Goal: Task Accomplishment & Management: Complete application form

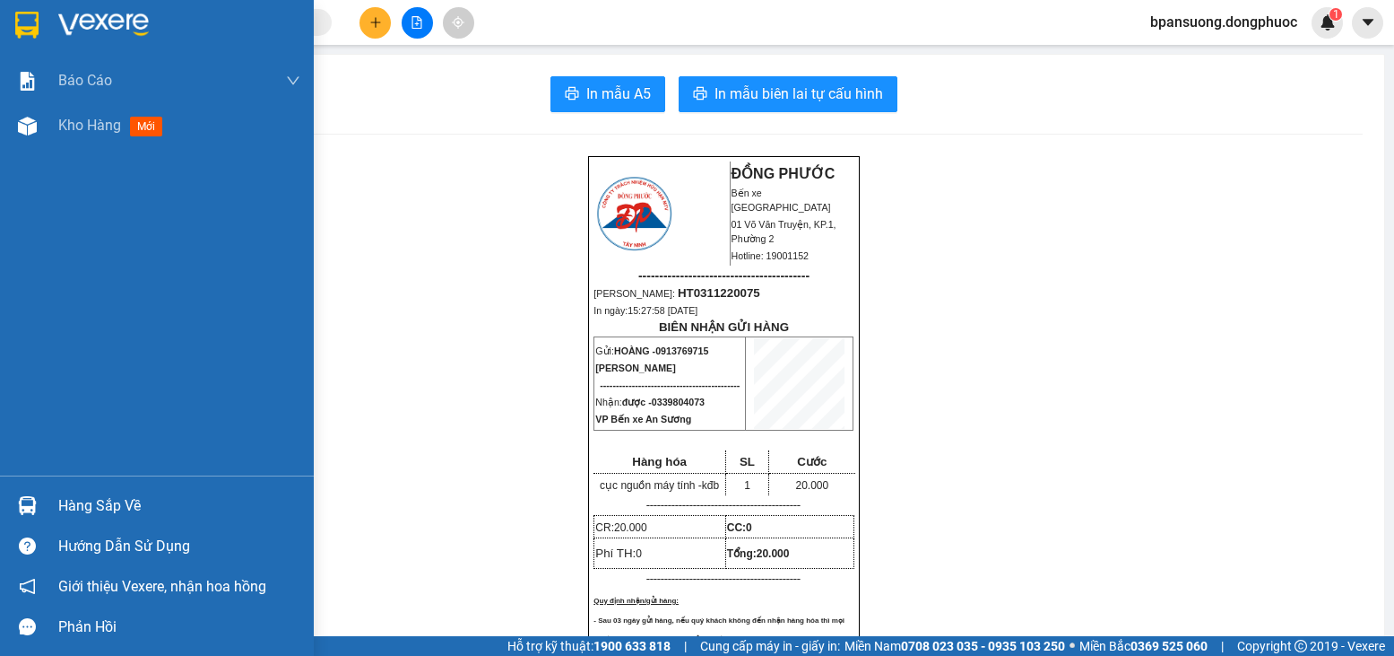
click at [53, 505] on div "Hàng sắp về" at bounding box center [157, 505] width 314 height 40
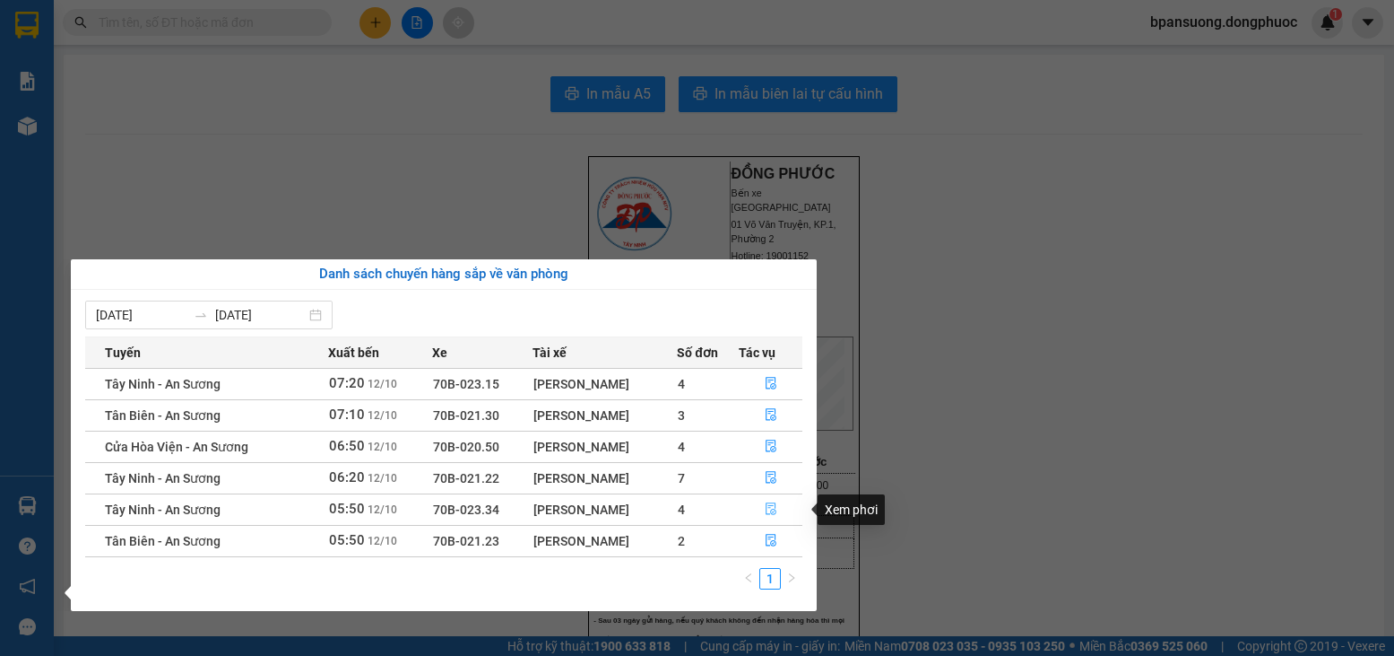
click at [773, 518] on button "button" at bounding box center [771, 509] width 62 height 29
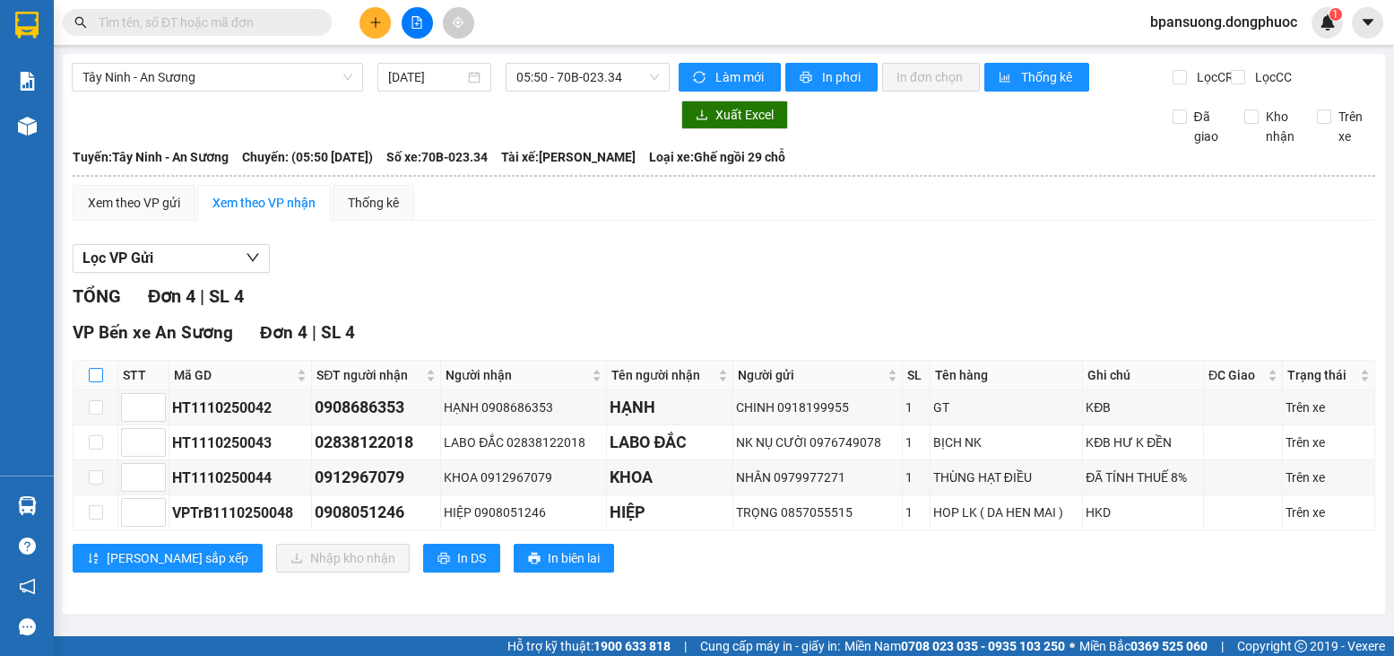
click at [96, 382] on input "checkbox" at bounding box center [96, 375] width 14 height 14
checkbox input "true"
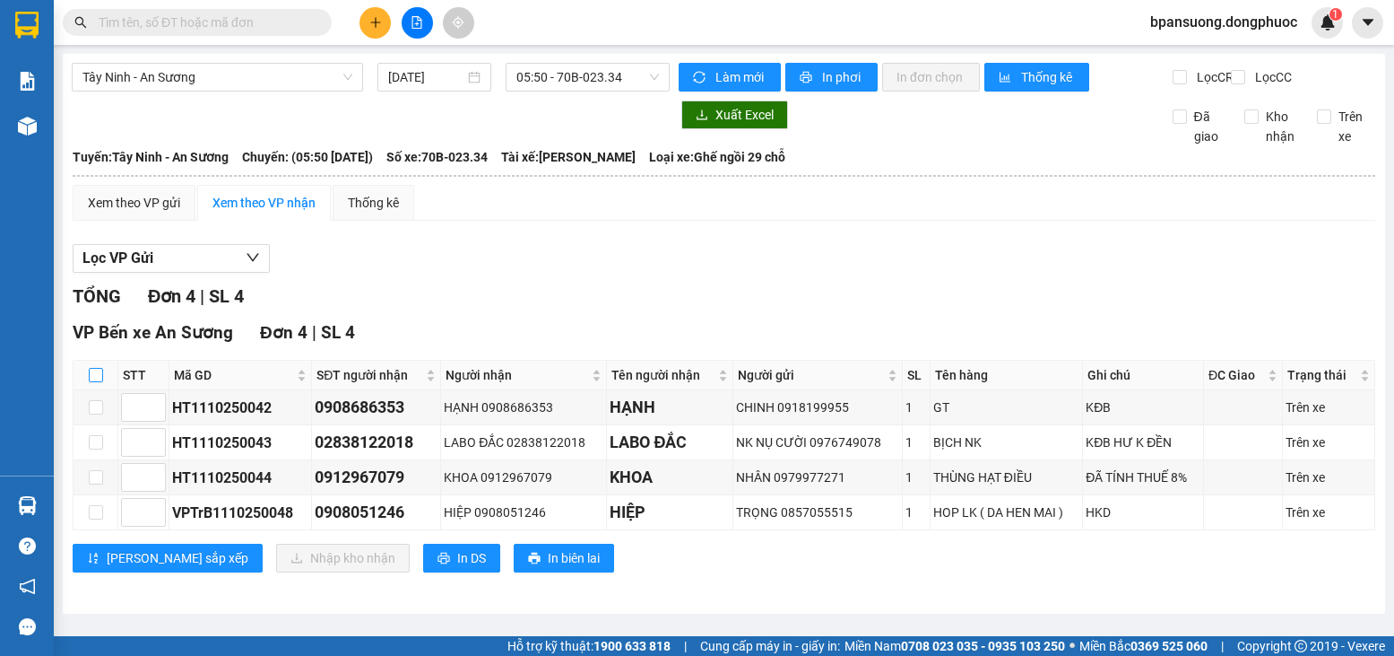
checkbox input "true"
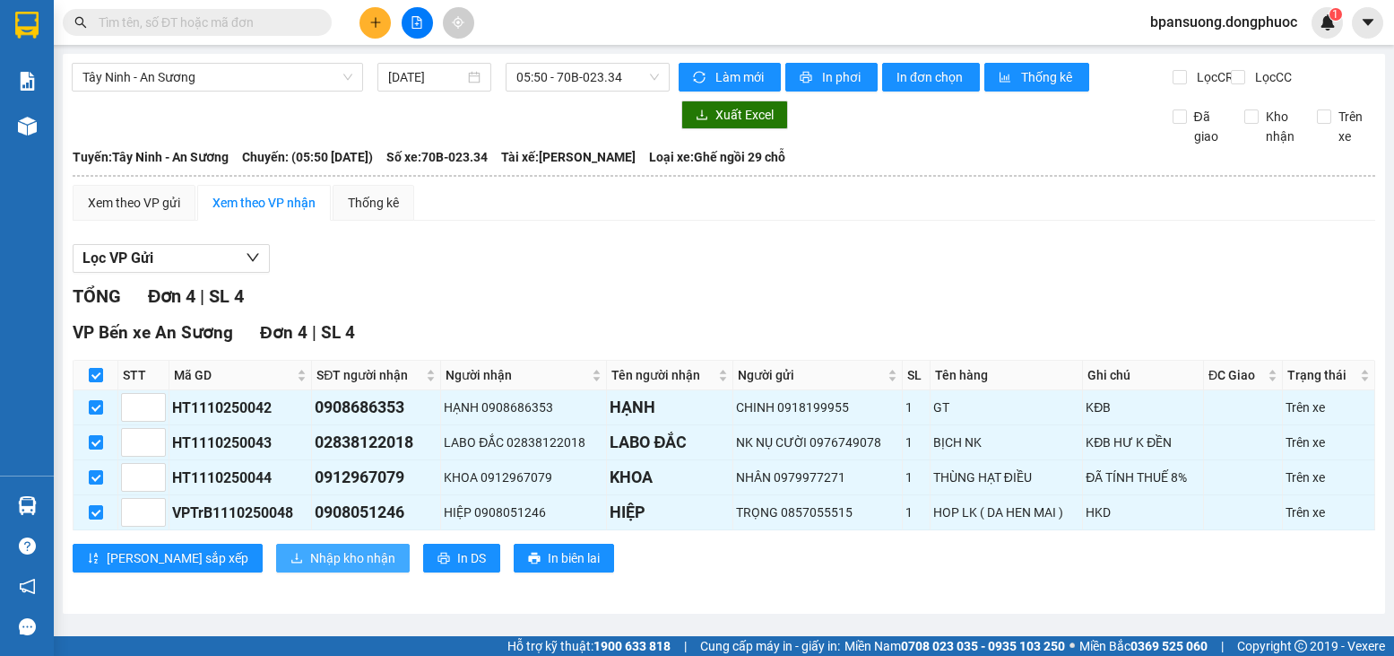
click at [291, 564] on icon "download" at bounding box center [297, 558] width 13 height 13
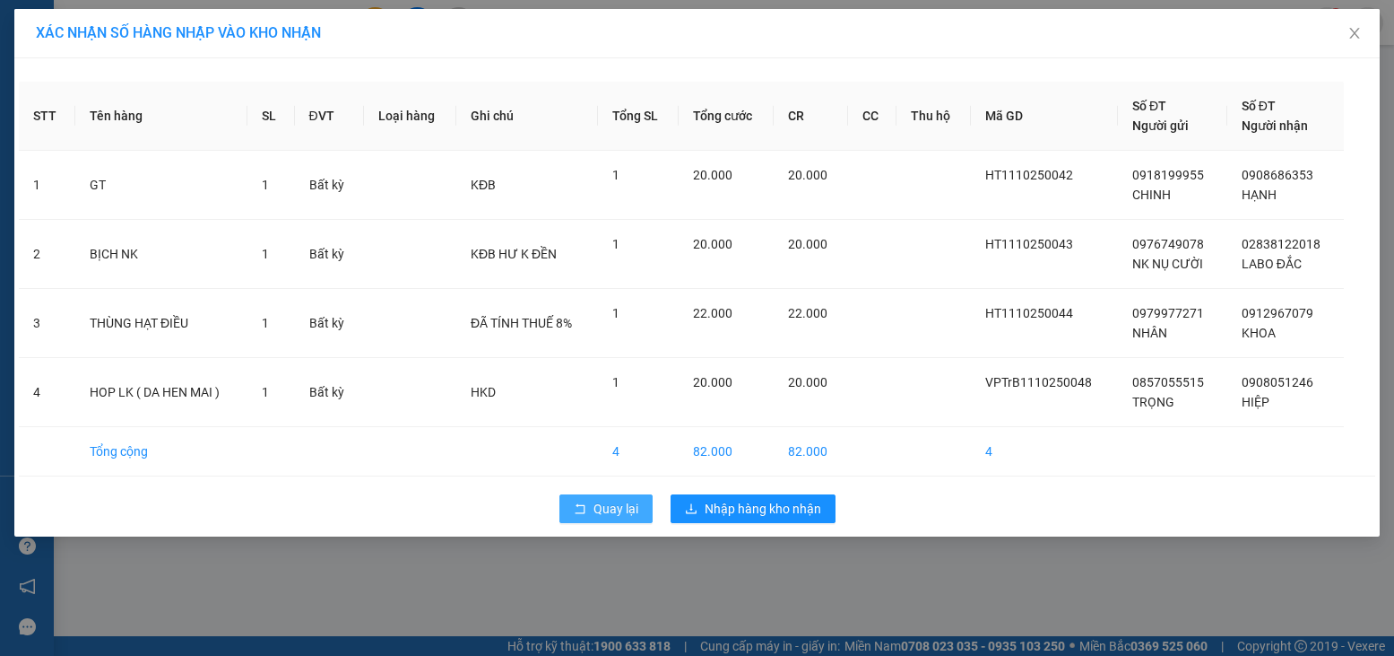
click at [584, 505] on icon "rollback" at bounding box center [580, 508] width 10 height 10
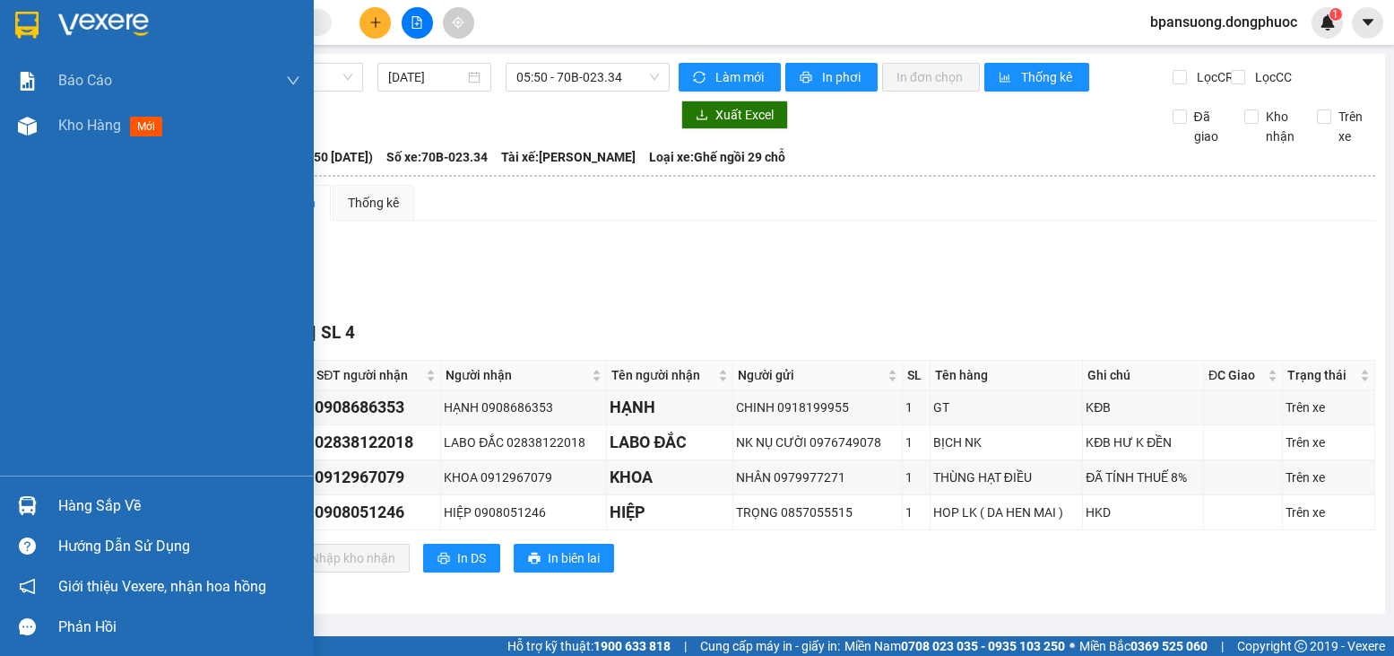
click at [16, 502] on div at bounding box center [27, 505] width 31 height 31
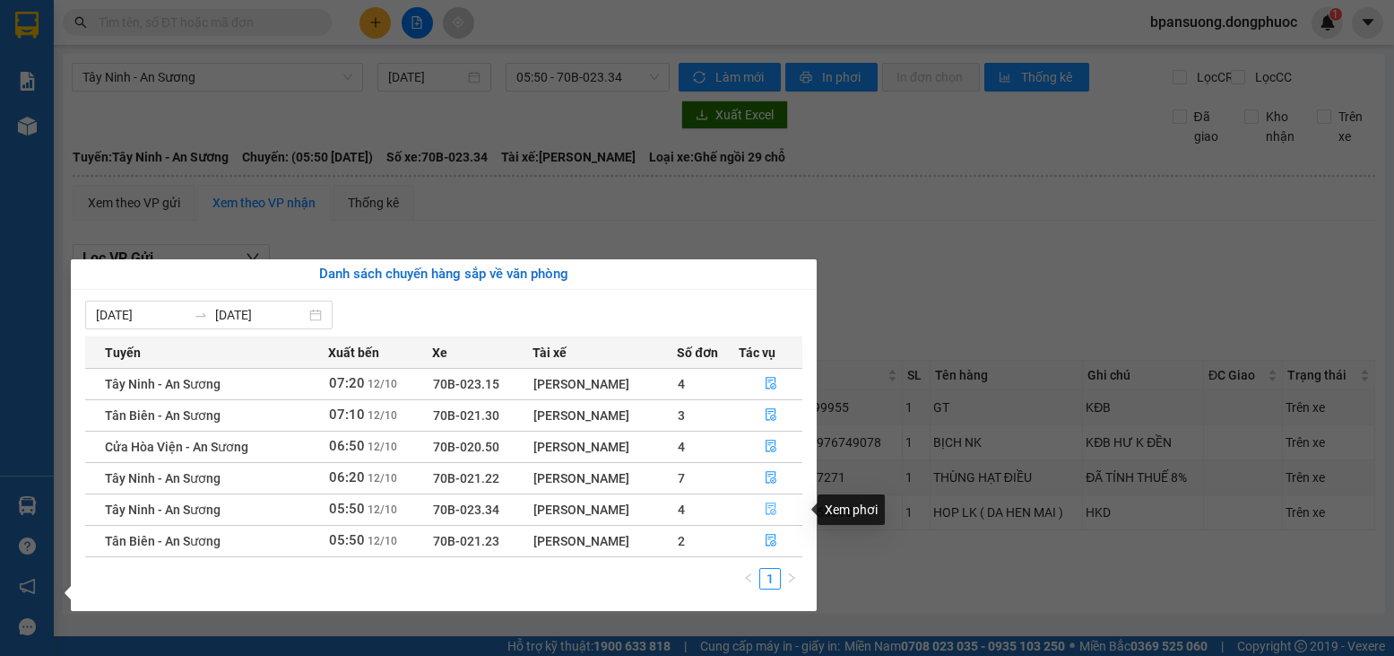
click at [777, 508] on icon "file-done" at bounding box center [771, 508] width 13 height 13
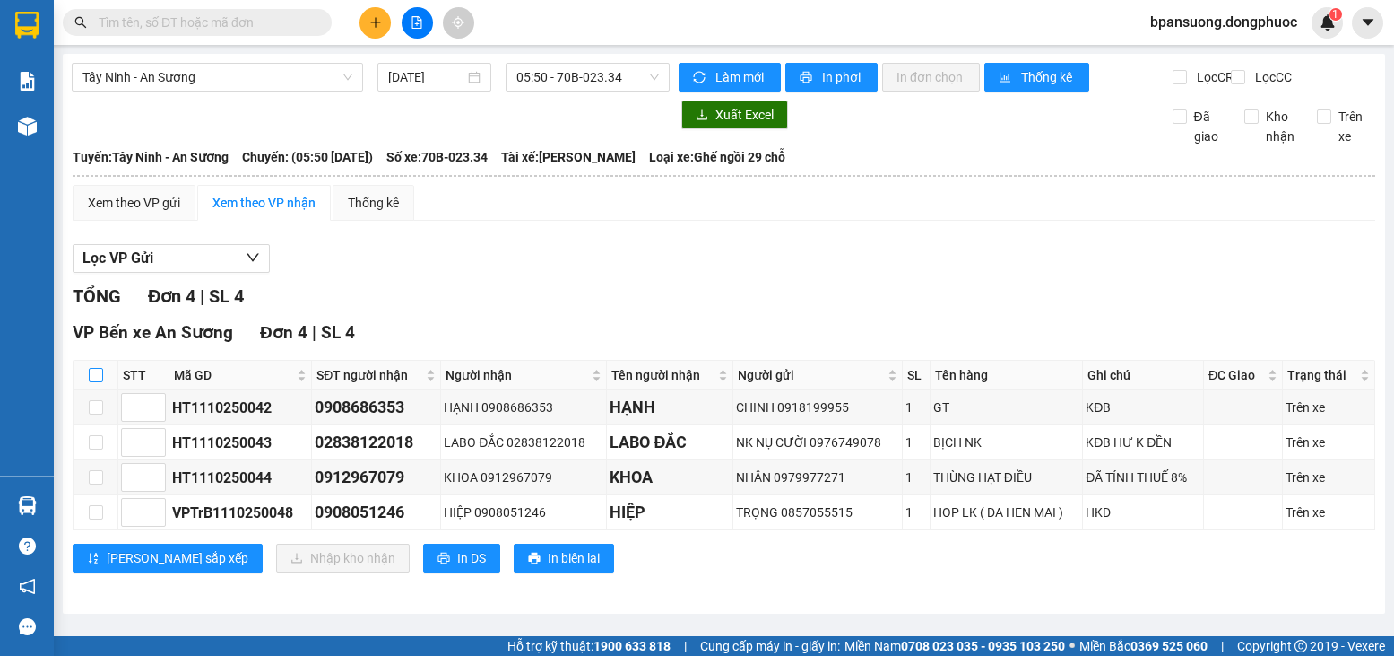
click at [101, 382] on input "checkbox" at bounding box center [96, 375] width 14 height 14
checkbox input "true"
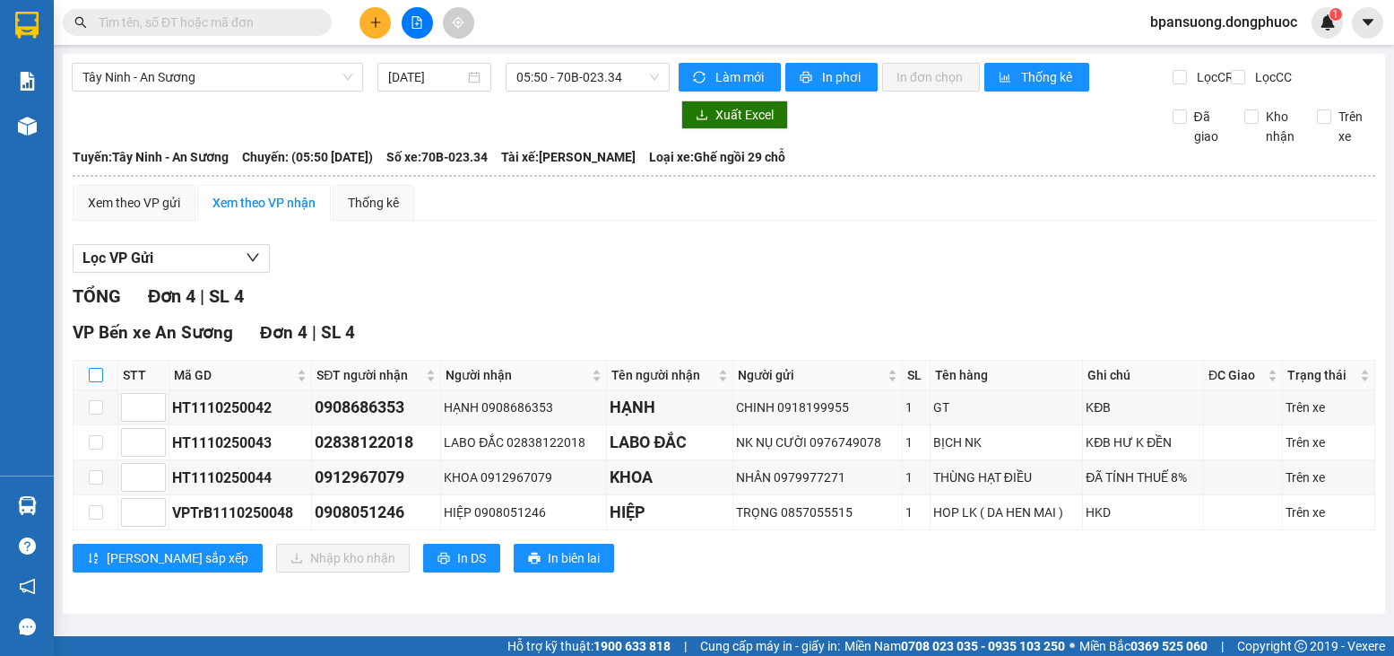
checkbox input "true"
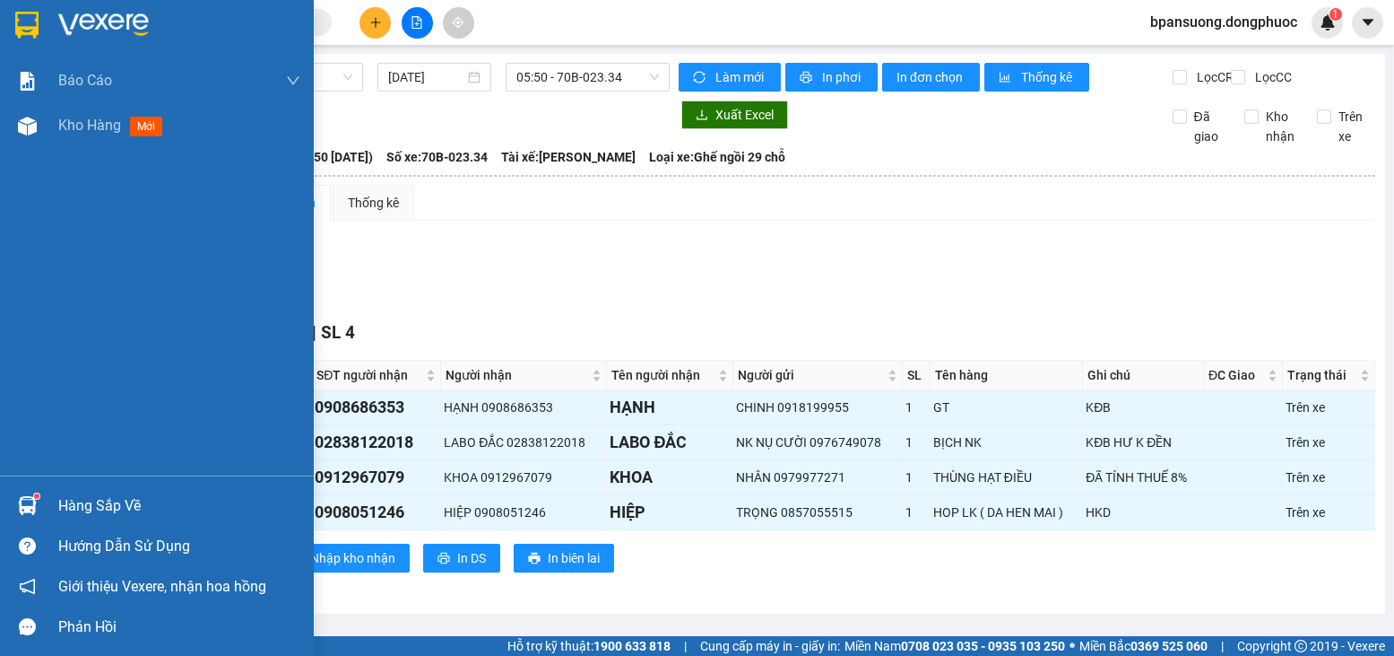
click at [74, 501] on div "Hàng sắp về" at bounding box center [179, 505] width 242 height 27
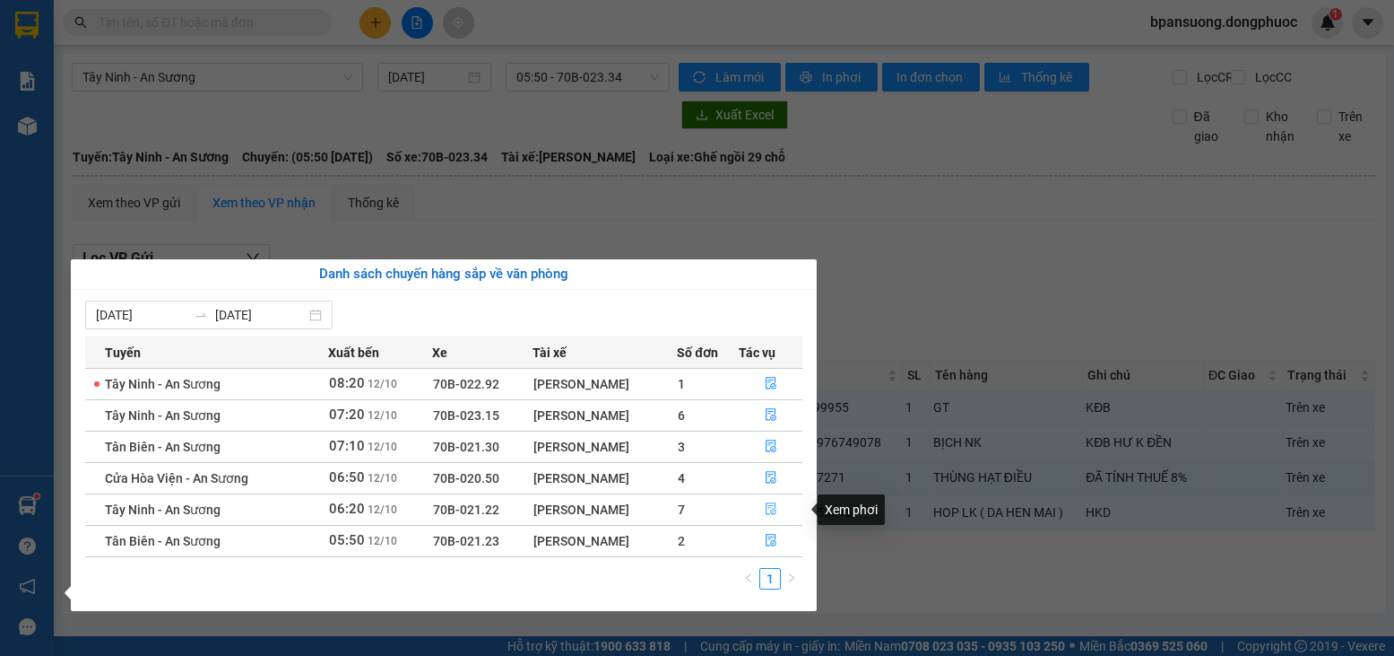
drag, startPoint x: 764, startPoint y: 507, endPoint x: 717, endPoint y: 501, distance: 46.9
click at [766, 507] on button "button" at bounding box center [771, 509] width 62 height 29
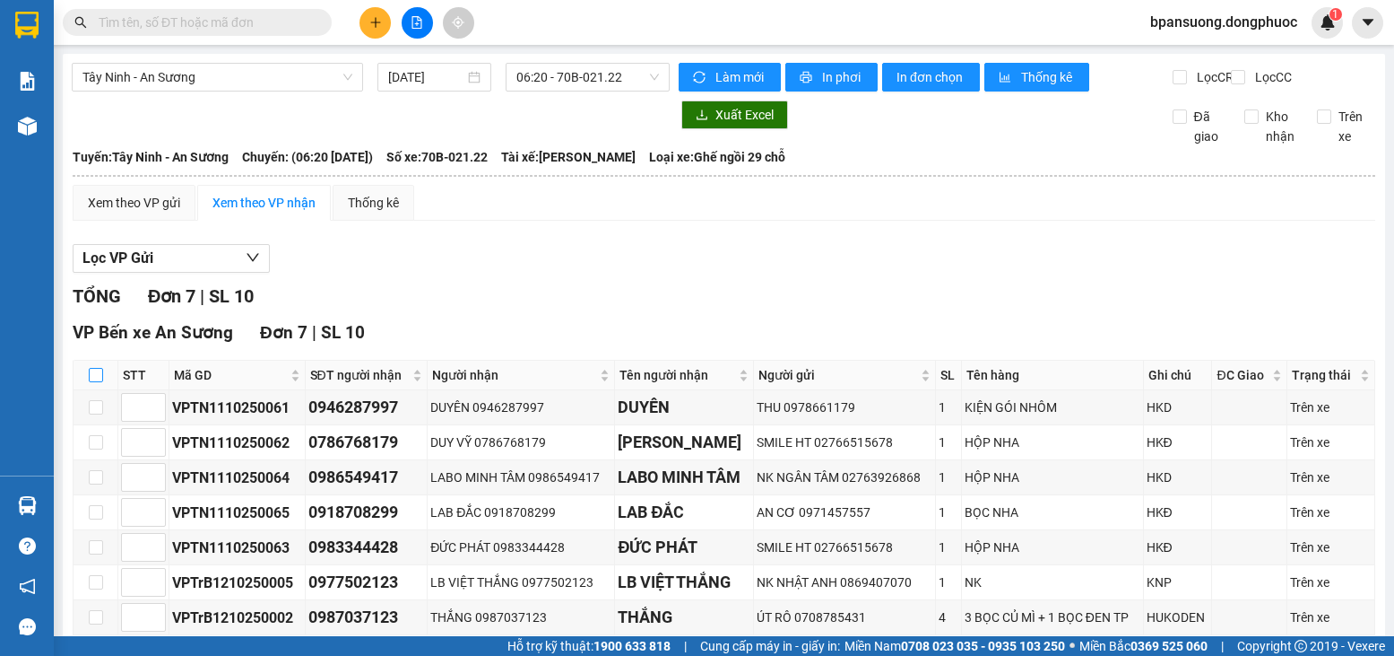
click at [90, 382] on input "checkbox" at bounding box center [96, 375] width 14 height 14
checkbox input "true"
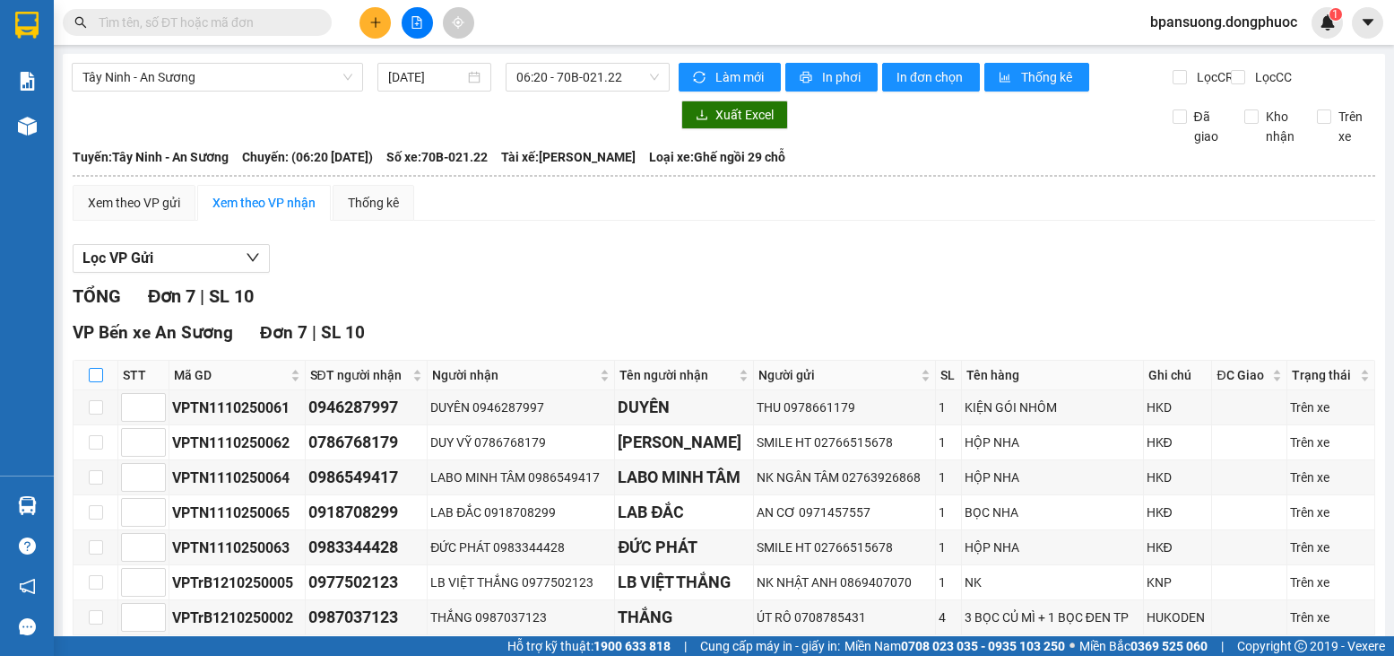
checkbox input "true"
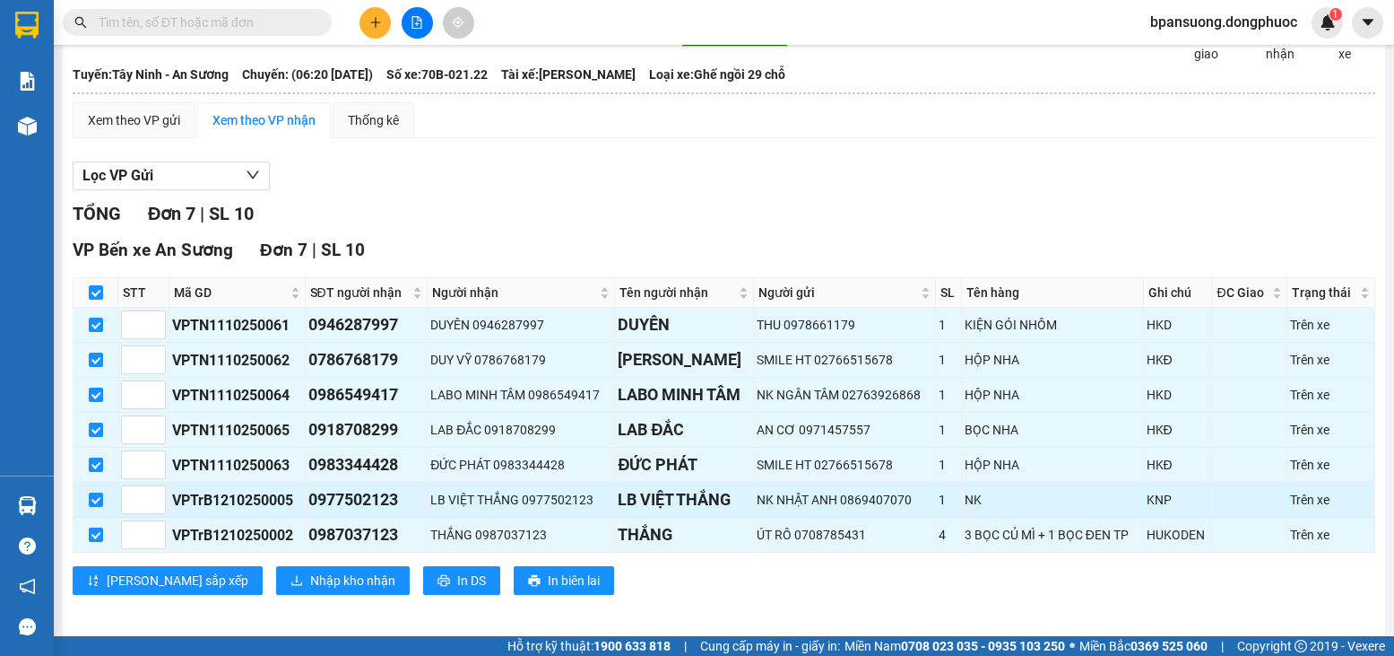
scroll to position [90, 0]
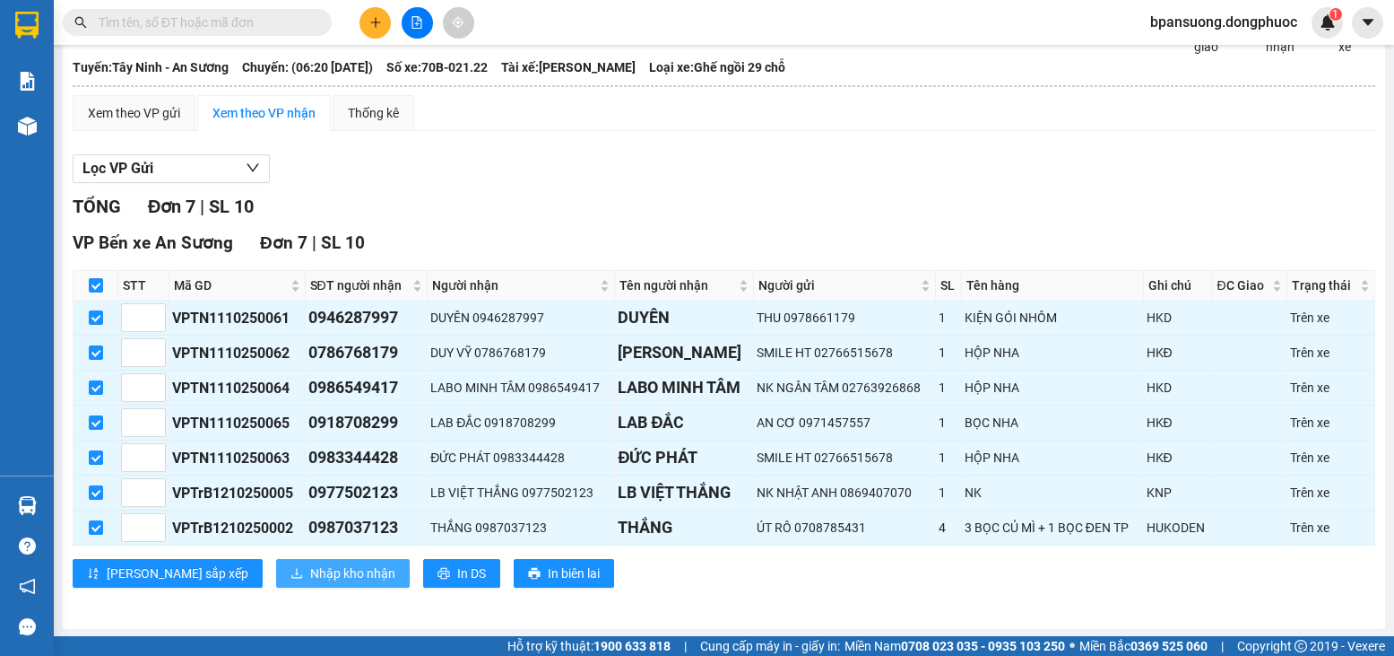
click at [310, 583] on span "Nhập kho nhận" at bounding box center [352, 573] width 85 height 20
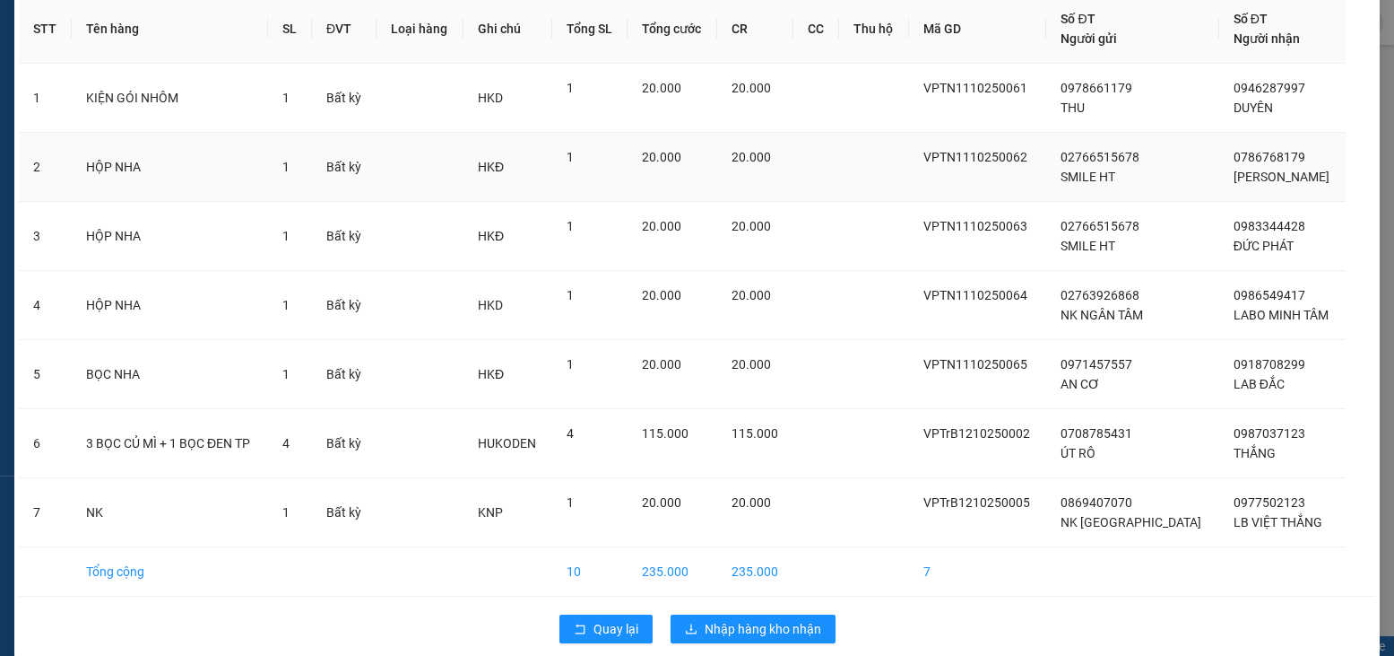
scroll to position [90, 0]
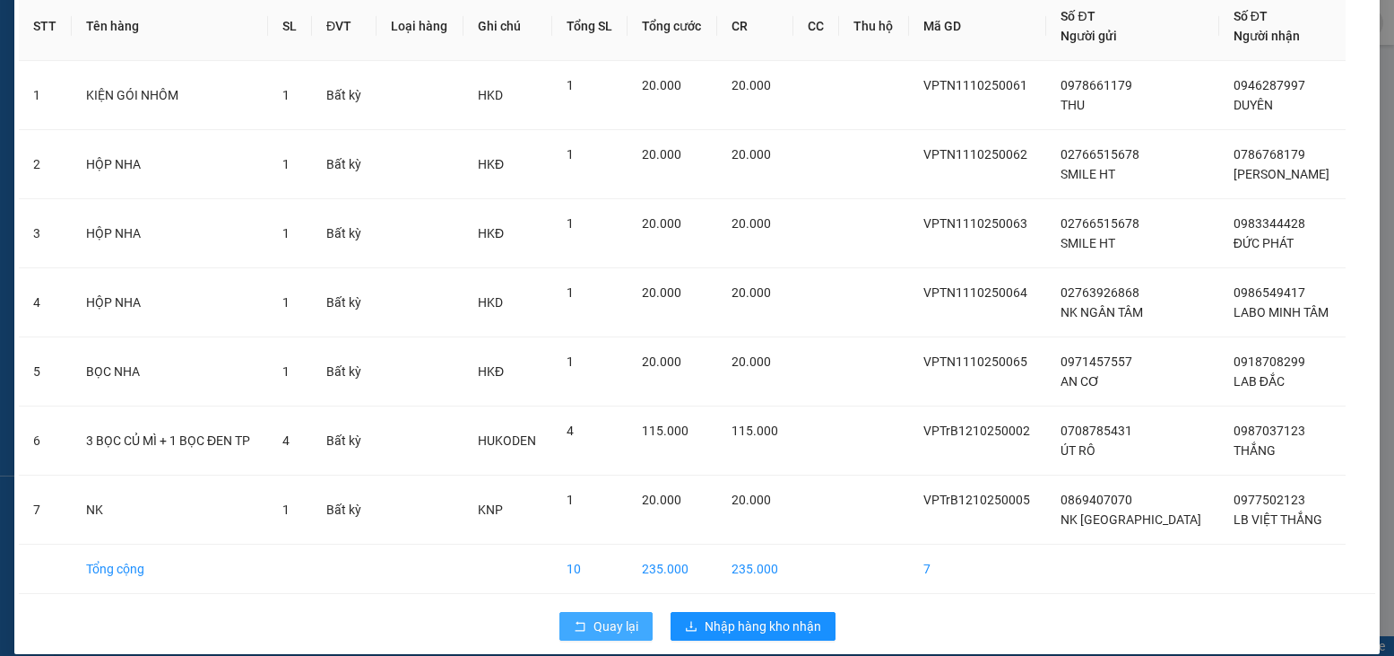
click at [578, 624] on icon "rollback" at bounding box center [580, 626] width 13 height 13
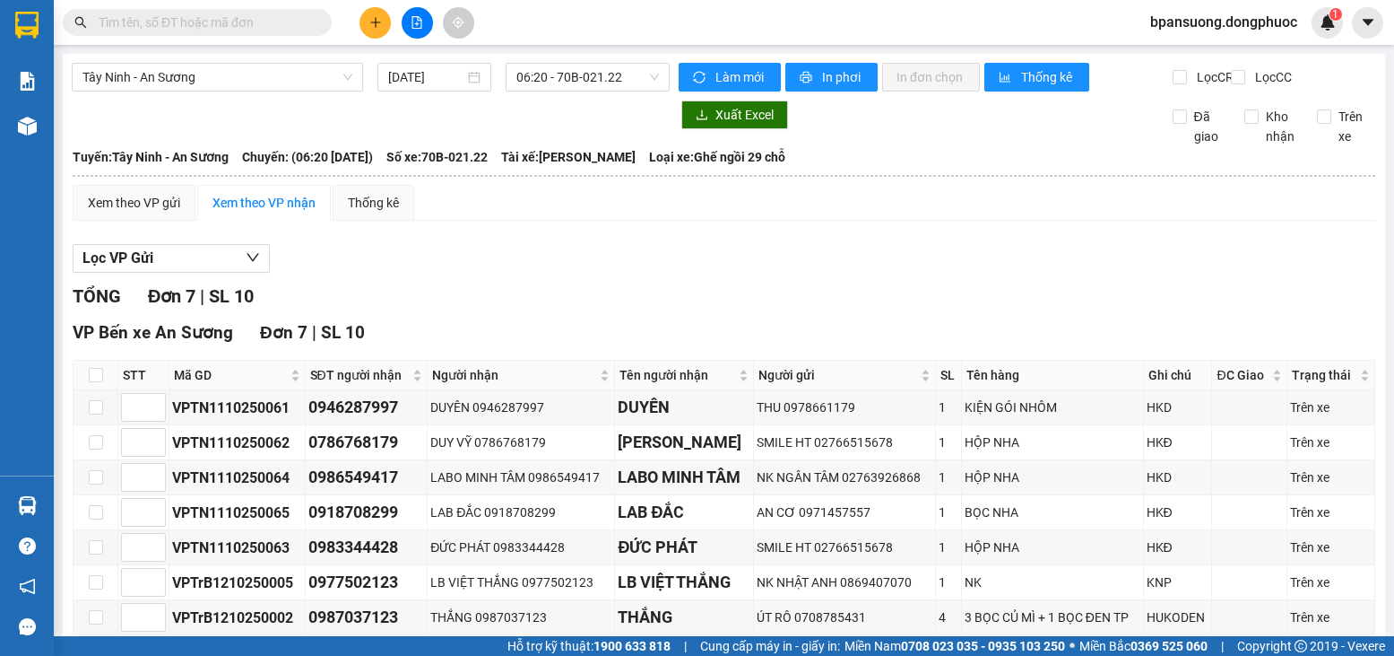
click at [136, 24] on input "text" at bounding box center [205, 23] width 212 height 20
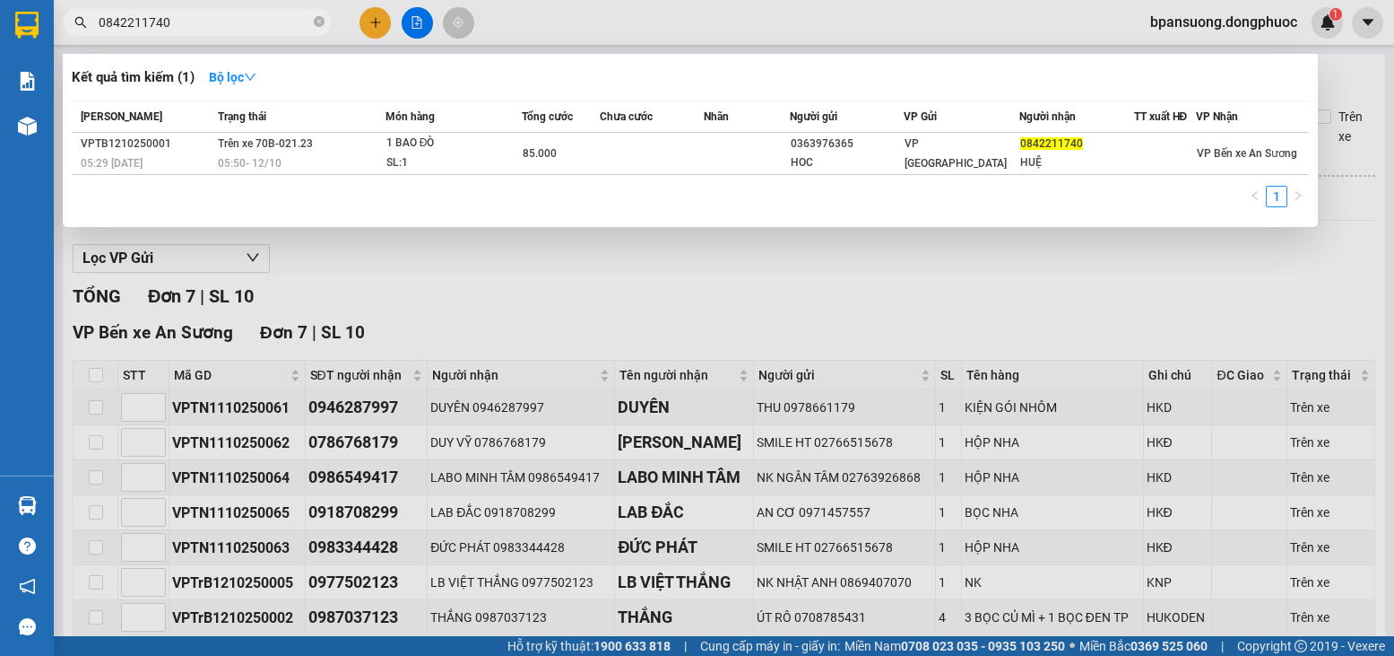
type input "0842211740"
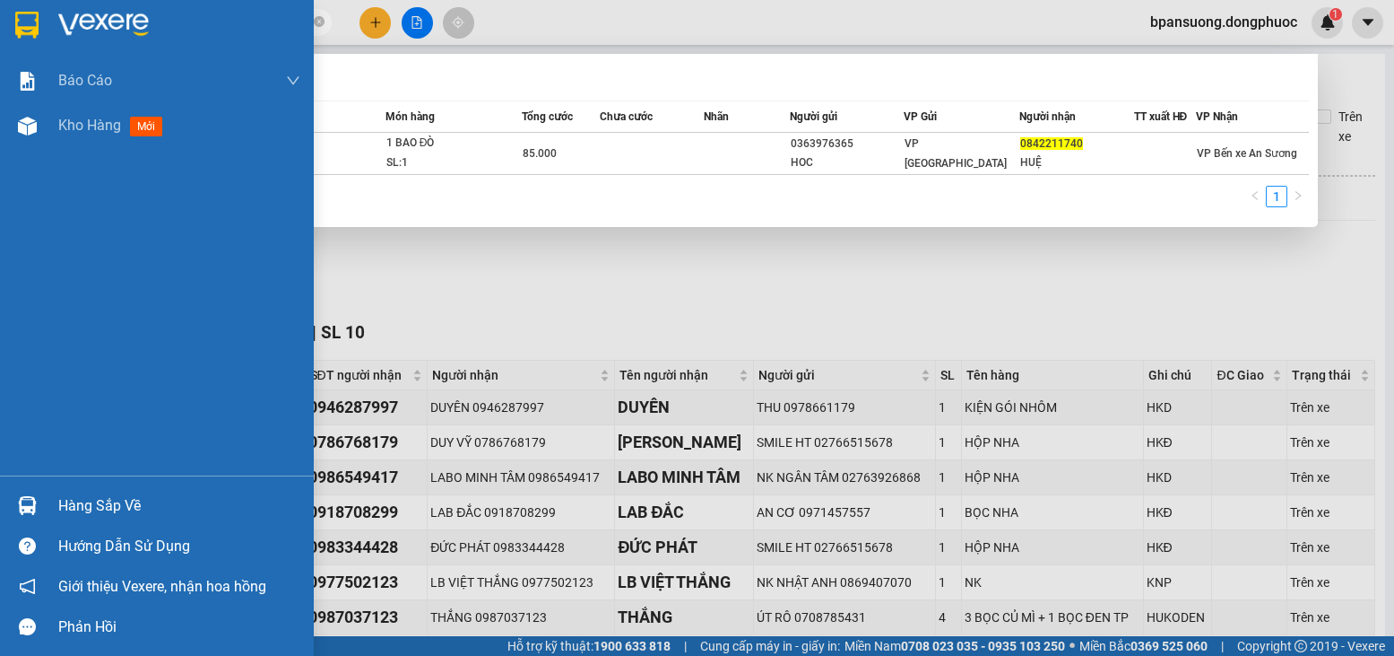
click at [16, 511] on div at bounding box center [27, 505] width 31 height 31
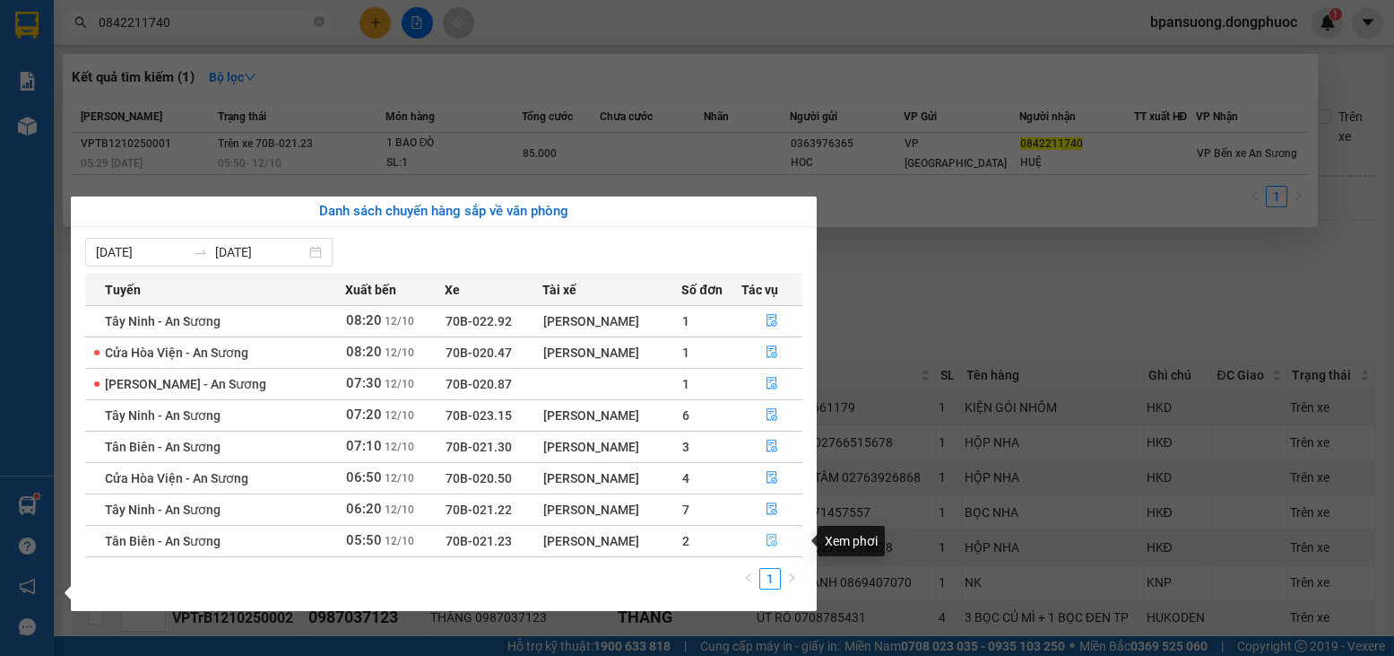
click at [767, 533] on button "button" at bounding box center [773, 540] width 60 height 29
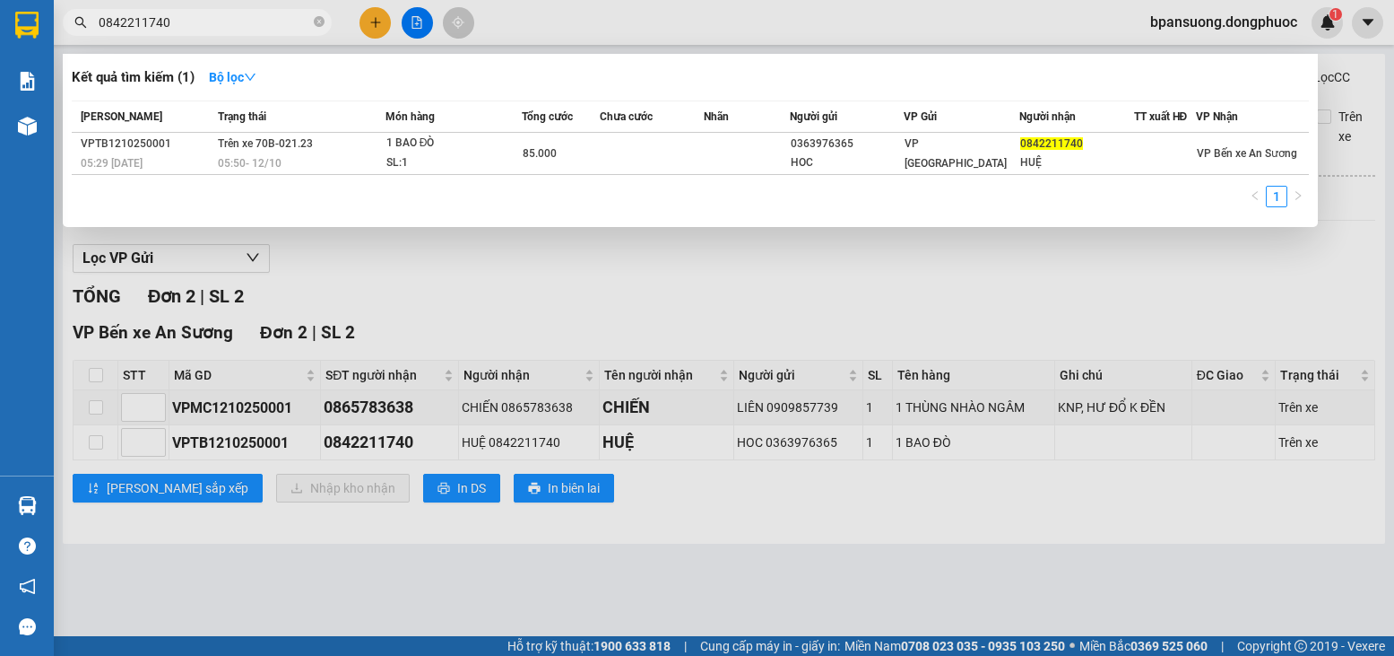
click at [92, 392] on div at bounding box center [697, 328] width 1394 height 656
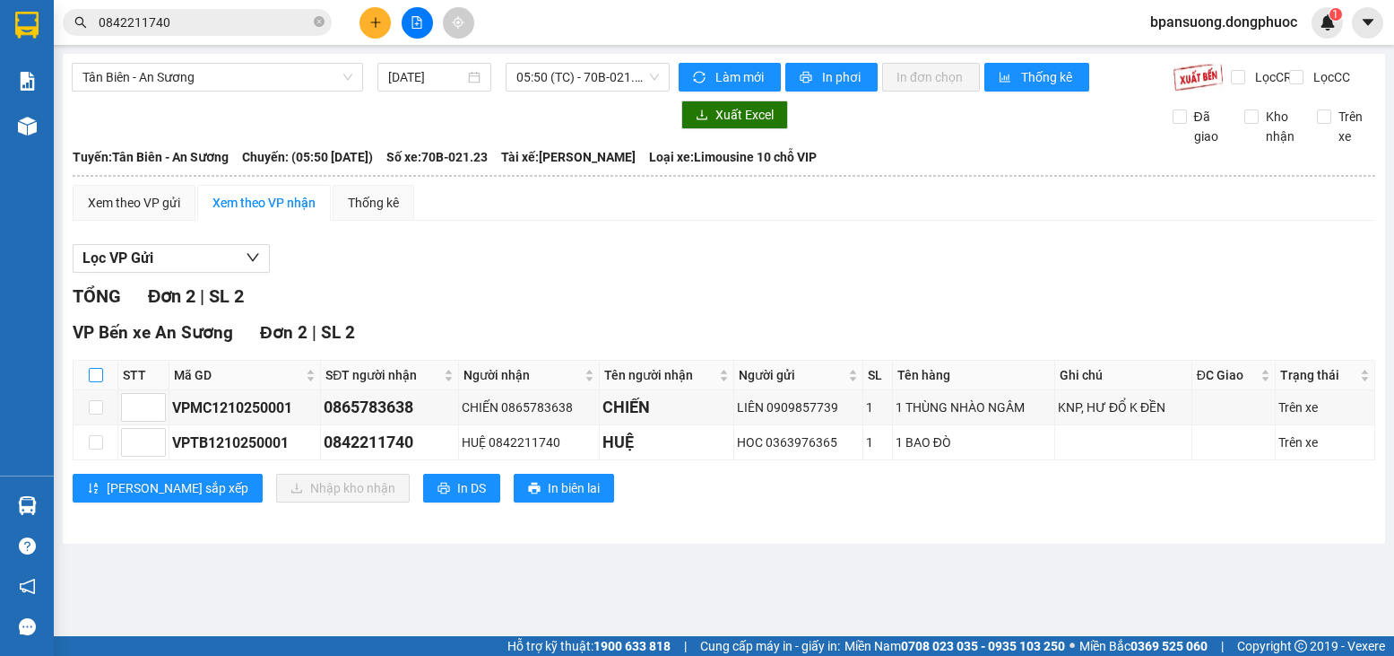
click at [91, 382] on input "checkbox" at bounding box center [96, 375] width 14 height 14
checkbox input "true"
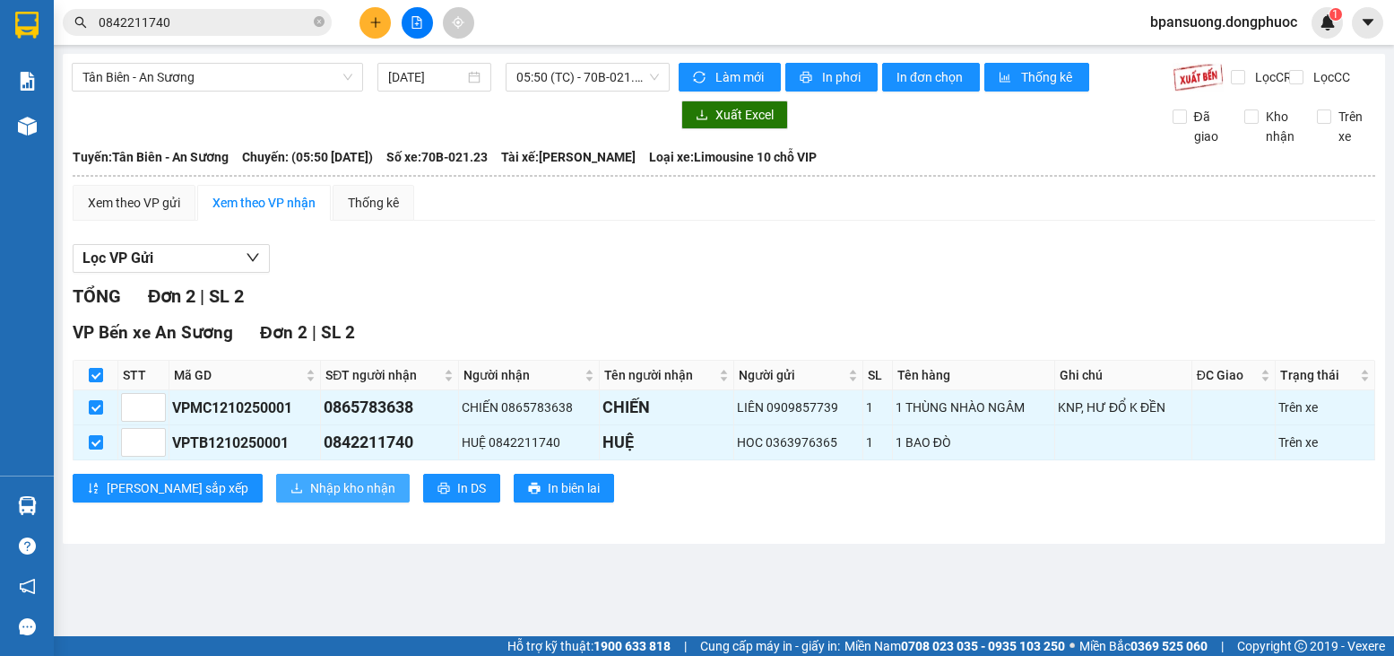
click at [276, 491] on button "Nhập kho nhận" at bounding box center [343, 487] width 134 height 29
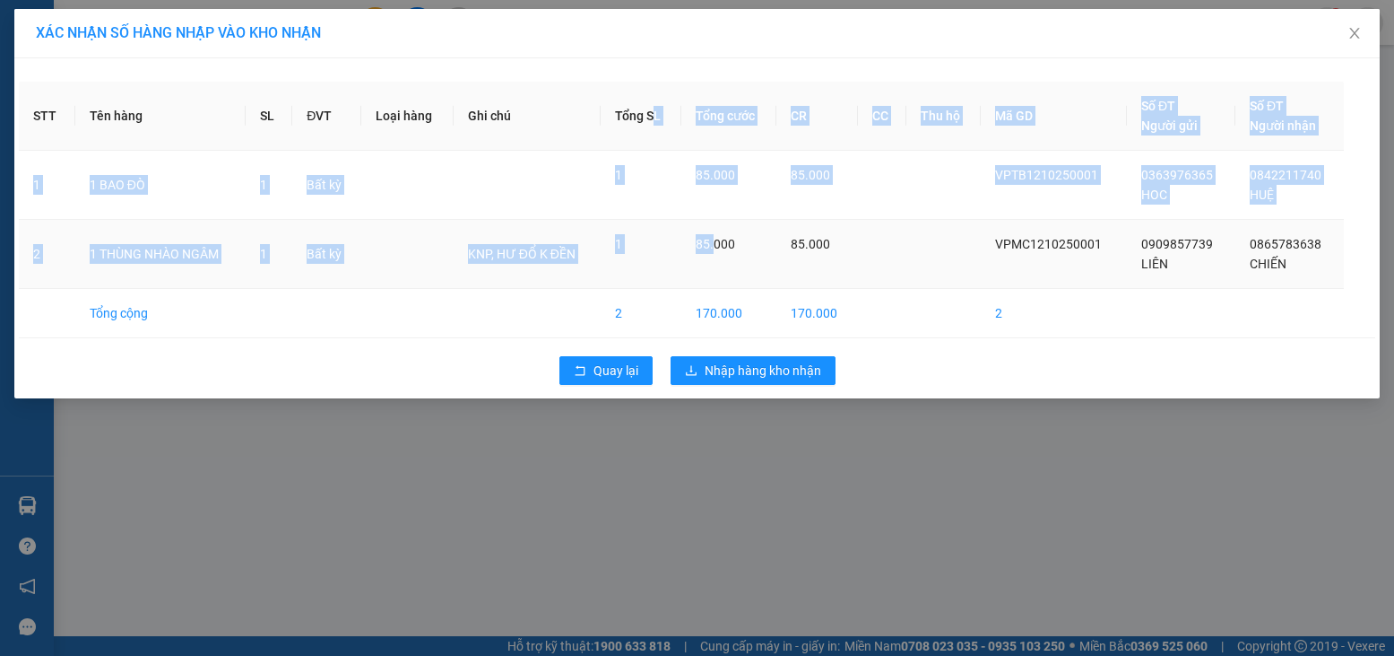
drag, startPoint x: 648, startPoint y: 123, endPoint x: 720, endPoint y: 257, distance: 152.5
click at [720, 257] on table "STT Tên hàng SL ĐVT Loại hàng Ghi chú Tổng SL Tổng cước CR CC Thu hộ Mã GD Số Đ…" at bounding box center [697, 210] width 1357 height 256
click at [429, 217] on td at bounding box center [407, 185] width 92 height 69
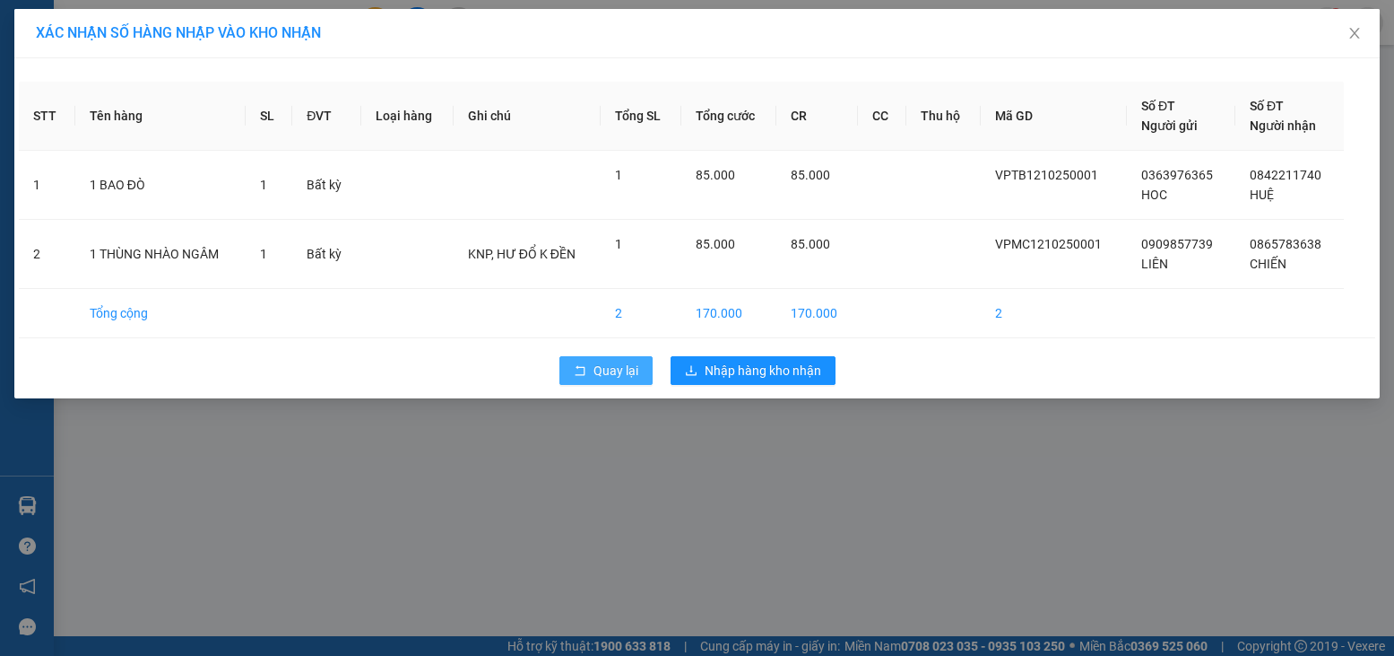
click at [609, 370] on span "Quay lại" at bounding box center [616, 371] width 45 height 20
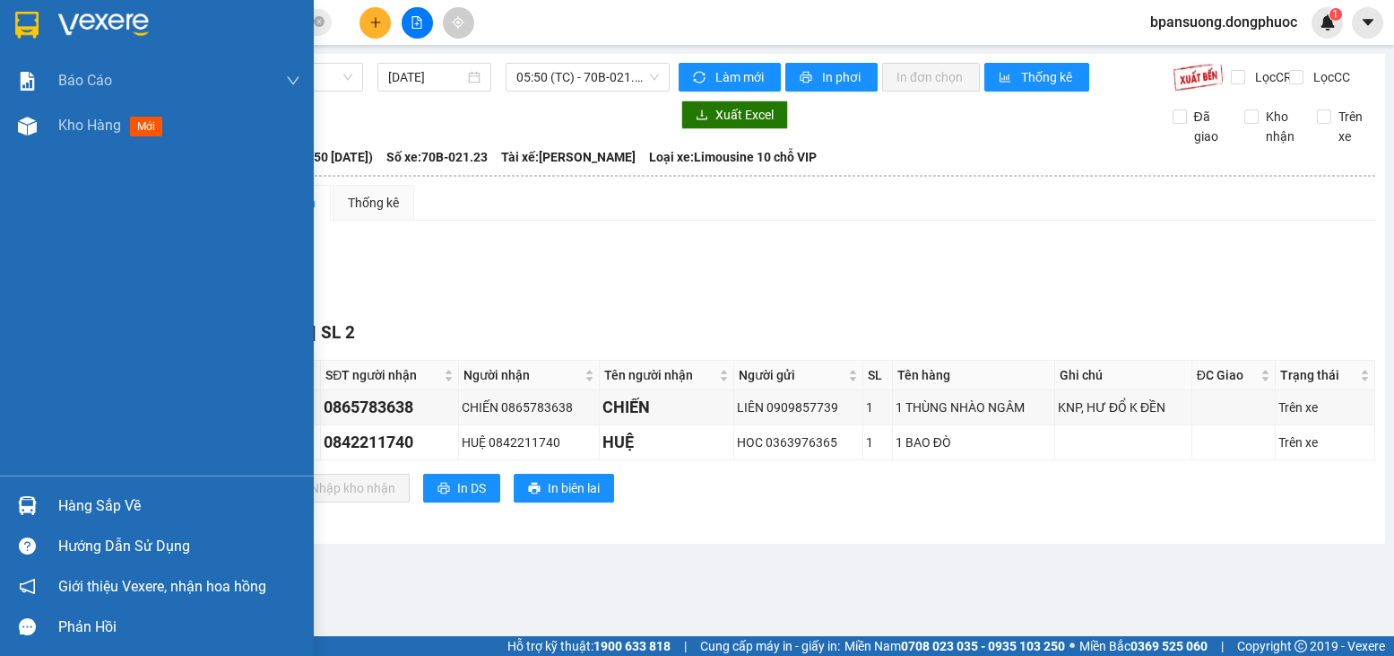
click at [47, 493] on div "Hàng sắp về" at bounding box center [157, 505] width 314 height 40
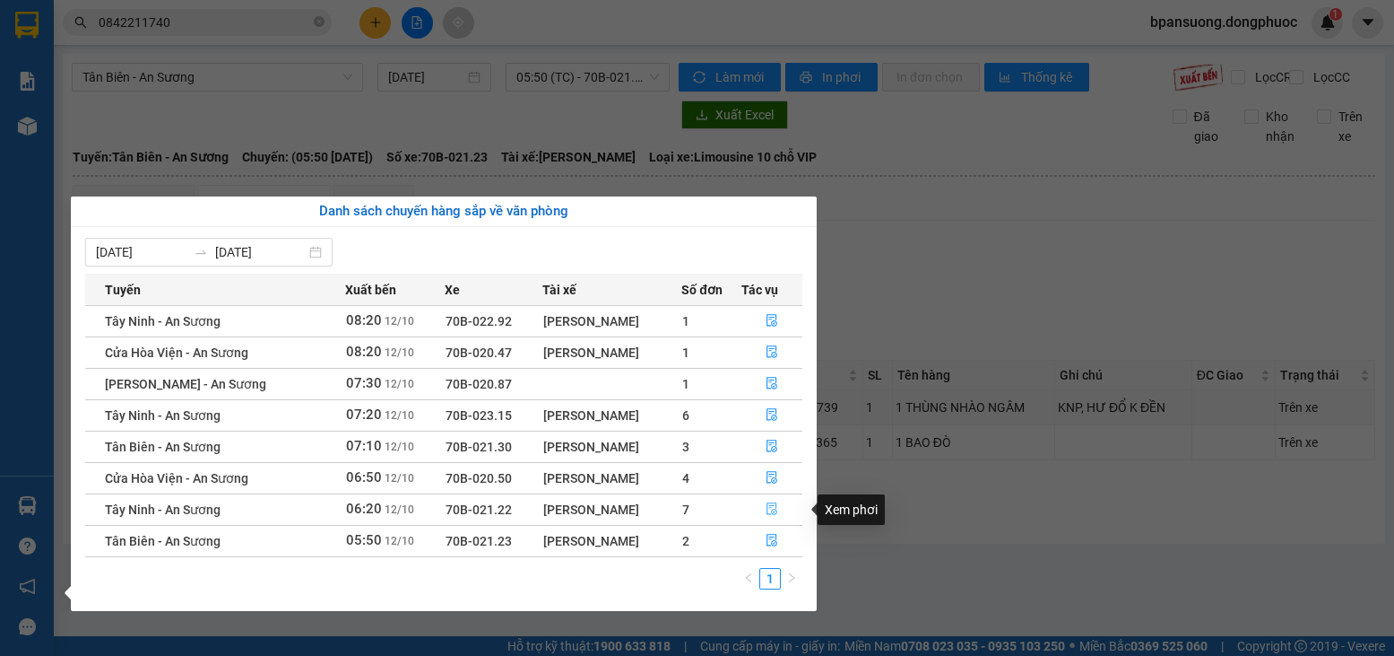
click at [762, 504] on button "button" at bounding box center [773, 509] width 60 height 29
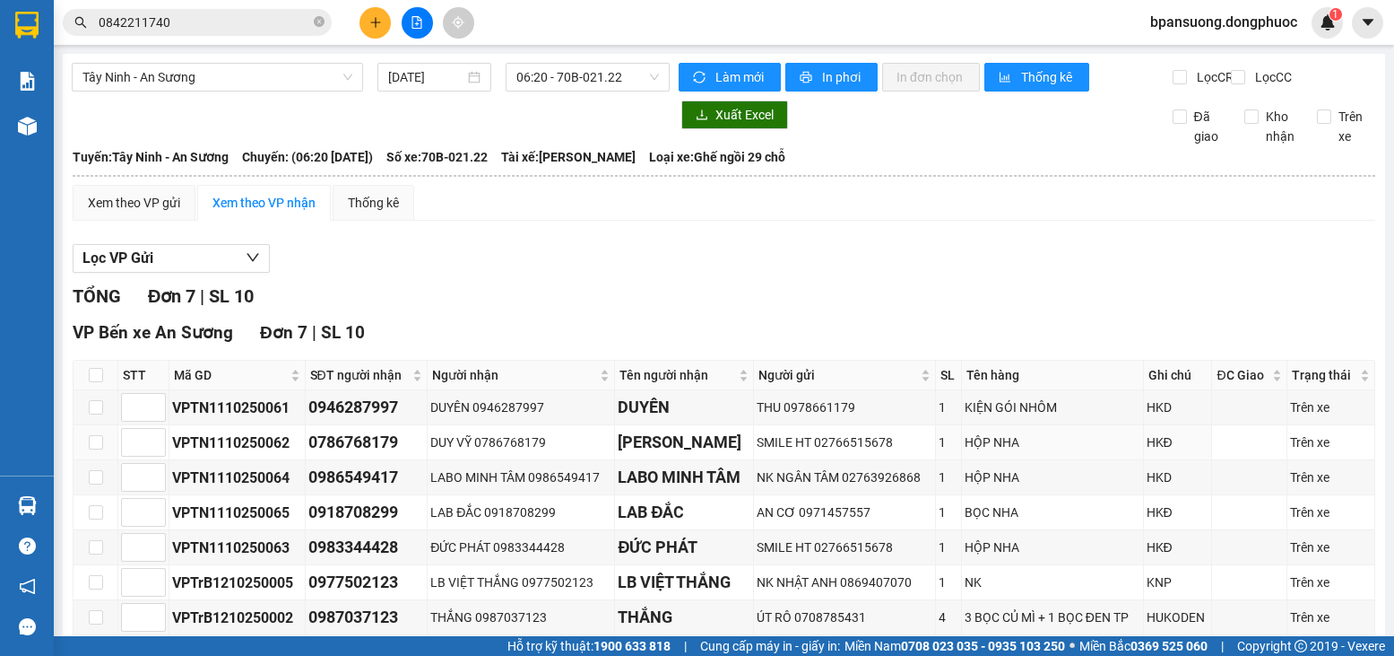
click at [171, 29] on input "0842211740" at bounding box center [205, 23] width 212 height 20
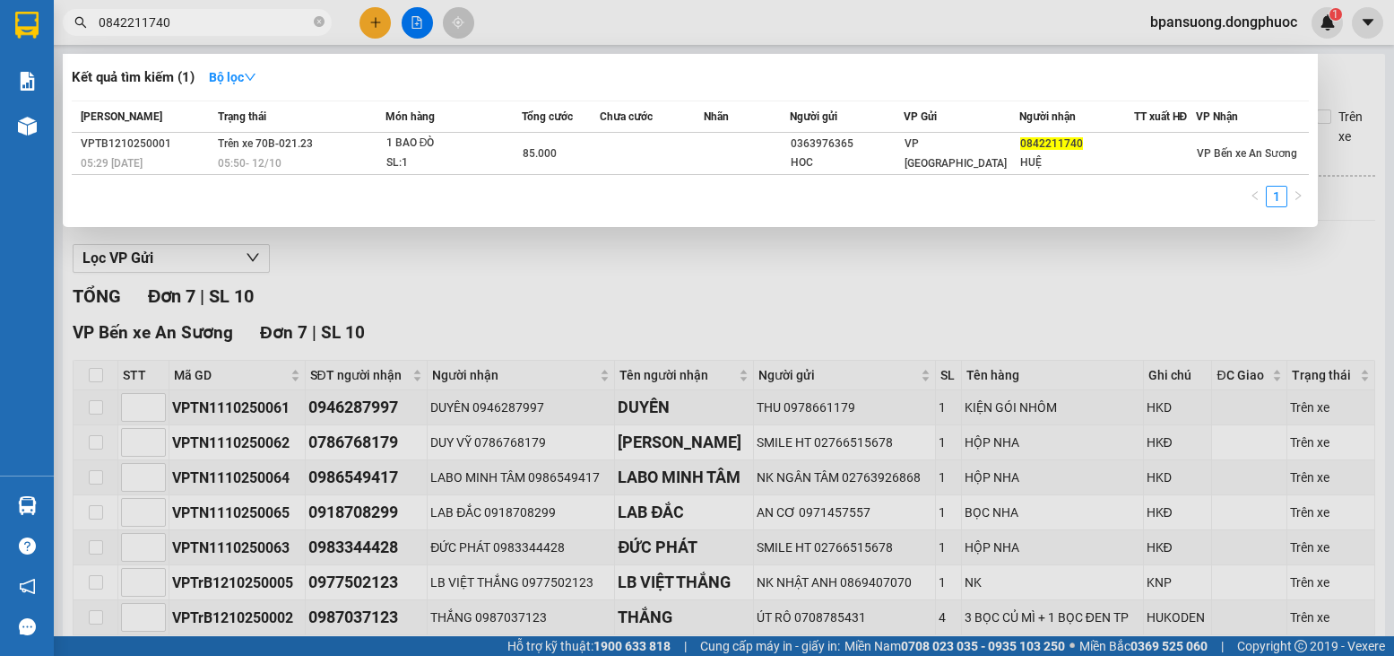
click at [171, 29] on input "0842211740" at bounding box center [205, 23] width 212 height 20
type input "0"
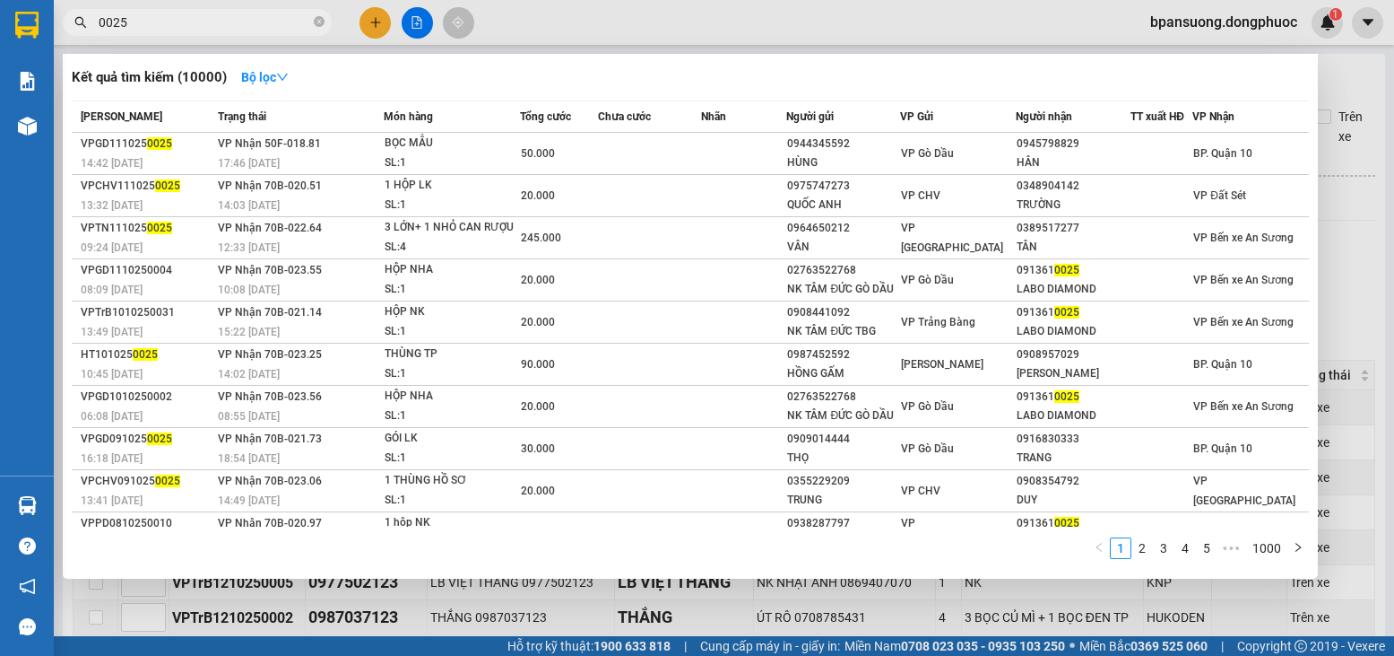
type input "0025"
click at [1350, 120] on div at bounding box center [697, 328] width 1394 height 656
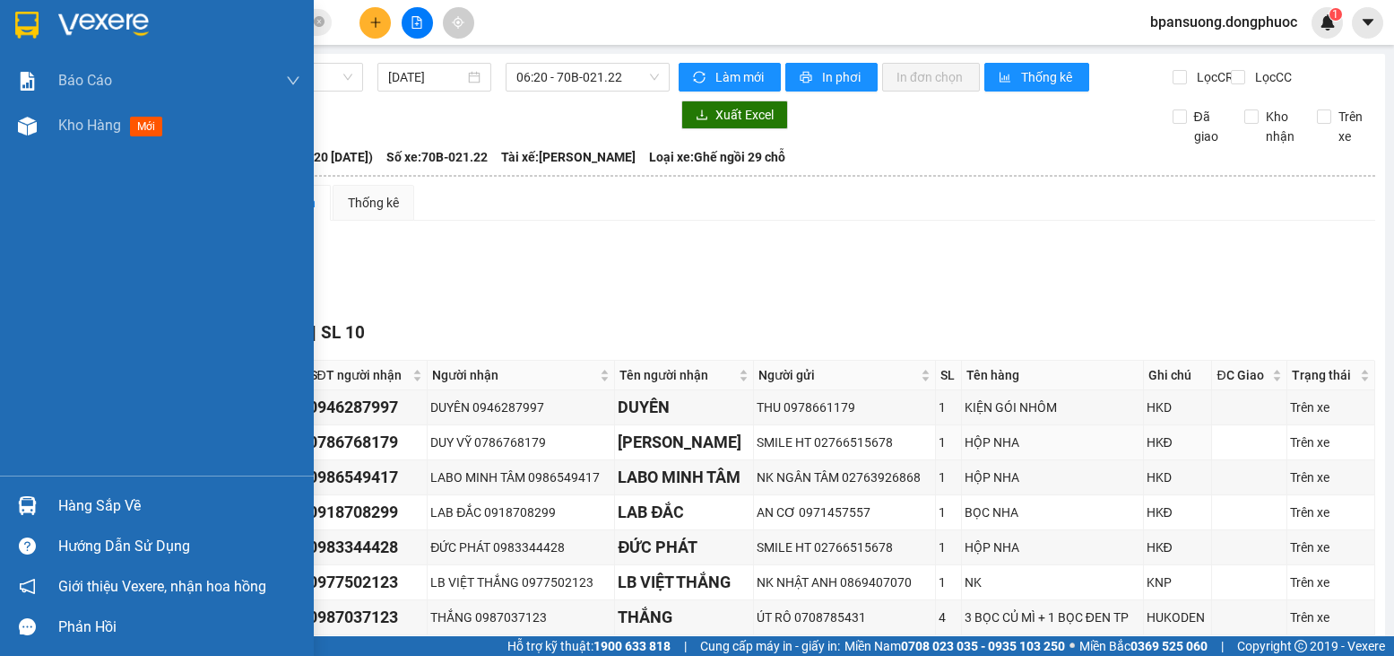
click at [34, 499] on img at bounding box center [27, 505] width 19 height 19
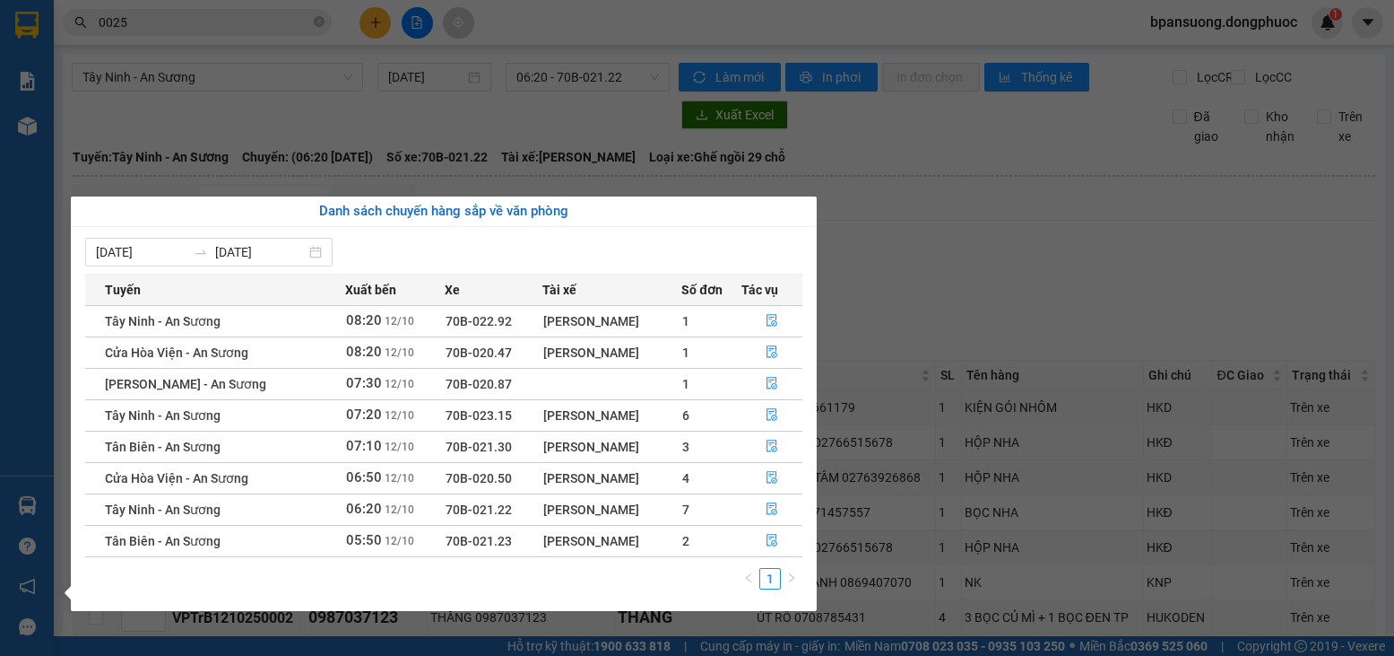
drag, startPoint x: 434, startPoint y: 509, endPoint x: 389, endPoint y: 505, distance: 45.1
click at [389, 505] on td "06:20 12/10" at bounding box center [395, 508] width 100 height 31
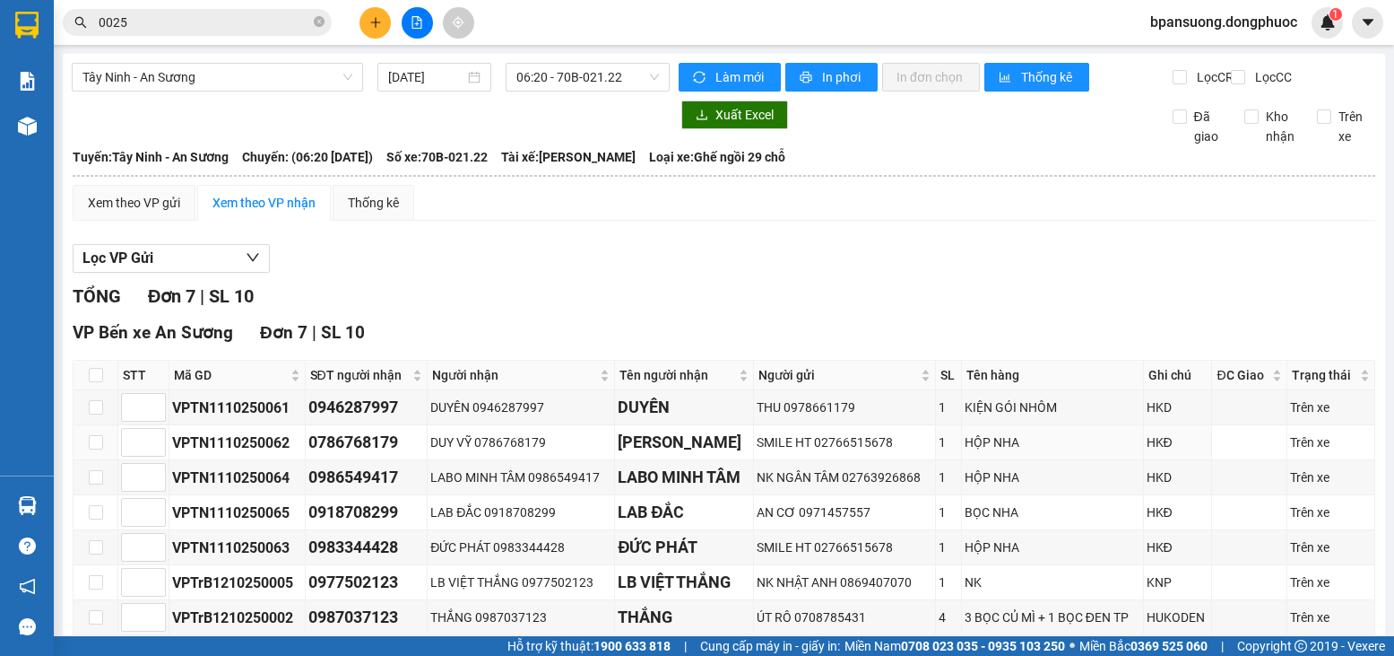
click at [137, 103] on section "Kết quả tìm kiếm ( 10000 ) Bộ lọc Mã ĐH Trạng thái Món hàng Tổng cước Chưa cước…" at bounding box center [697, 328] width 1394 height 656
click at [378, 19] on icon "plus" at bounding box center [375, 22] width 13 height 13
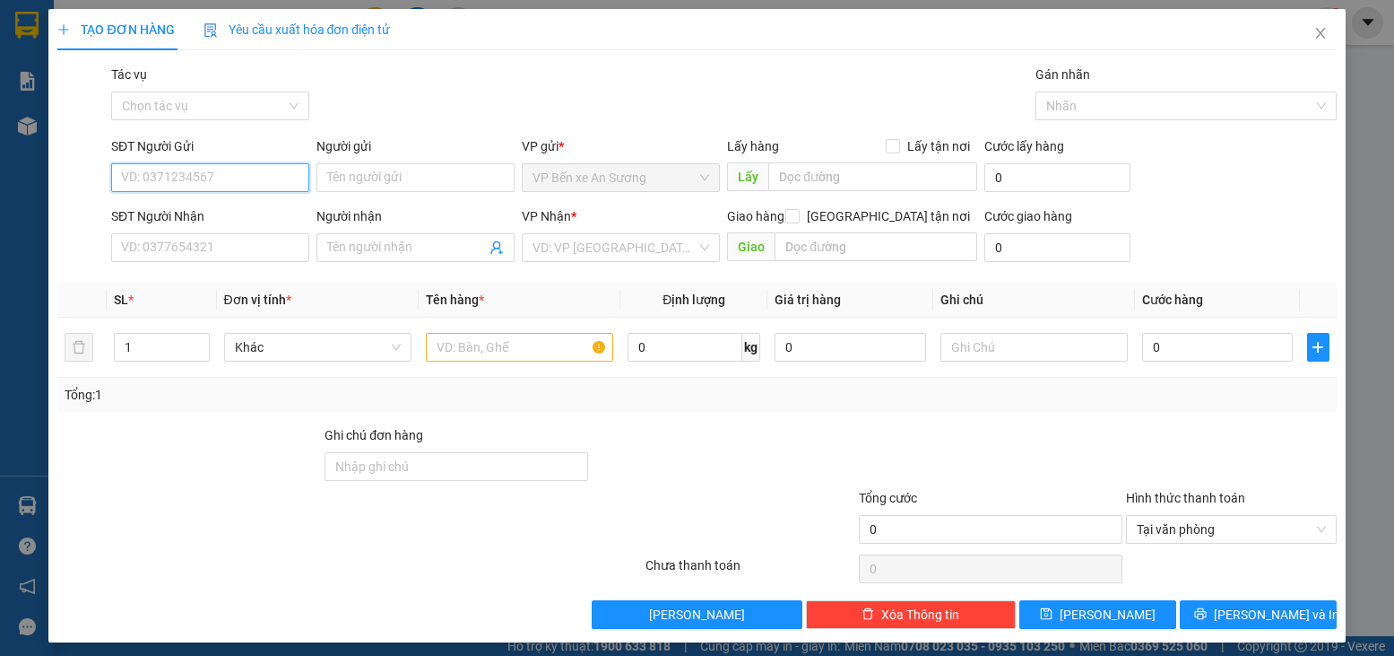
click at [191, 178] on input "SĐT Người Gửi" at bounding box center [210, 177] width 198 height 29
type input "0918721309"
click at [378, 174] on input "Người gửi" at bounding box center [416, 177] width 198 height 29
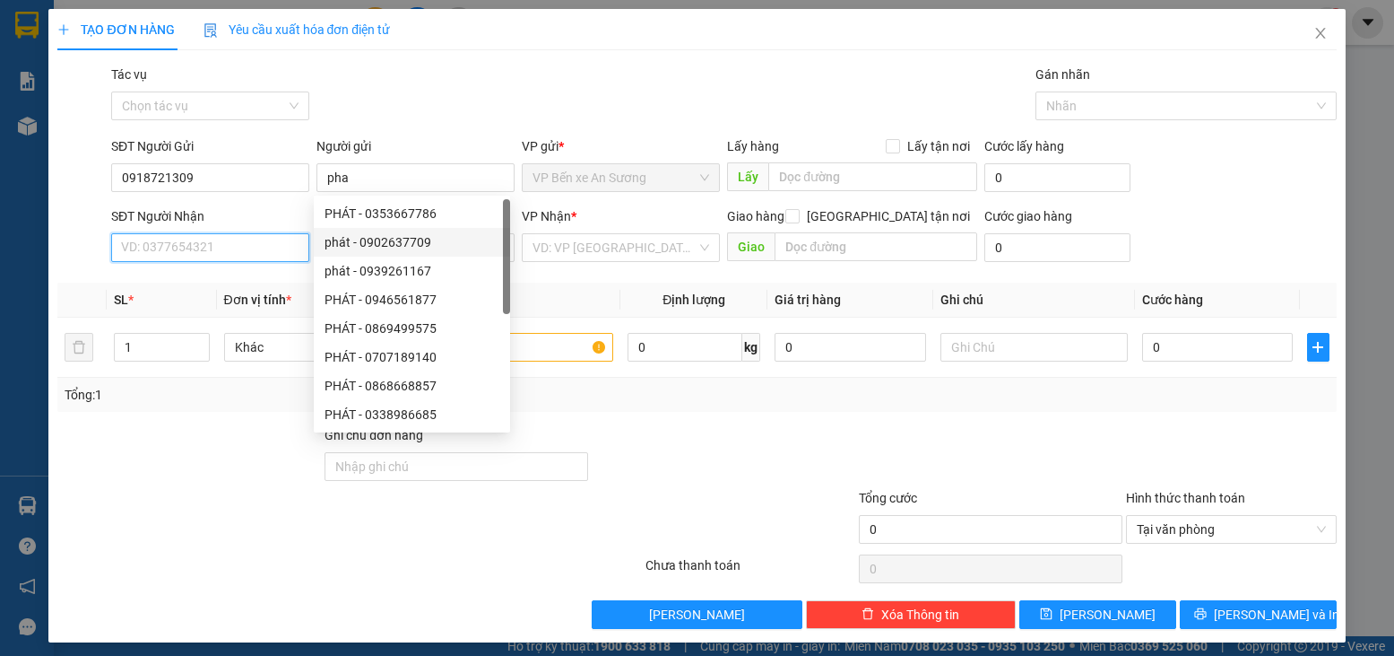
click at [243, 254] on input "SĐT Người Nhận" at bounding box center [210, 247] width 198 height 29
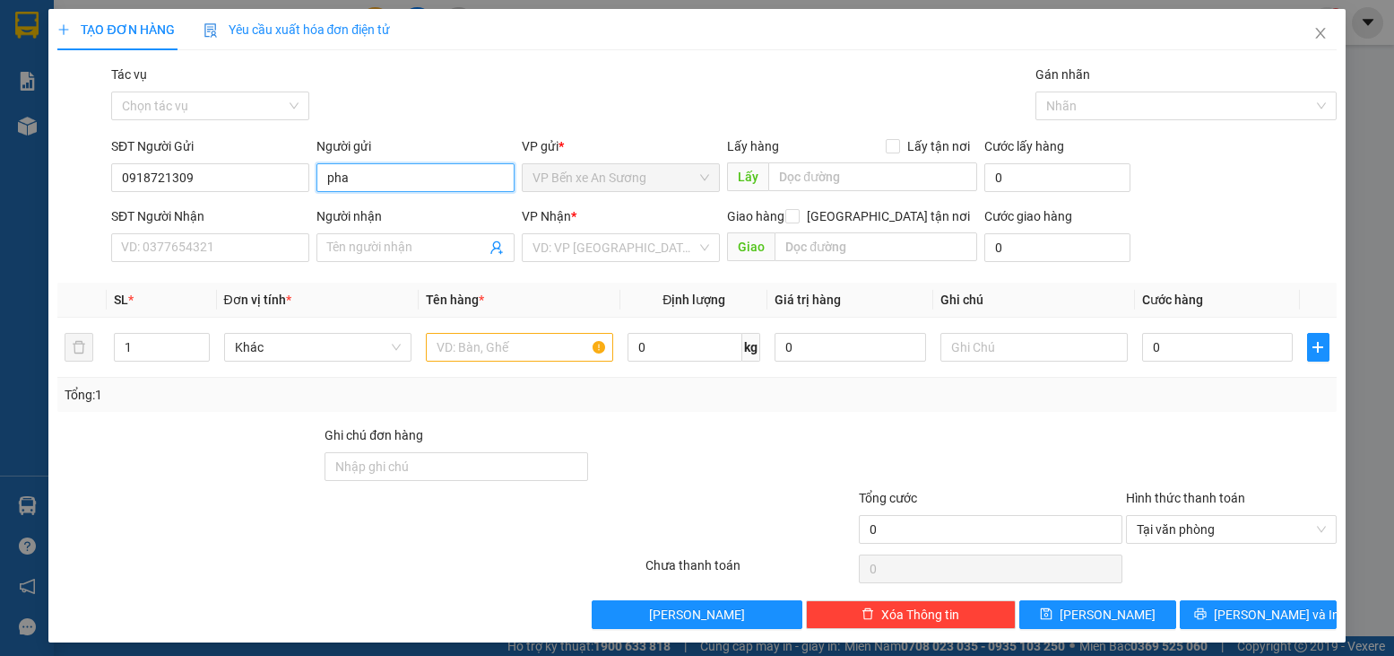
click at [331, 178] on input "pha" at bounding box center [416, 177] width 198 height 29
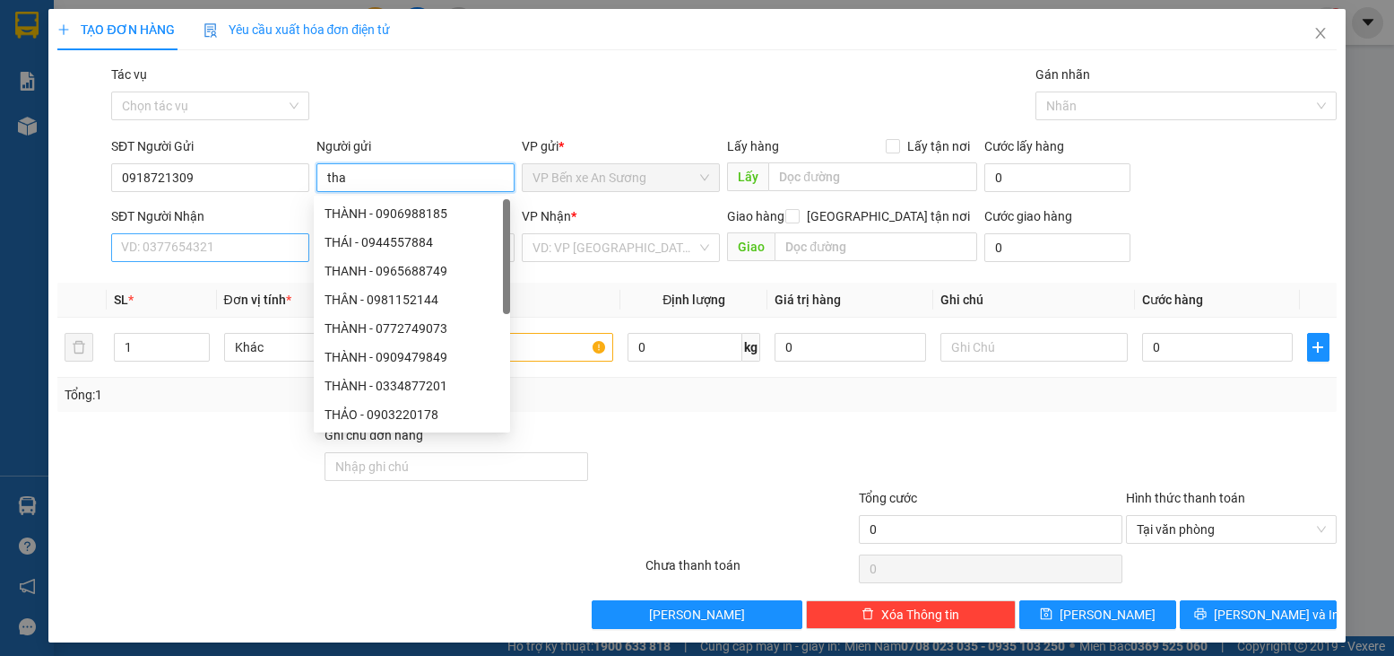
type input "tha"
click at [169, 240] on input "SĐT Người Nhận" at bounding box center [210, 247] width 198 height 29
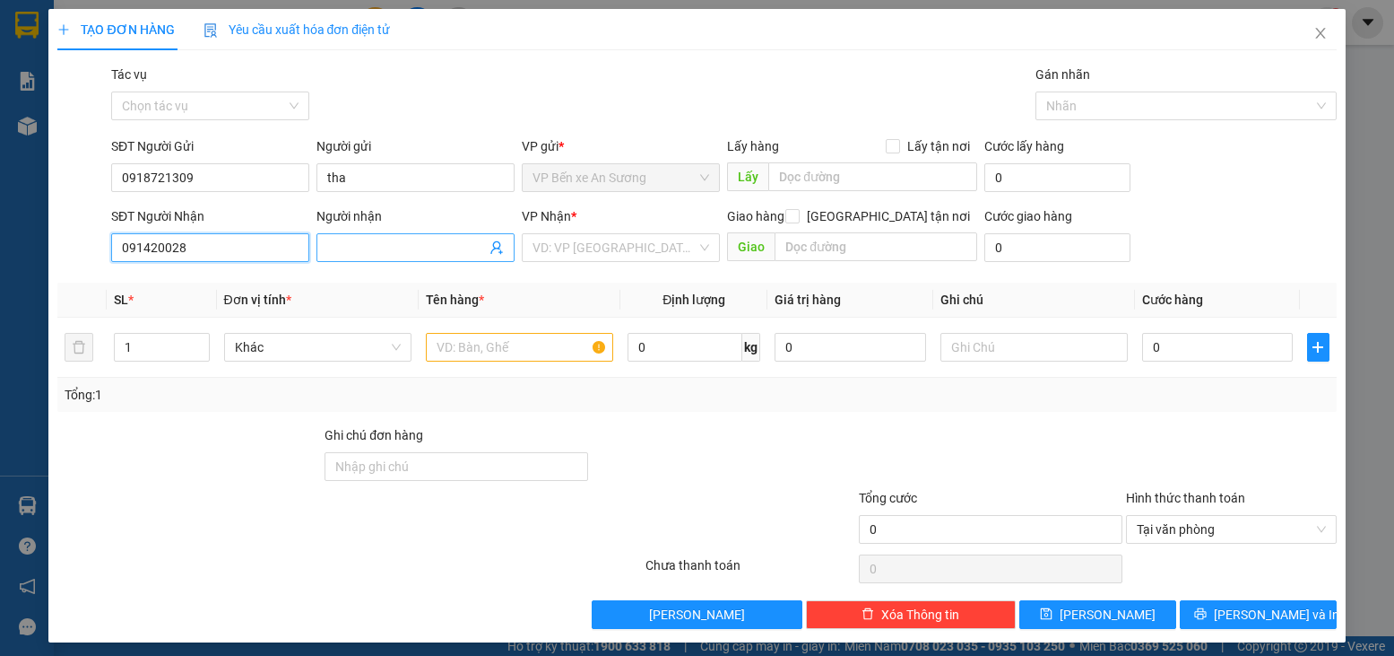
type input "091420028"
click at [334, 250] on input "Người nhận" at bounding box center [406, 248] width 159 height 20
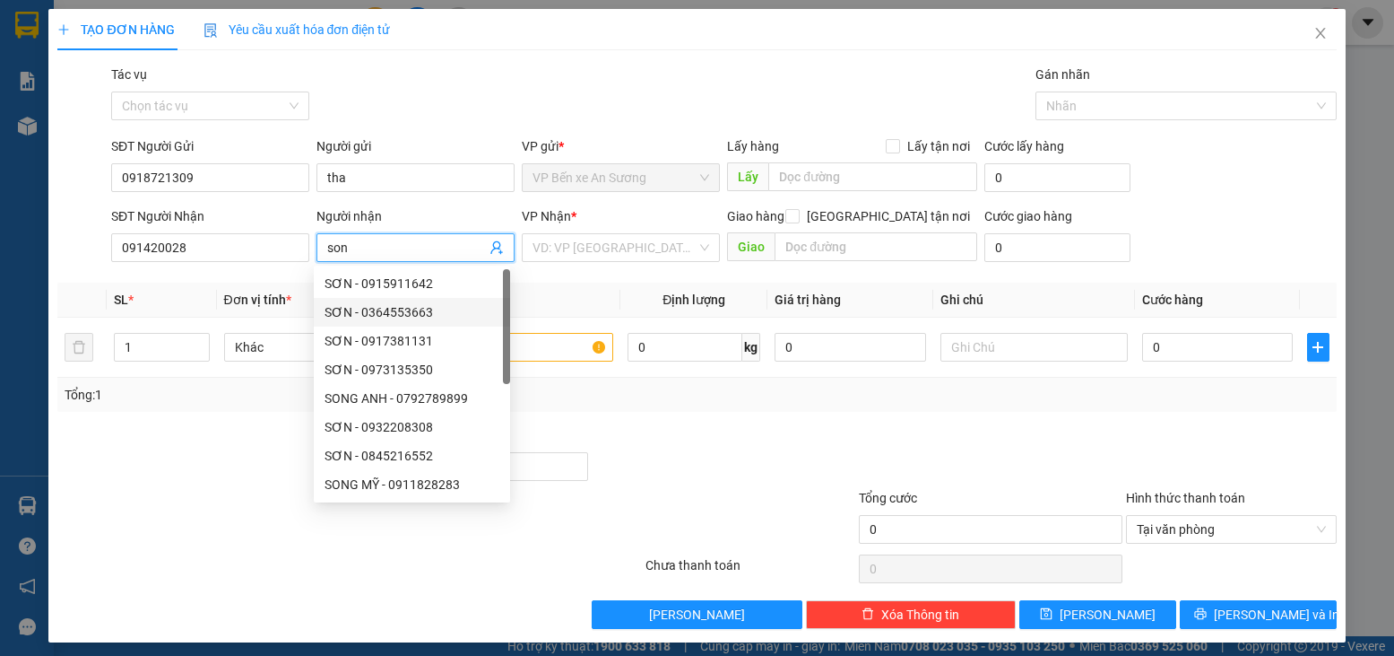
type input "son"
click at [231, 441] on div at bounding box center [189, 456] width 267 height 63
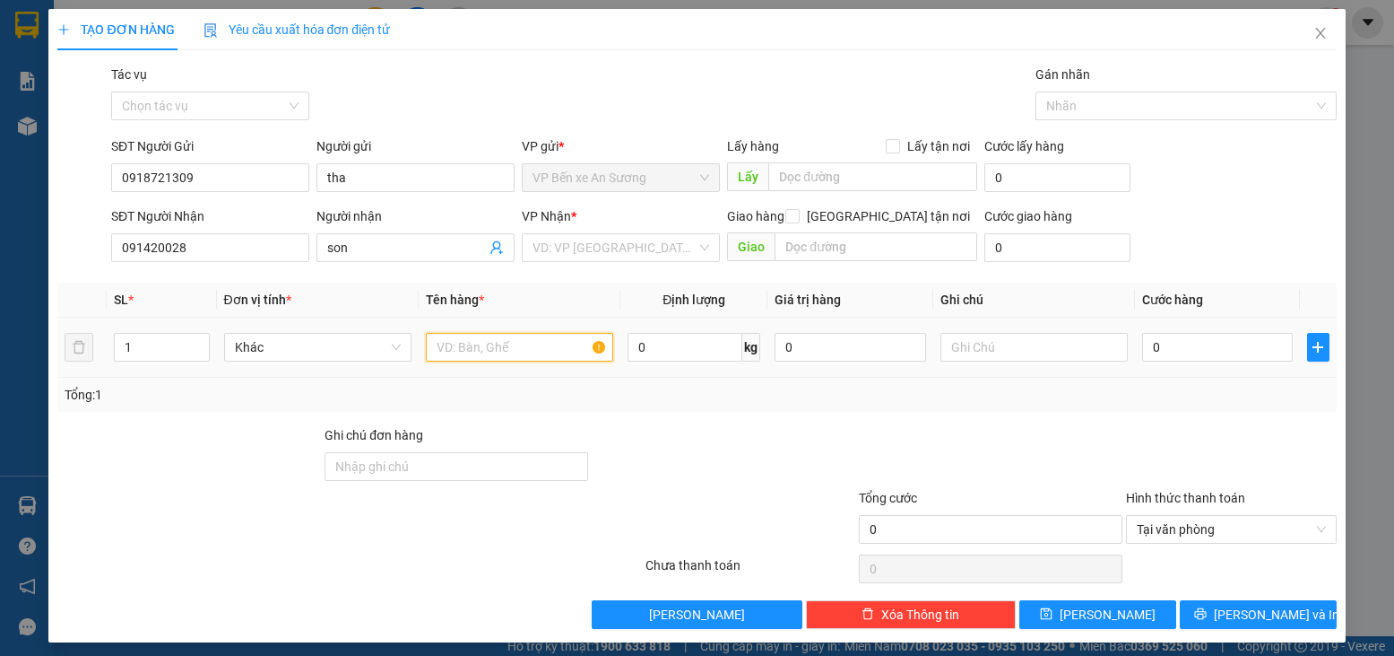
click at [462, 345] on input "text" at bounding box center [519, 347] width 187 height 29
click at [501, 352] on input "tb" at bounding box center [519, 347] width 187 height 29
type input "t"
click at [573, 262] on div "VP Nhận * VD: VP Sài Gòn" at bounding box center [621, 237] width 198 height 63
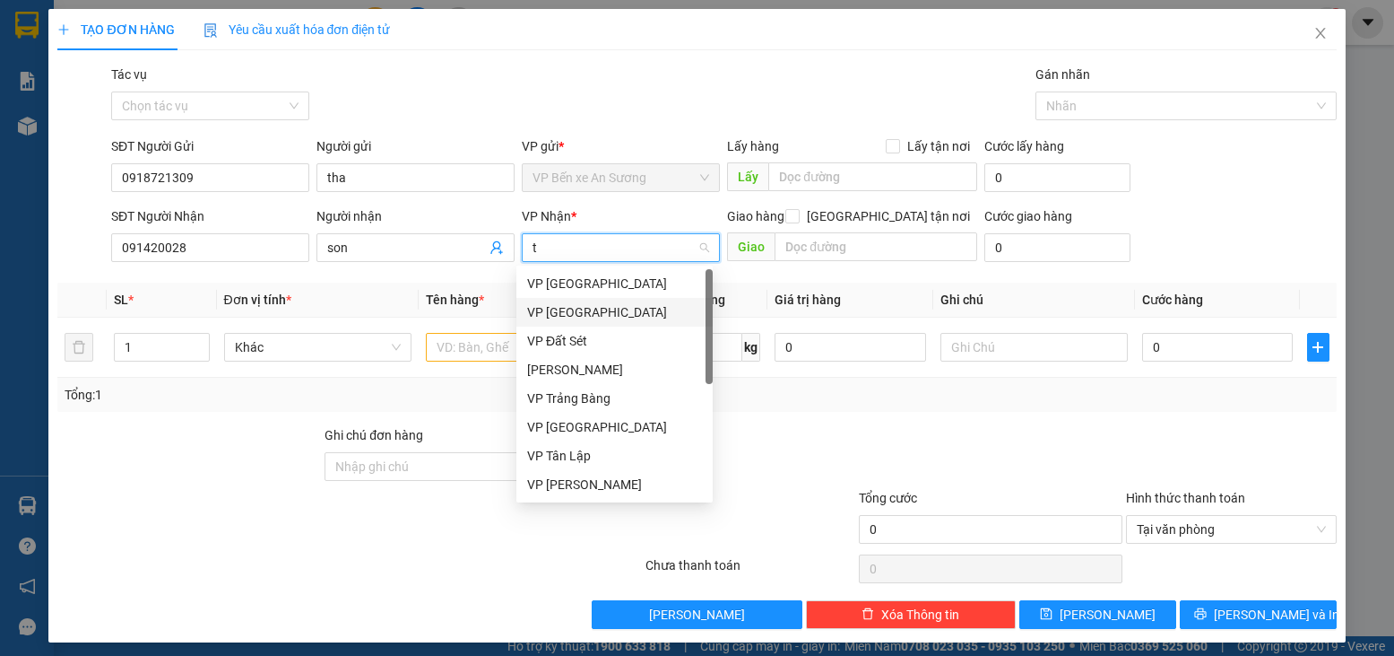
type input "tb"
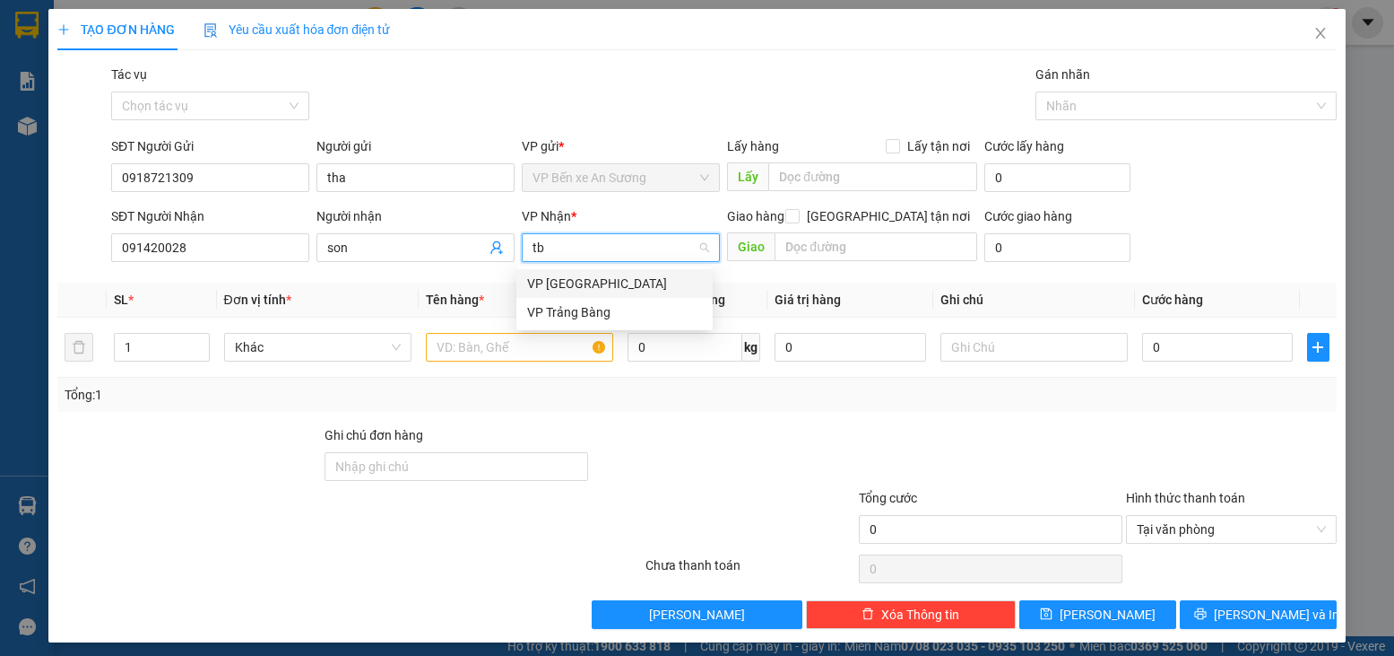
click at [579, 291] on div "VP Tân Biên" at bounding box center [614, 284] width 175 height 20
click at [486, 345] on input "text" at bounding box center [519, 347] width 187 height 29
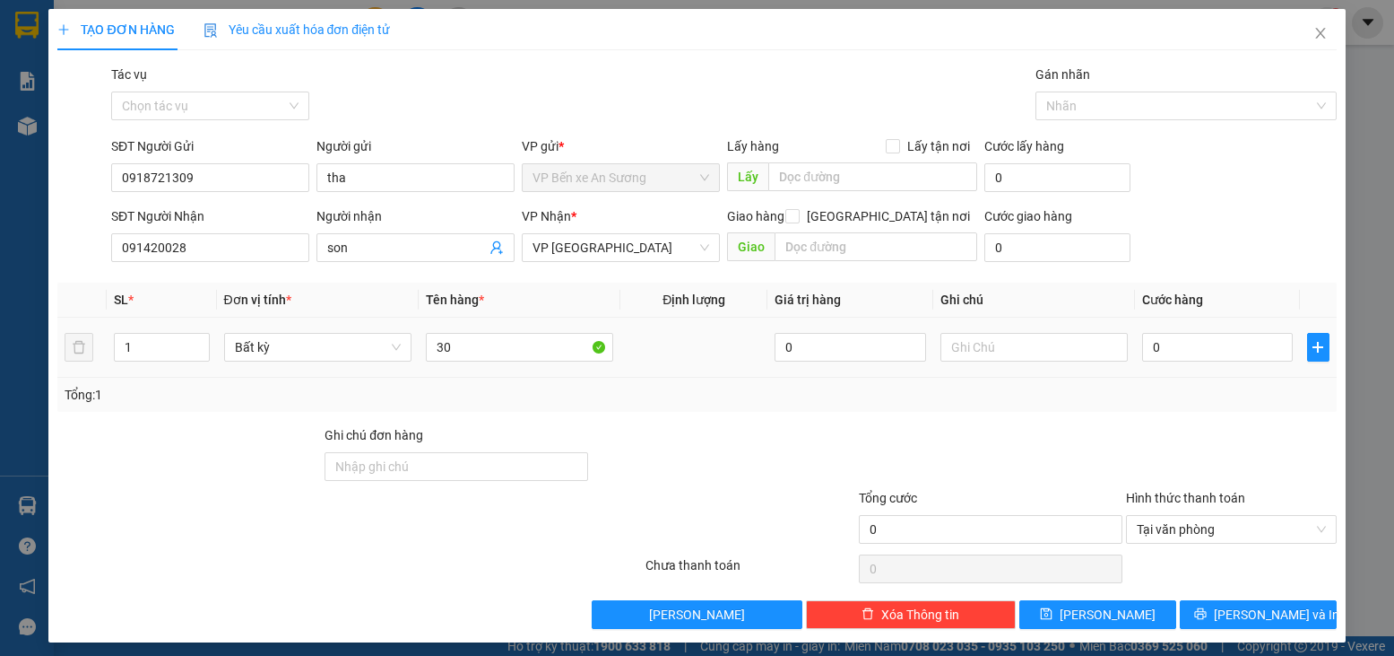
click at [537, 394] on div "Tổng: 1" at bounding box center [697, 395] width 1264 height 20
click at [496, 344] on input "30" at bounding box center [519, 347] width 187 height 29
type input "3"
click at [1216, 337] on input "0" at bounding box center [1217, 347] width 151 height 29
type input "3"
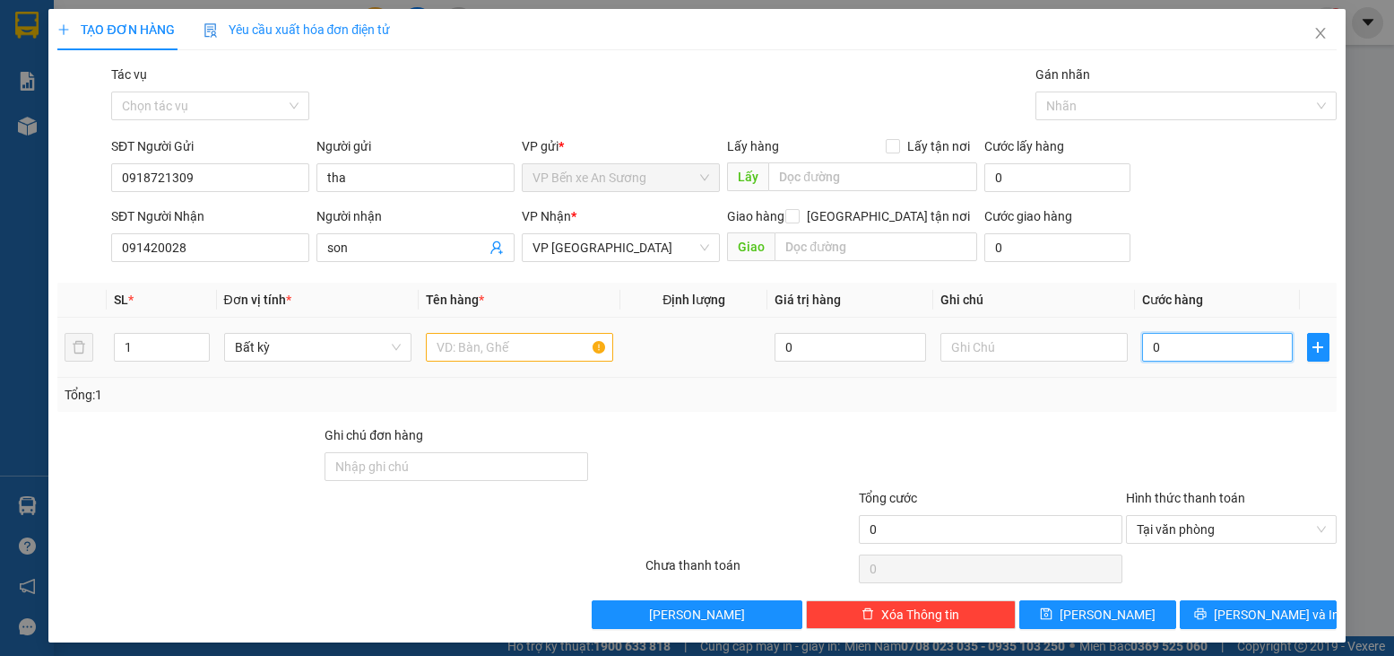
type input "3"
type input "30"
type input "30.000"
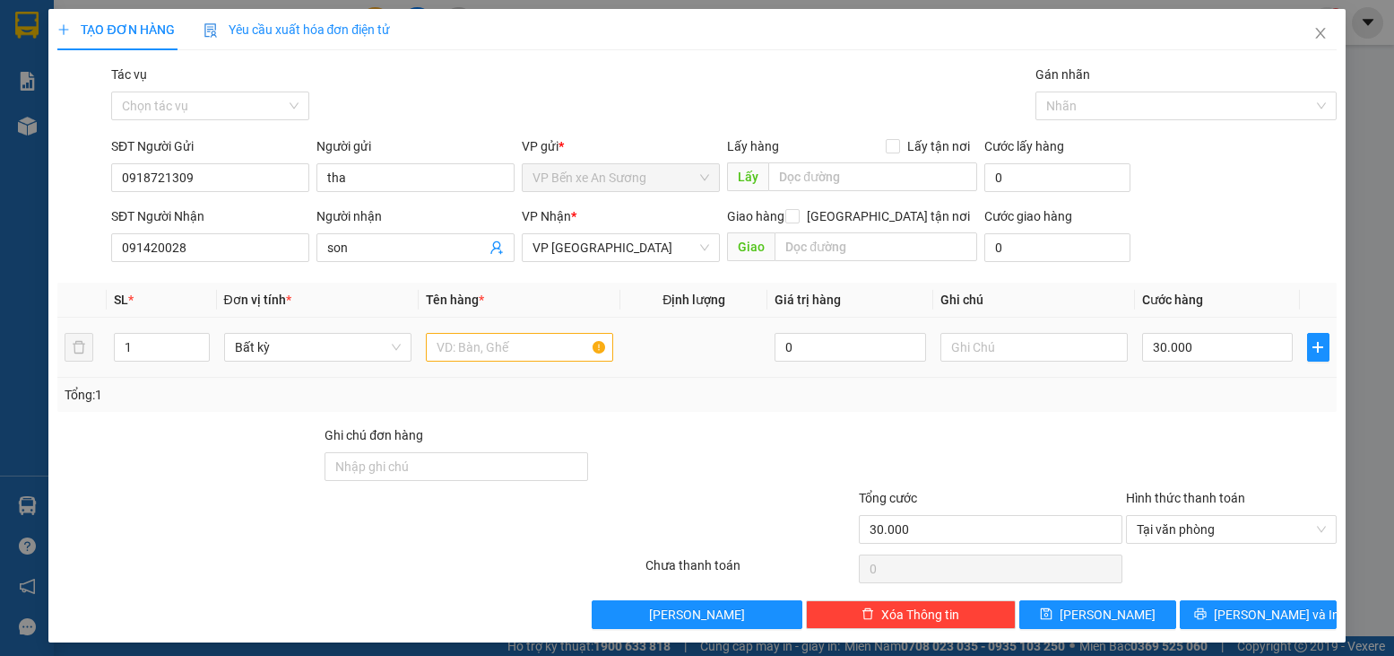
click at [1145, 377] on td "30.000" at bounding box center [1217, 347] width 165 height 60
click at [450, 352] on input "text" at bounding box center [519, 347] width 187 height 29
type input "bọc thuốc"
click at [1256, 610] on span "Lưu và In" at bounding box center [1277, 614] width 126 height 20
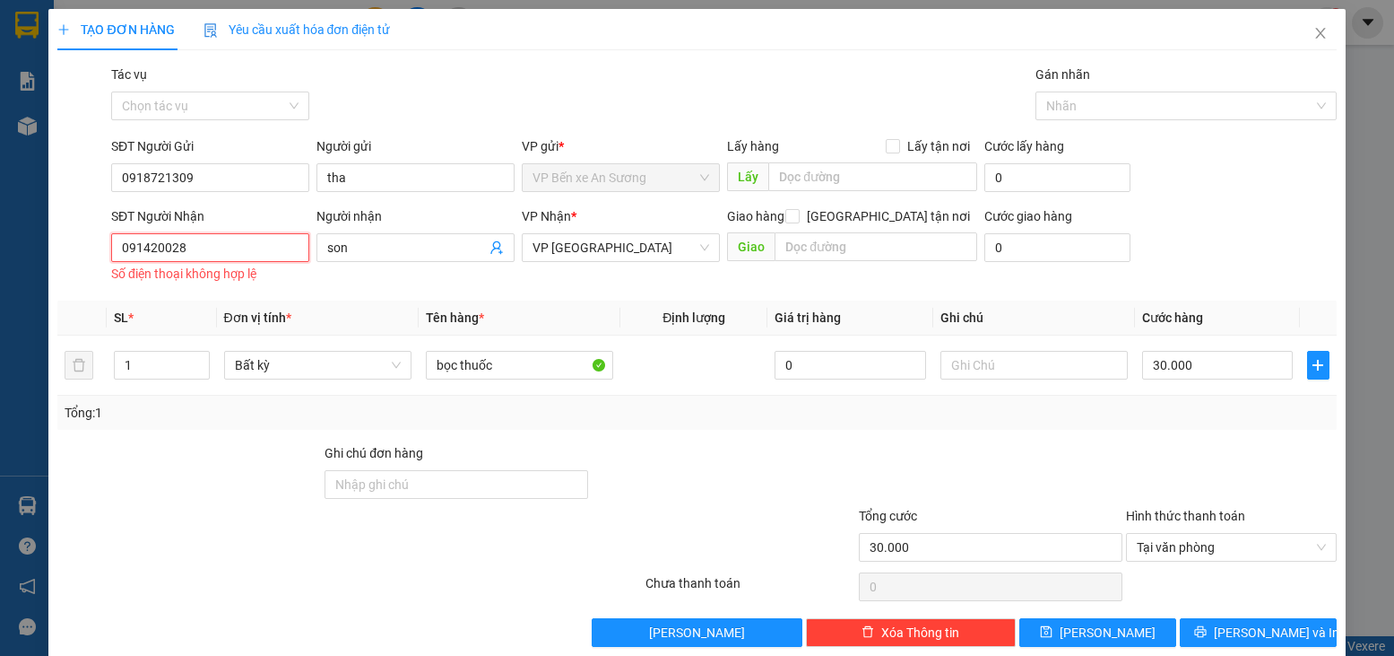
click at [265, 239] on input "091420028" at bounding box center [210, 247] width 198 height 29
click at [136, 246] on input "091420028" at bounding box center [210, 247] width 198 height 29
click at [136, 248] on input "091420028" at bounding box center [210, 247] width 198 height 29
click at [138, 248] on input "091420028" at bounding box center [210, 247] width 198 height 29
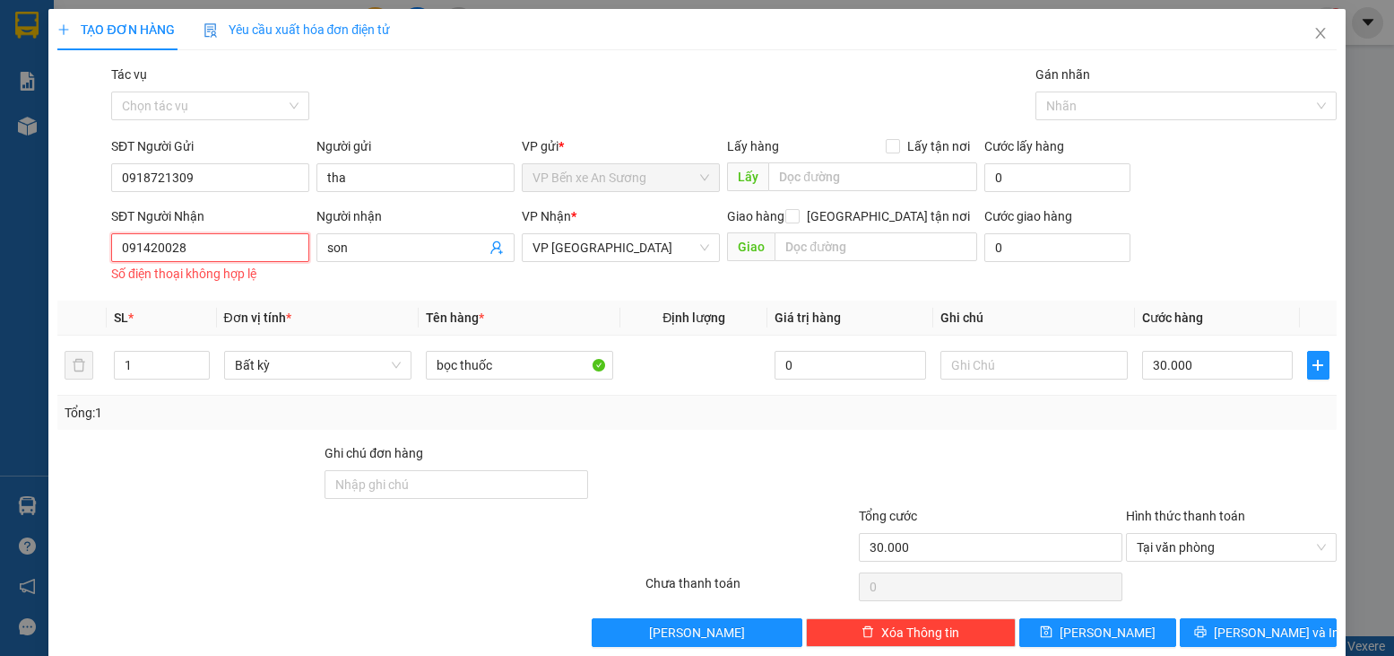
click at [138, 248] on input "091420028" at bounding box center [210, 247] width 198 height 29
click at [202, 255] on input "091420028" at bounding box center [210, 247] width 198 height 29
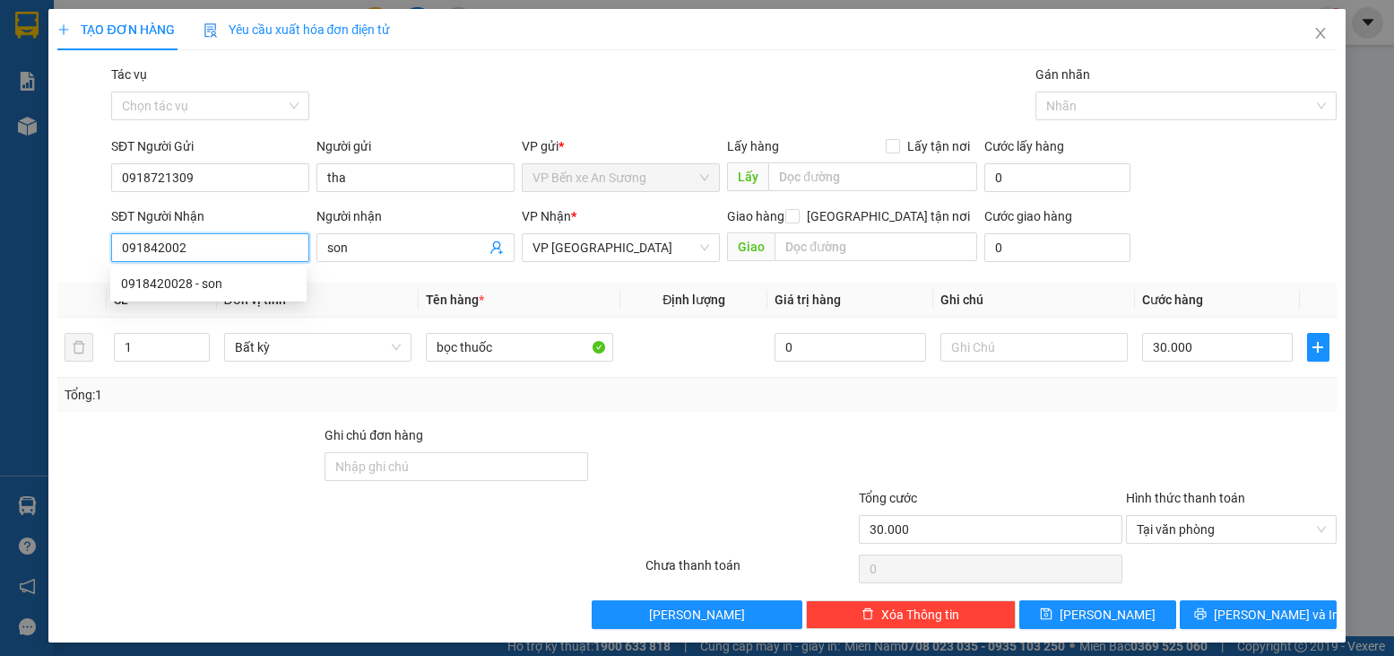
type input "0918420028"
click at [195, 273] on div "0918420028 - son" at bounding box center [208, 283] width 196 height 29
type input "50.000"
type input "0918420028"
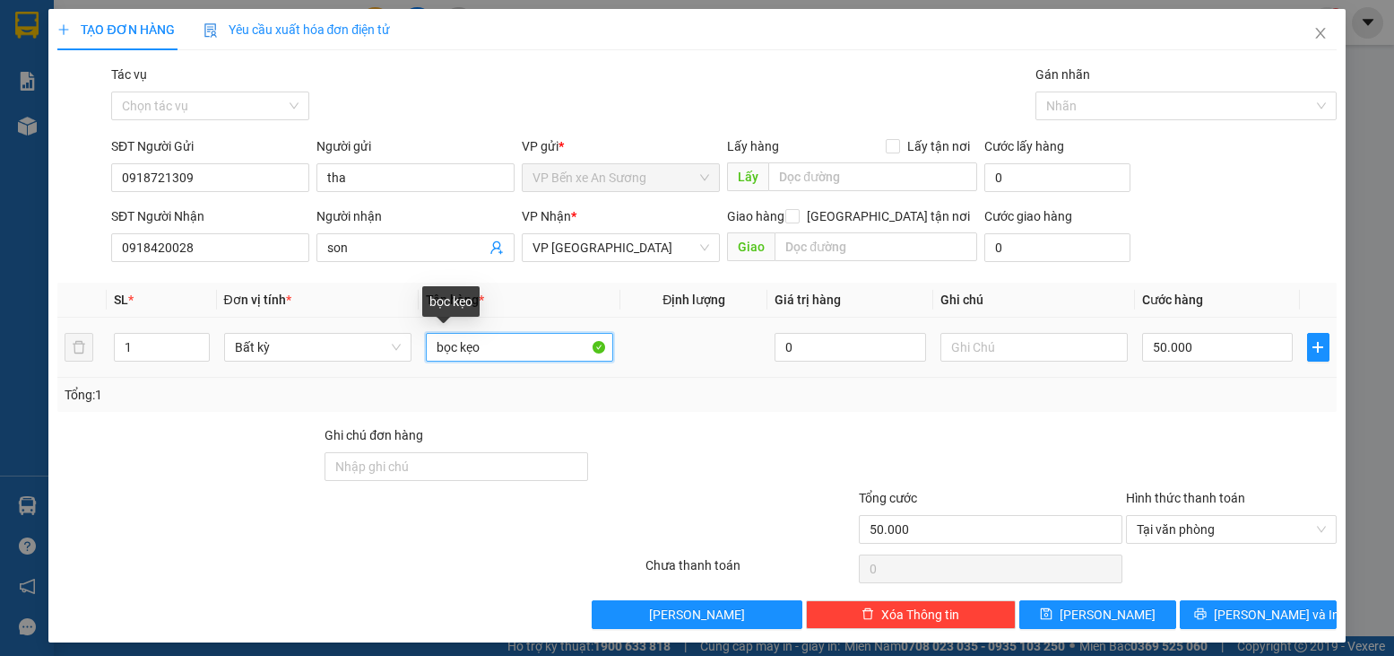
click at [539, 340] on input "bọc kẹo" at bounding box center [519, 347] width 187 height 29
type input "bọc thuốc"
click at [1175, 347] on input "50.000" at bounding box center [1217, 347] width 151 height 29
type input "3"
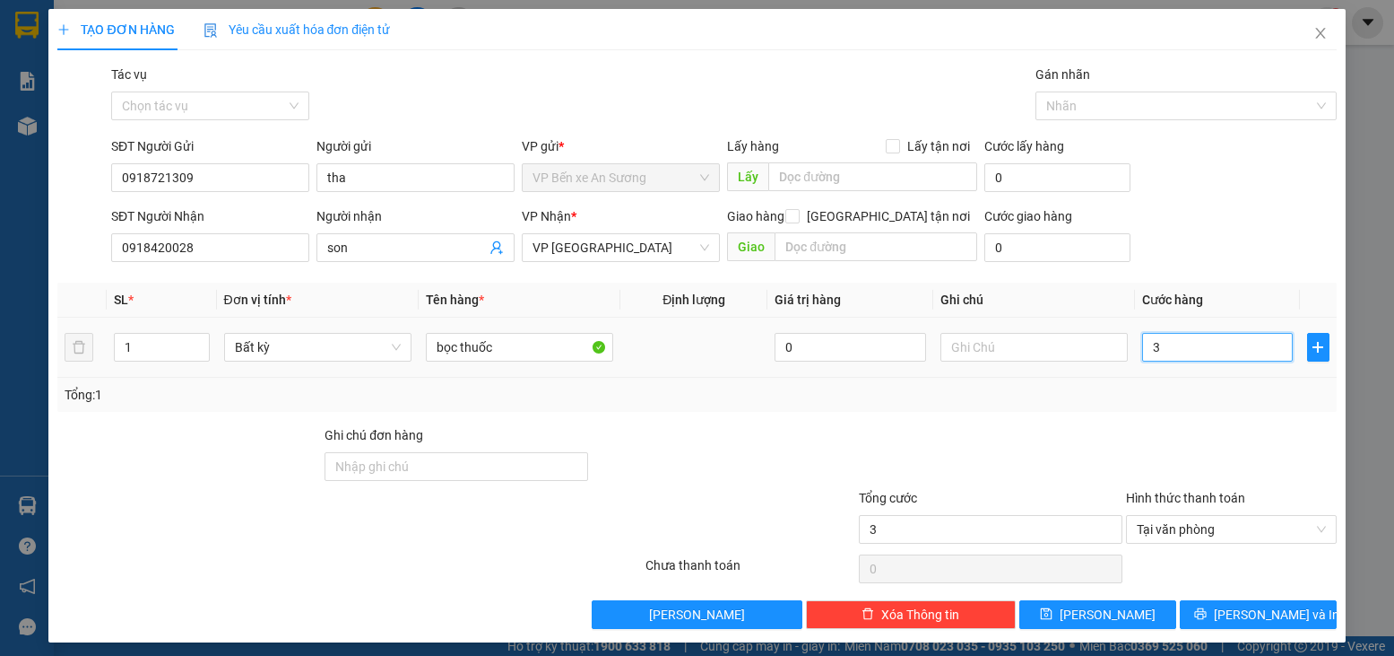
type input "30"
type input "30.000"
click at [1125, 428] on div at bounding box center [1231, 456] width 213 height 63
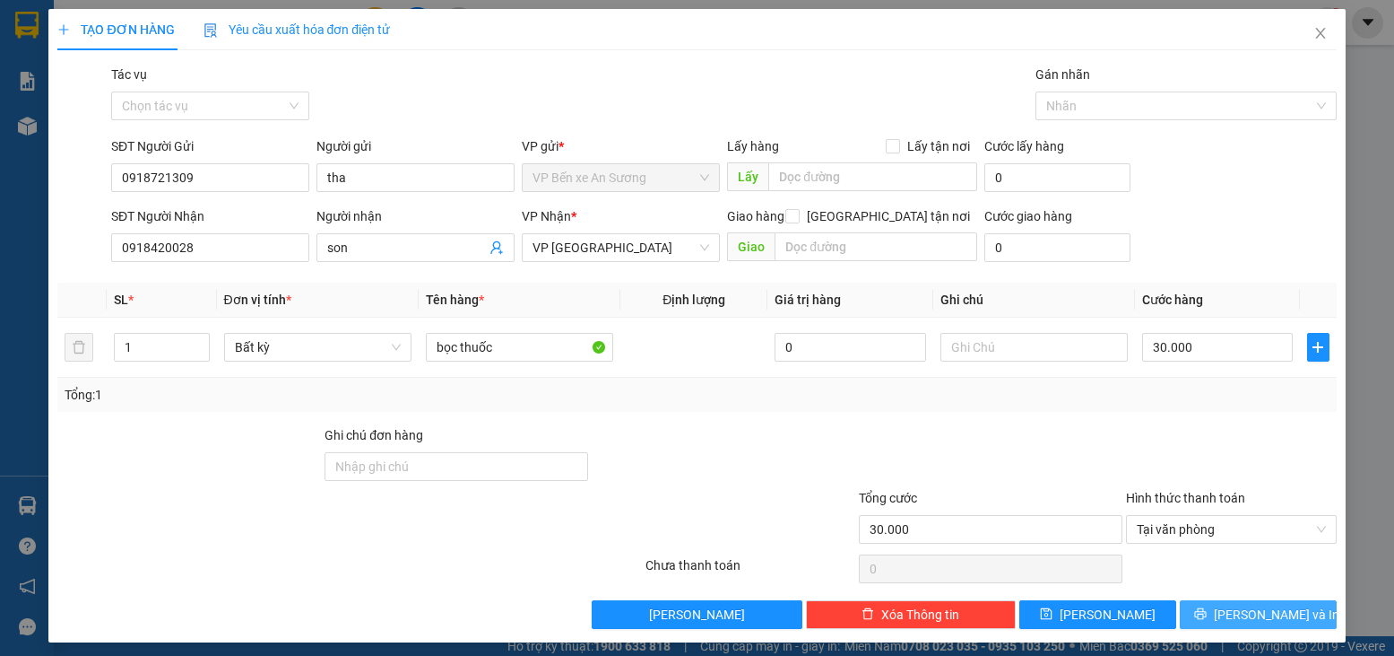
click at [1274, 617] on span "Lưu và In" at bounding box center [1277, 614] width 126 height 20
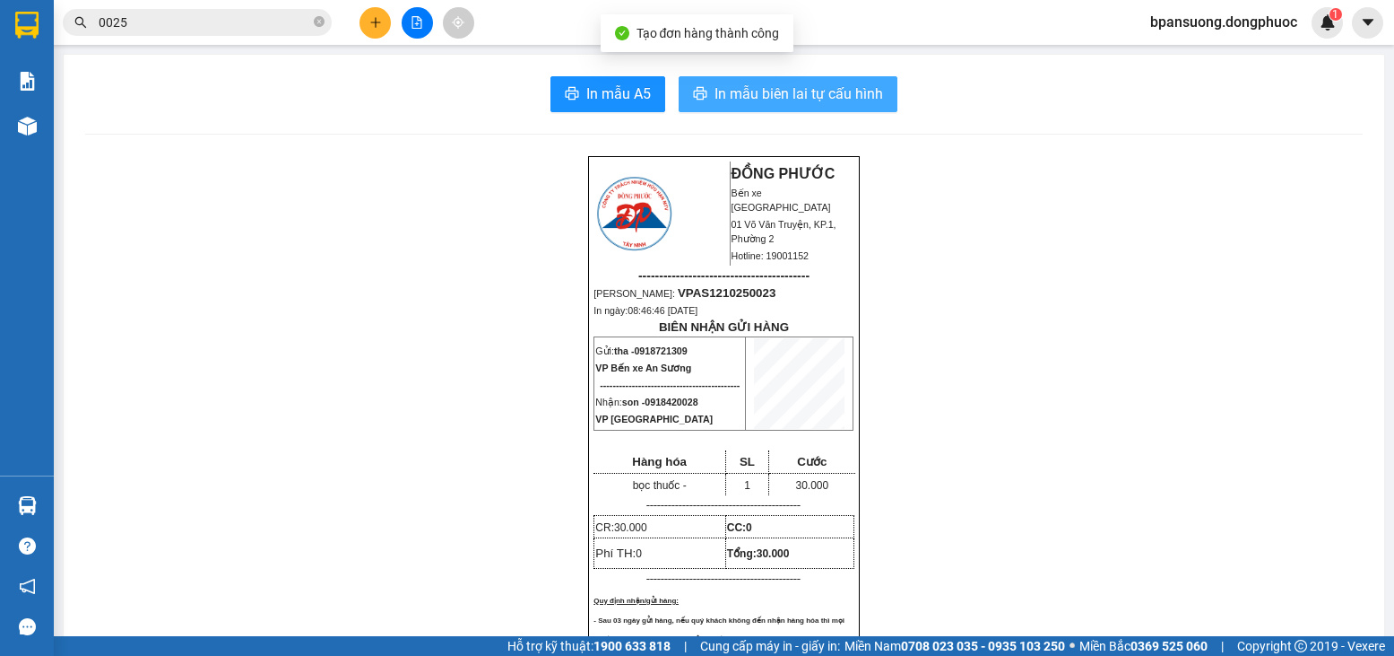
click at [778, 90] on span "In mẫu biên lai tự cấu hình" at bounding box center [799, 94] width 169 height 22
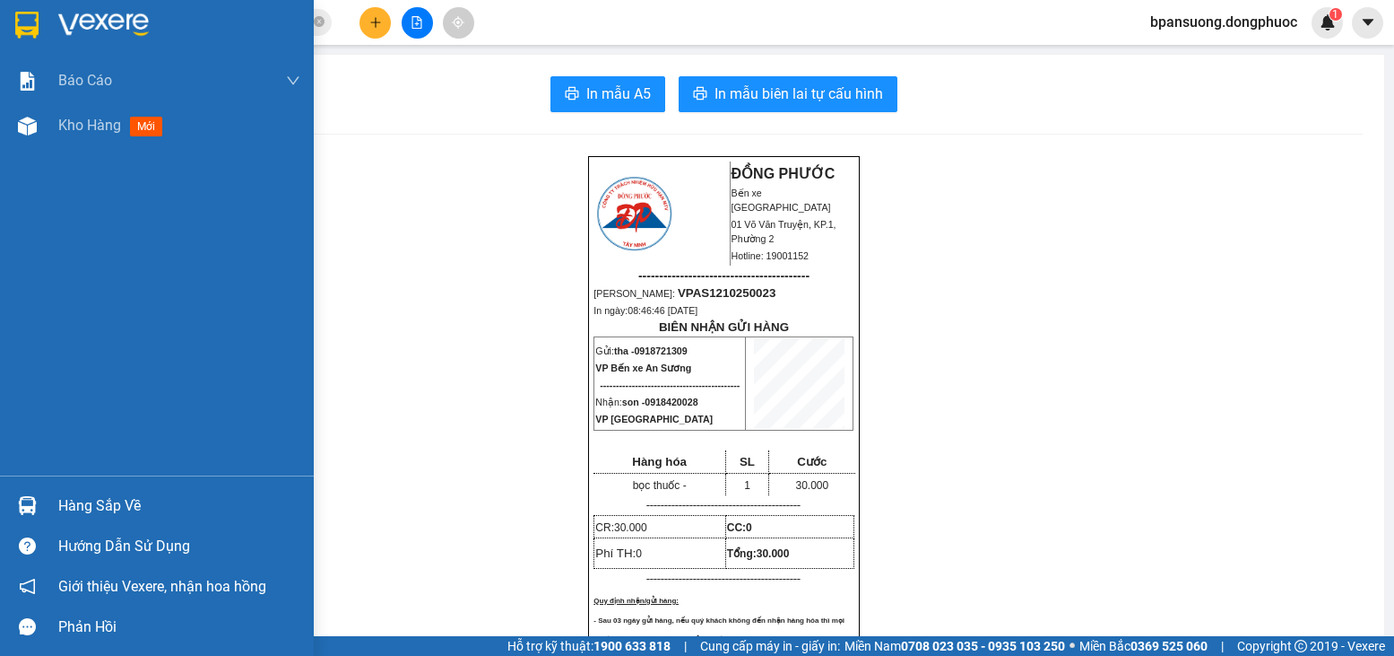
click at [18, 491] on div at bounding box center [27, 505] width 31 height 31
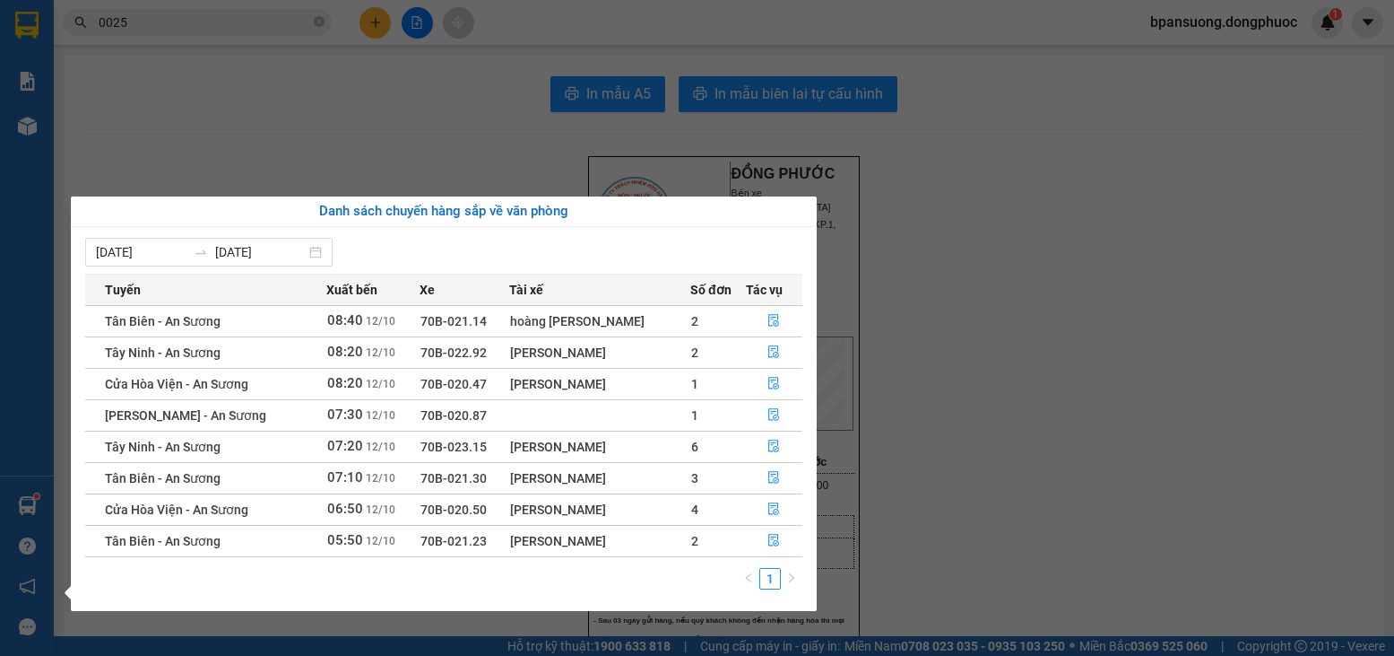
click at [282, 57] on section "Kết quả tìm kiếm ( 10000 ) Bộ lọc Mã ĐH Trạng thái Món hàng Tổng cước Chưa cước…" at bounding box center [697, 328] width 1394 height 656
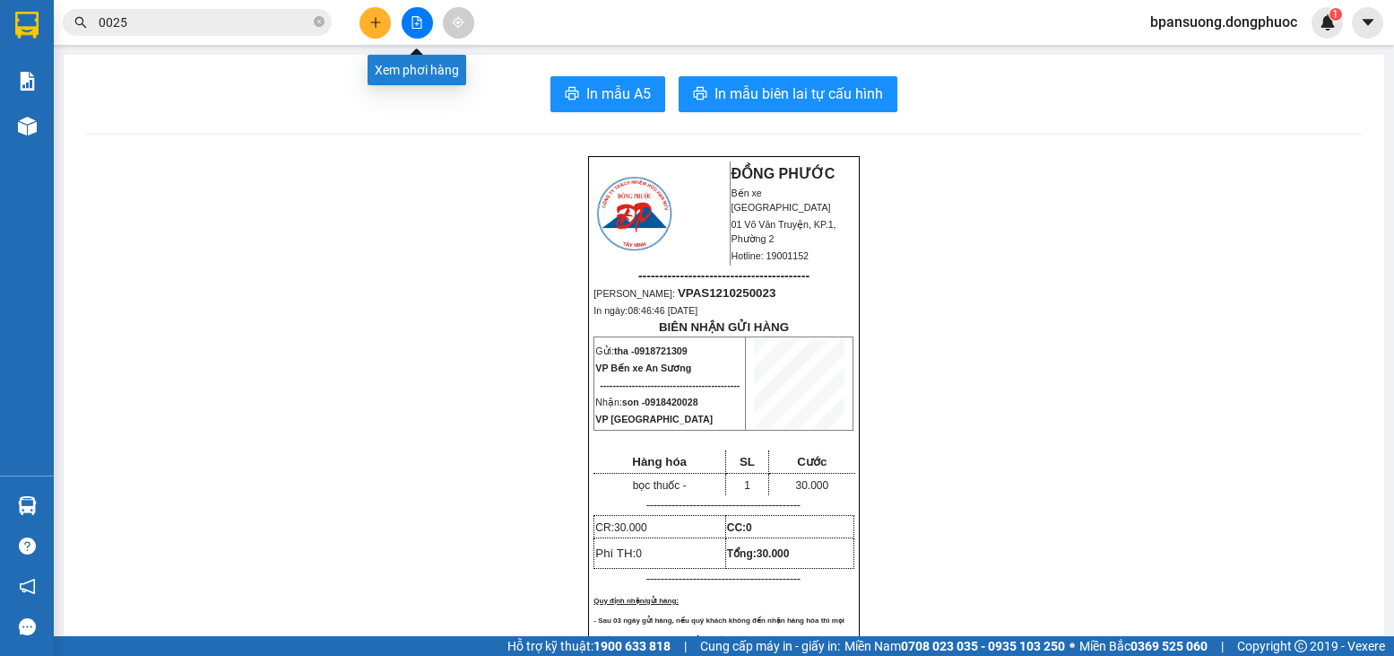
click at [419, 27] on icon "file-add" at bounding box center [417, 22] width 13 height 13
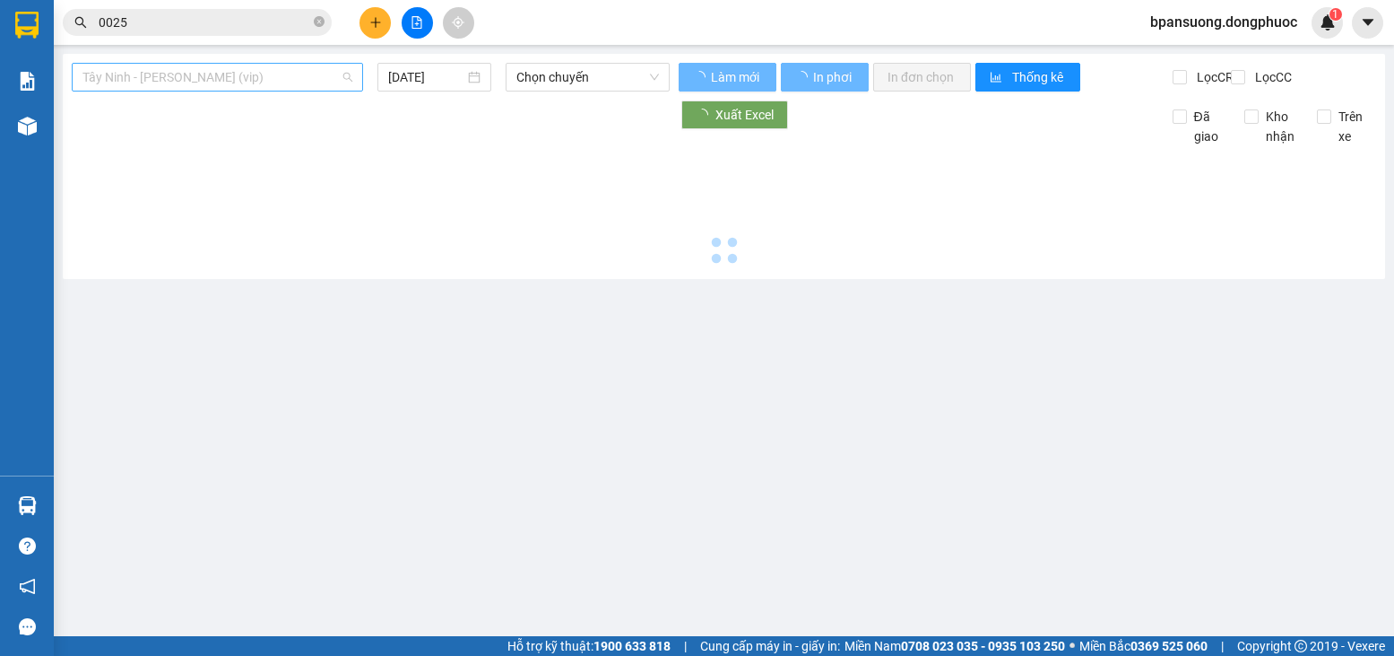
click at [212, 77] on span "Tây Ninh - Hồ Chí Minh (vip)" at bounding box center [218, 77] width 270 height 27
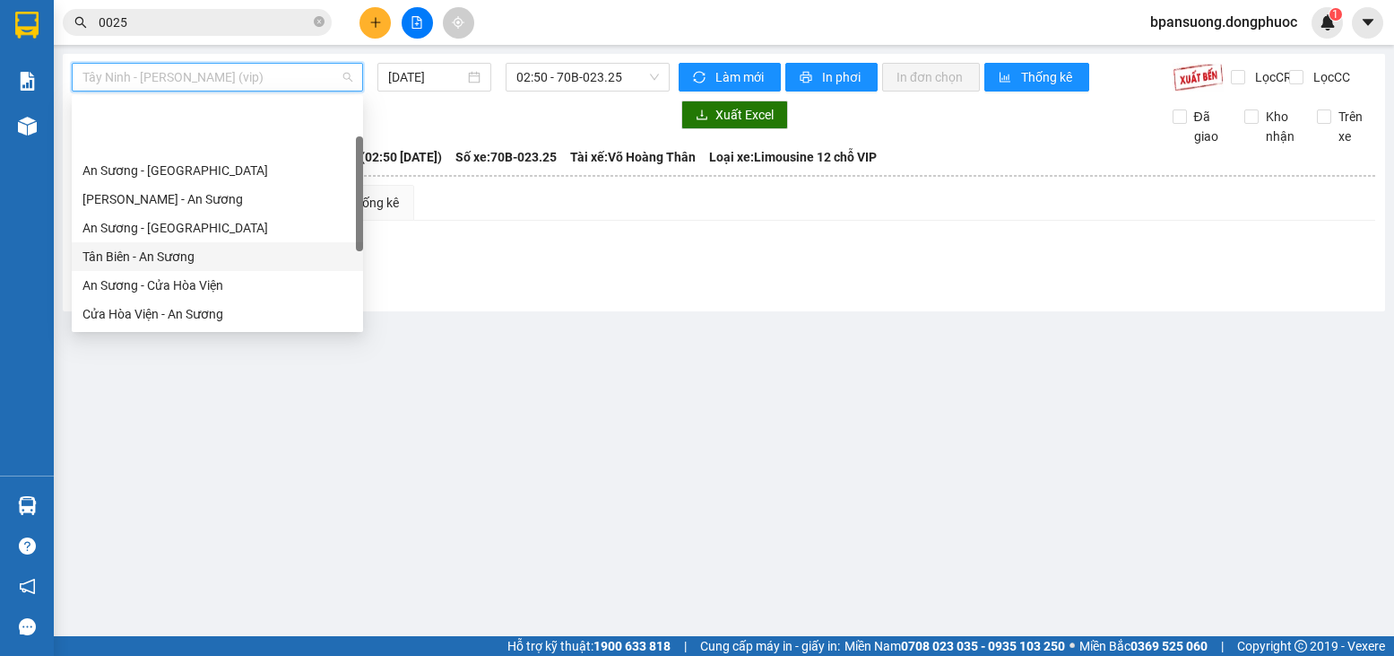
scroll to position [59, 0]
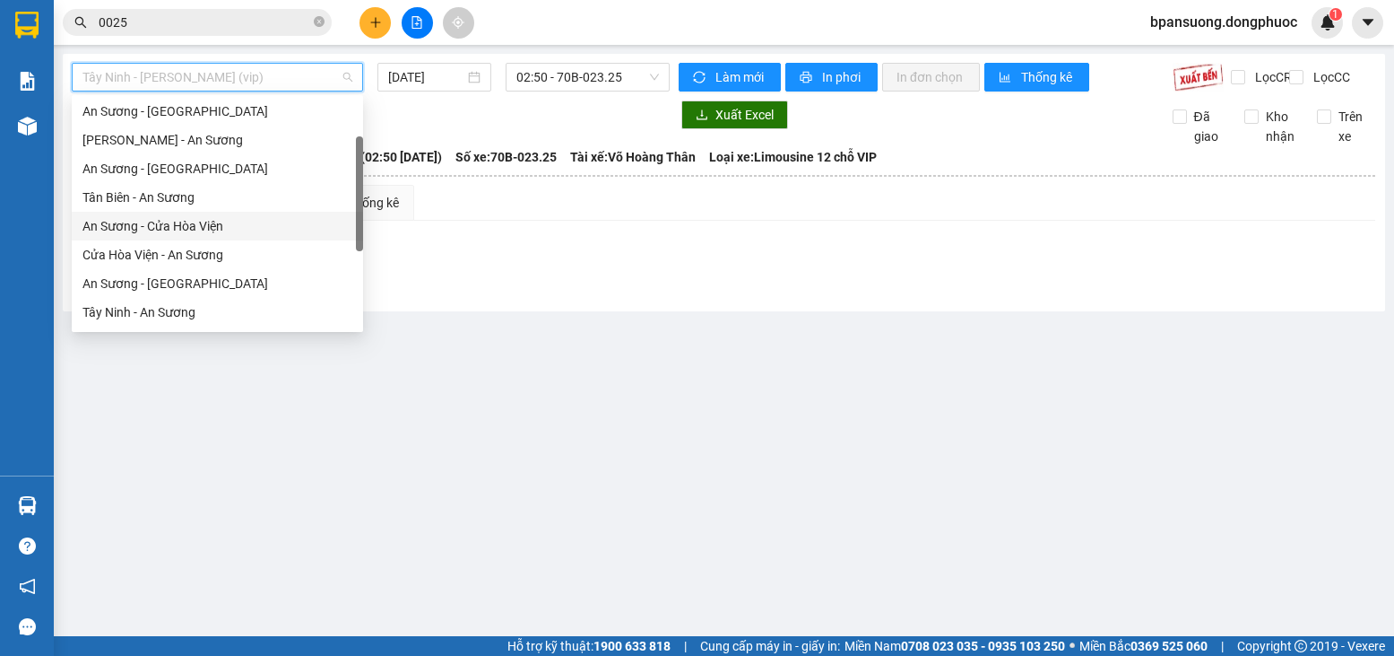
click at [157, 222] on div "An Sương - Cửa Hòa Viện" at bounding box center [218, 226] width 270 height 20
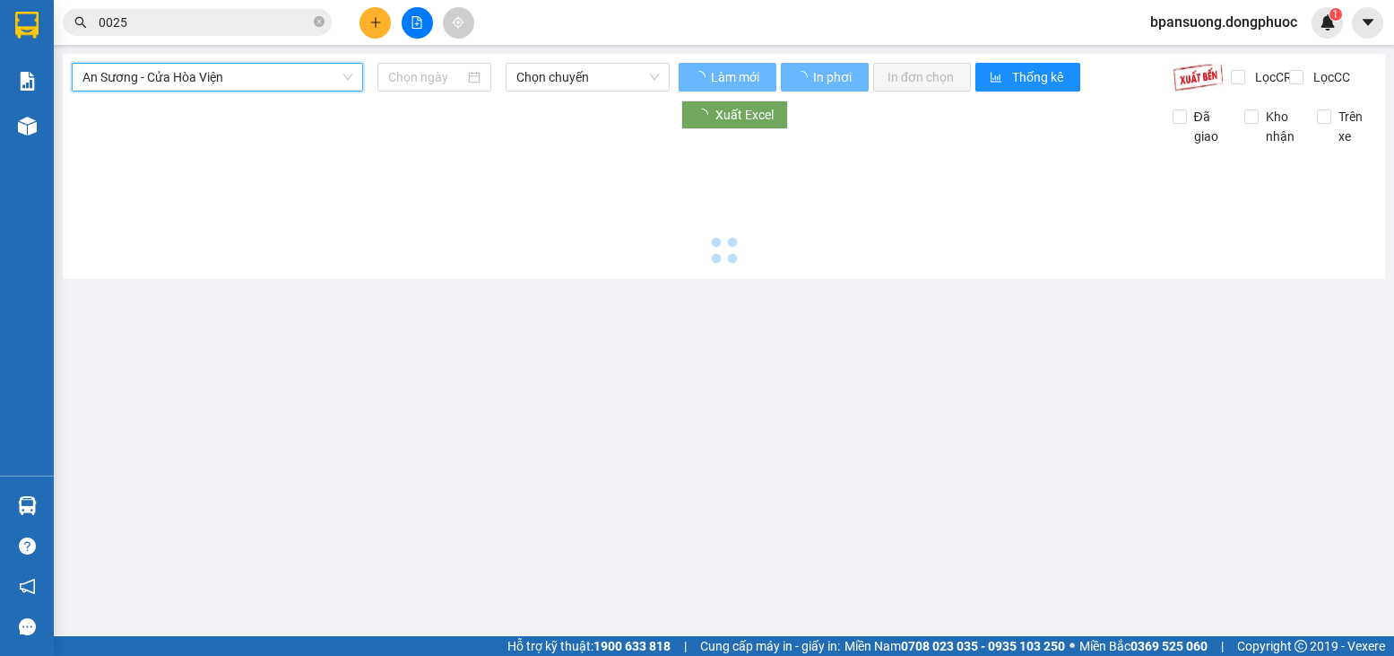
type input "[DATE]"
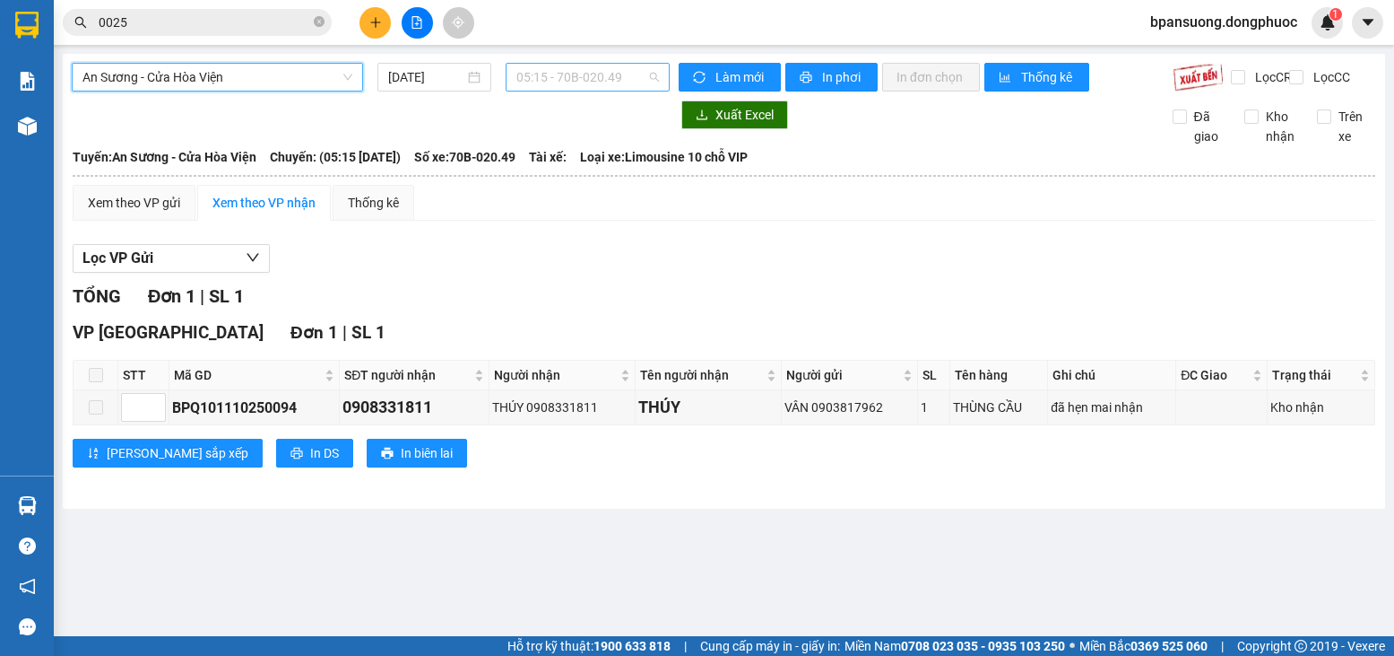
click at [613, 79] on span "05:15 - 70B-020.49" at bounding box center [588, 77] width 143 height 27
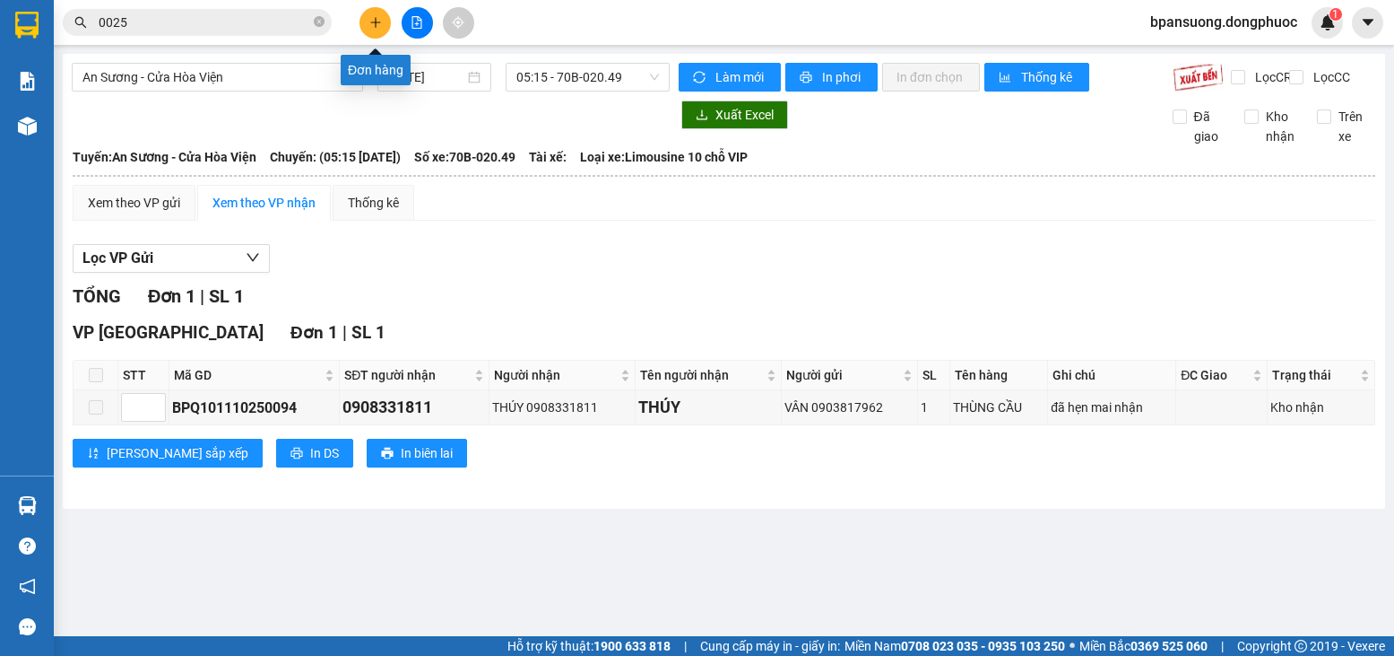
click at [372, 19] on icon "plus" at bounding box center [375, 22] width 13 height 13
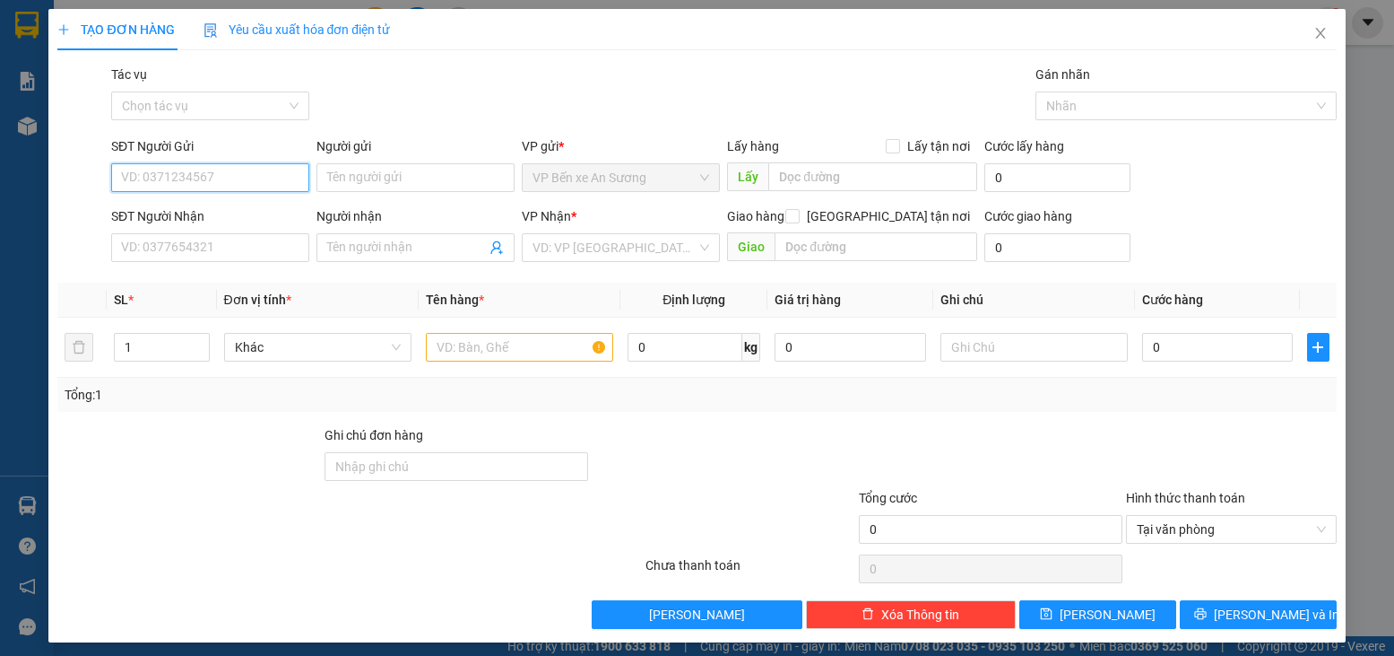
click at [157, 169] on input "SĐT Người Gửi" at bounding box center [210, 177] width 198 height 29
click at [217, 222] on div "0963802495 - HUỆ" at bounding box center [208, 214] width 175 height 20
type input "0963802495"
type input "HUỆ"
type input "0965959192"
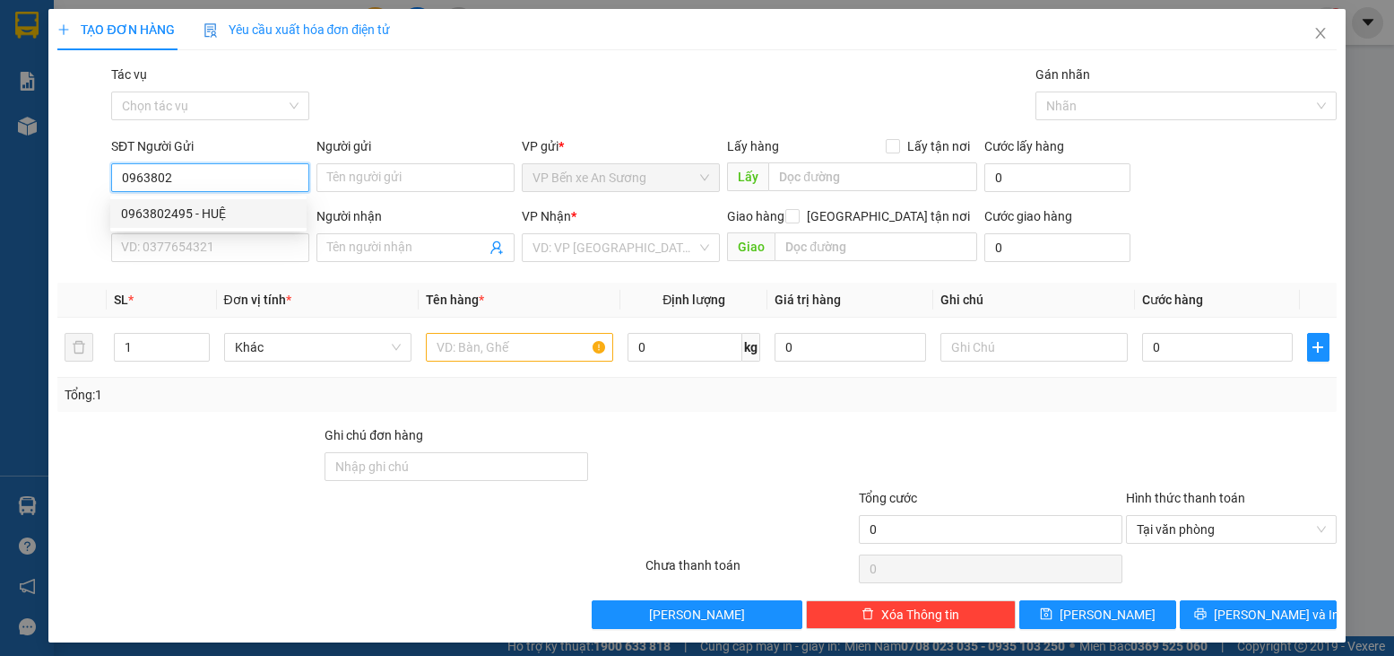
type input "THIỆN"
type input "85.000"
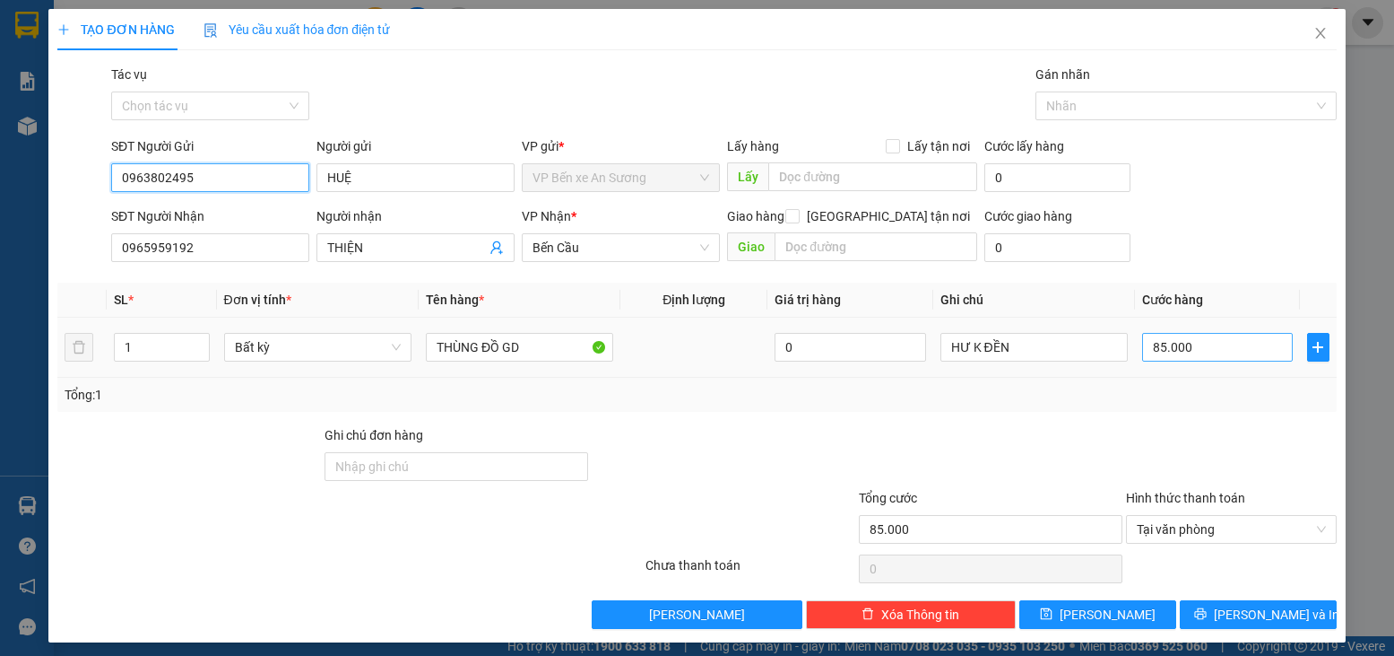
type input "0963802495"
click at [1215, 347] on input "85.000" at bounding box center [1217, 347] width 151 height 29
type input "0"
type input "2"
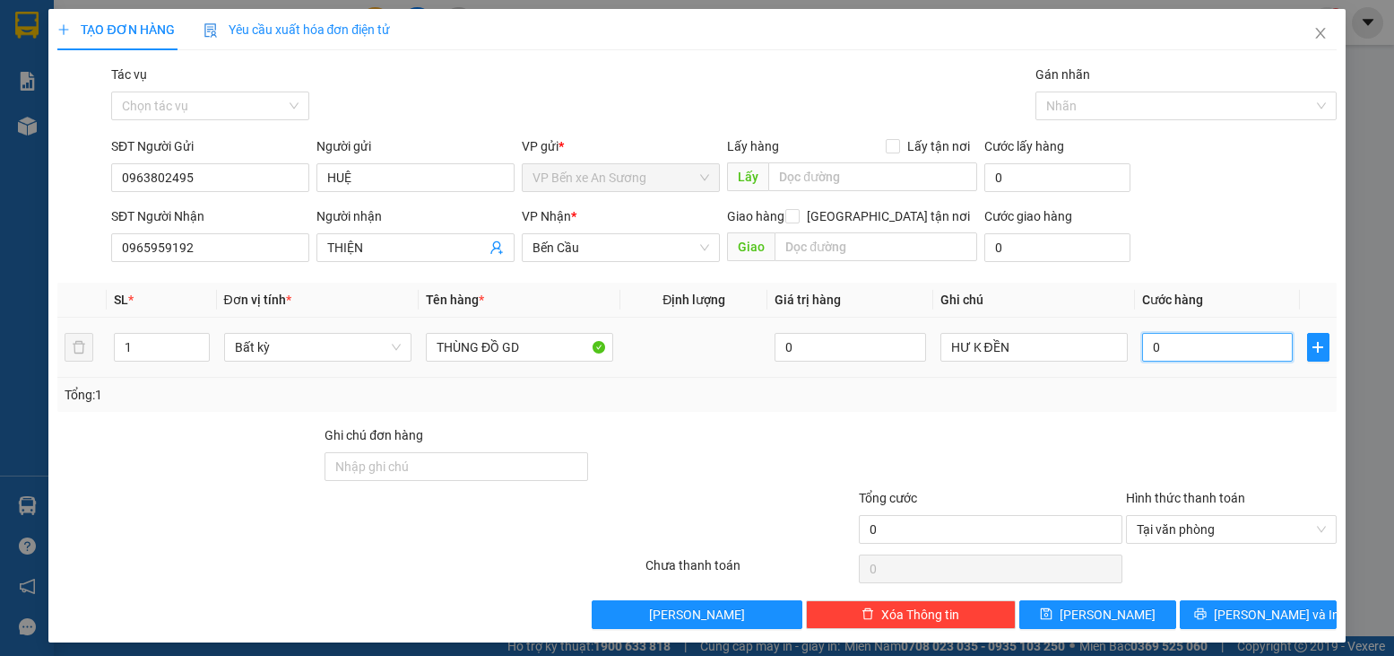
type input "02"
type input "23"
type input "023"
type input "235"
type input "0.235"
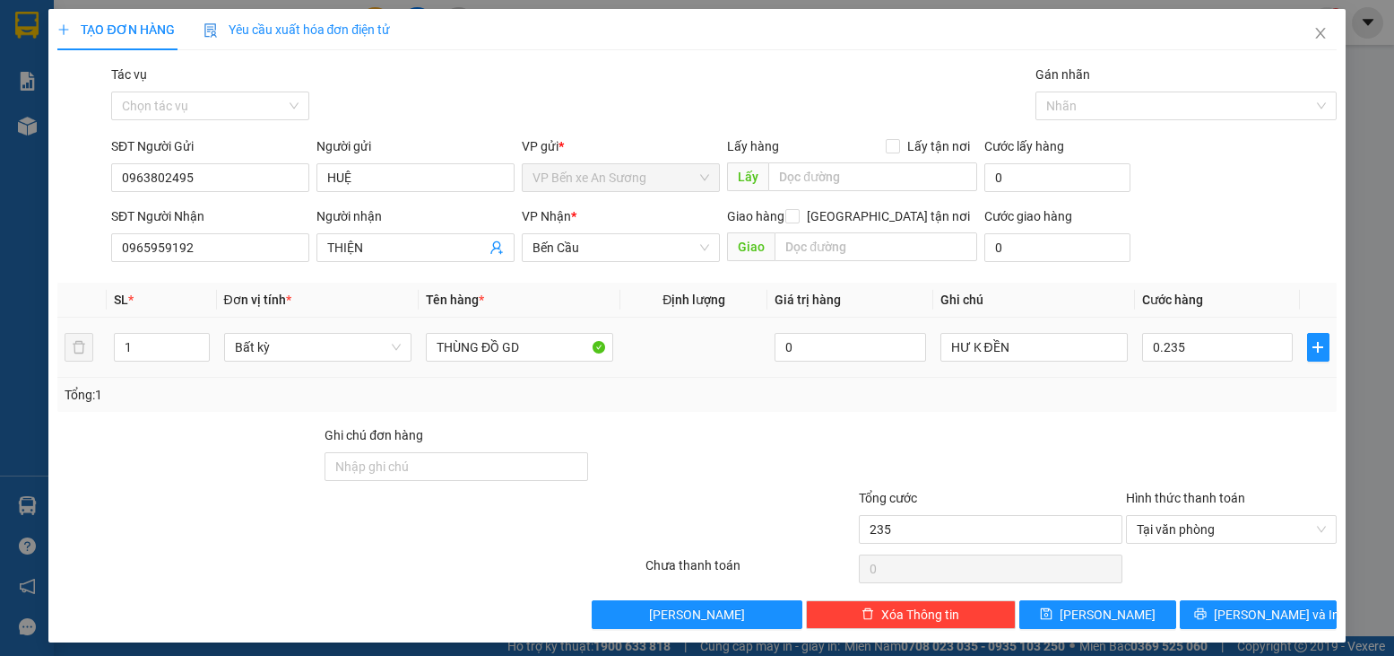
type input "235.000"
click at [1171, 431] on div at bounding box center [1231, 456] width 213 height 63
type input "2"
click at [200, 340] on icon "up" at bounding box center [199, 343] width 6 height 6
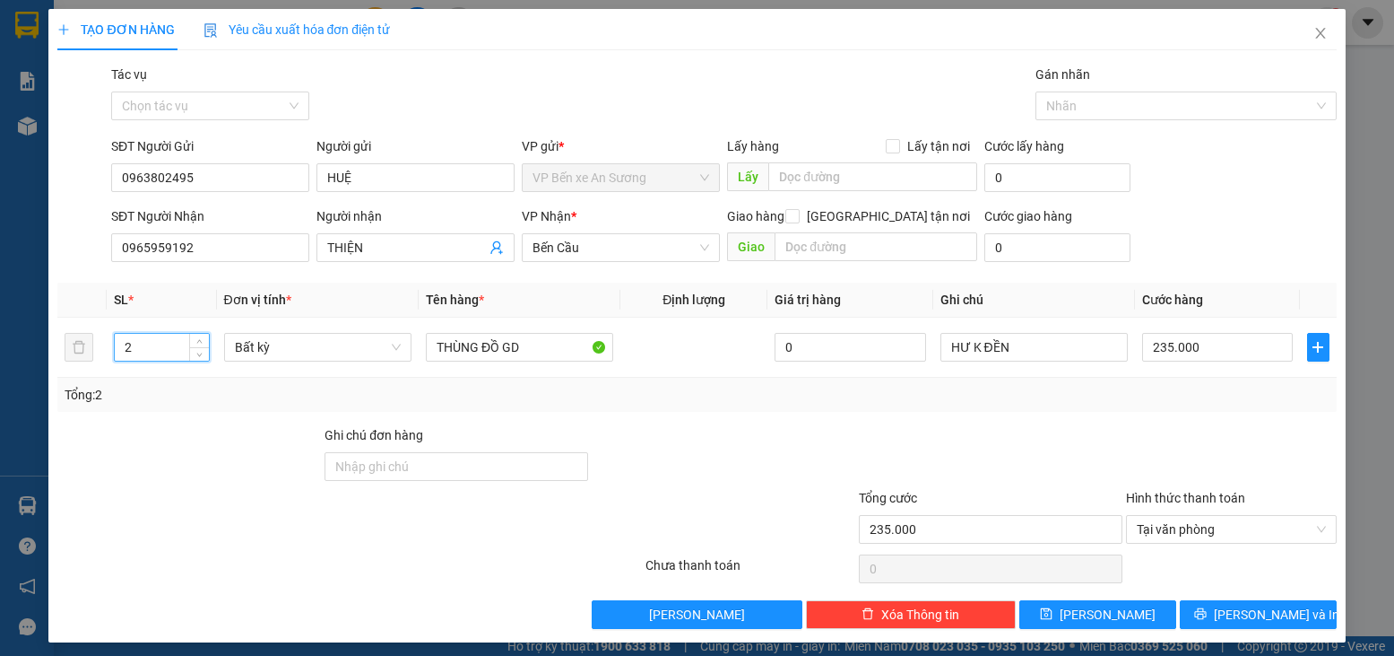
click at [1166, 413] on div "Transit Pickup Surcharge Ids Transit Deliver Surcharge Ids Transit Deliver Surc…" at bounding box center [696, 347] width 1279 height 564
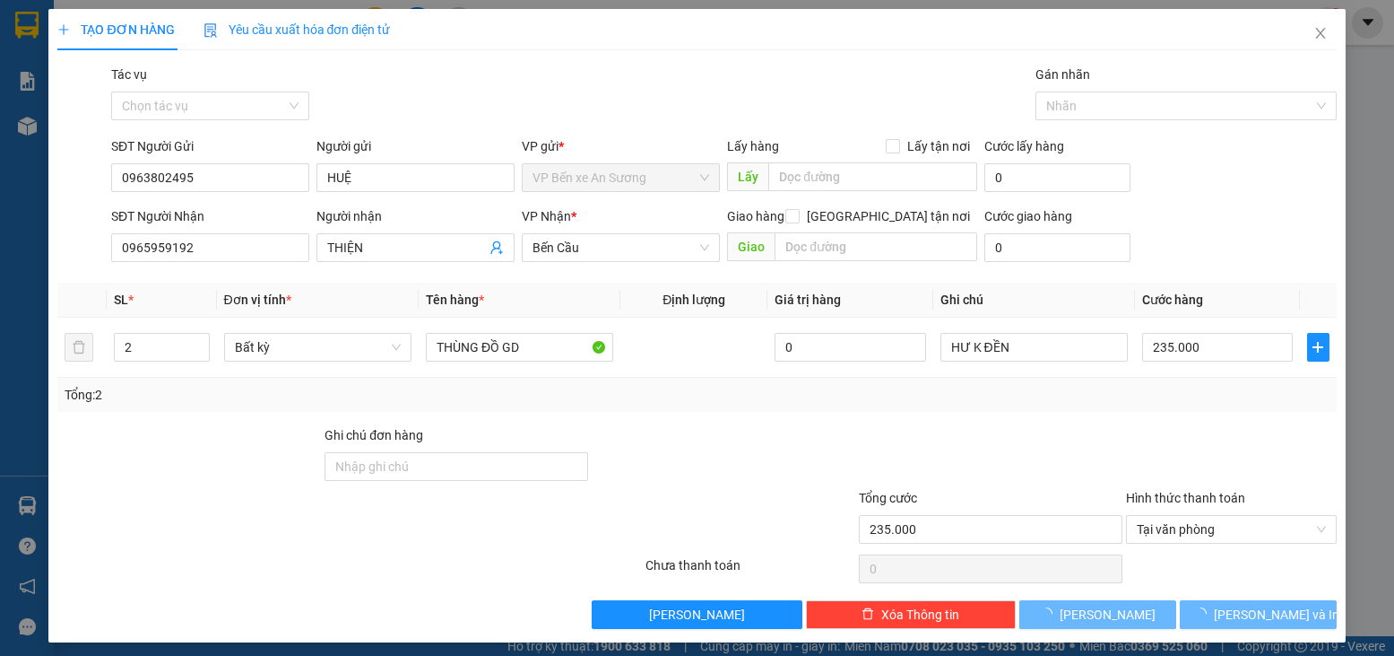
type input "0"
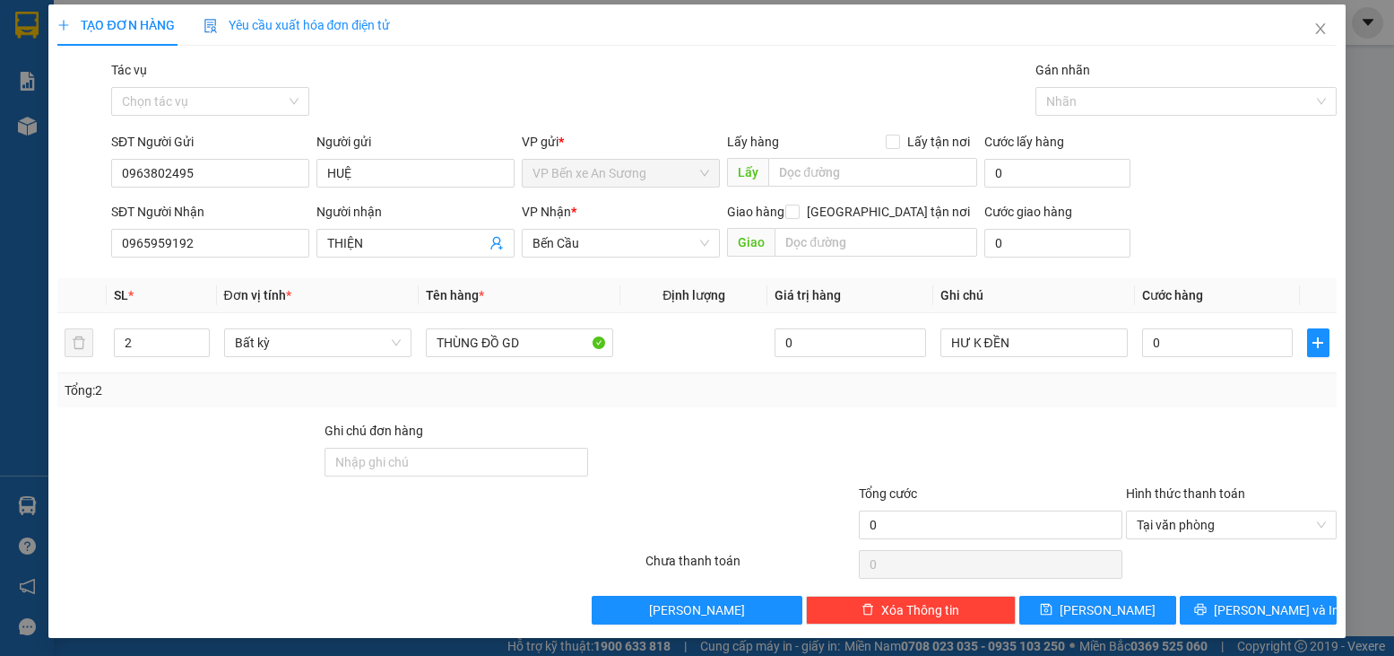
scroll to position [8, 0]
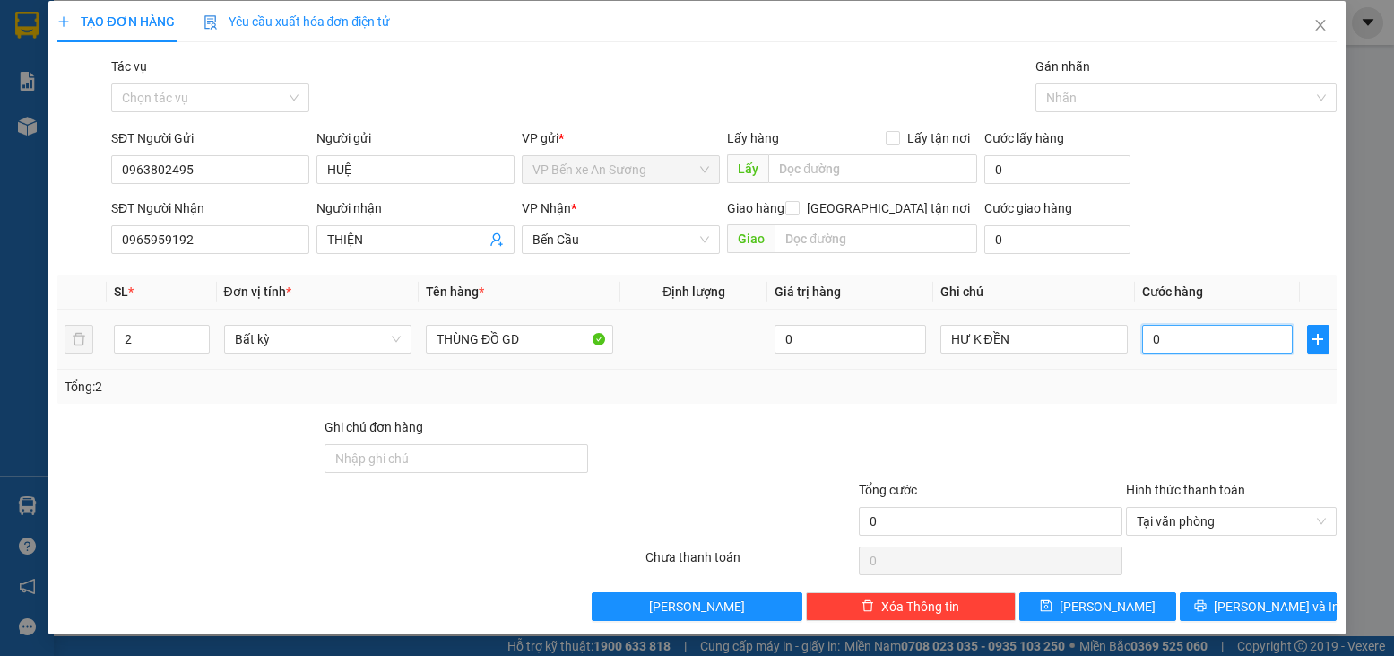
click at [1159, 342] on input "0" at bounding box center [1217, 339] width 151 height 29
type input "2"
type input "23"
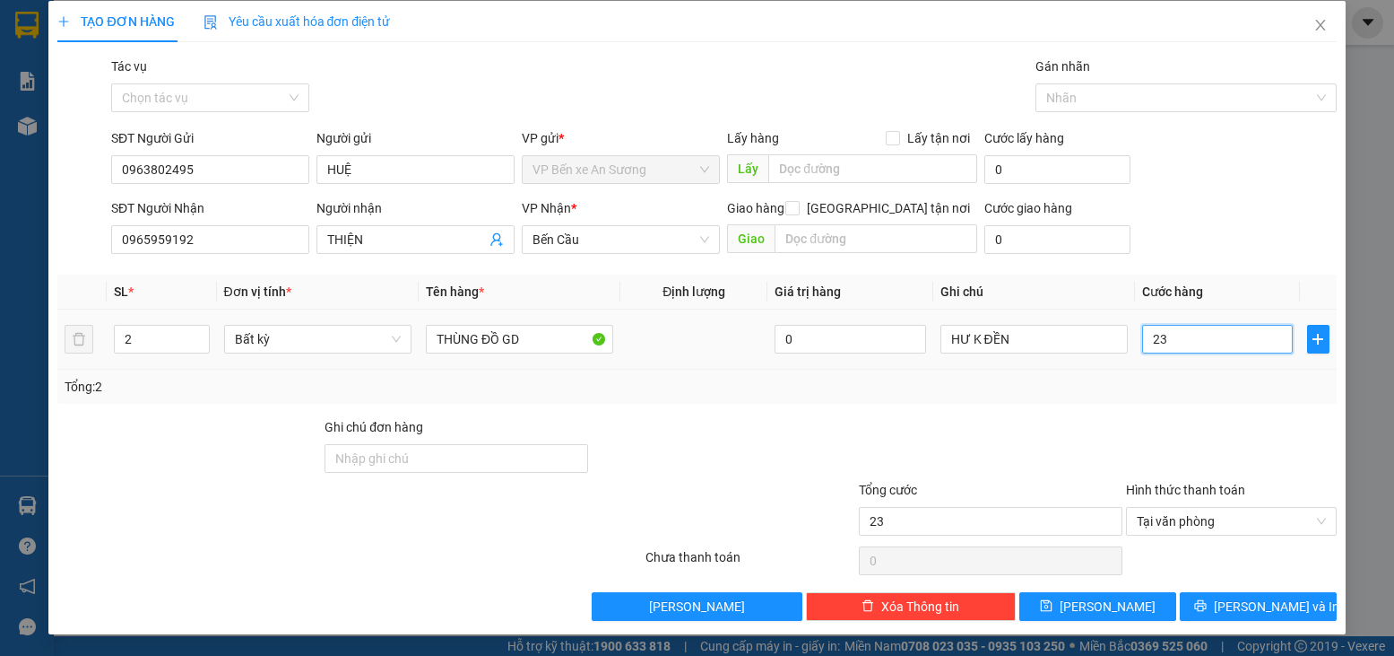
type input "235"
type input "235.000"
click at [1153, 378] on div "Tổng: 2" at bounding box center [697, 387] width 1264 height 20
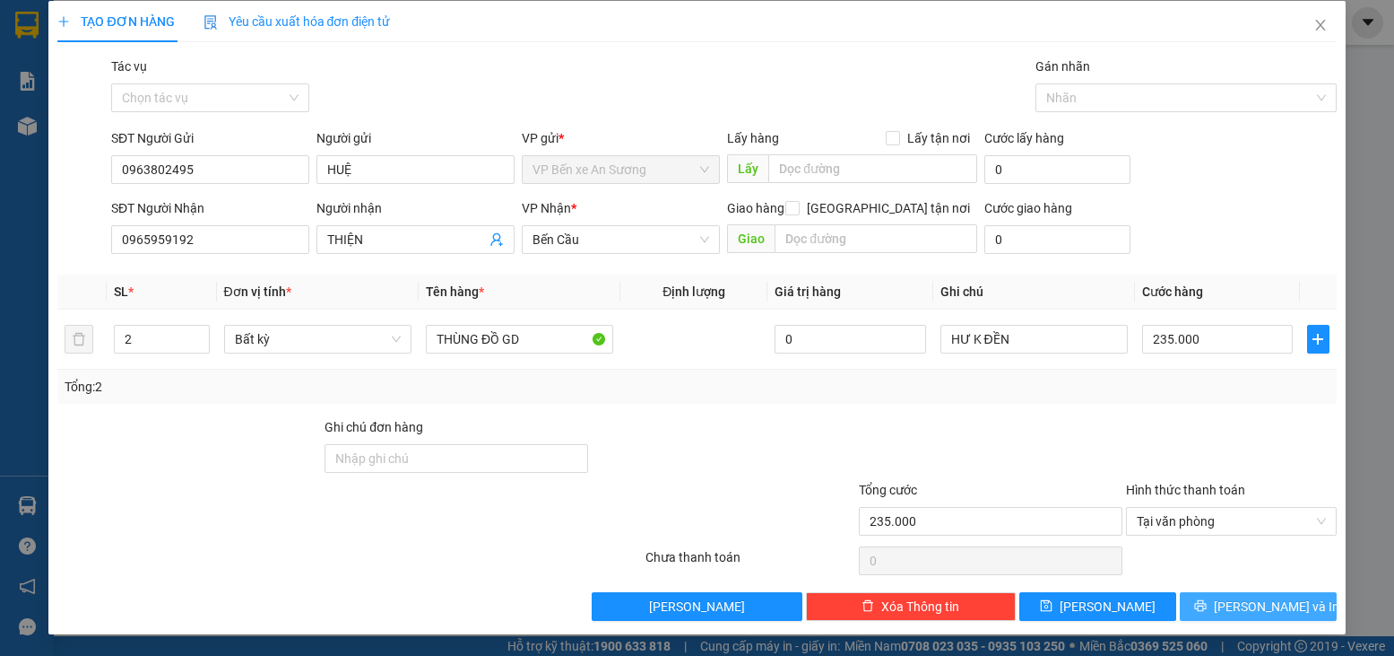
click at [1204, 607] on button "Lưu và In" at bounding box center [1258, 606] width 157 height 29
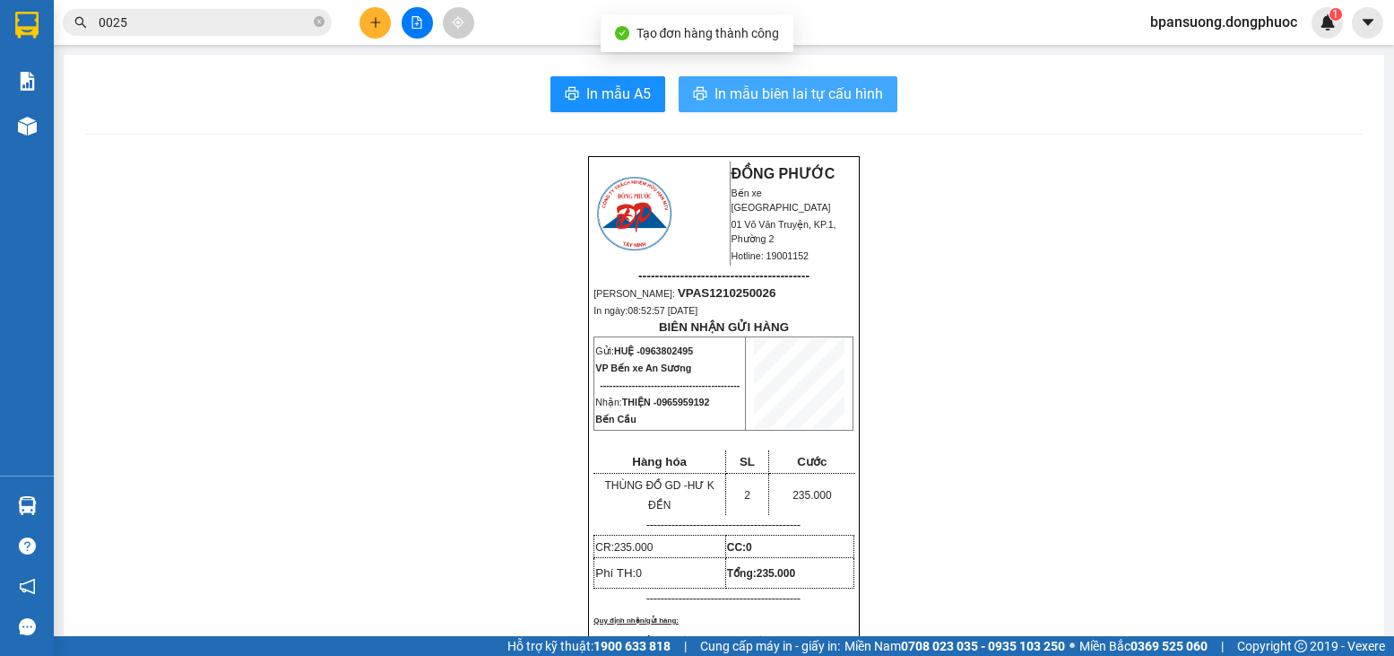
click at [862, 92] on span "In mẫu biên lai tự cấu hình" at bounding box center [799, 94] width 169 height 22
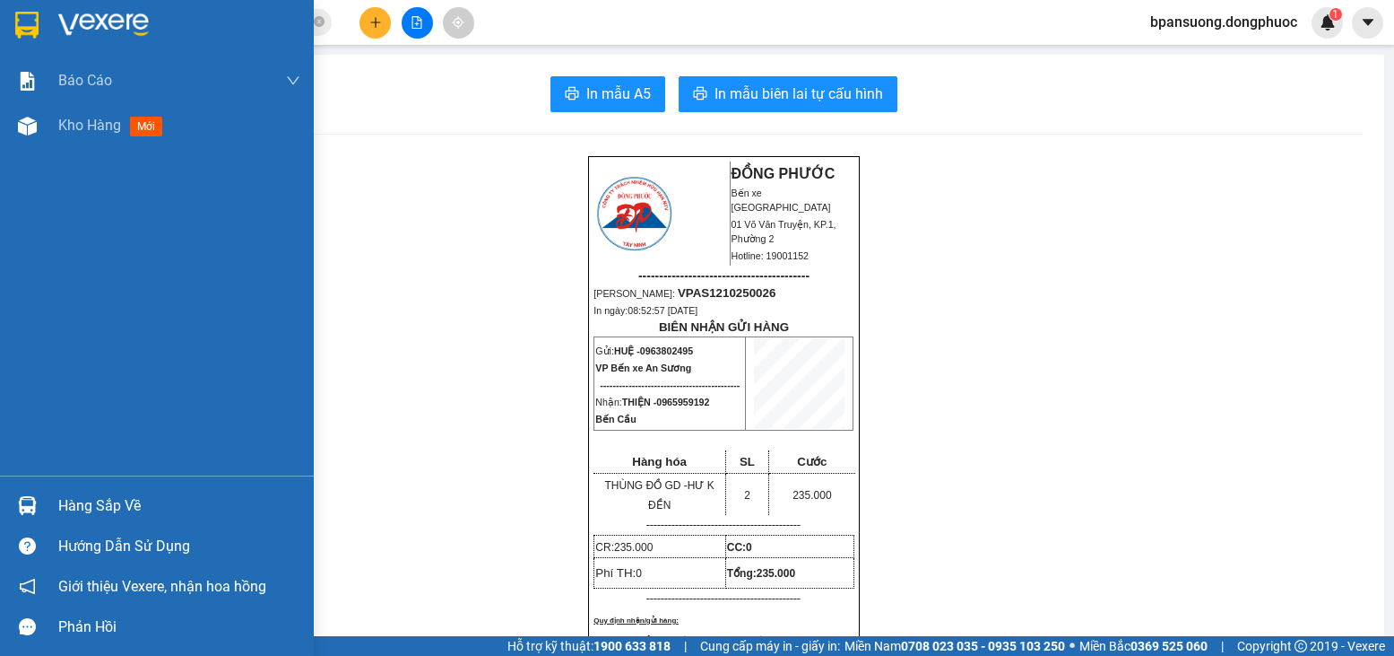
click at [0, 494] on div "Hàng sắp về" at bounding box center [157, 505] width 314 height 40
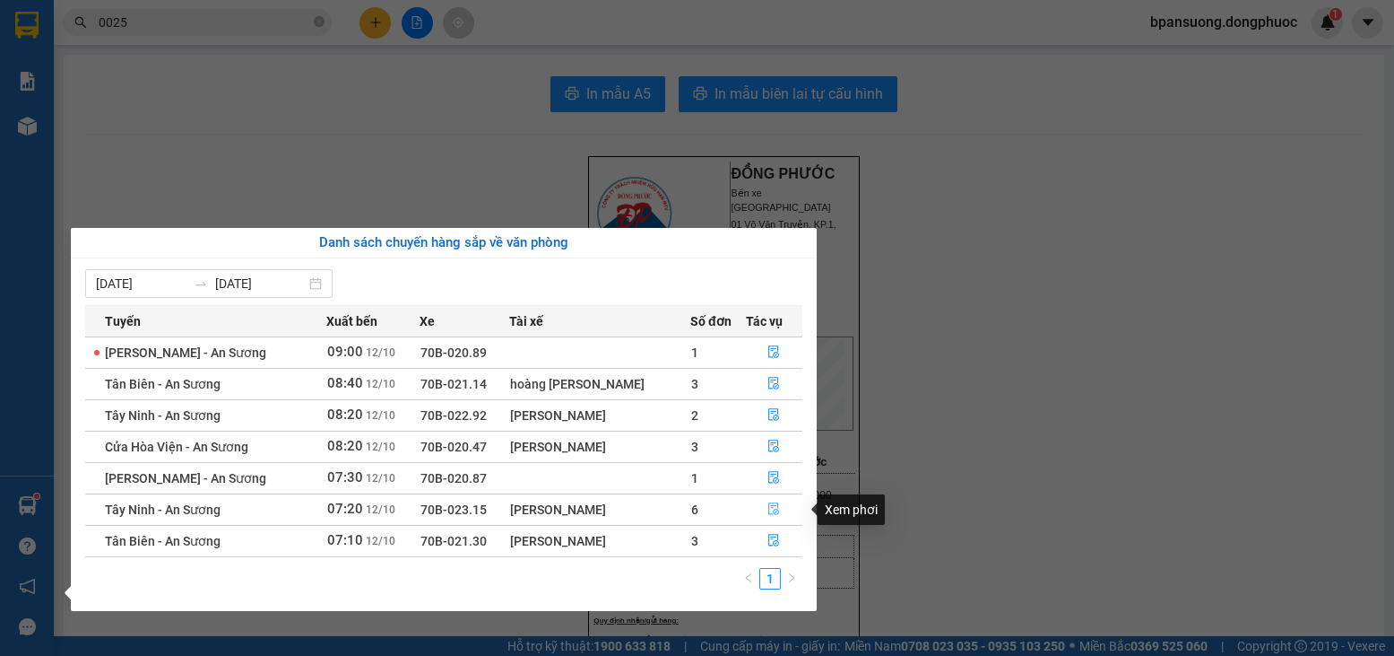
click at [769, 515] on icon "file-done" at bounding box center [774, 508] width 13 height 13
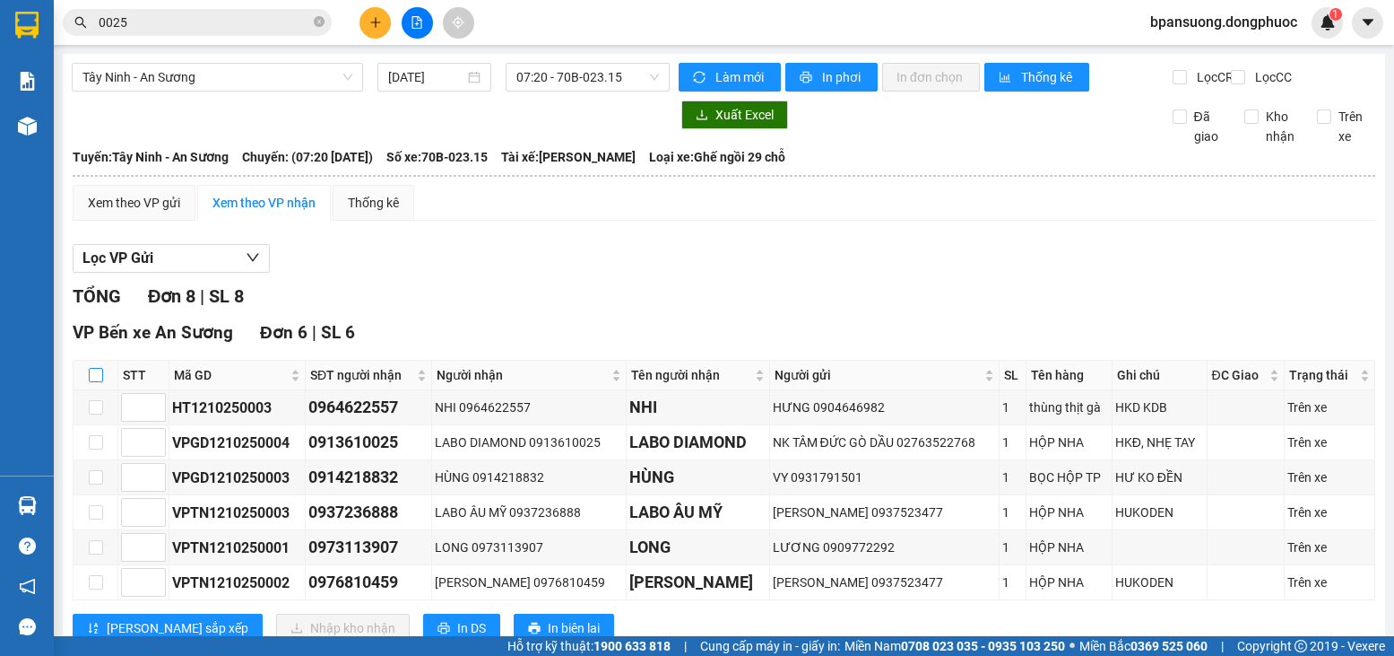
click at [97, 382] on input "checkbox" at bounding box center [96, 375] width 14 height 14
checkbox input "true"
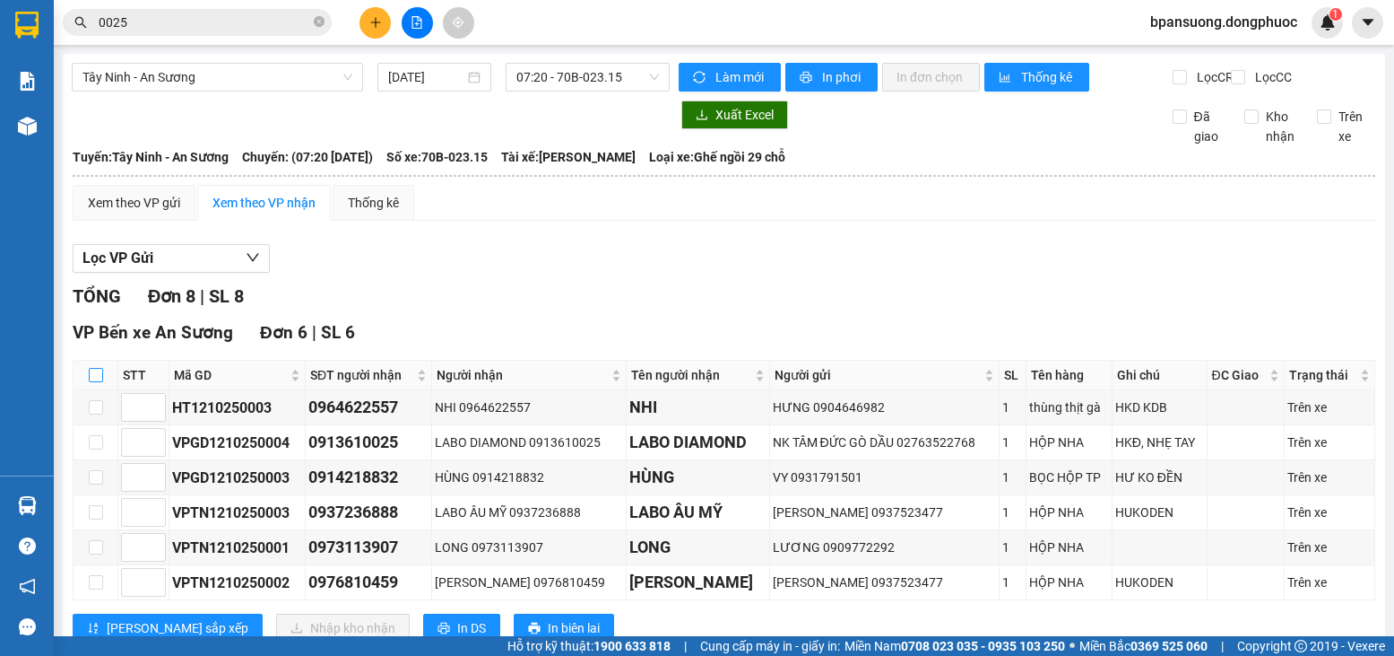
checkbox input "true"
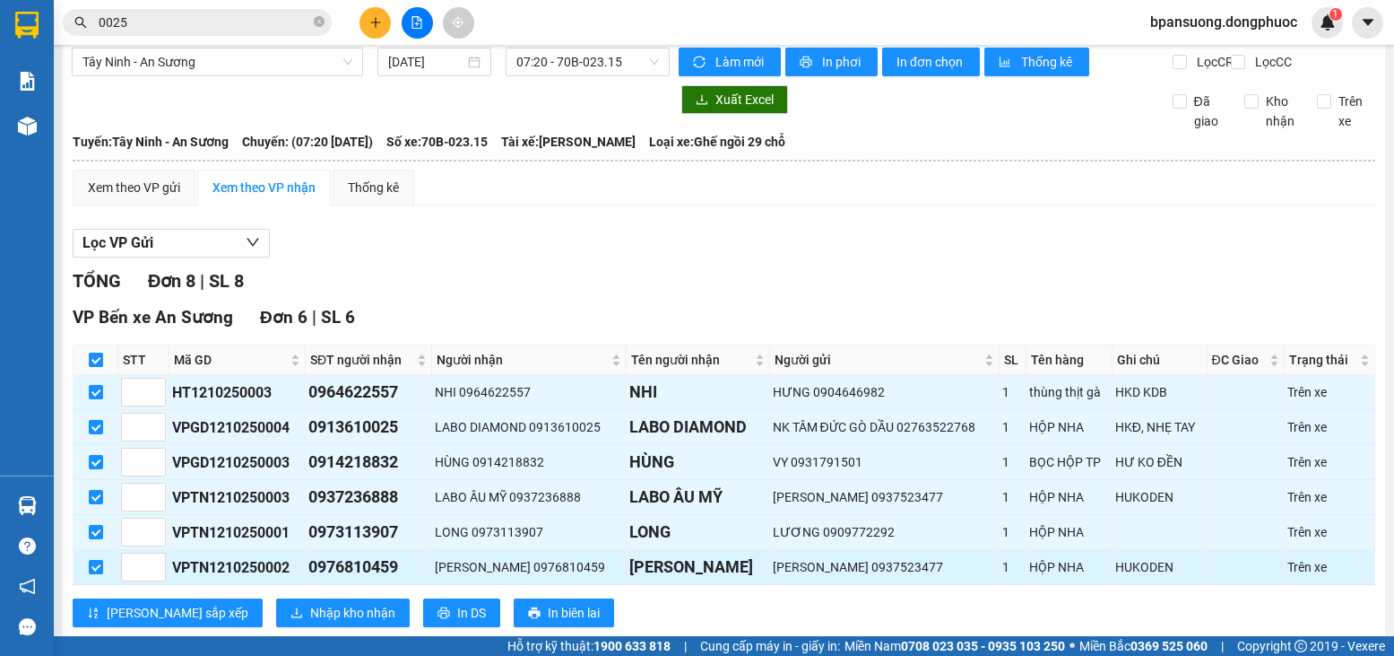
scroll to position [30, 0]
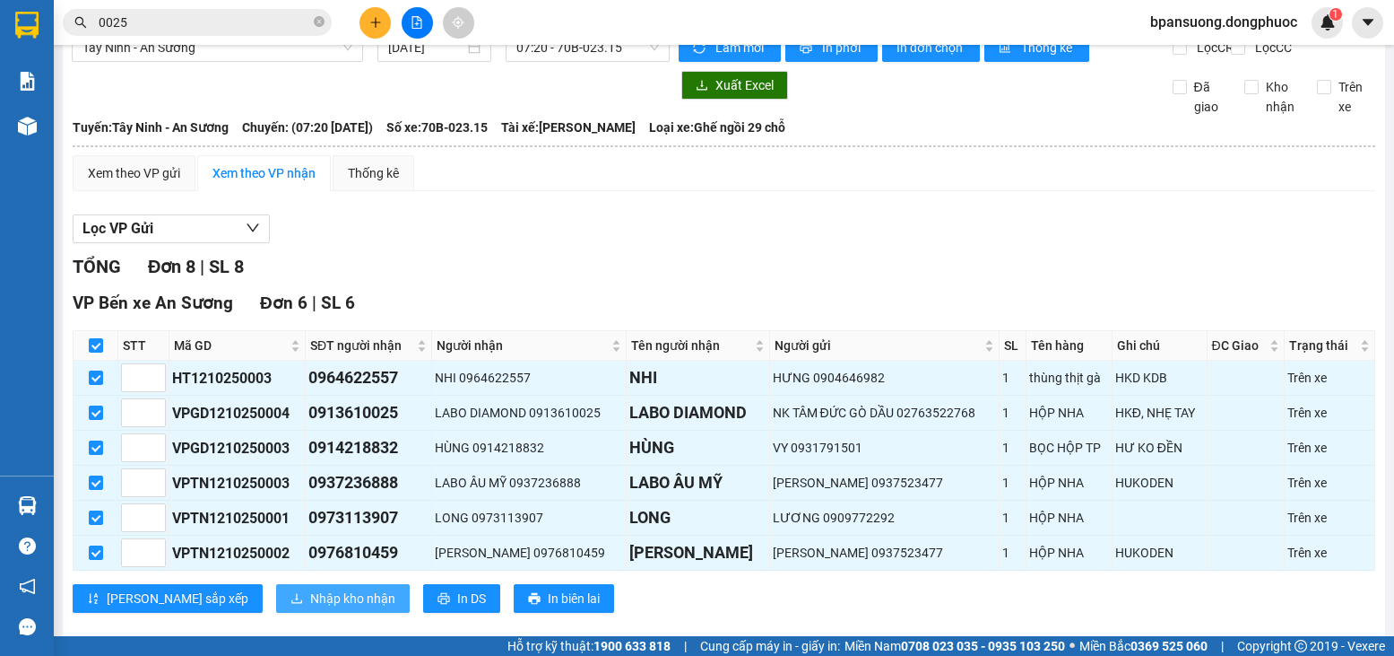
click at [310, 604] on span "Nhập kho nhận" at bounding box center [352, 598] width 85 height 20
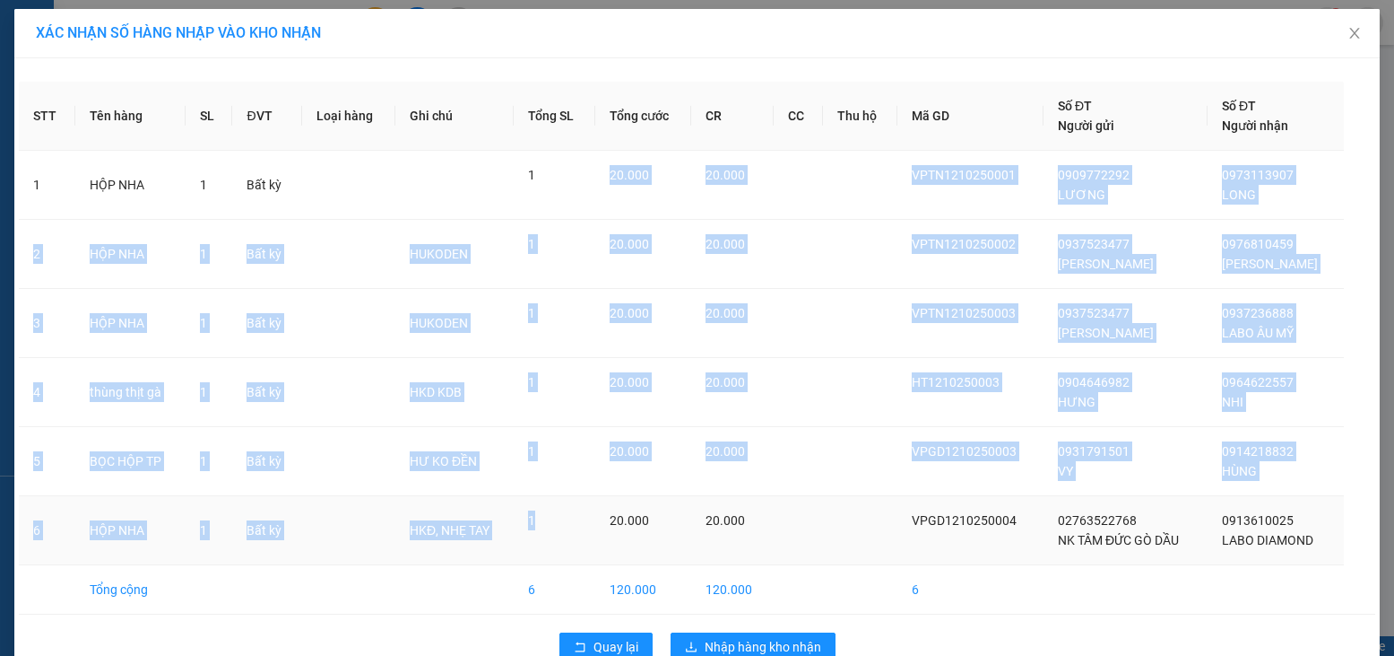
drag, startPoint x: 558, startPoint y: 164, endPoint x: 604, endPoint y: 555, distance: 393.7
click at [604, 552] on tbody "1 HỘP NHA 1 Bất kỳ 1 20.000 20.000 VPTN1210250001 0909772292 LƯƠNG 0973113907 L…" at bounding box center [697, 383] width 1357 height 464
drag, startPoint x: 598, startPoint y: 647, endPoint x: 291, endPoint y: 8, distance: 709.5
click at [598, 647] on span "Quay lại" at bounding box center [616, 647] width 45 height 20
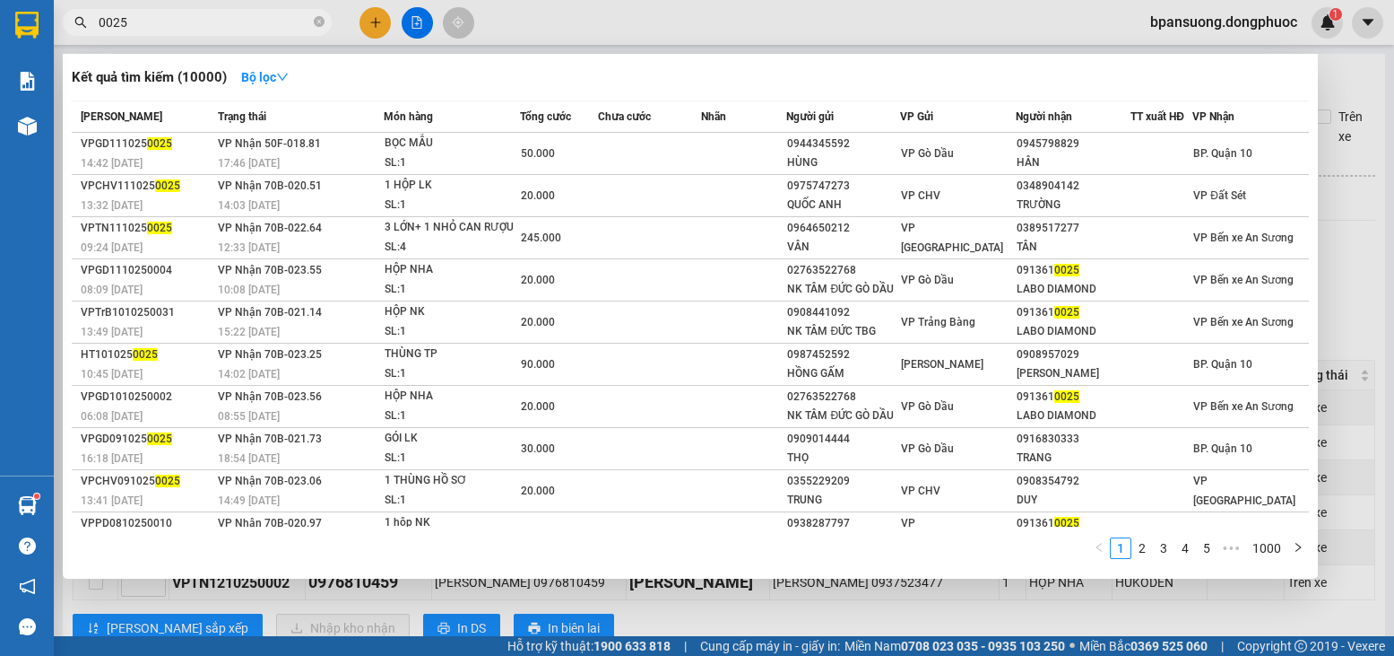
click at [198, 28] on input "0025" at bounding box center [205, 23] width 212 height 20
click at [195, 28] on input "0025" at bounding box center [205, 23] width 212 height 20
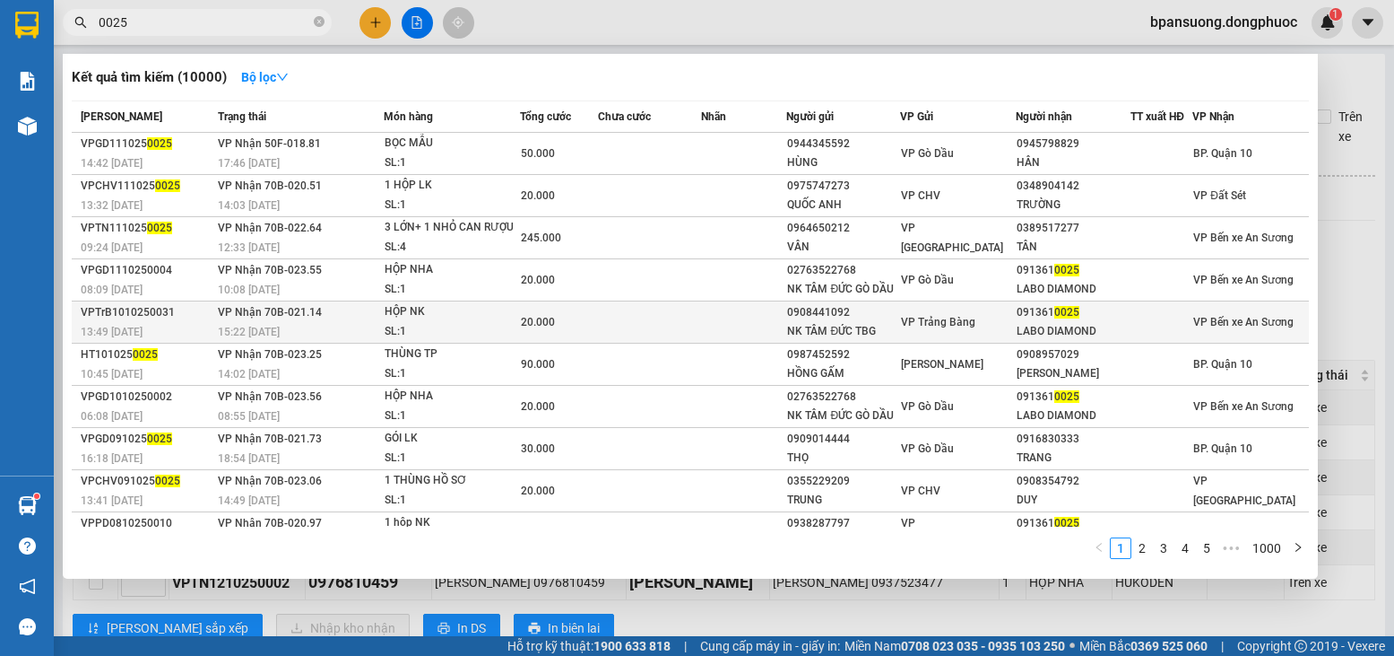
type input "0"
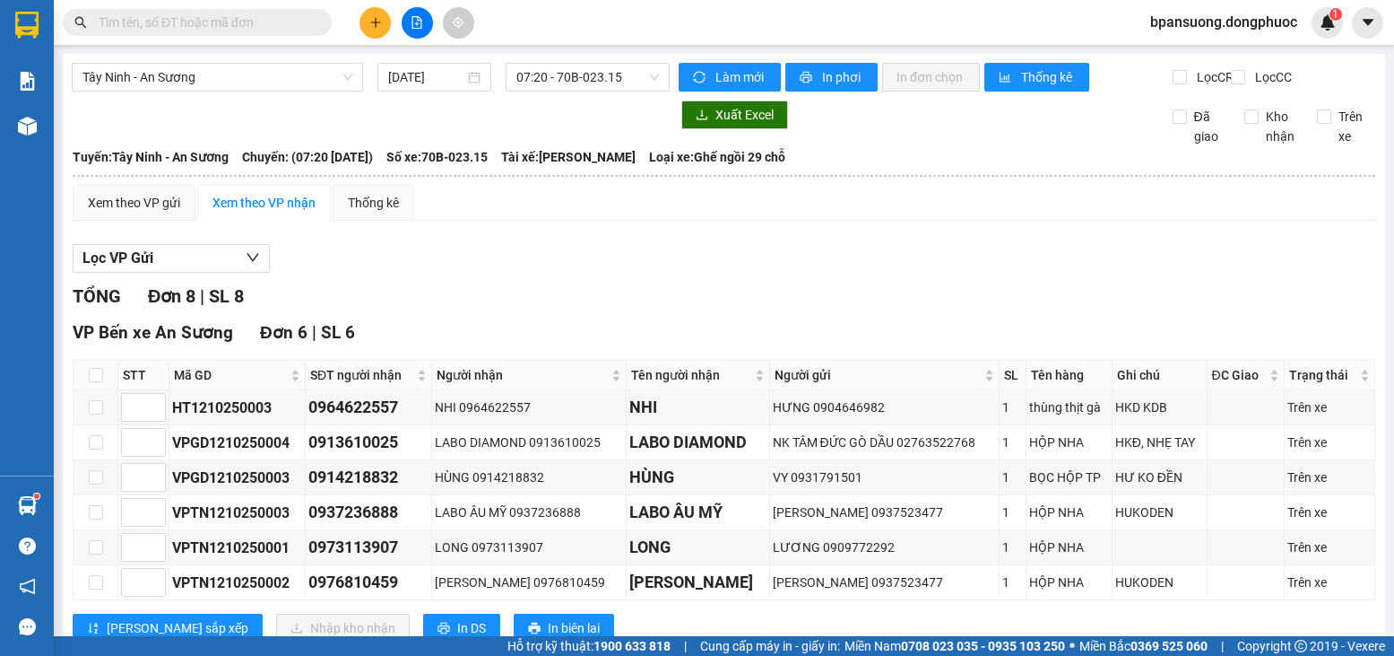
click at [359, 12] on div at bounding box center [417, 22] width 135 height 31
click at [362, 23] on button at bounding box center [375, 22] width 31 height 31
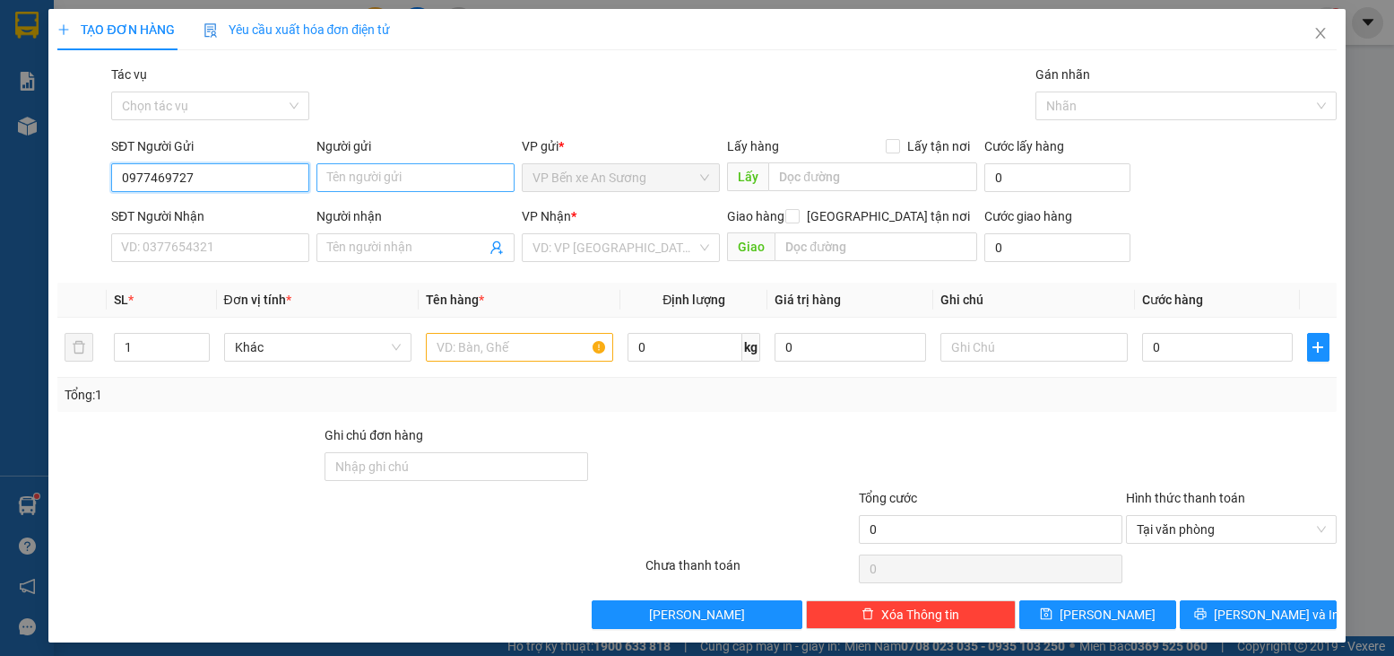
type input "0977469727"
click at [418, 176] on input "Người gửi" at bounding box center [416, 177] width 198 height 29
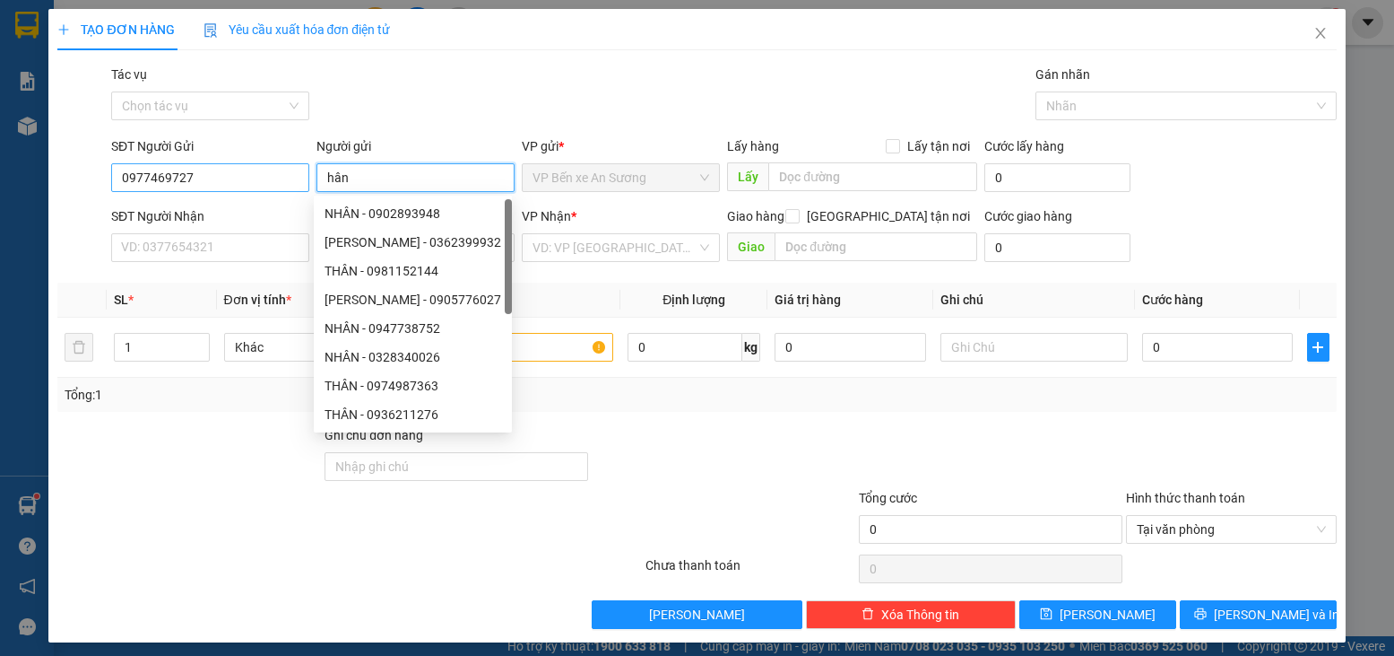
type input "hân"
click at [220, 178] on input "0977469727" at bounding box center [210, 177] width 198 height 29
click at [221, 178] on input "0977469727" at bounding box center [210, 177] width 198 height 29
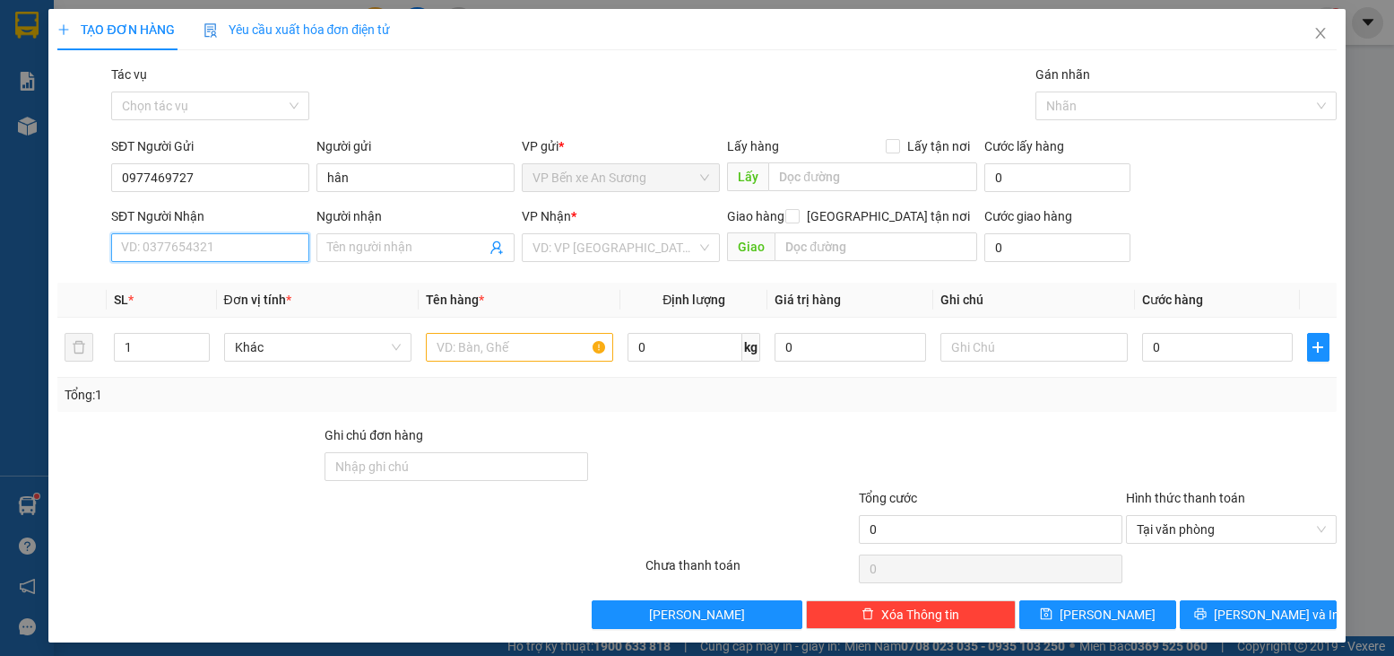
click at [144, 245] on input "SĐT Người Nhận" at bounding box center [210, 247] width 198 height 29
click at [147, 245] on input "SĐT Người Nhận" at bounding box center [210, 247] width 198 height 29
paste input "0977469727"
type input "0977469727"
click at [380, 249] on input "Người nhận" at bounding box center [406, 248] width 159 height 20
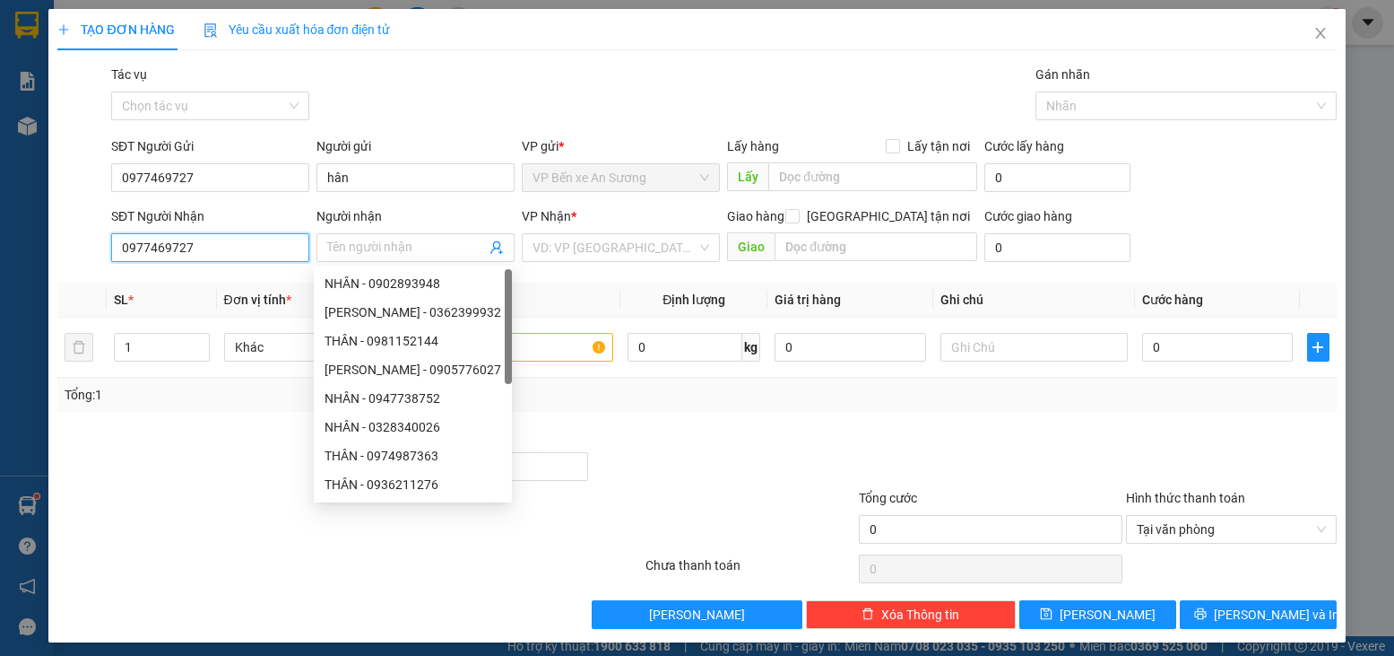
click at [258, 261] on input "0977469727" at bounding box center [210, 247] width 198 height 29
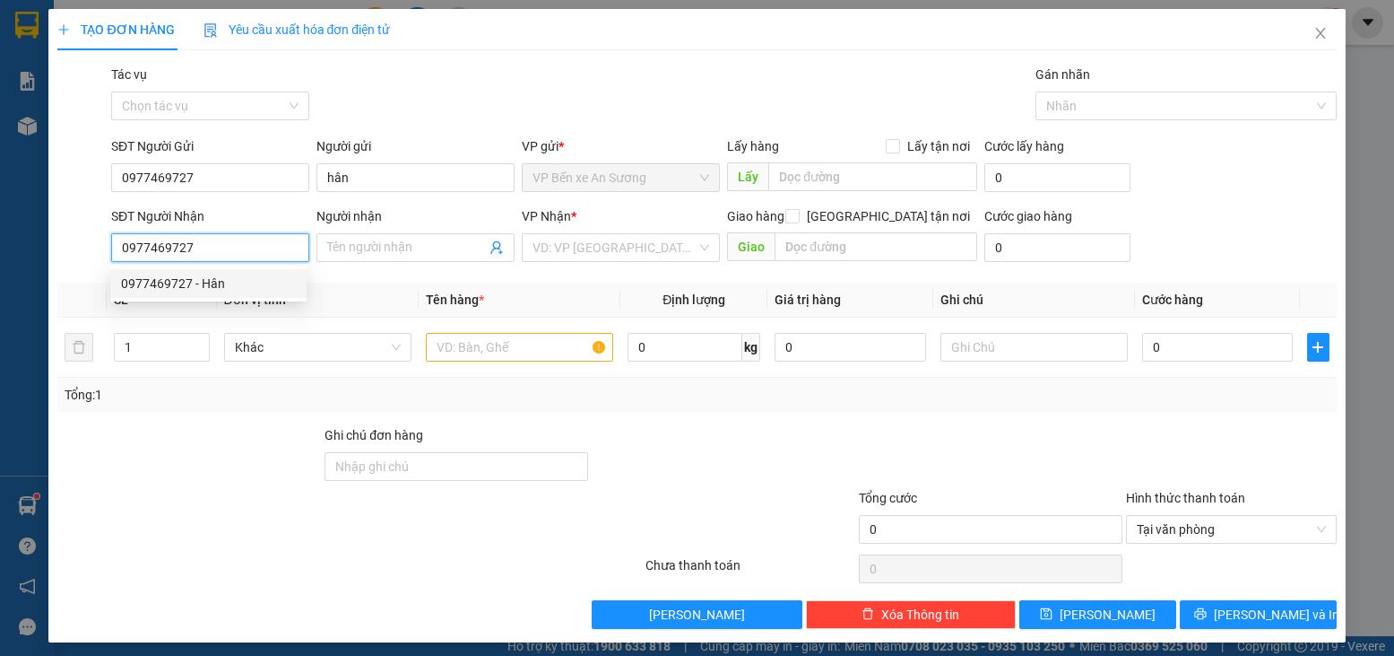
click at [208, 287] on div "0977469727 - Hân" at bounding box center [208, 284] width 175 height 20
type input "Hân"
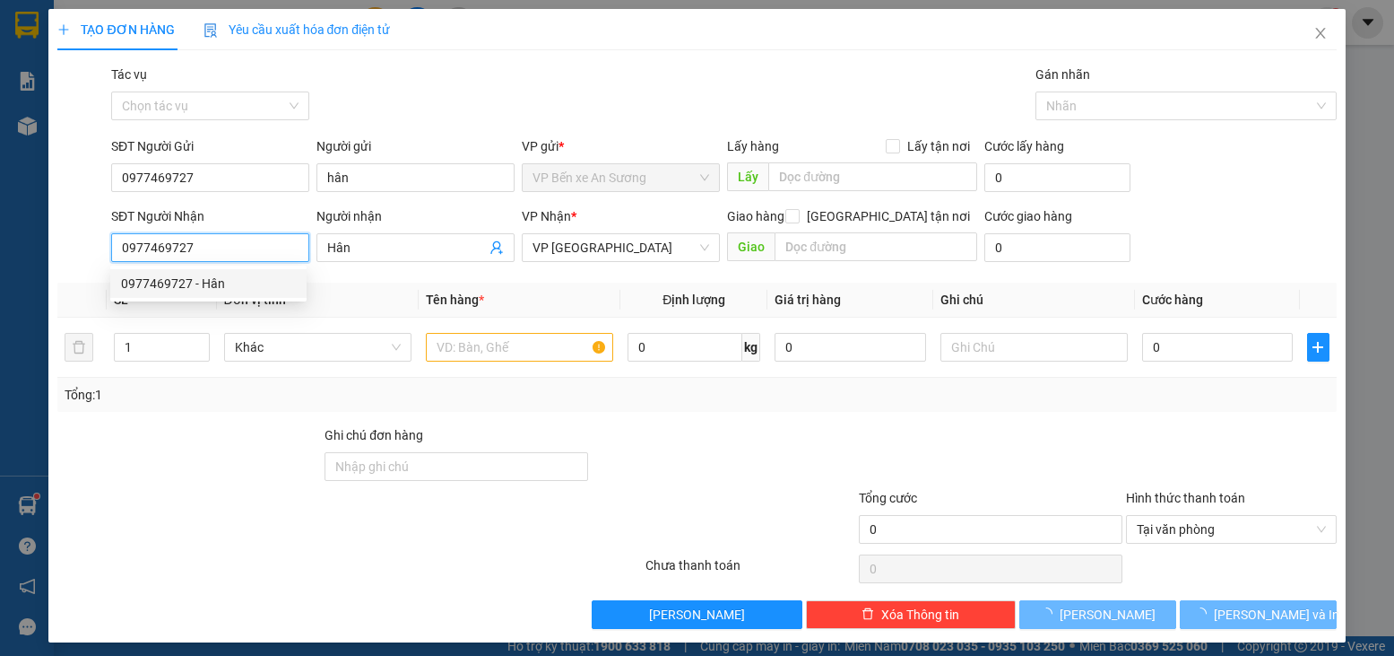
type input "20.000"
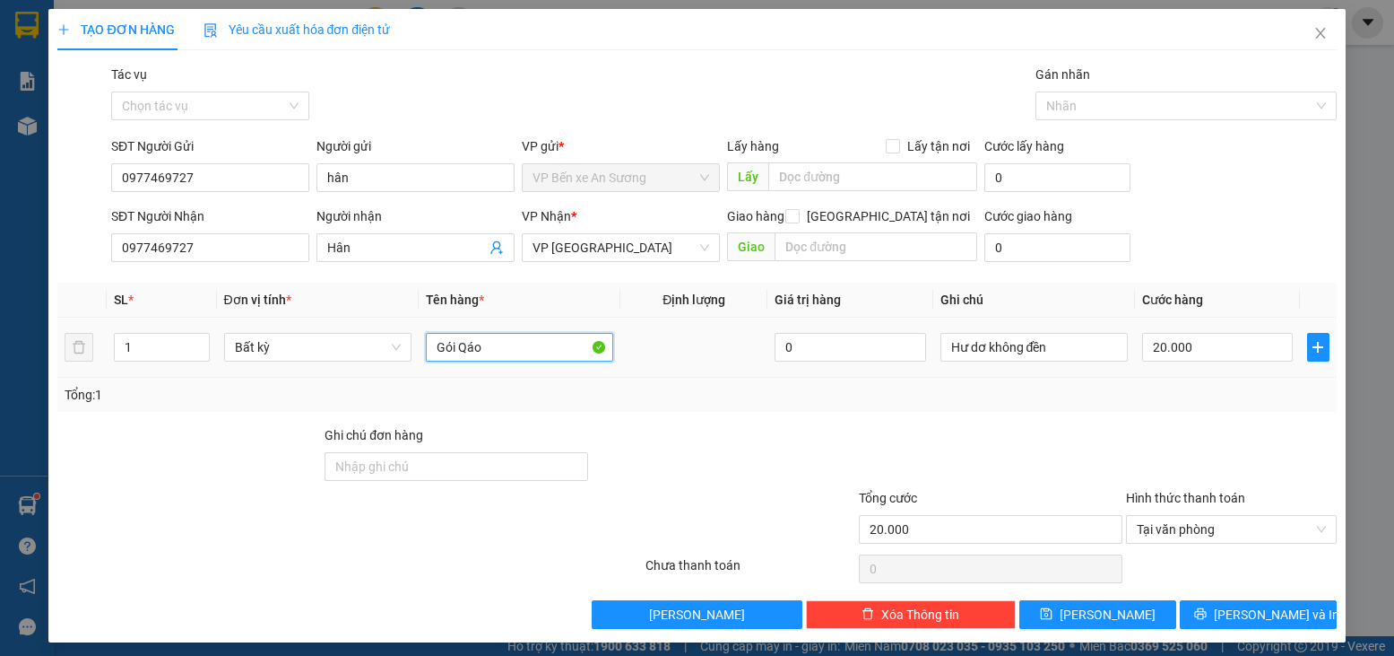
click at [513, 334] on input "Gói Qáo" at bounding box center [519, 347] width 187 height 29
click at [512, 338] on input "Gói Qáo" at bounding box center [519, 347] width 187 height 29
type input "hs"
click at [1080, 417] on div "Transit Pickup Surcharge Ids Transit Deliver Surcharge Ids Transit Deliver Surc…" at bounding box center [696, 347] width 1279 height 564
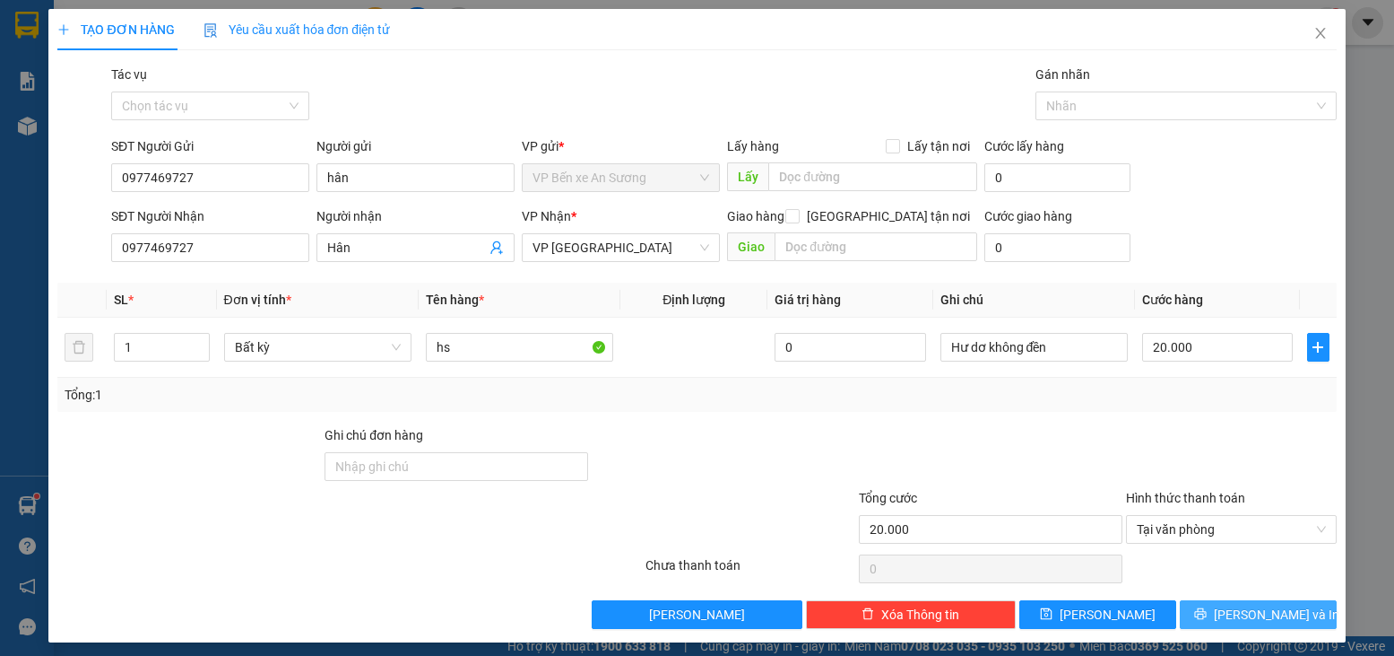
click at [1250, 613] on span "Lưu và In" at bounding box center [1277, 614] width 126 height 20
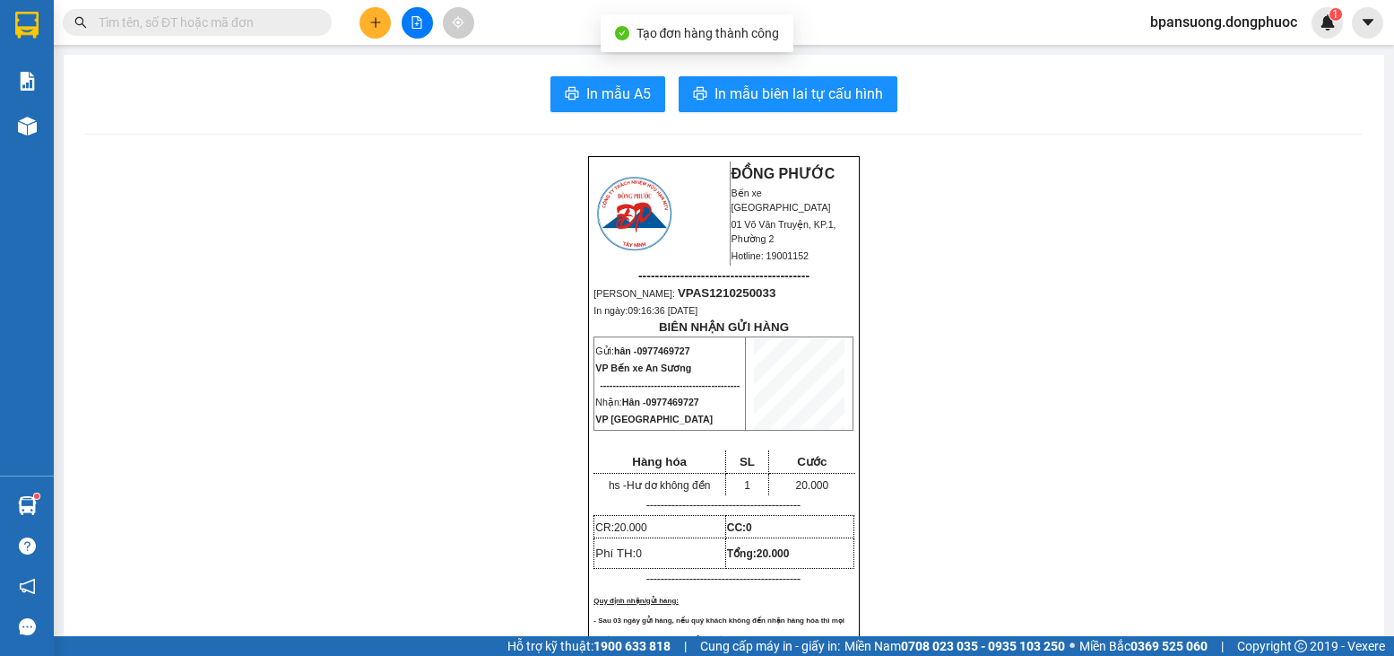
click at [788, 103] on span "In mẫu biên lai tự cấu hình" at bounding box center [799, 94] width 169 height 22
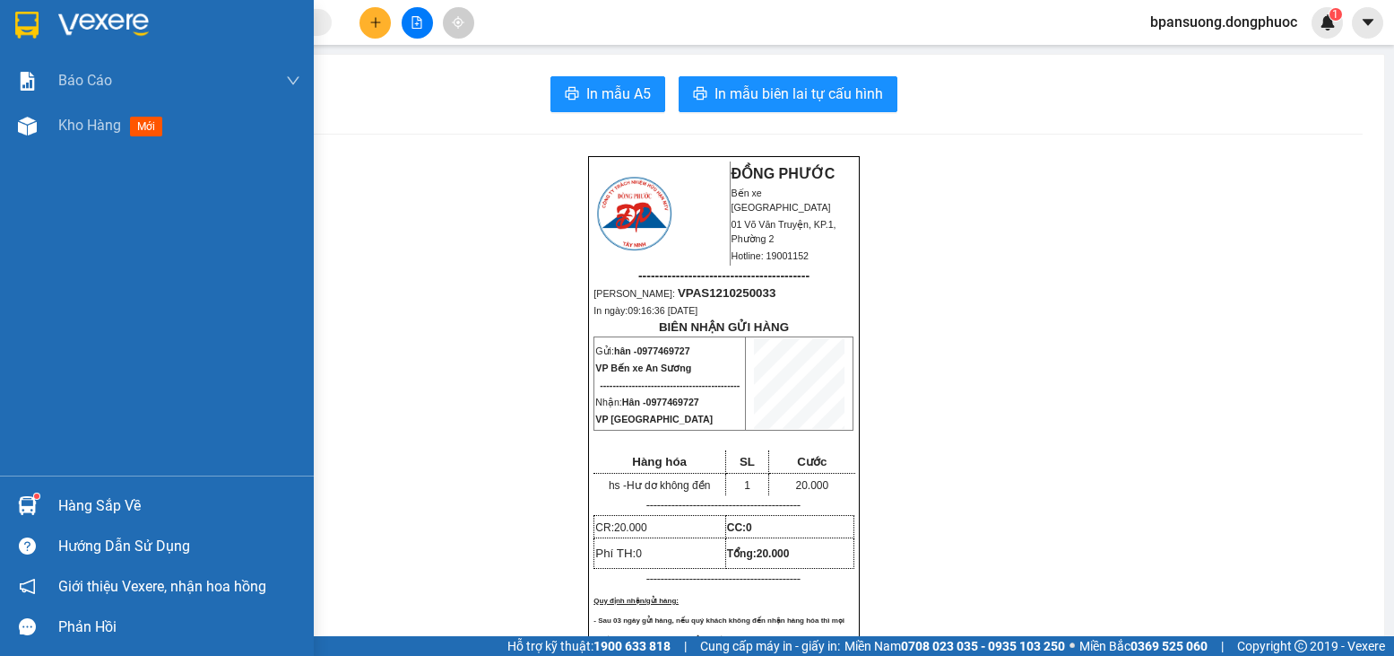
click at [34, 502] on img at bounding box center [27, 505] width 19 height 19
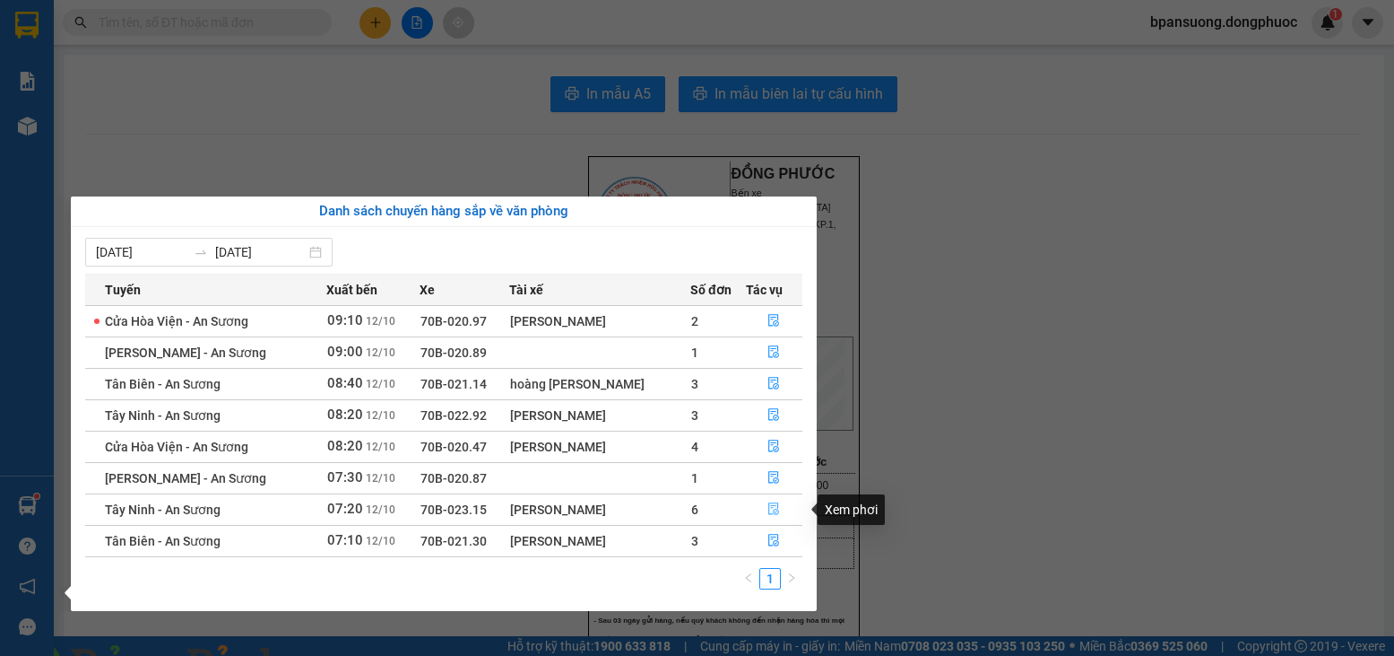
click at [775, 514] on icon "file-done" at bounding box center [774, 509] width 11 height 13
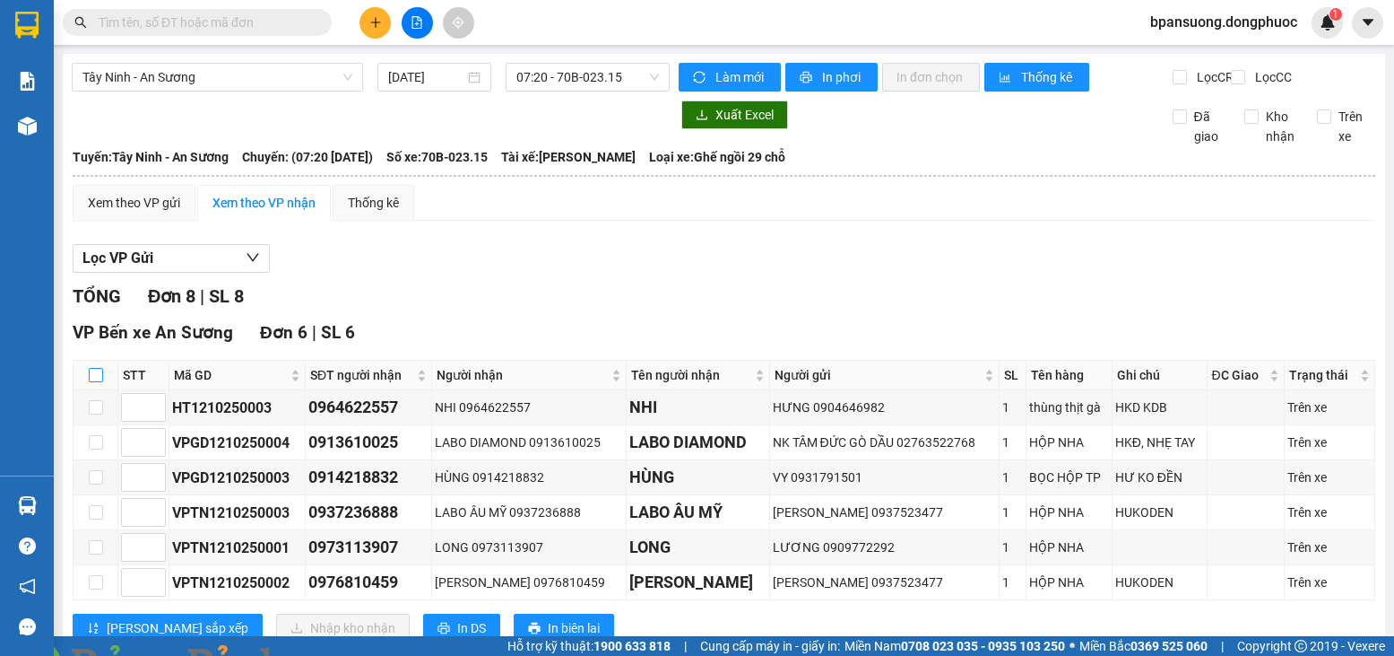
click at [93, 382] on input "checkbox" at bounding box center [96, 375] width 14 height 14
checkbox input "true"
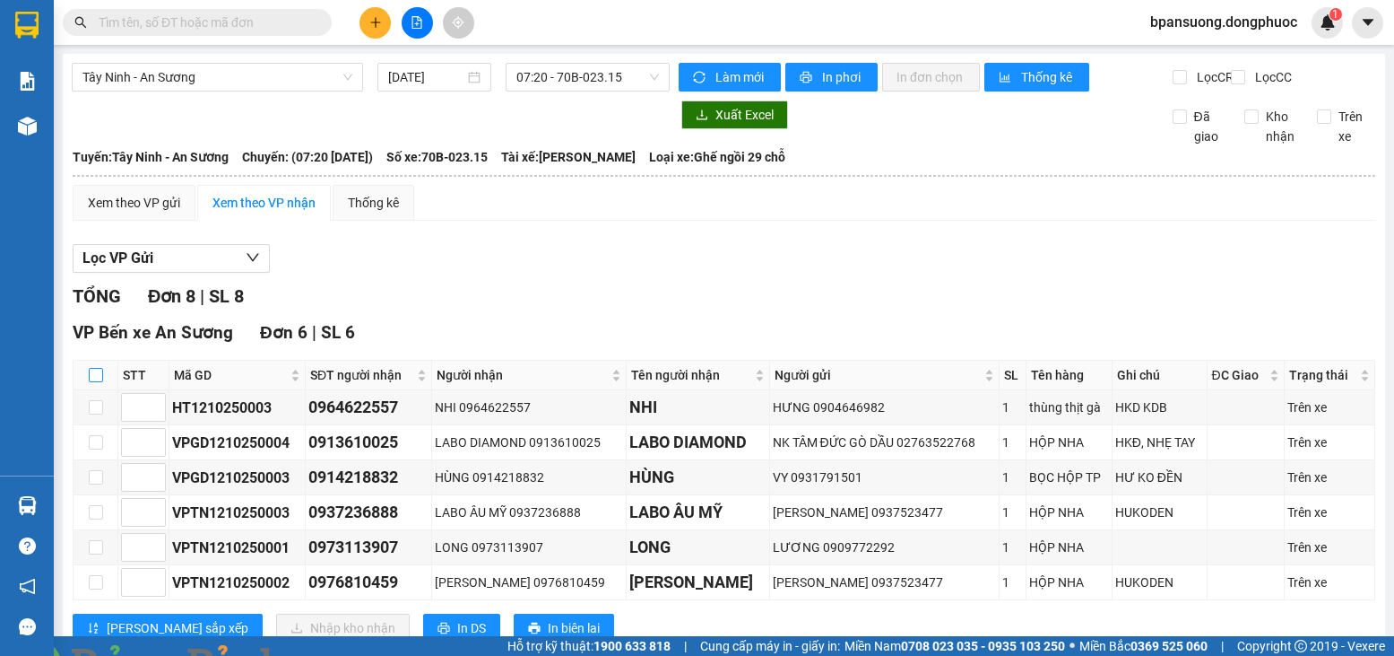
checkbox input "true"
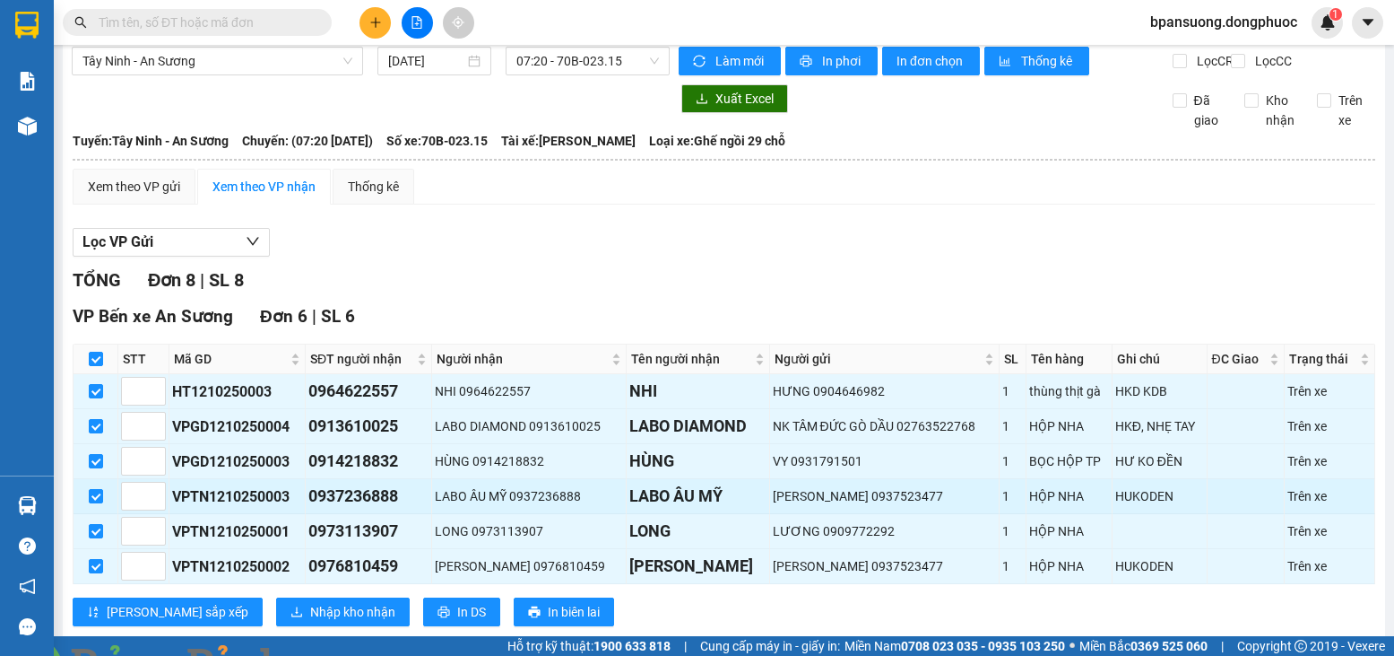
scroll to position [30, 0]
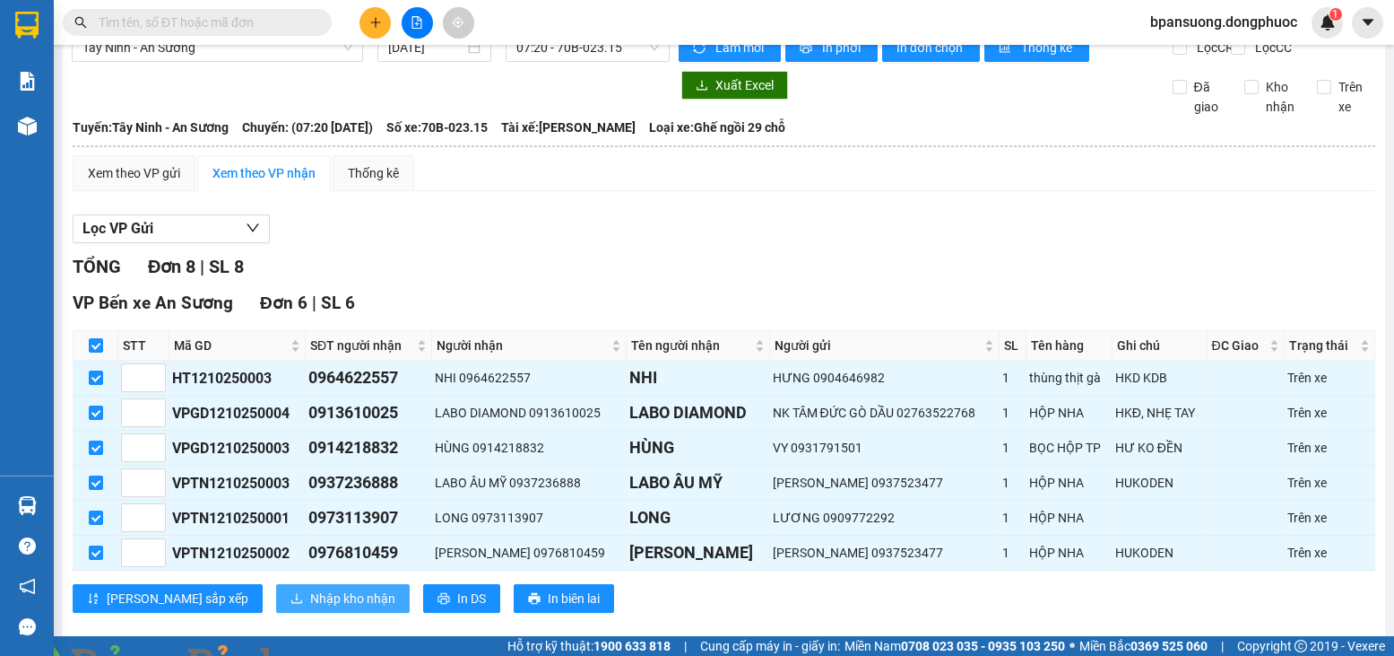
click at [306, 602] on button "Nhập kho nhận" at bounding box center [343, 598] width 134 height 29
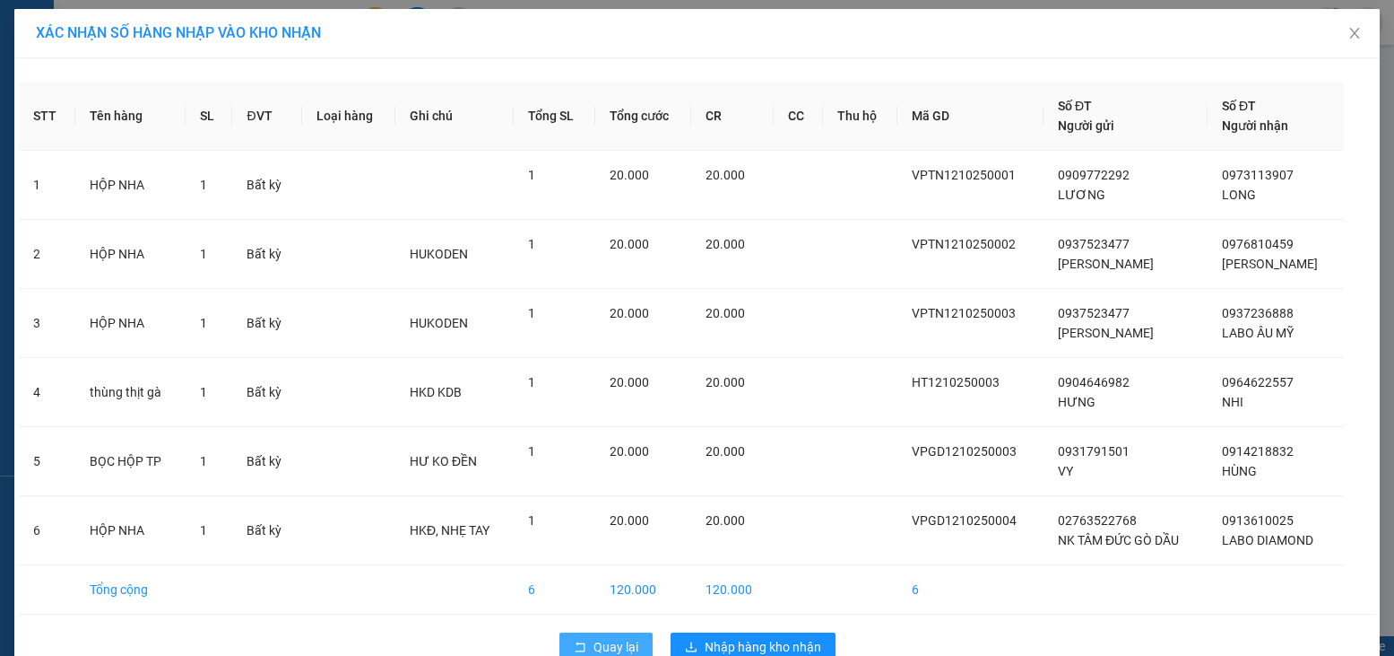
drag, startPoint x: 557, startPoint y: 636, endPoint x: 323, endPoint y: 4, distance: 674.2
click at [557, 624] on div "Quay lại Nhập hàng kho nhận" at bounding box center [697, 646] width 1357 height 47
drag, startPoint x: 598, startPoint y: 647, endPoint x: 599, endPoint y: 637, distance: 9.9
click at [599, 647] on span "Quay lại" at bounding box center [616, 647] width 45 height 20
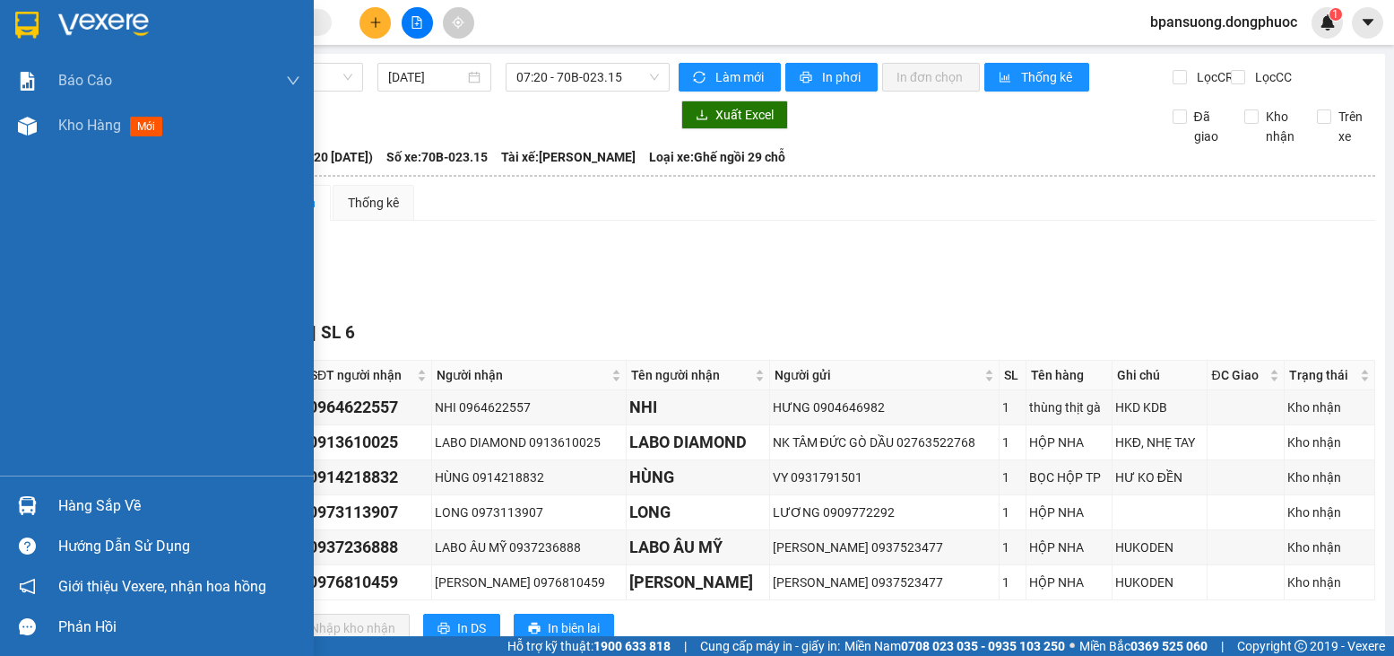
click at [29, 492] on div at bounding box center [27, 505] width 31 height 31
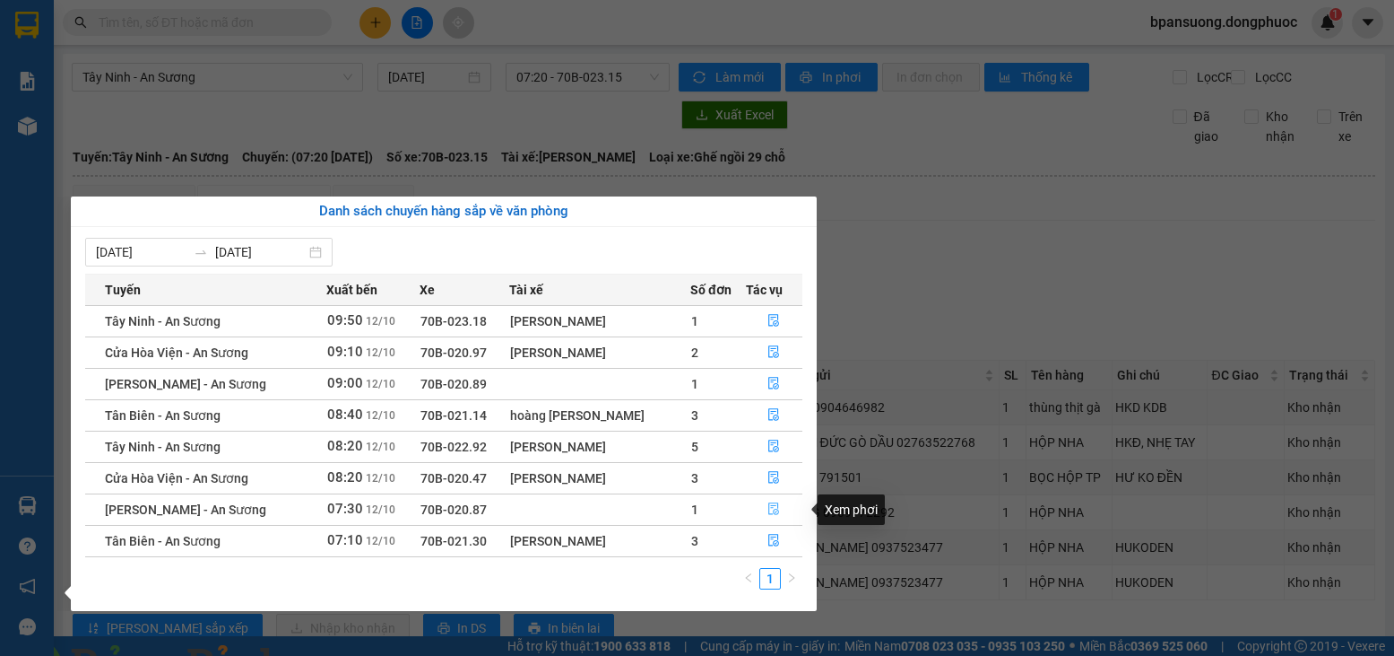
click at [769, 508] on icon "file-done" at bounding box center [774, 509] width 11 height 13
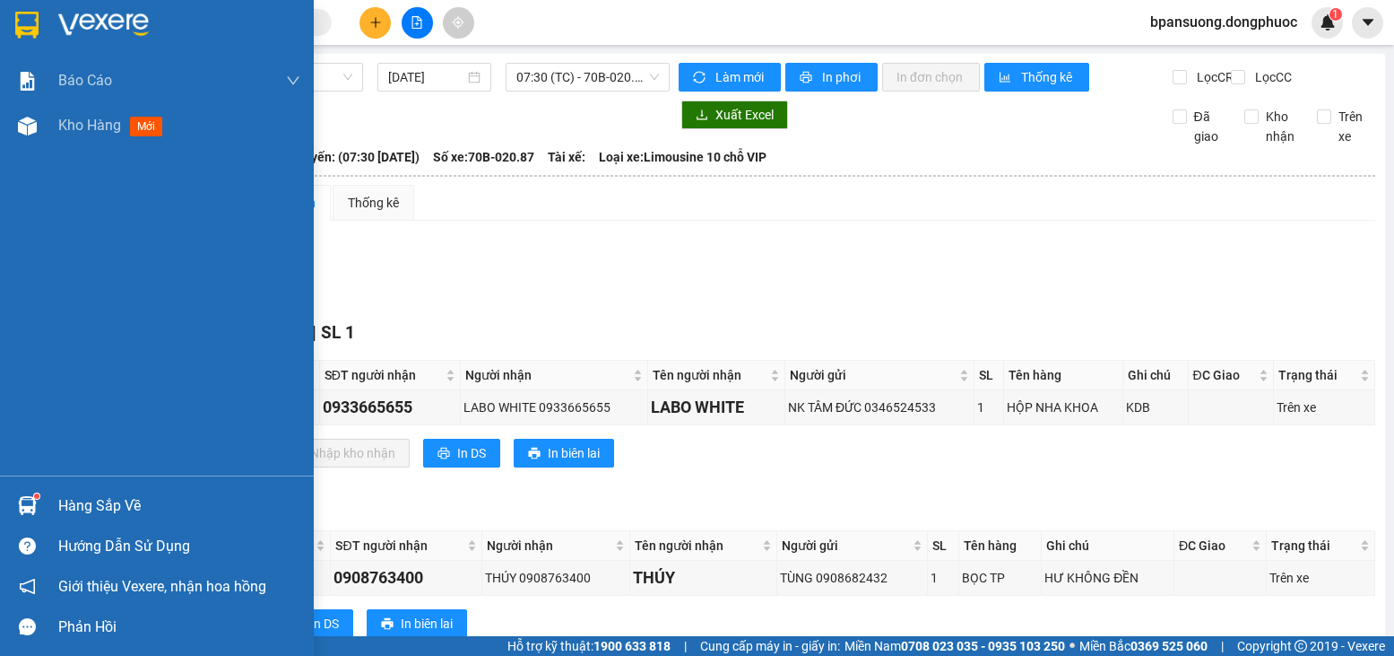
click at [34, 496] on sup at bounding box center [36, 495] width 5 height 5
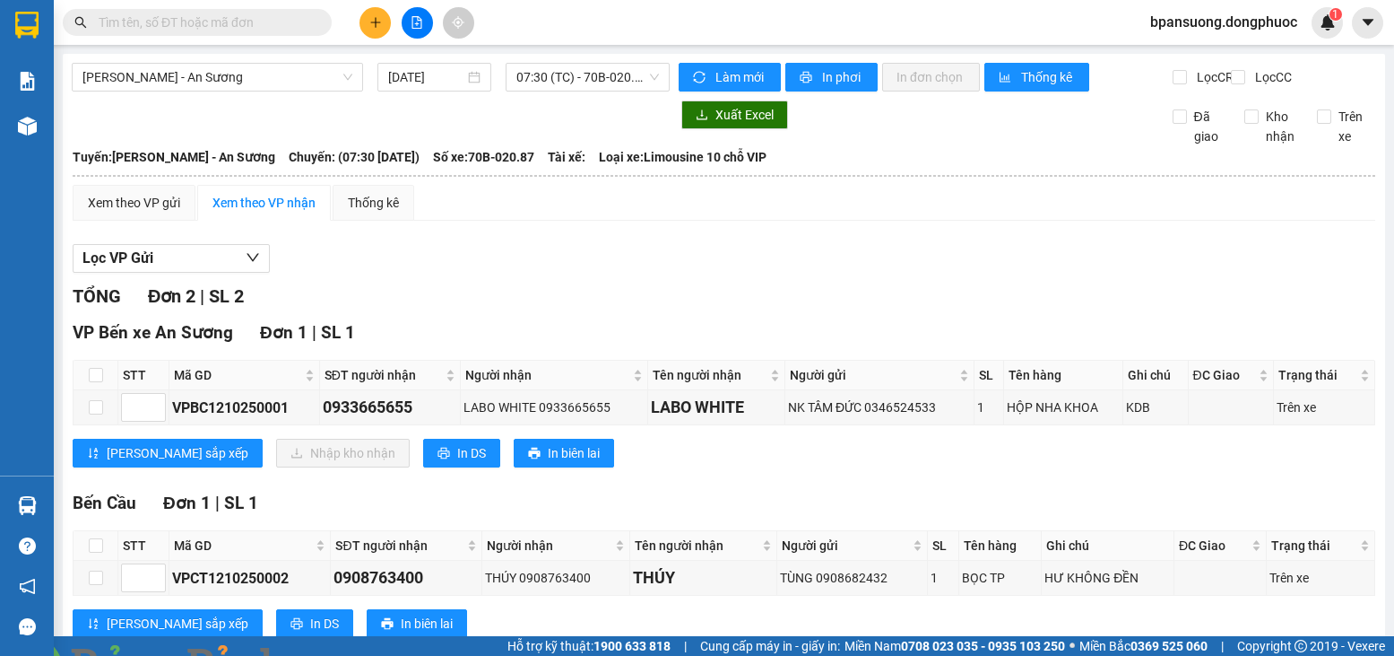
click at [1007, 499] on section "Kết quả tìm kiếm ( 10000 ) Bộ lọc Mã ĐH Trạng thái Món hàng Tổng cước Chưa cước…" at bounding box center [697, 328] width 1394 height 656
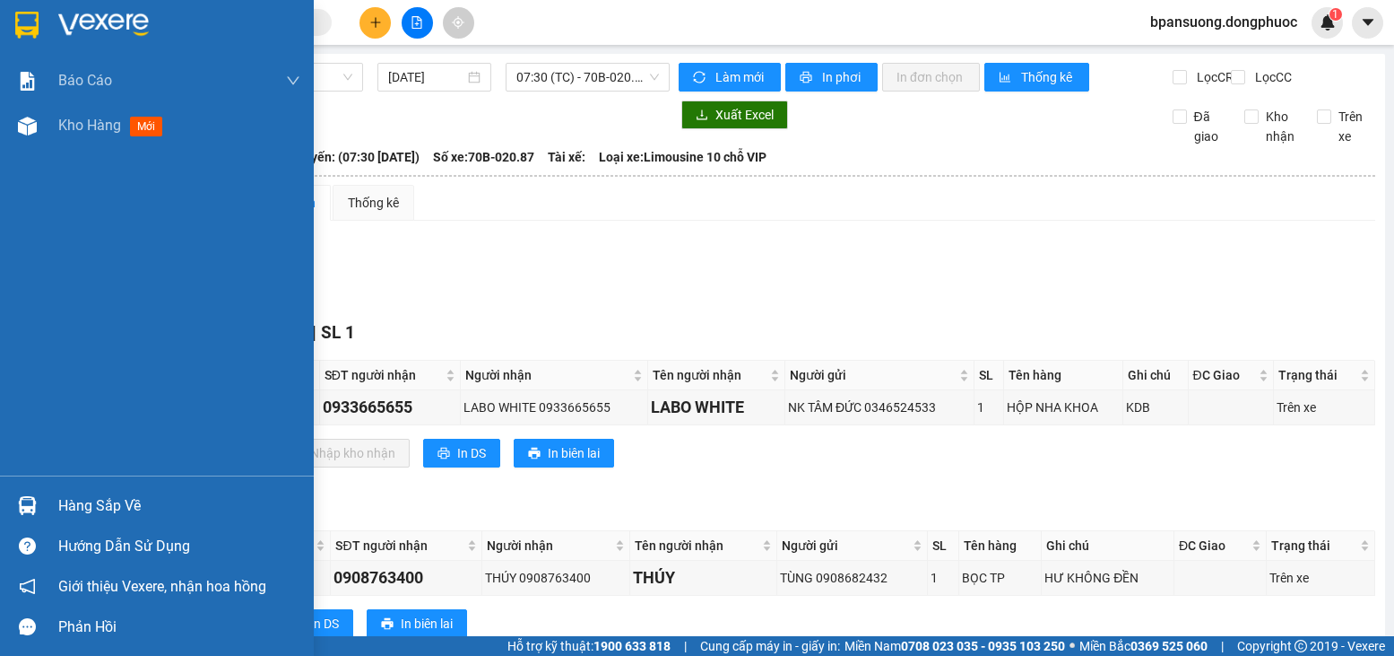
click at [42, 490] on div at bounding box center [27, 505] width 31 height 31
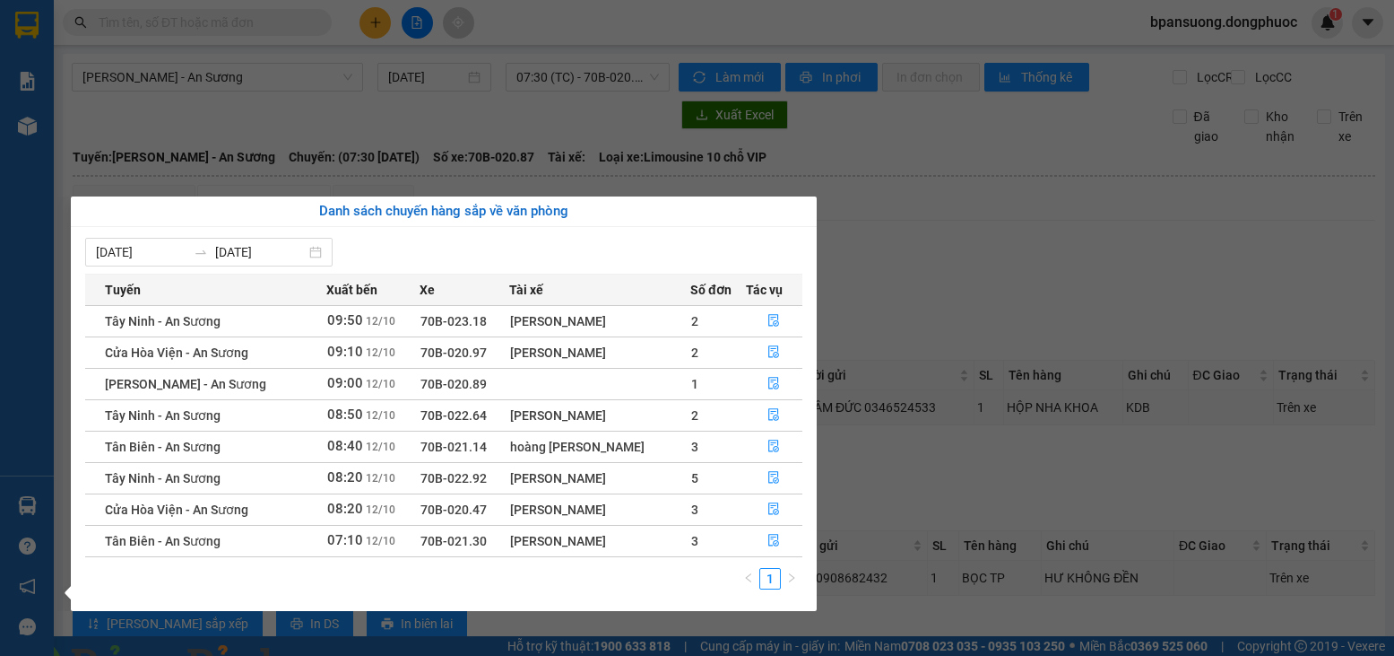
click at [331, 47] on section "Kết quả tìm kiếm ( 10000 ) Bộ lọc Mã ĐH Trạng thái Món hàng Tổng cước Chưa cước…" at bounding box center [697, 328] width 1394 height 656
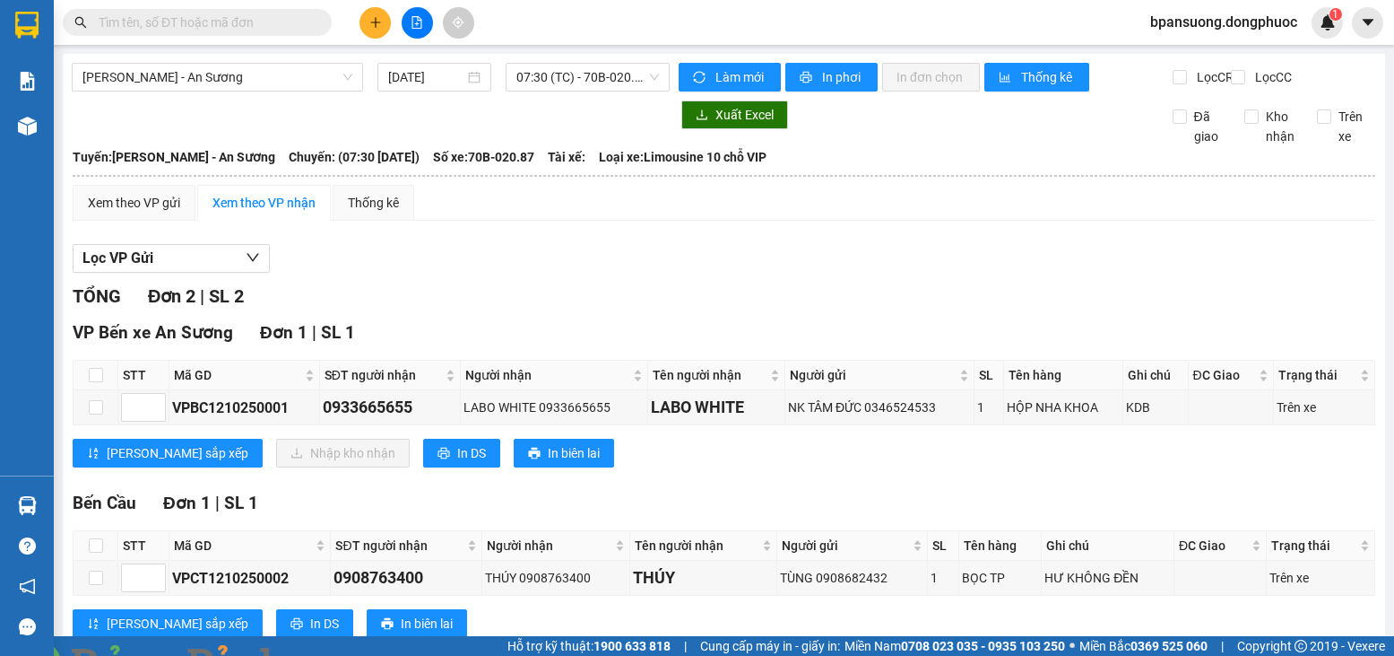
click at [280, 33] on span at bounding box center [197, 22] width 269 height 27
click at [280, 23] on input "text" at bounding box center [205, 23] width 212 height 20
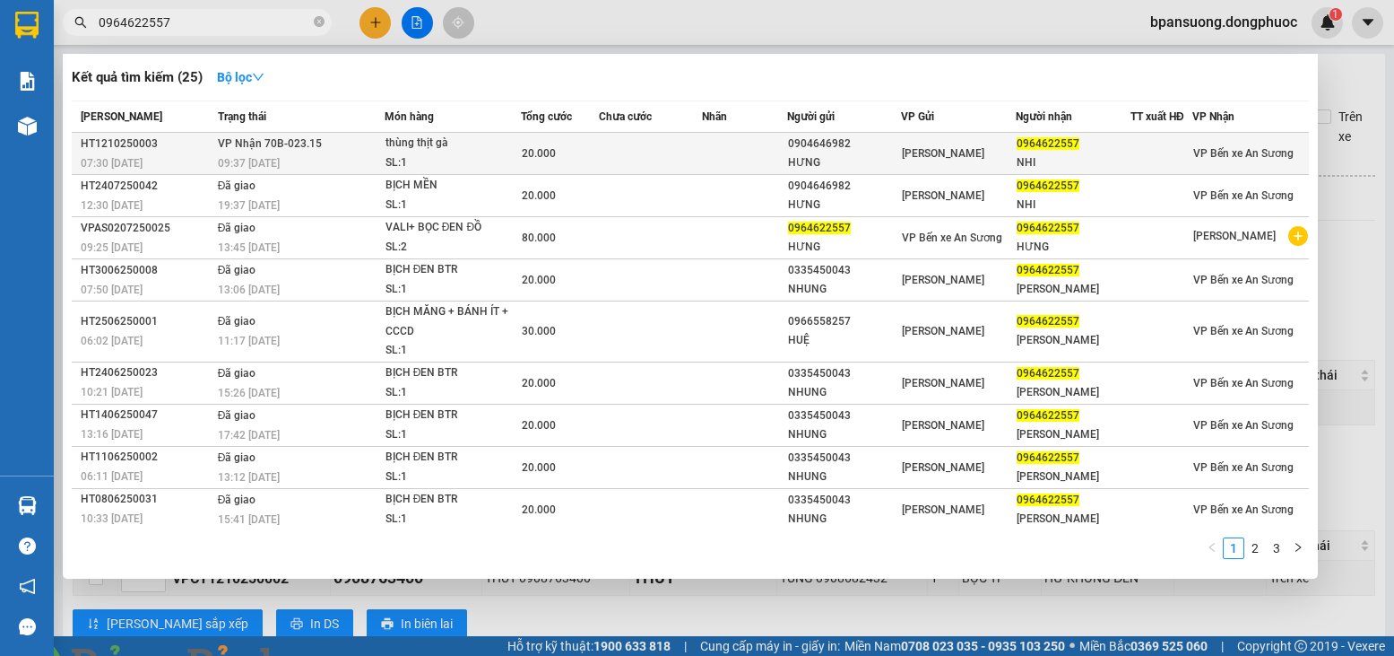
type input "0964622557"
click at [547, 149] on span "20.000" at bounding box center [539, 153] width 34 height 13
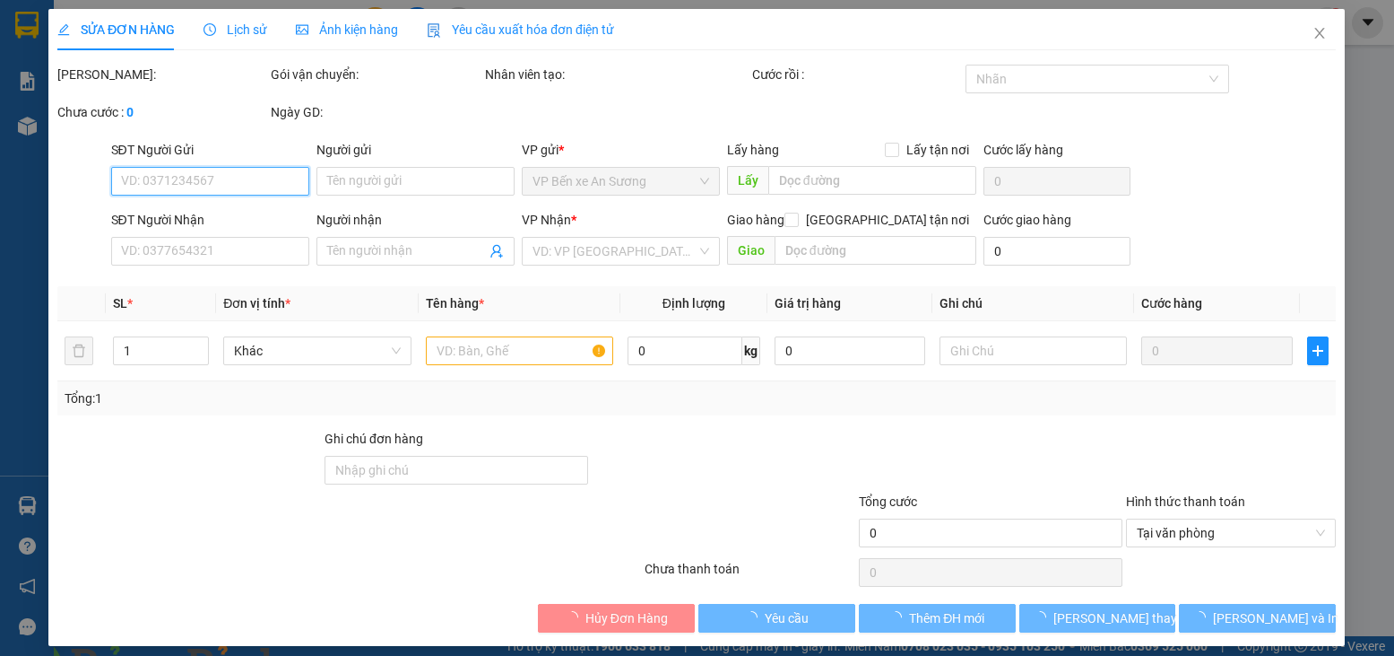
type input "0904646982"
type input "HƯNG"
type input "0964622557"
type input "NHI"
type input "20.000"
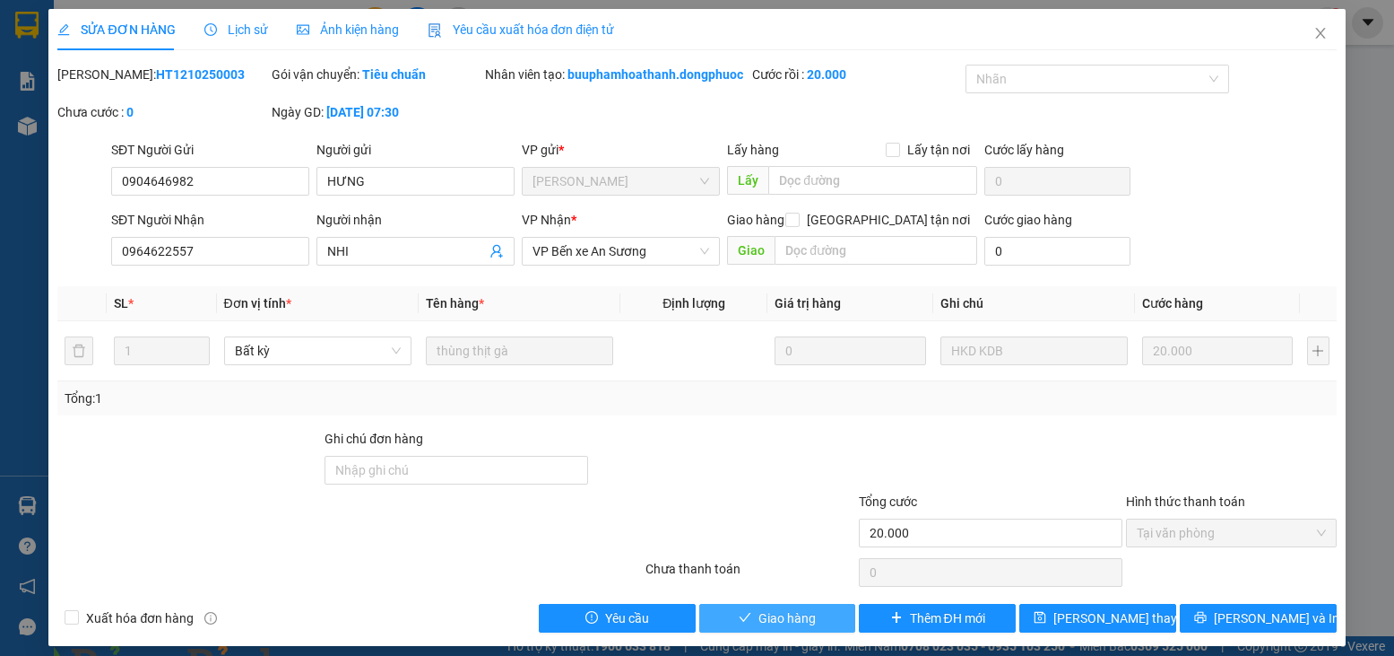
drag, startPoint x: 792, startPoint y: 630, endPoint x: 784, endPoint y: 350, distance: 279.9
click at [791, 628] on span "Giao hàng" at bounding box center [787, 618] width 57 height 20
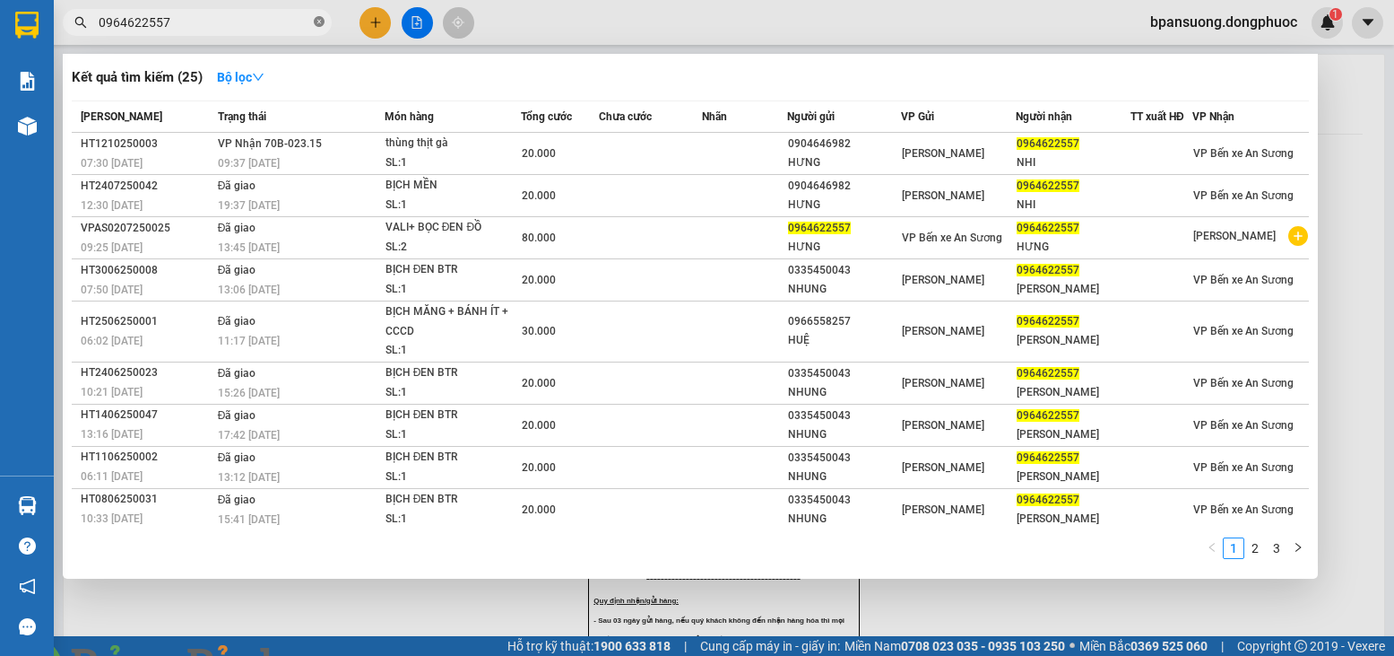
click at [319, 29] on span at bounding box center [319, 22] width 11 height 17
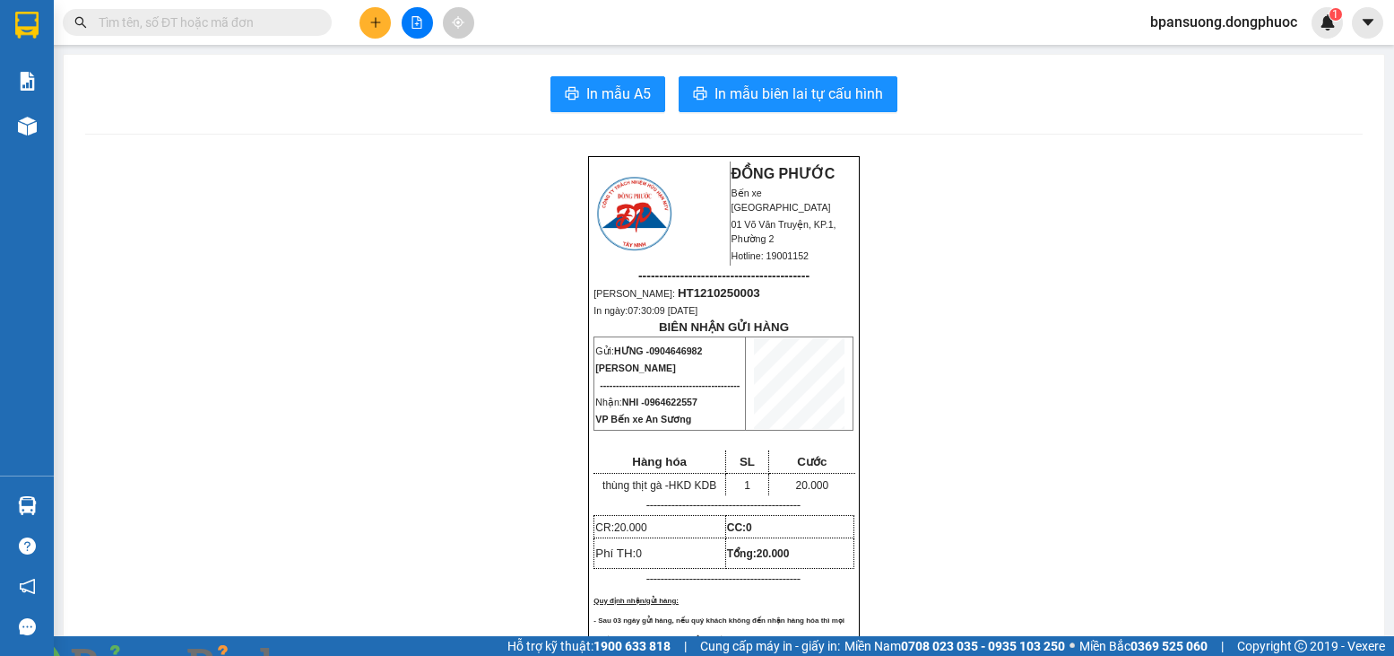
click at [319, 29] on span at bounding box center [319, 23] width 11 height 20
click at [313, 24] on span at bounding box center [197, 22] width 269 height 27
click at [230, 5] on div "Kết quả tìm kiếm ( 25 ) Bộ lọc Mã ĐH Trạng thái Món hàng Tổng cước Chưa cước Nh…" at bounding box center [697, 22] width 1394 height 45
click at [198, 8] on div "Kết quả tìm kiếm ( 25 ) Bộ lọc Mã ĐH Trạng thái Món hàng Tổng cước Chưa cước Nh…" at bounding box center [175, 22] width 350 height 31
click at [186, 13] on input "text" at bounding box center [205, 23] width 212 height 20
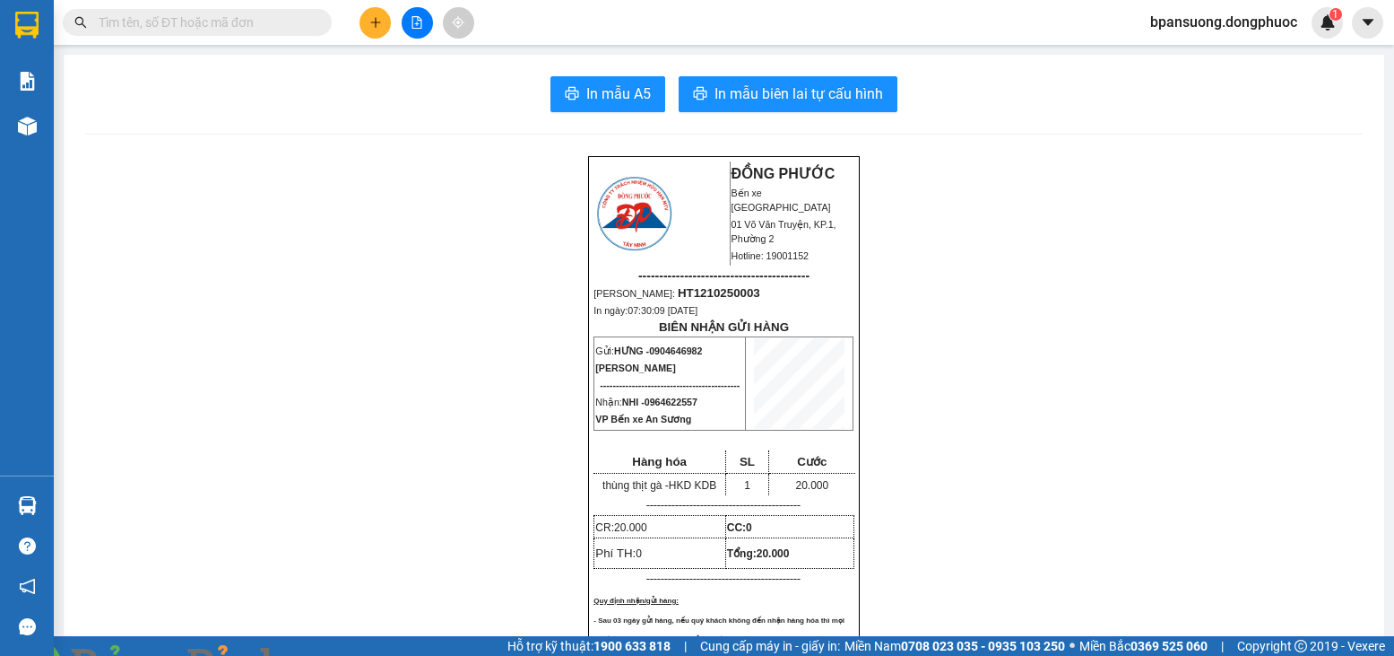
click at [364, 16] on button at bounding box center [375, 22] width 31 height 31
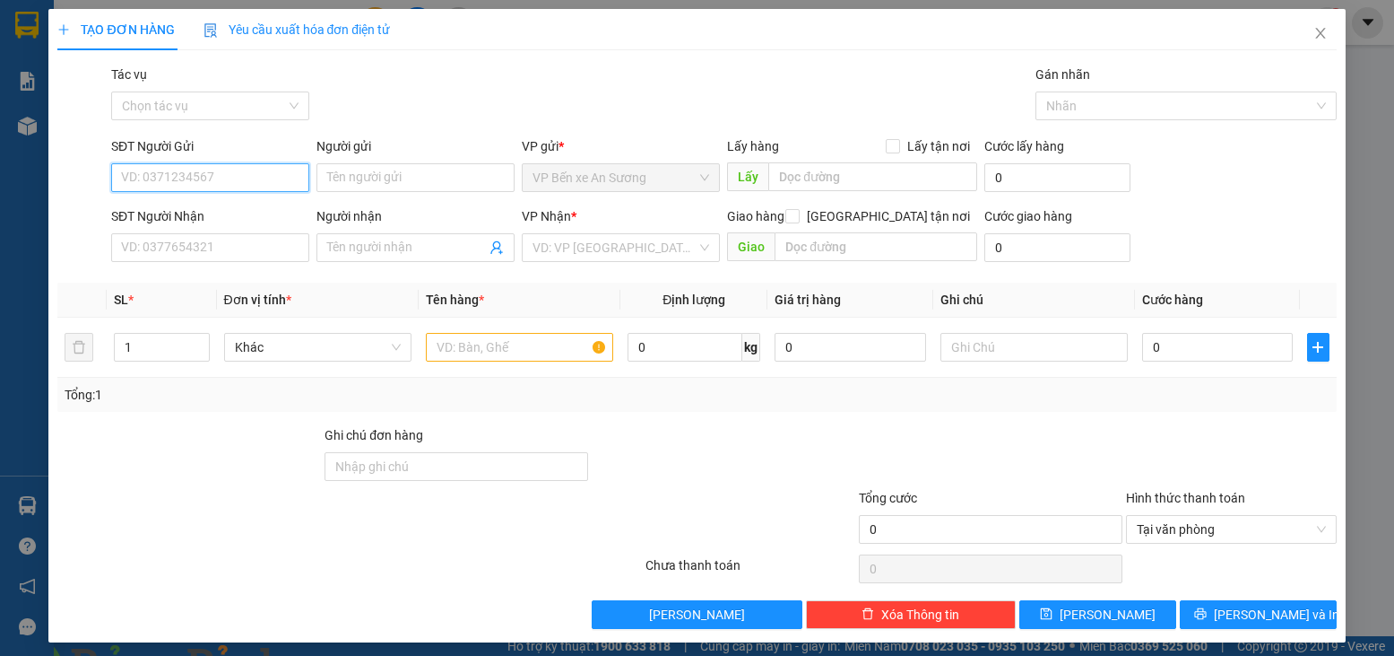
click at [187, 182] on input "SĐT Người Gửi" at bounding box center [210, 177] width 198 height 29
type input "0903339002"
click at [194, 213] on div "0903339002 - VY" at bounding box center [208, 214] width 175 height 20
type input "VY"
type input "0903822203"
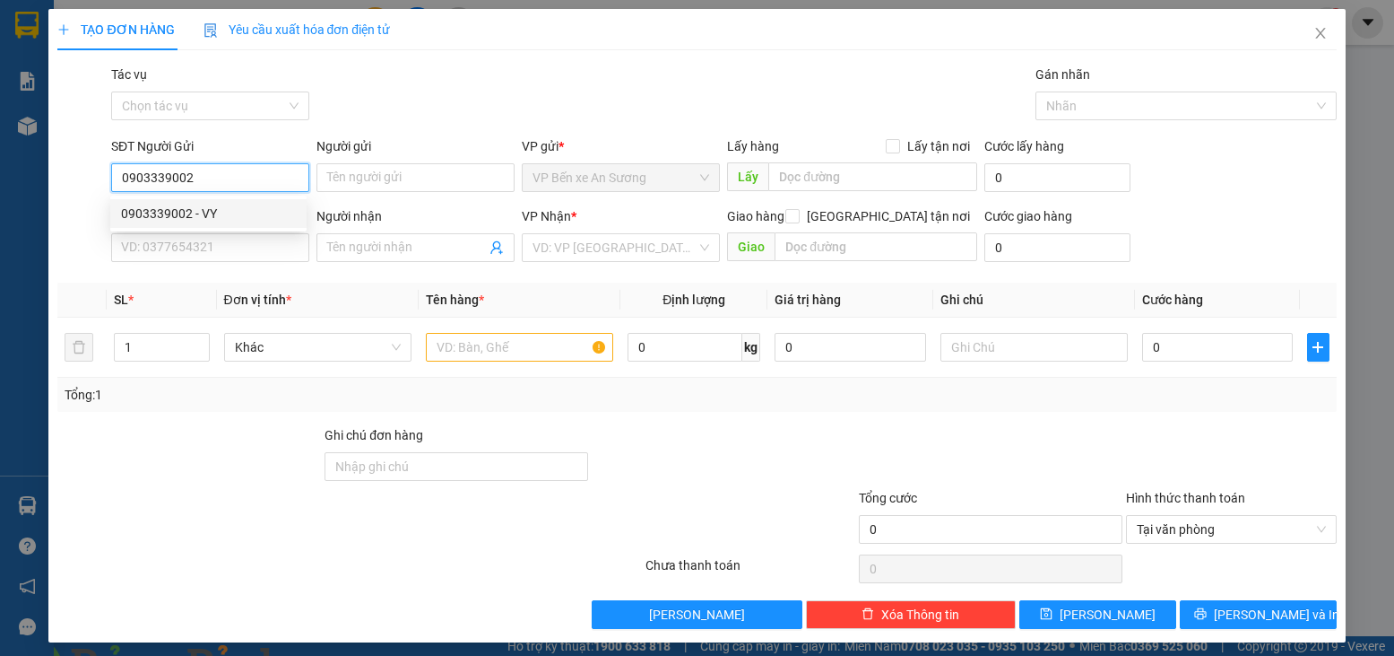
type input "Phúc"
type input "185.000"
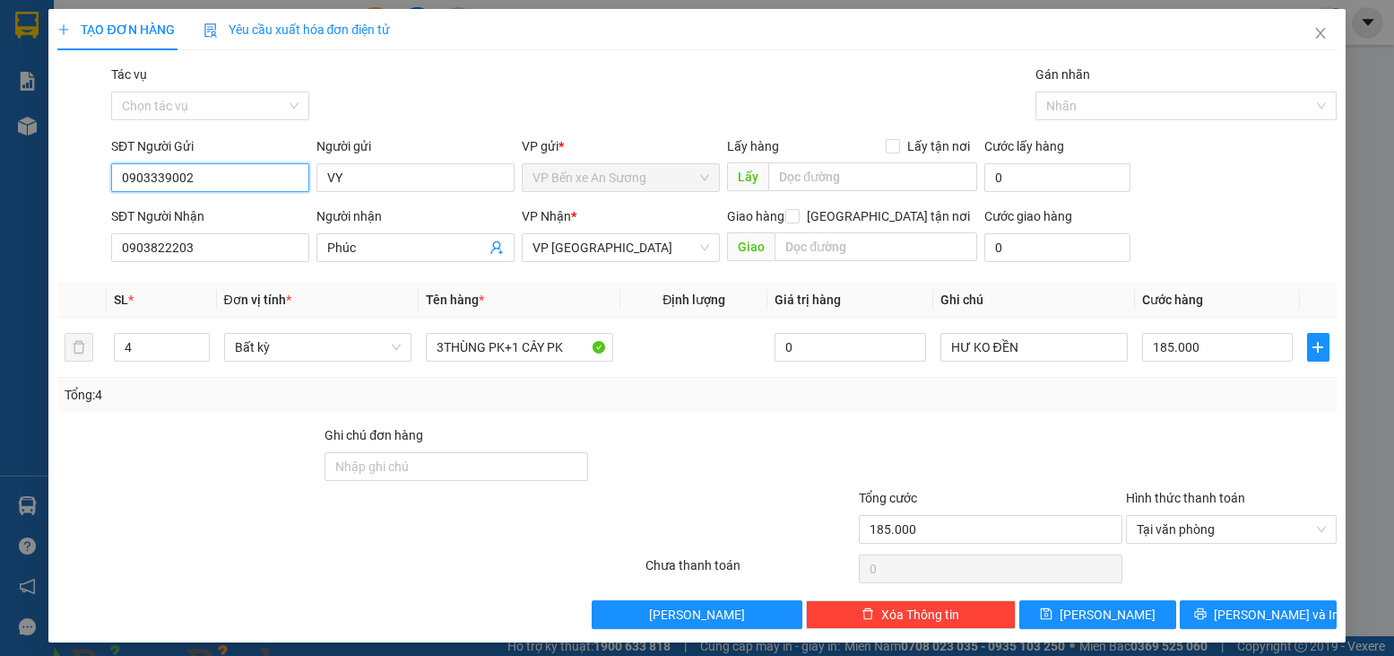
type input "0903339002"
click at [516, 352] on input "3THÙNG PK+1 CÂY PK" at bounding box center [519, 347] width 187 height 29
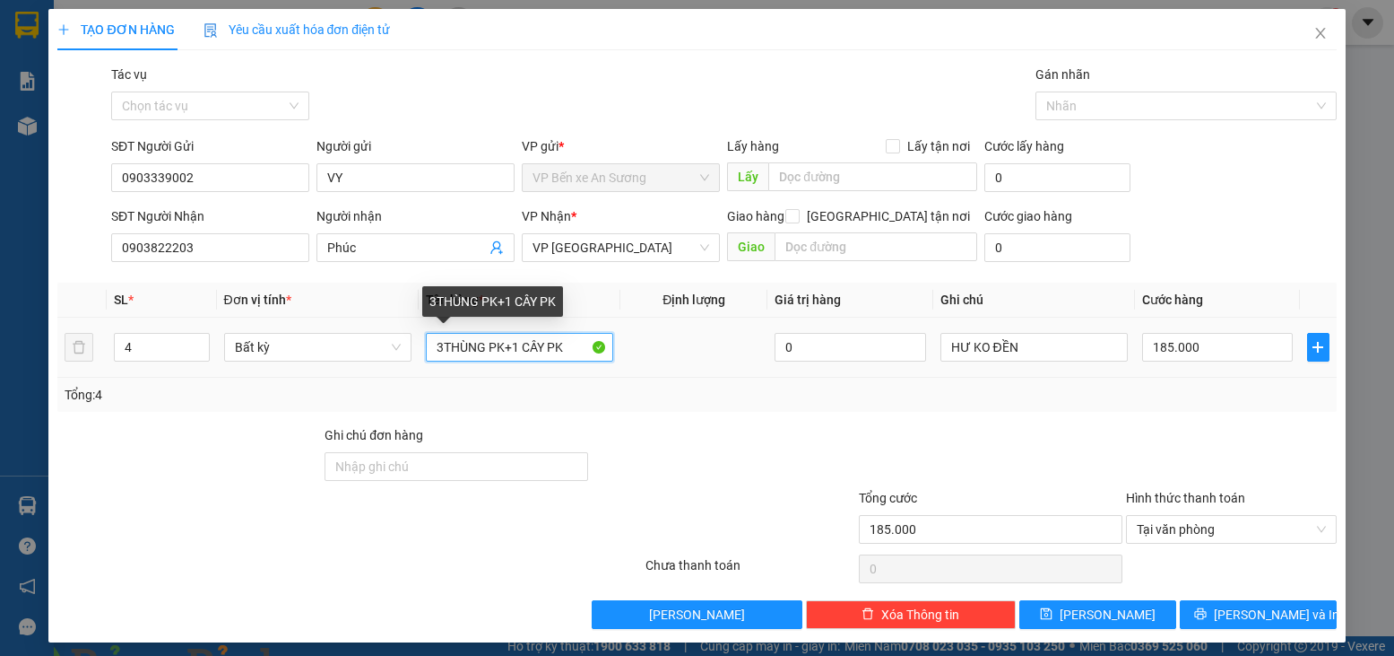
click at [516, 352] on input "3THÙNG PK+1 CÂY PK" at bounding box center [519, 347] width 187 height 29
click at [519, 349] on input "3THÙNG PK+1 CÂY PK" at bounding box center [519, 347] width 187 height 29
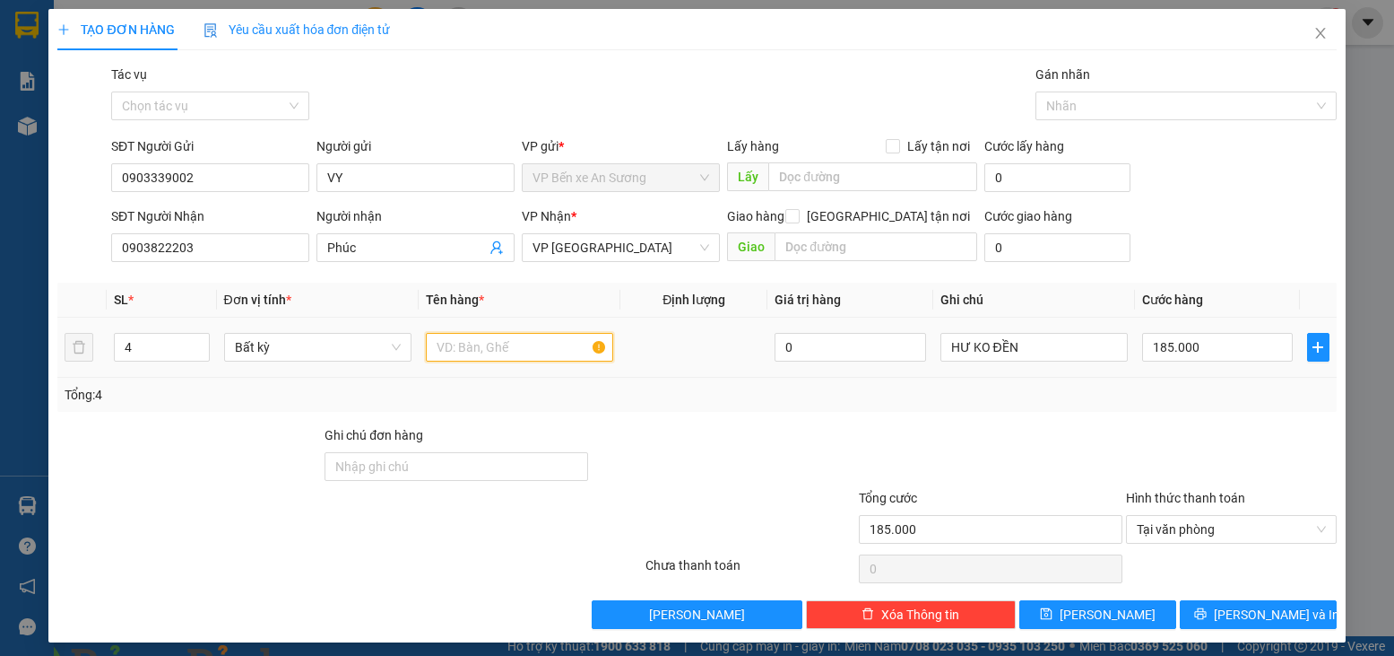
click at [519, 344] on input "text" at bounding box center [519, 347] width 187 height 29
type input "thùng nhựa"
click at [202, 352] on span "down" at bounding box center [200, 353] width 11 height 11
type input "1"
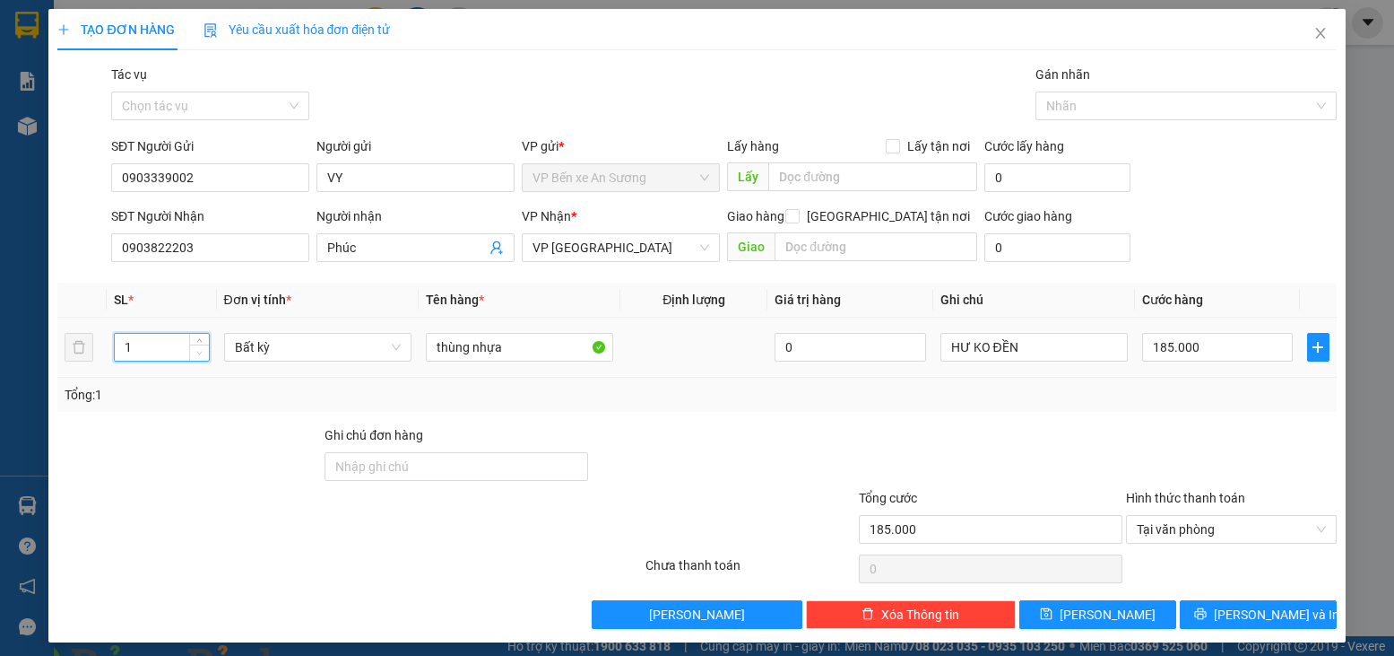
click at [202, 352] on span "down" at bounding box center [200, 353] width 11 height 11
click at [1194, 348] on input "185.000" at bounding box center [1217, 347] width 151 height 29
type input "0"
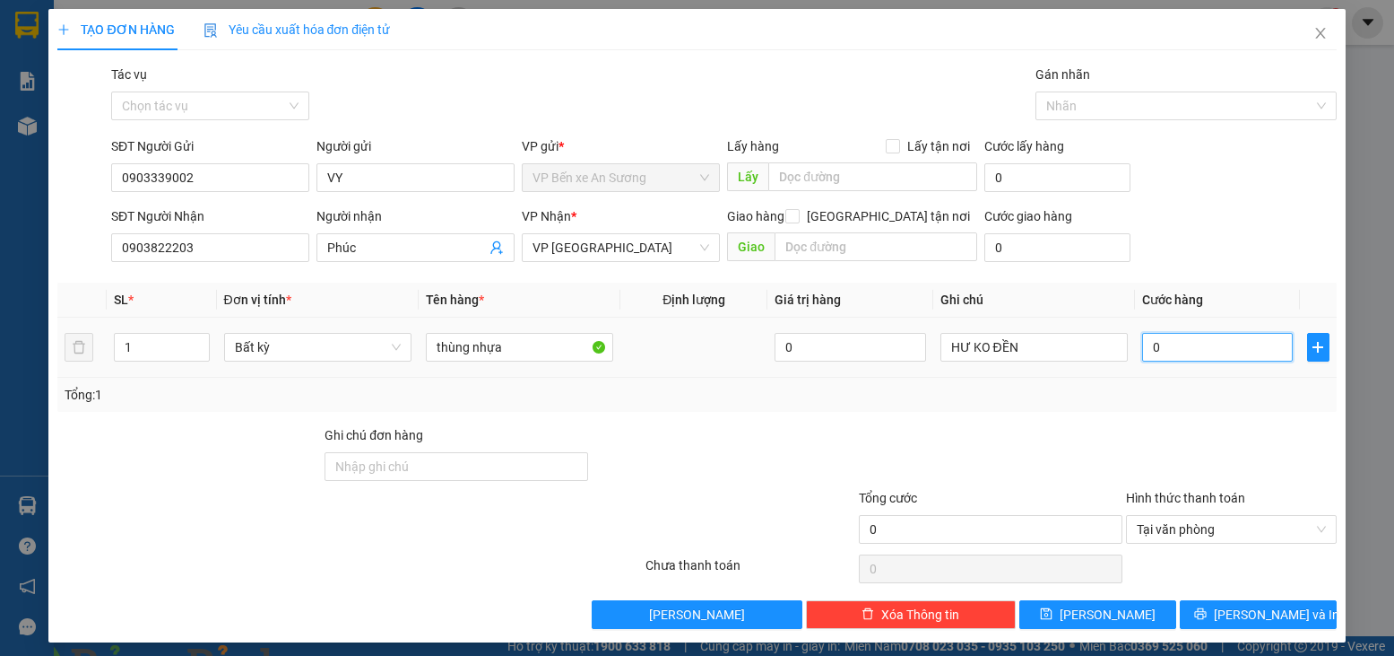
type input "0"
type input "2"
type input "02"
type input "20"
type input "020"
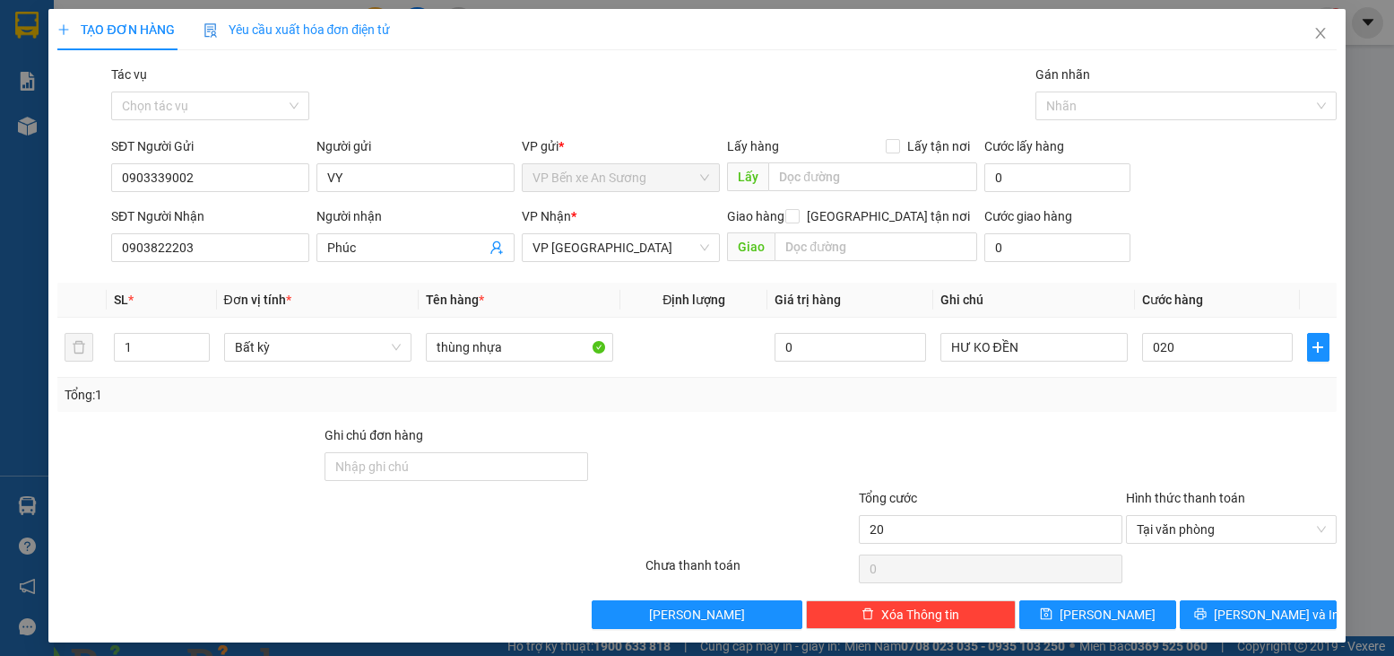
type input "20.000"
drag, startPoint x: 1168, startPoint y: 435, endPoint x: 1164, endPoint y: 424, distance: 11.3
click at [1168, 434] on div at bounding box center [1231, 456] width 213 height 63
click at [330, 655] on span at bounding box center [308, 666] width 43 height 18
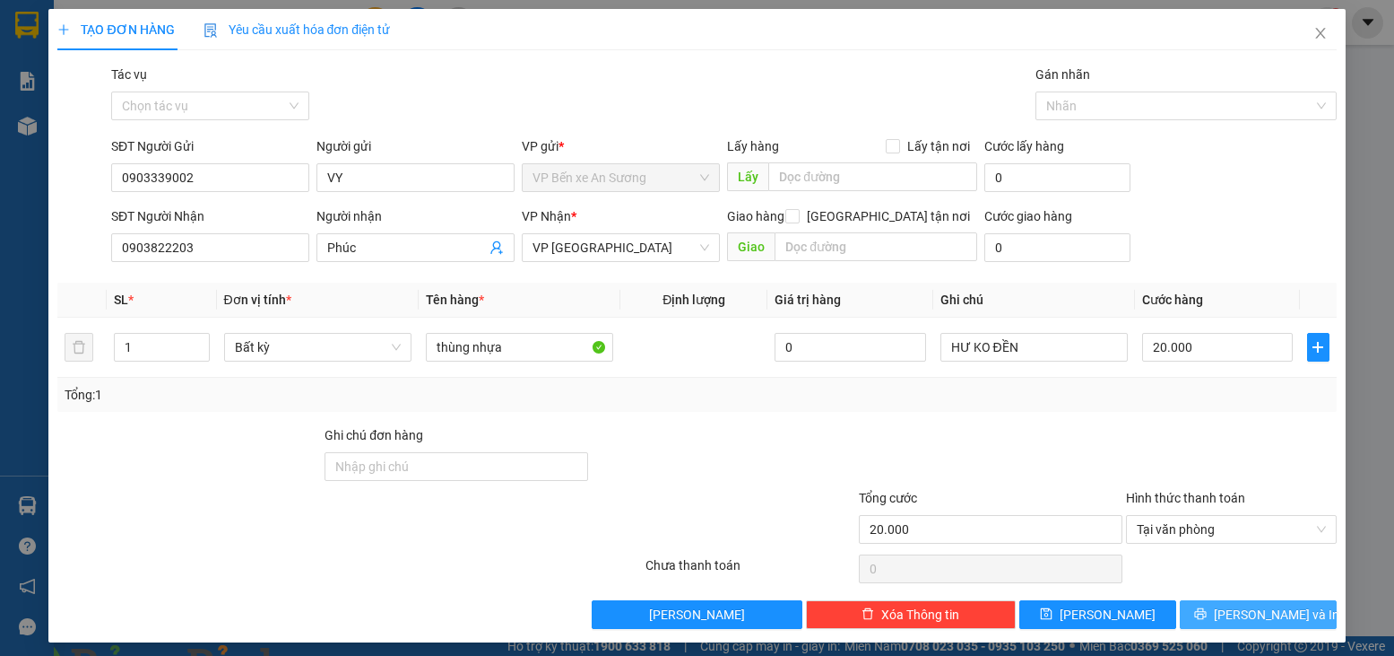
click at [1244, 624] on button "Lưu và In" at bounding box center [1258, 614] width 157 height 29
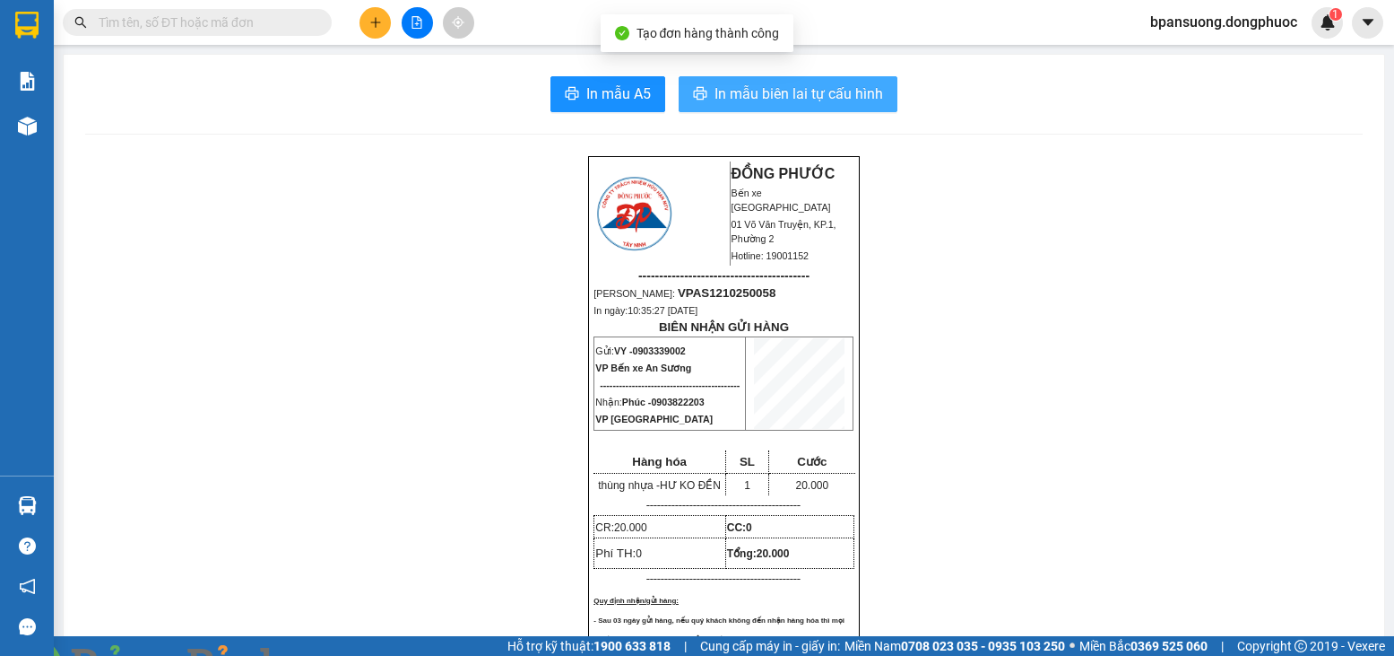
click at [814, 80] on button "In mẫu biên lai tự cấu hình" at bounding box center [788, 94] width 219 height 36
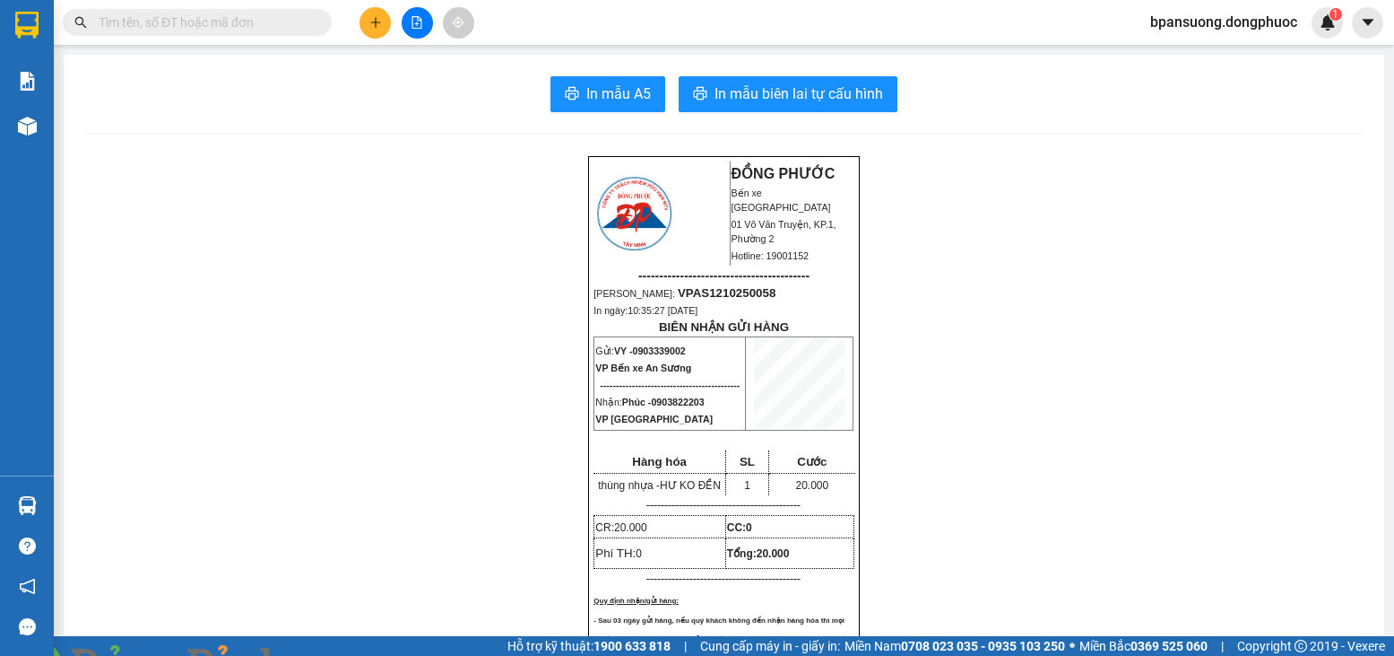
click at [222, 21] on input "text" at bounding box center [205, 23] width 212 height 20
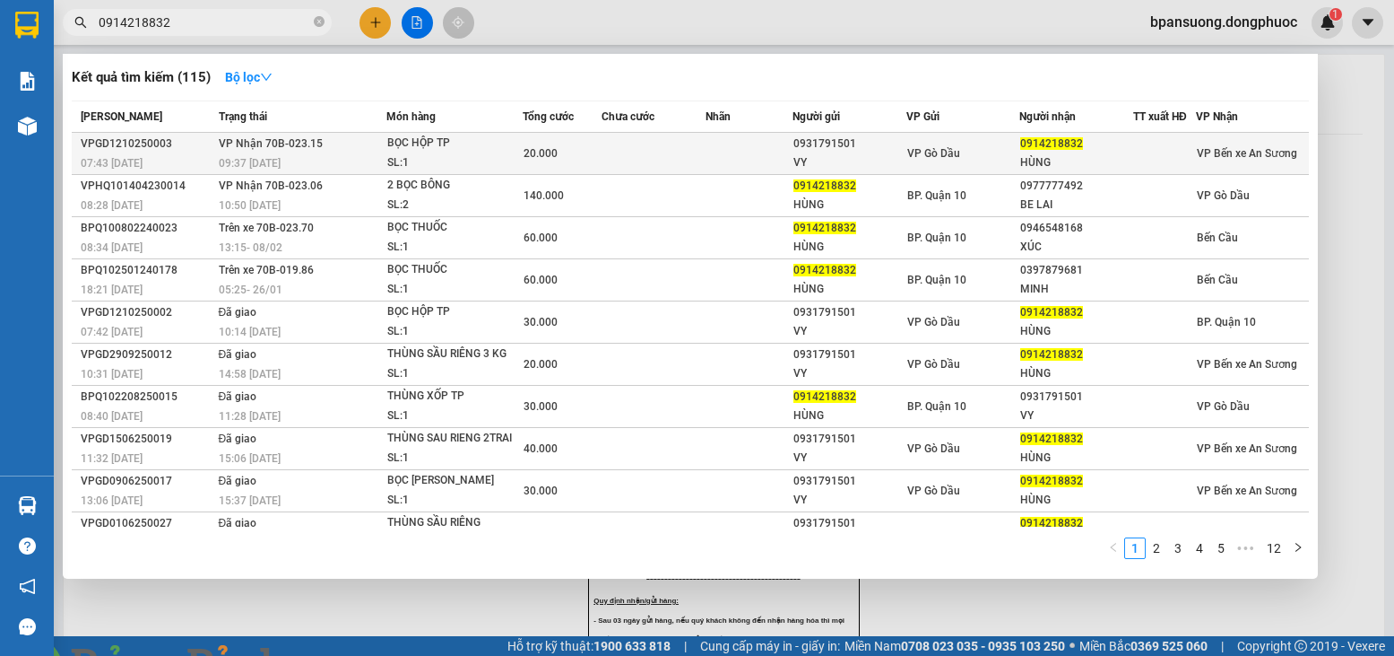
type input "0914218832"
click at [564, 152] on div "20.000" at bounding box center [562, 153] width 77 height 20
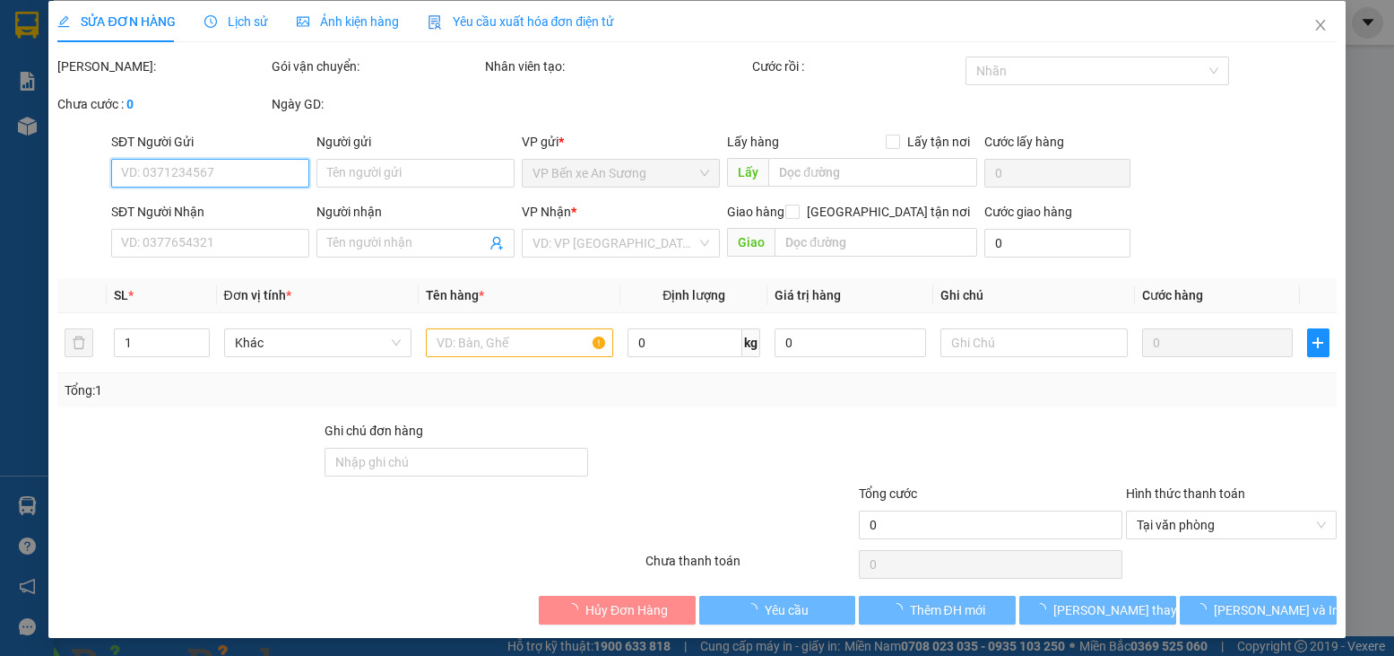
scroll to position [12, 0]
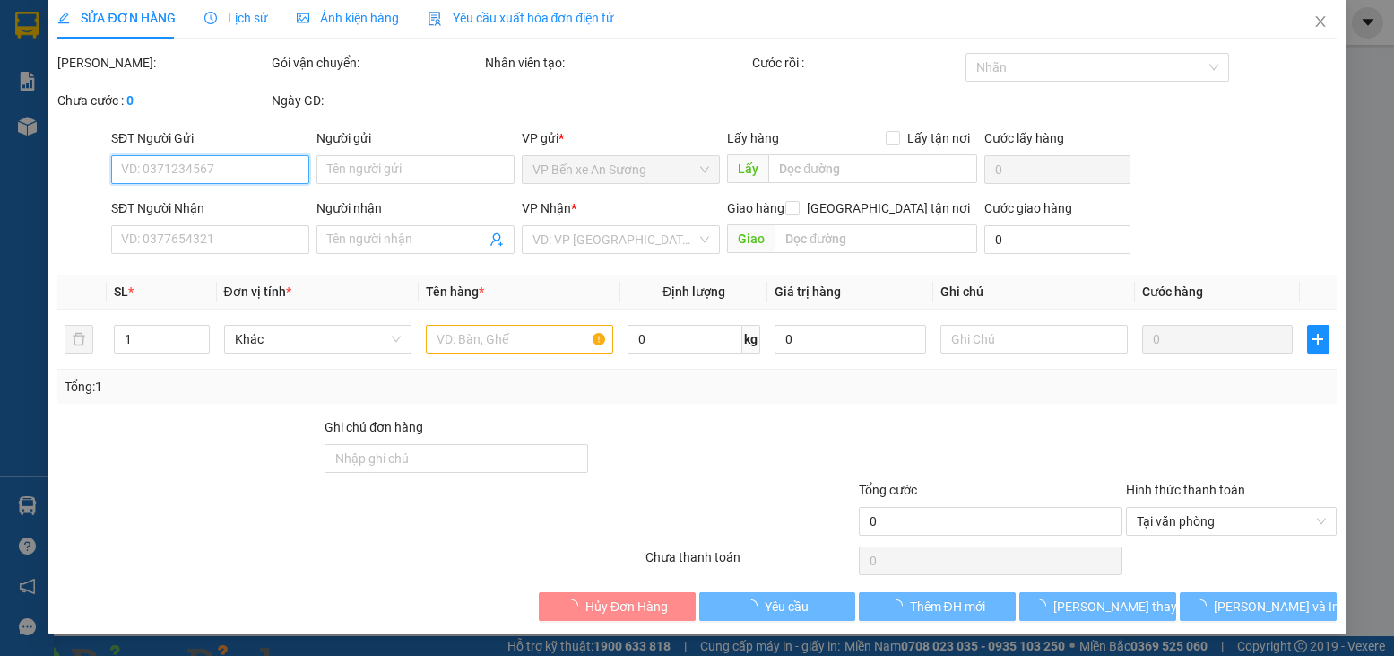
type input "0931791501"
type input "VY"
type input "0914218832"
type input "HÙNG"
type input "20.000"
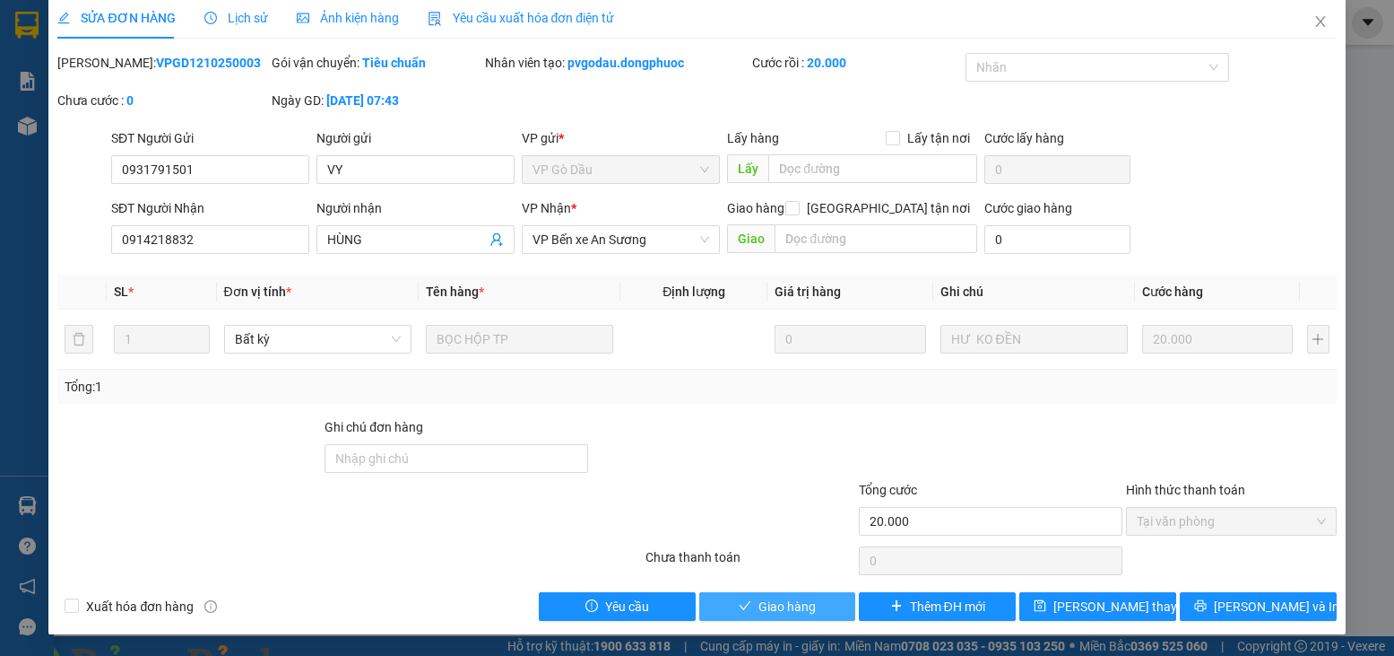
click at [771, 607] on span "Giao hàng" at bounding box center [787, 606] width 57 height 20
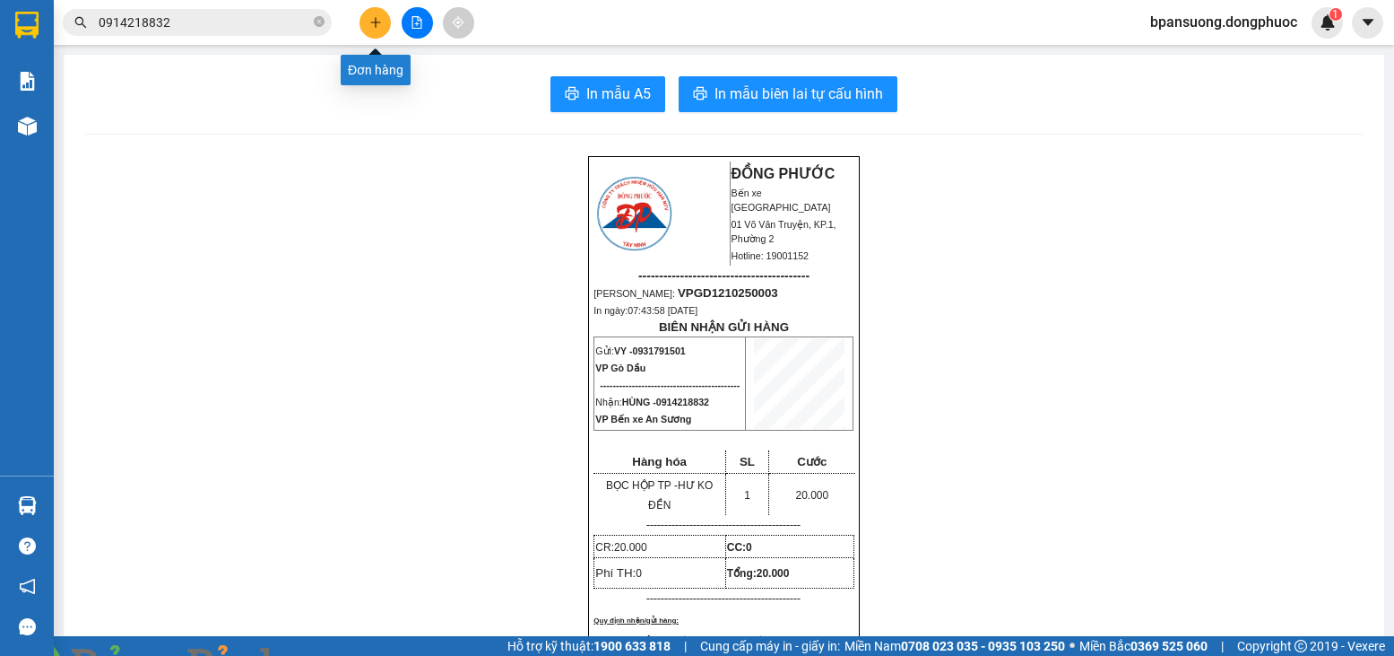
click at [375, 26] on icon "plus" at bounding box center [375, 22] width 13 height 13
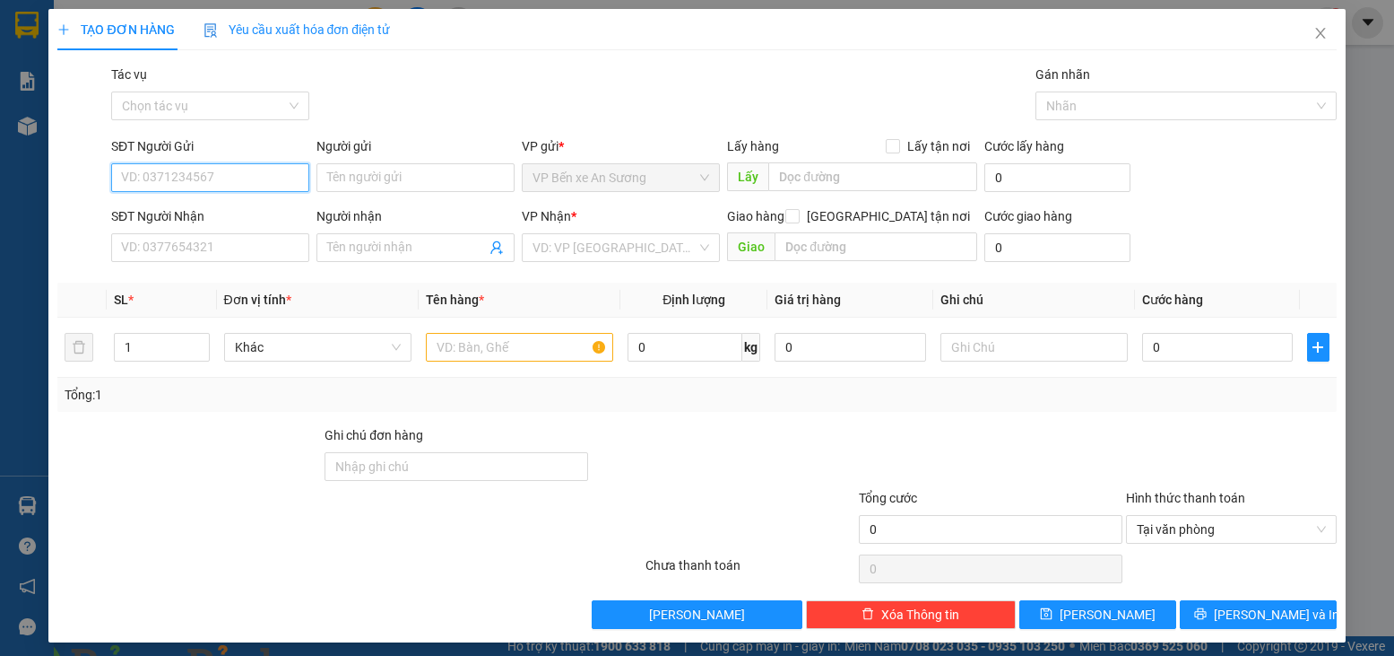
click at [199, 176] on input "SĐT Người Gửi" at bounding box center [210, 177] width 198 height 29
click at [200, 211] on div "0902347039 - LAB THIỆN" at bounding box center [208, 214] width 175 height 20
type input "0902347039"
type input "LAB THIỆN"
type input "0399522172"
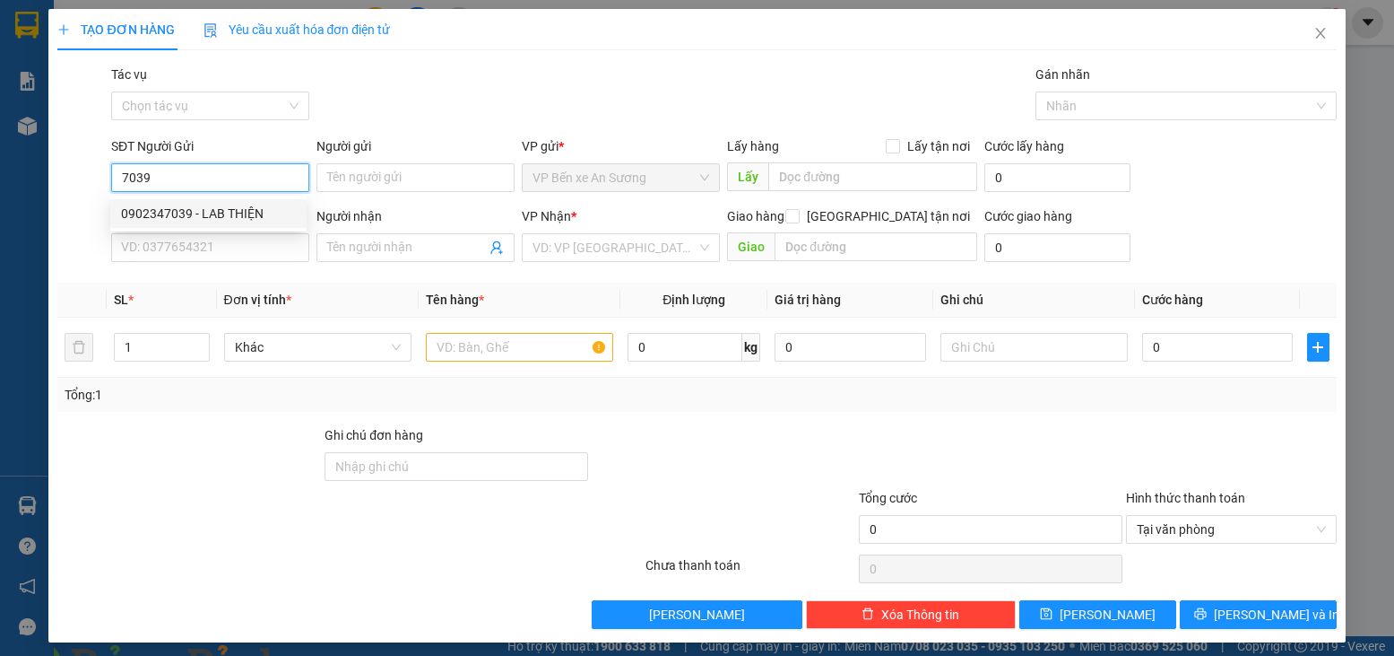
type input "ĐĂNG KHOA 8"
type input "20.000"
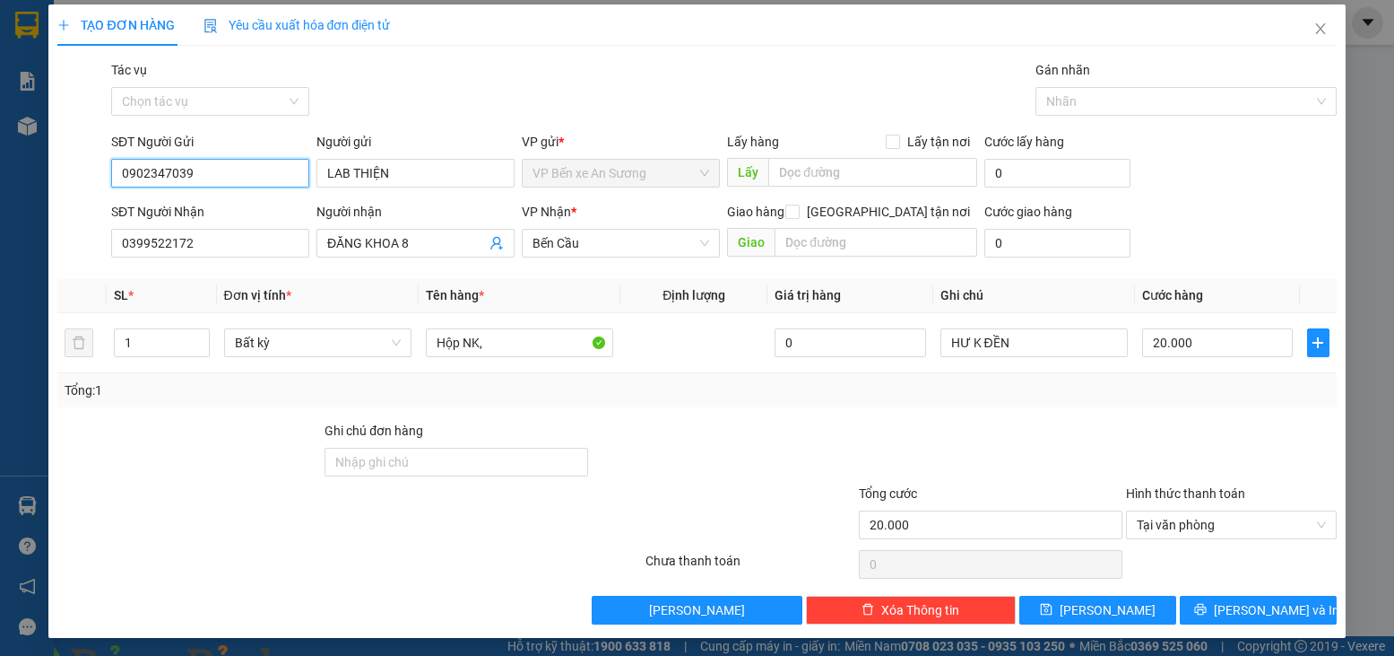
scroll to position [8, 0]
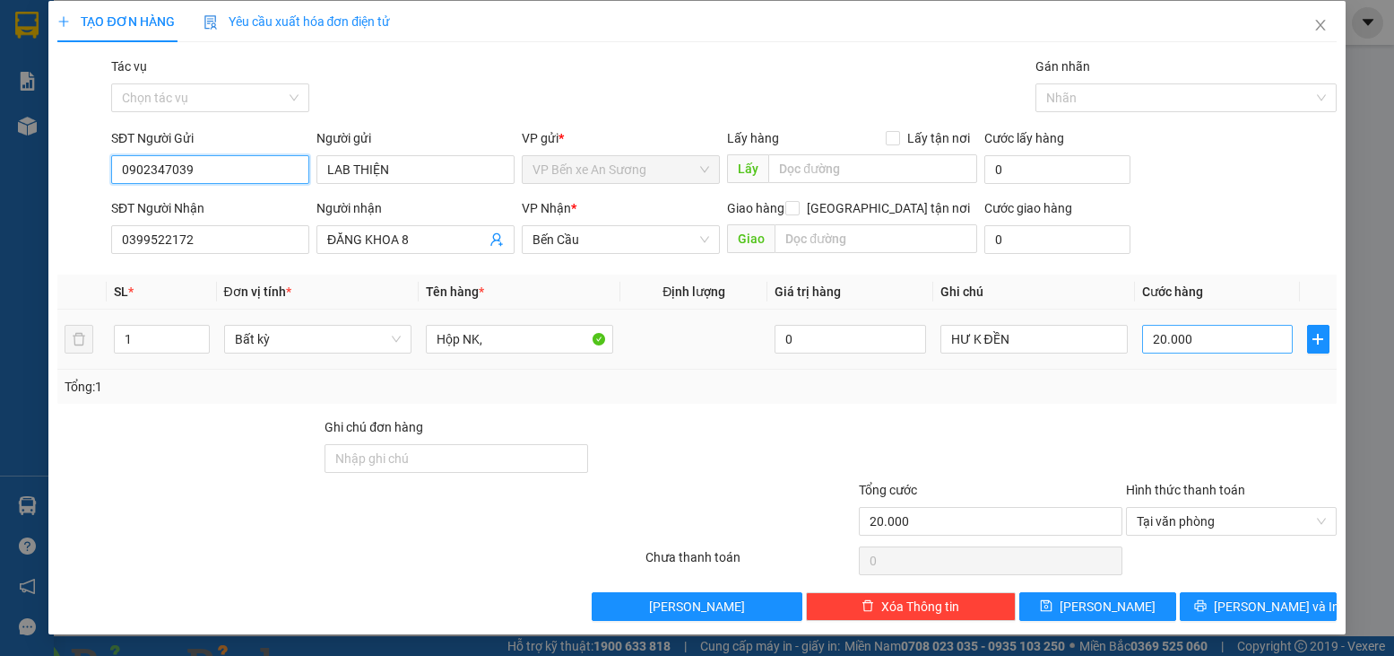
type input "0902347039"
click at [1192, 347] on input "20.000" at bounding box center [1217, 339] width 151 height 29
type input "0"
type input "2"
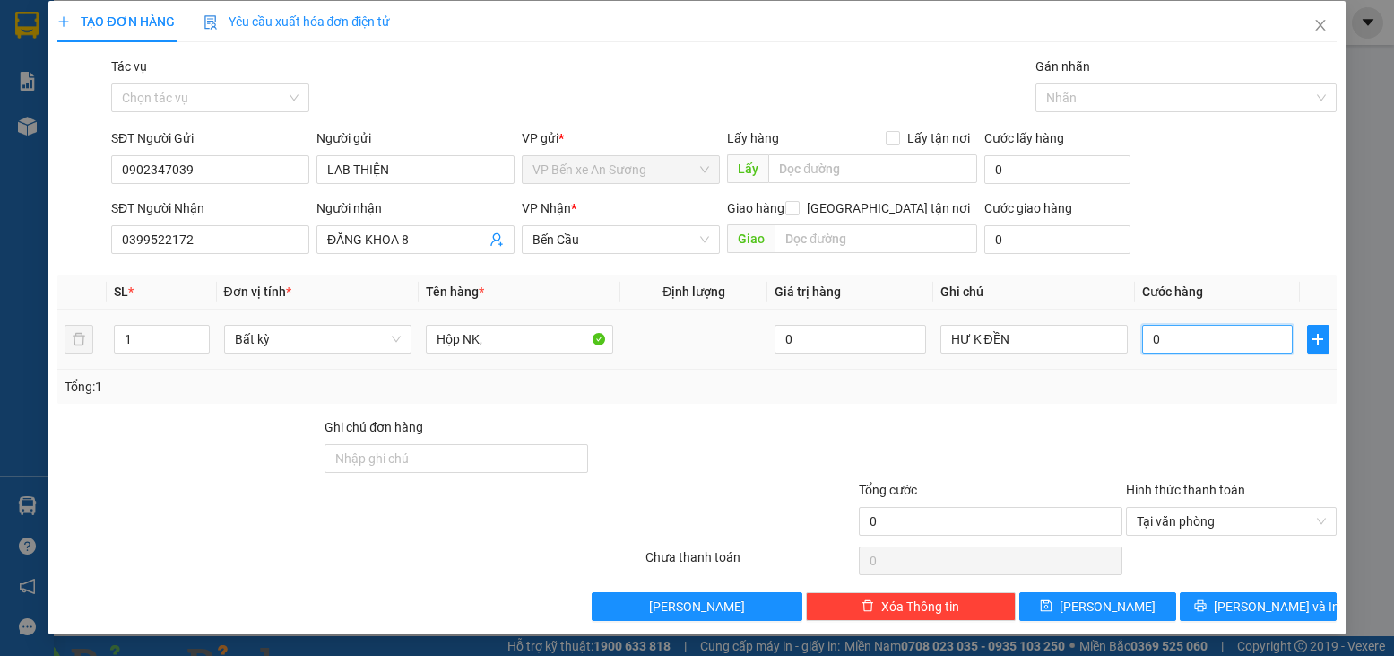
type input "02"
type input "25"
type input "025"
type input "25.000"
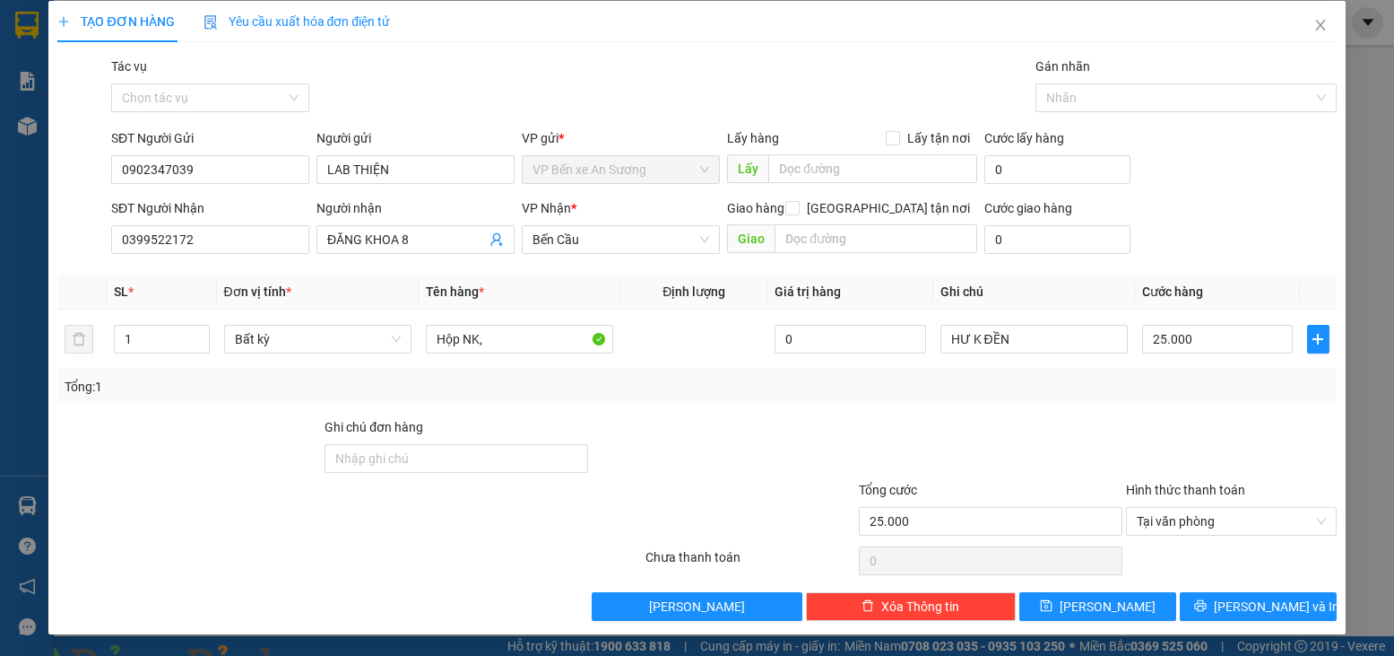
click at [1213, 387] on div "Tổng: 1" at bounding box center [697, 387] width 1264 height 20
click at [1236, 604] on span "Lưu và In" at bounding box center [1277, 606] width 126 height 20
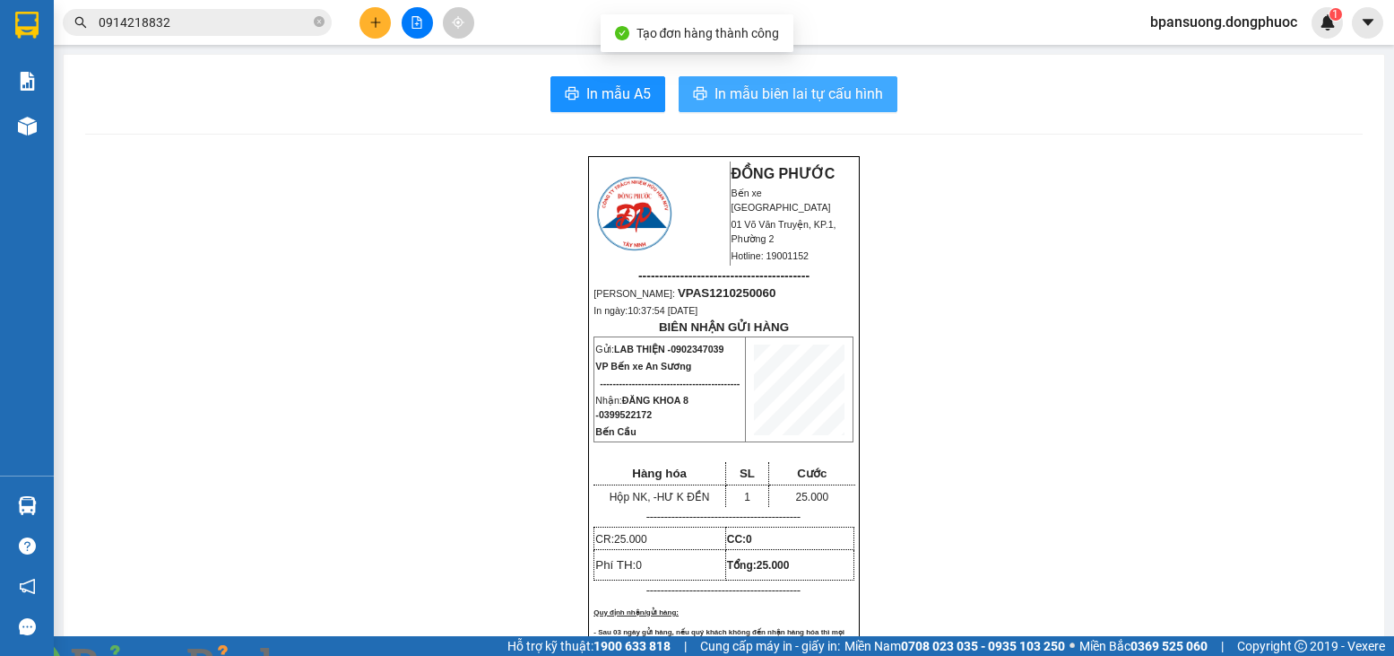
click at [802, 108] on button "In mẫu biên lai tự cấu hình" at bounding box center [788, 94] width 219 height 36
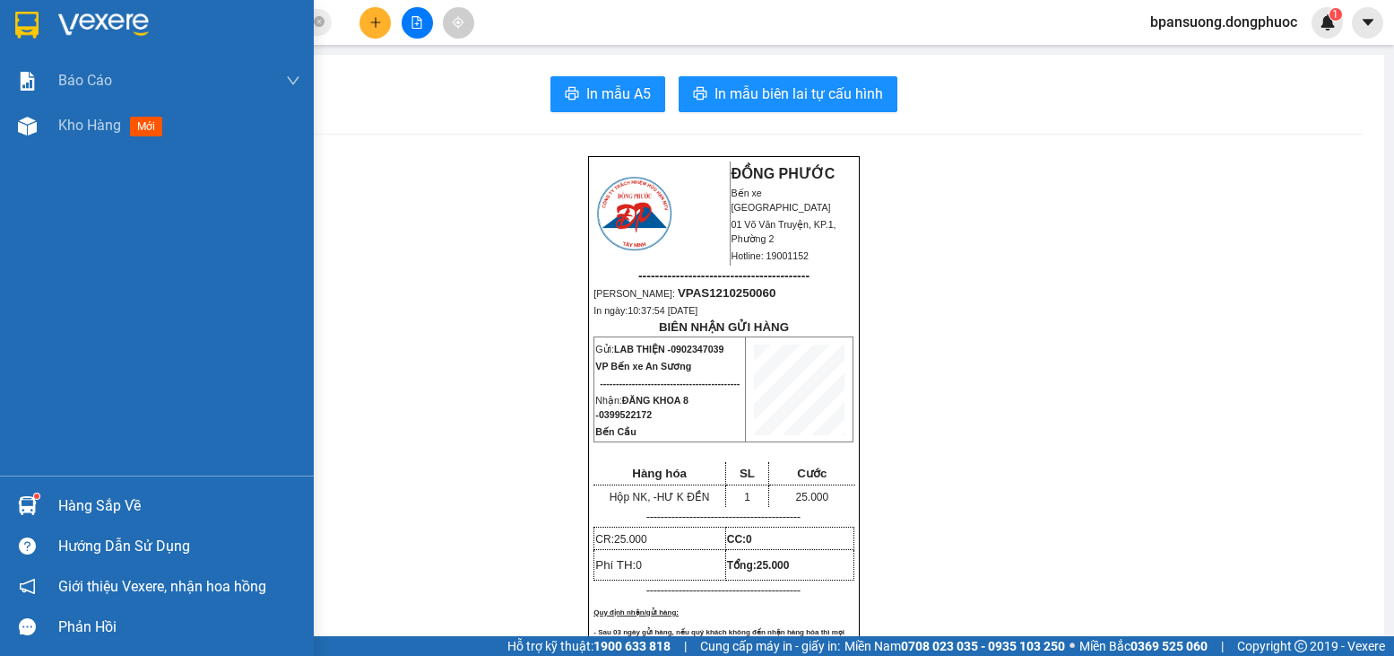
click at [57, 499] on div "Hàng sắp về" at bounding box center [157, 505] width 314 height 40
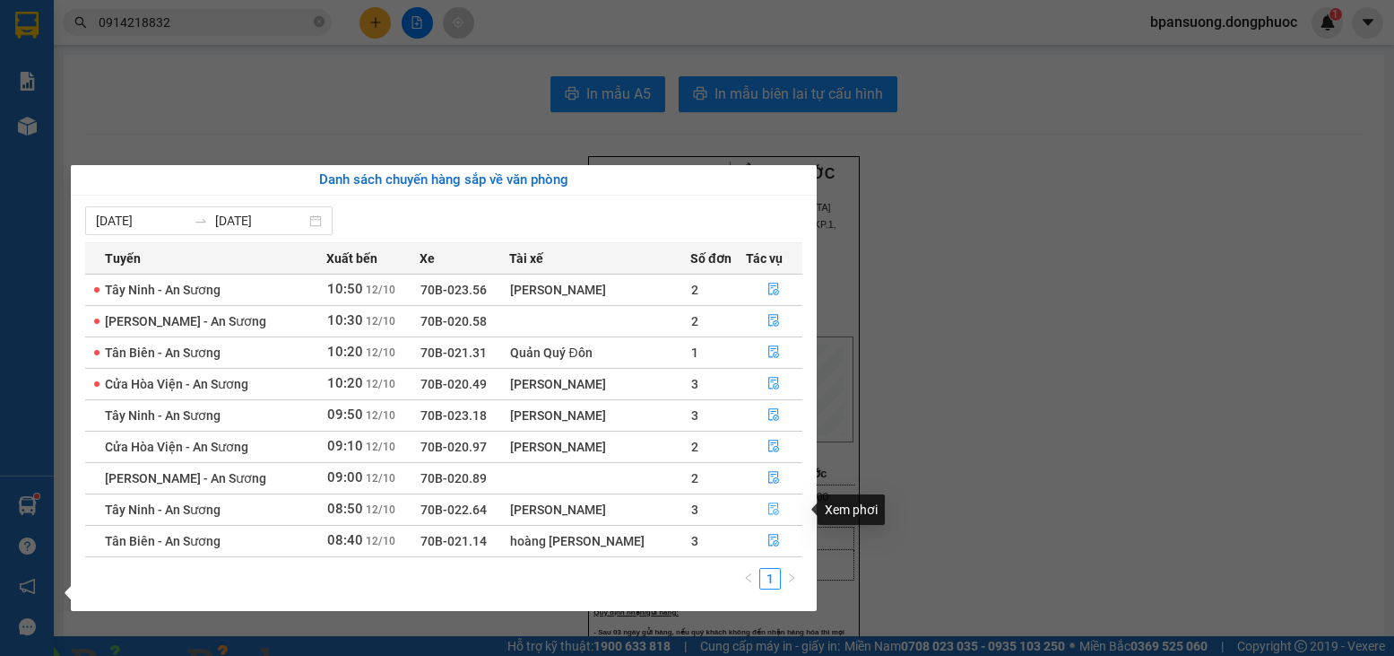
click at [768, 505] on icon "file-done" at bounding box center [774, 508] width 13 height 13
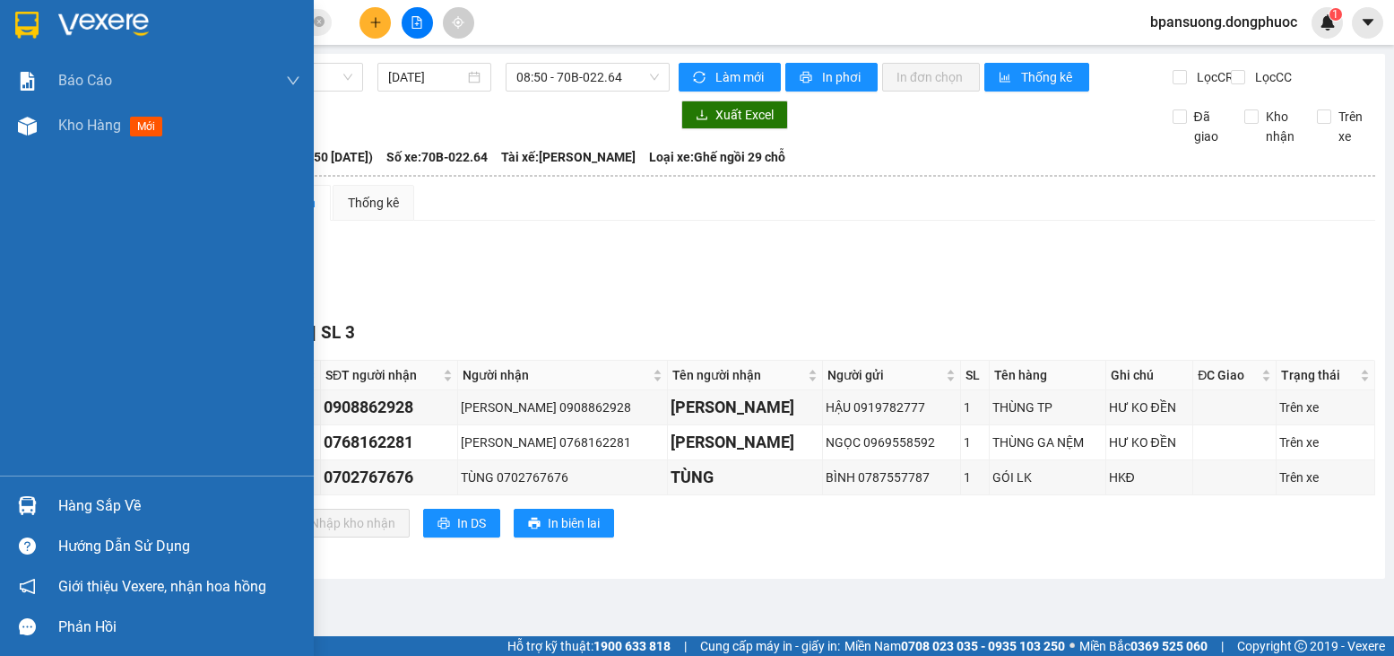
click at [54, 498] on div "Hàng sắp về" at bounding box center [157, 505] width 314 height 40
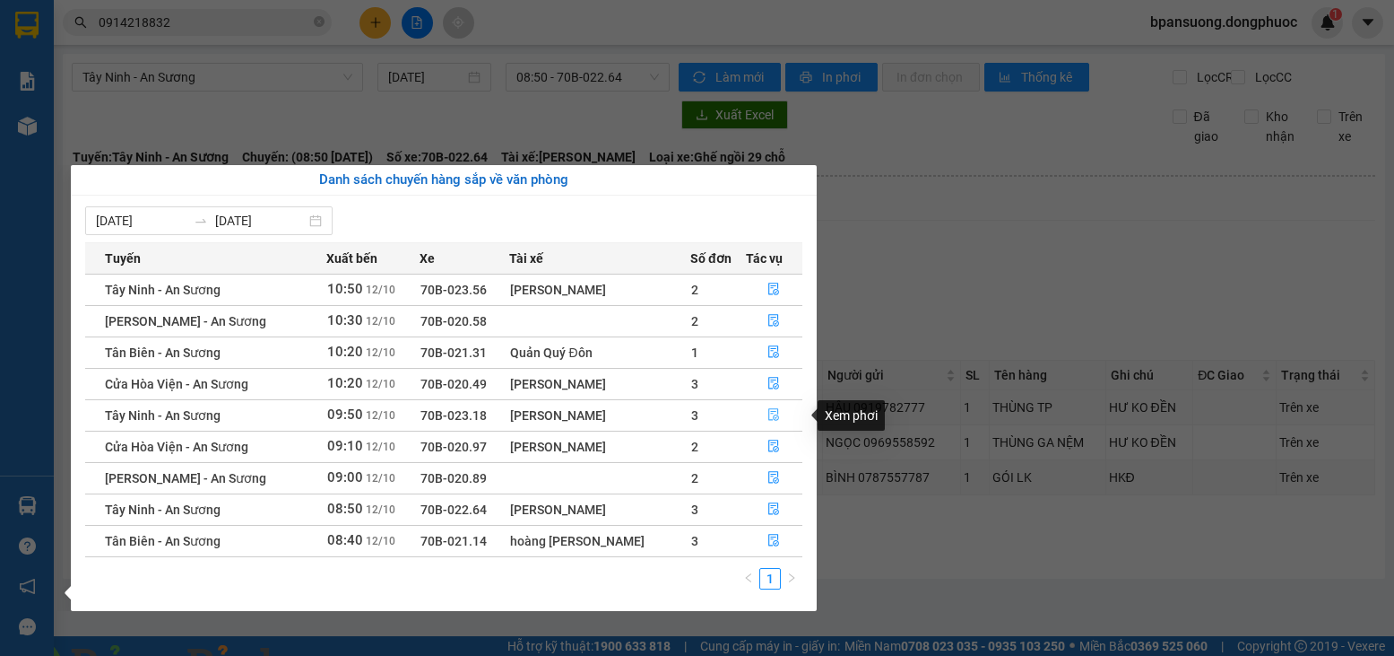
click at [769, 413] on icon "file-done" at bounding box center [774, 414] width 13 height 13
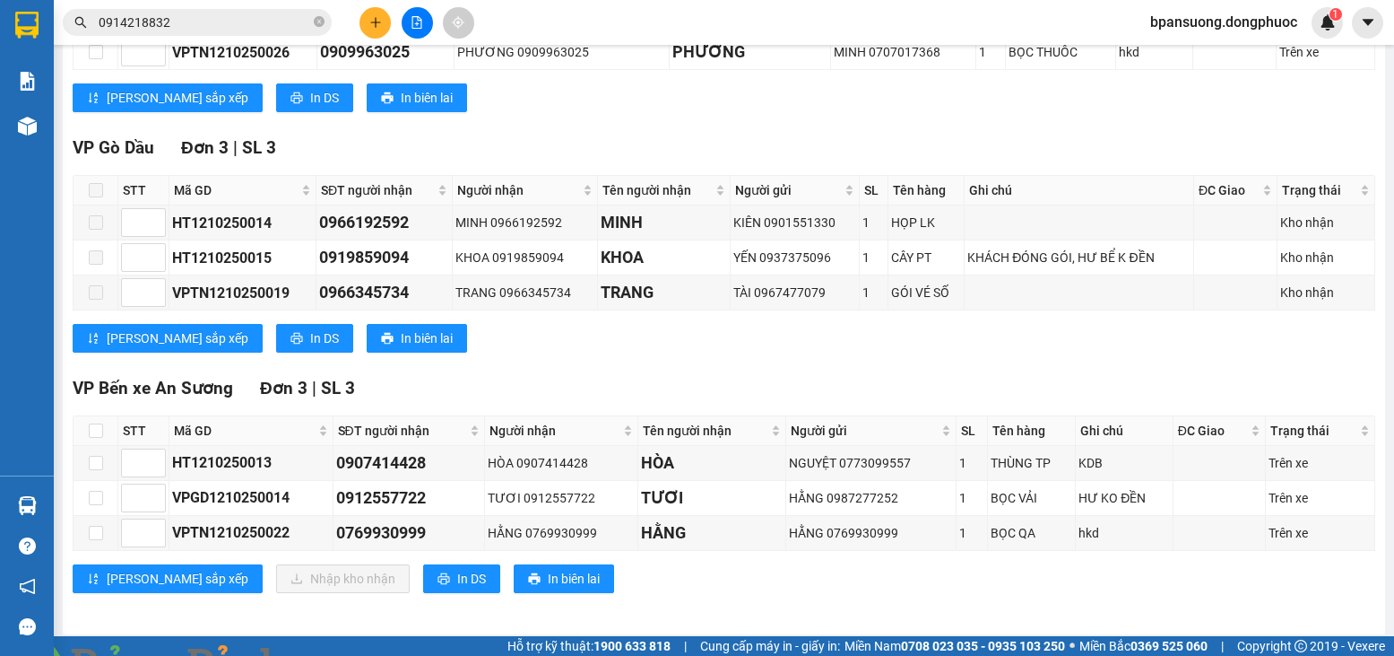
scroll to position [478, 0]
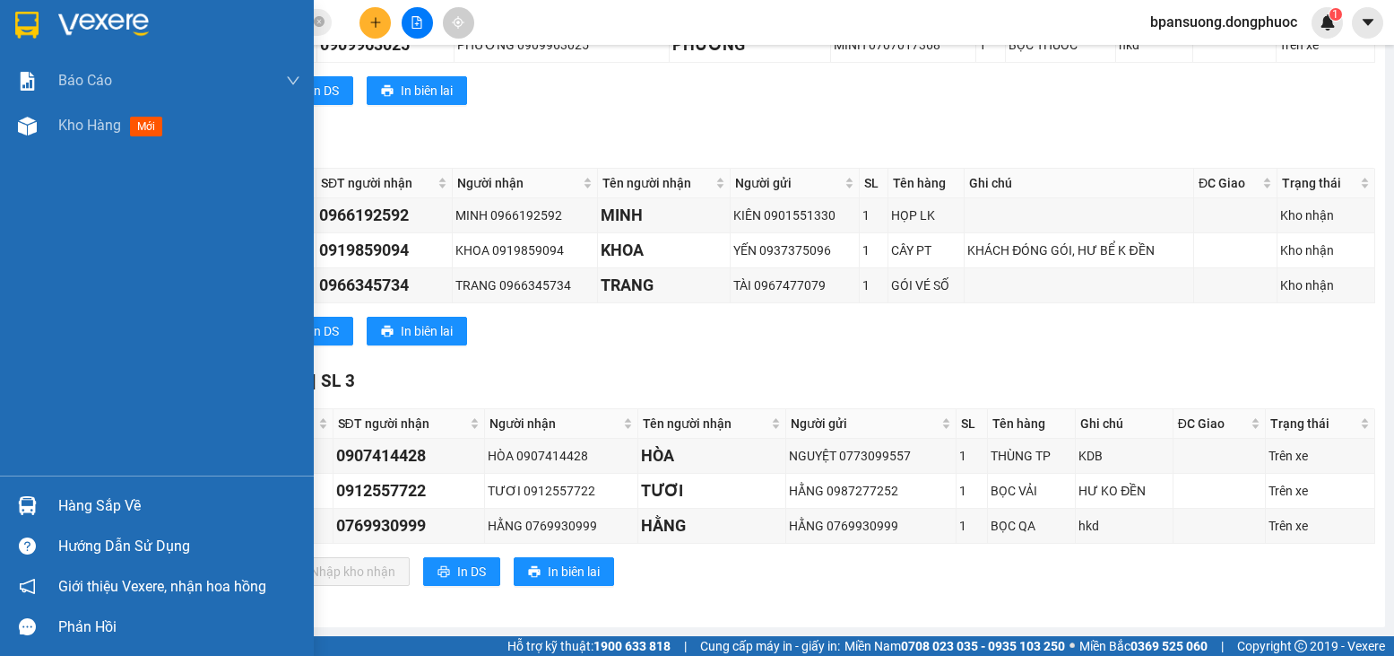
click at [21, 484] on div "Hàng sắp về Hướng dẫn sử dụng Giới thiệu Vexere, nhận hoa hồng Phản hồi" at bounding box center [157, 560] width 314 height 171
click at [27, 499] on img at bounding box center [27, 505] width 19 height 19
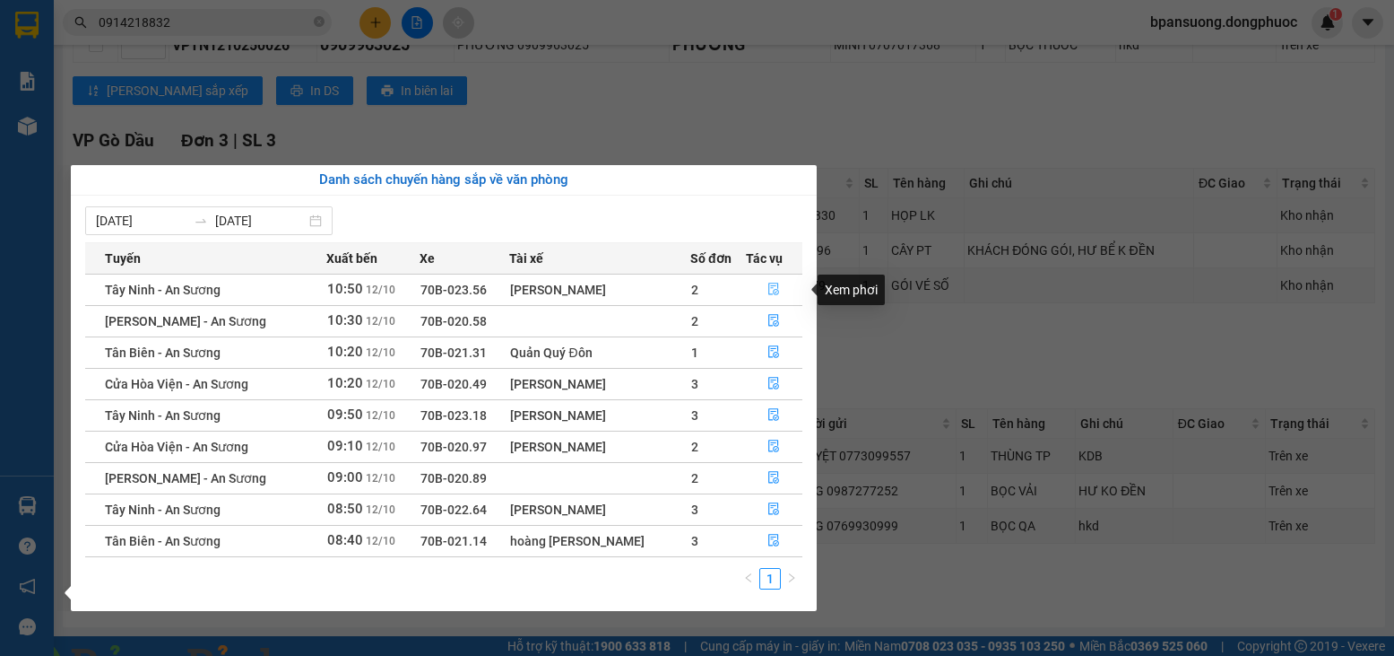
click at [763, 286] on button "button" at bounding box center [775, 289] width 56 height 29
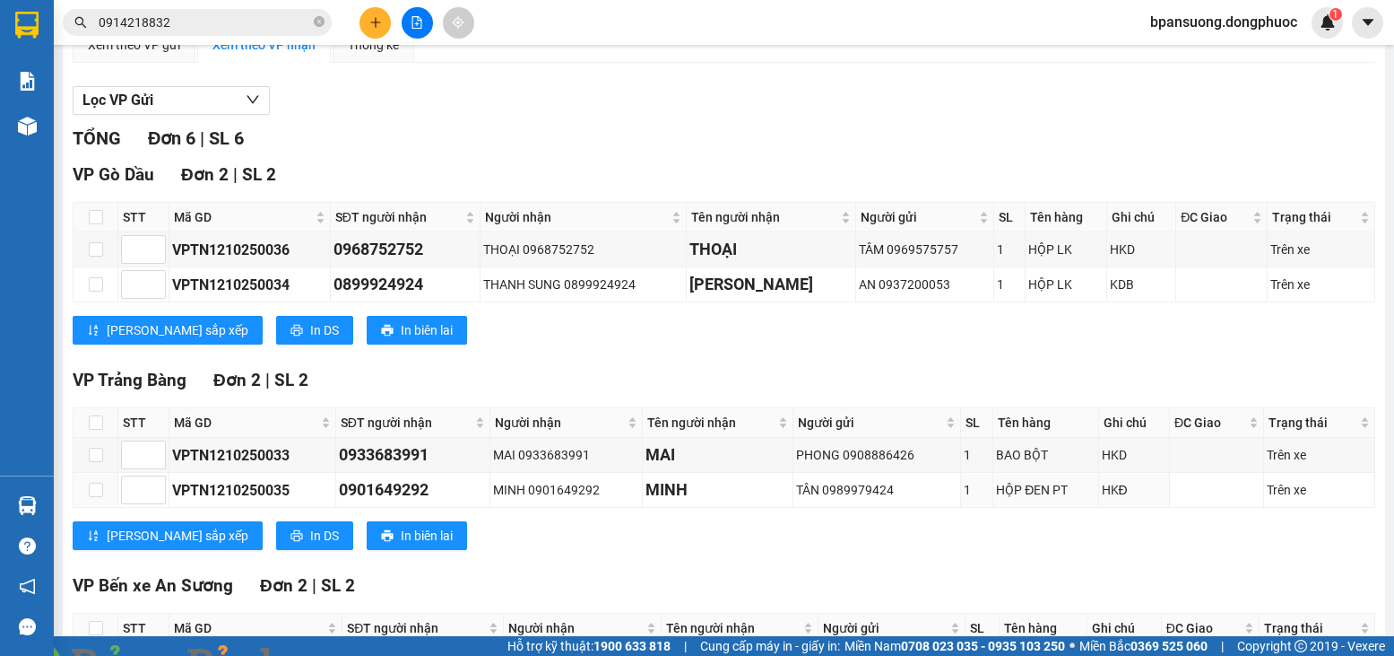
scroll to position [134, 0]
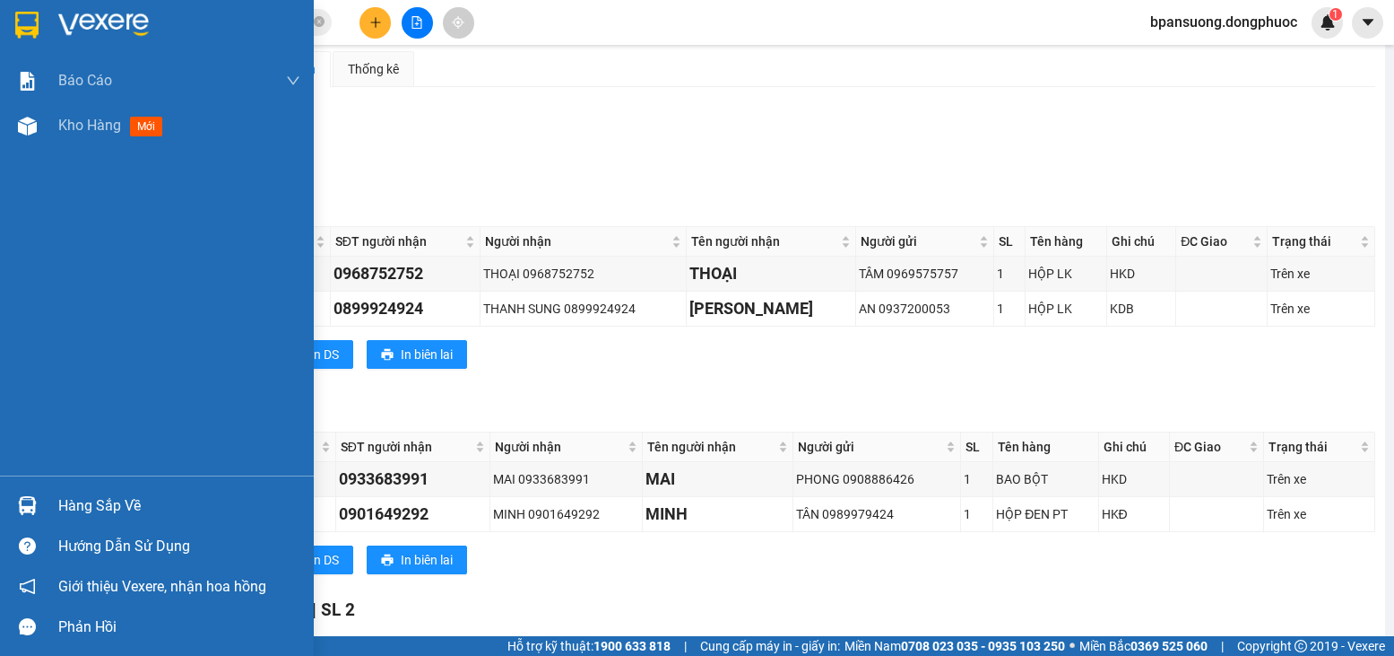
click at [66, 509] on div "Hàng sắp về" at bounding box center [179, 505] width 242 height 27
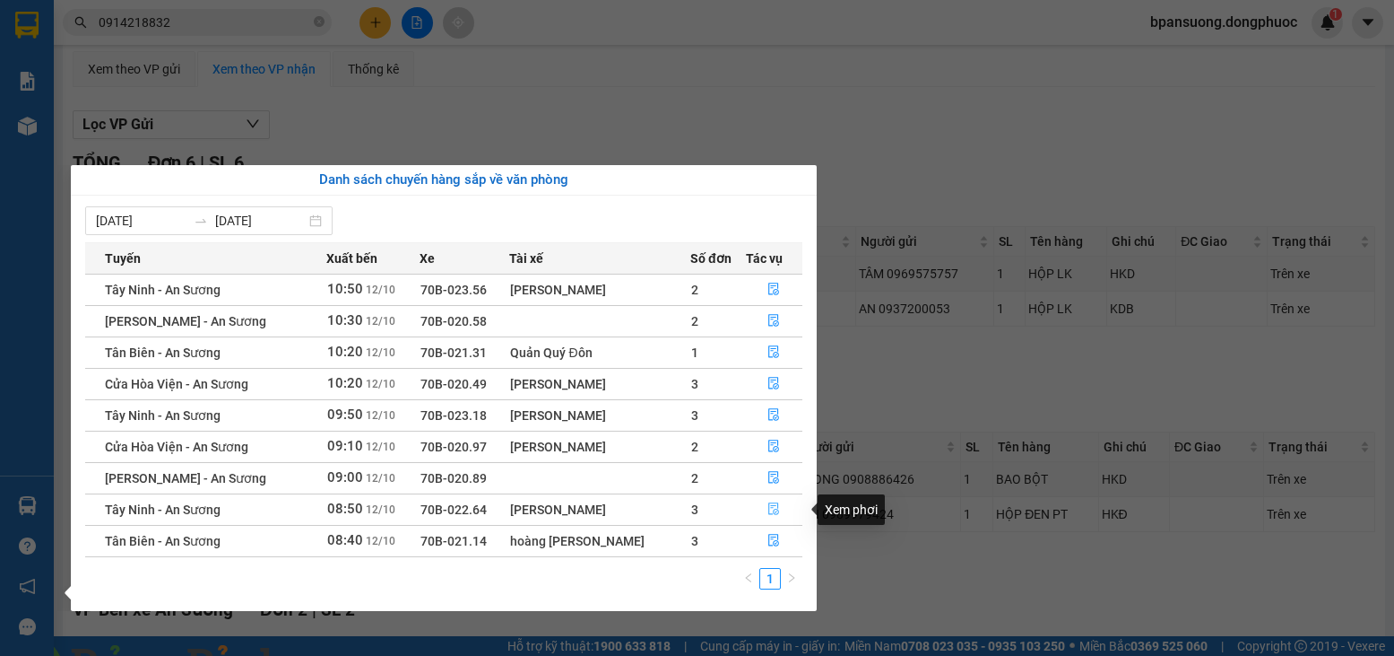
click at [760, 502] on button "button" at bounding box center [775, 509] width 56 height 29
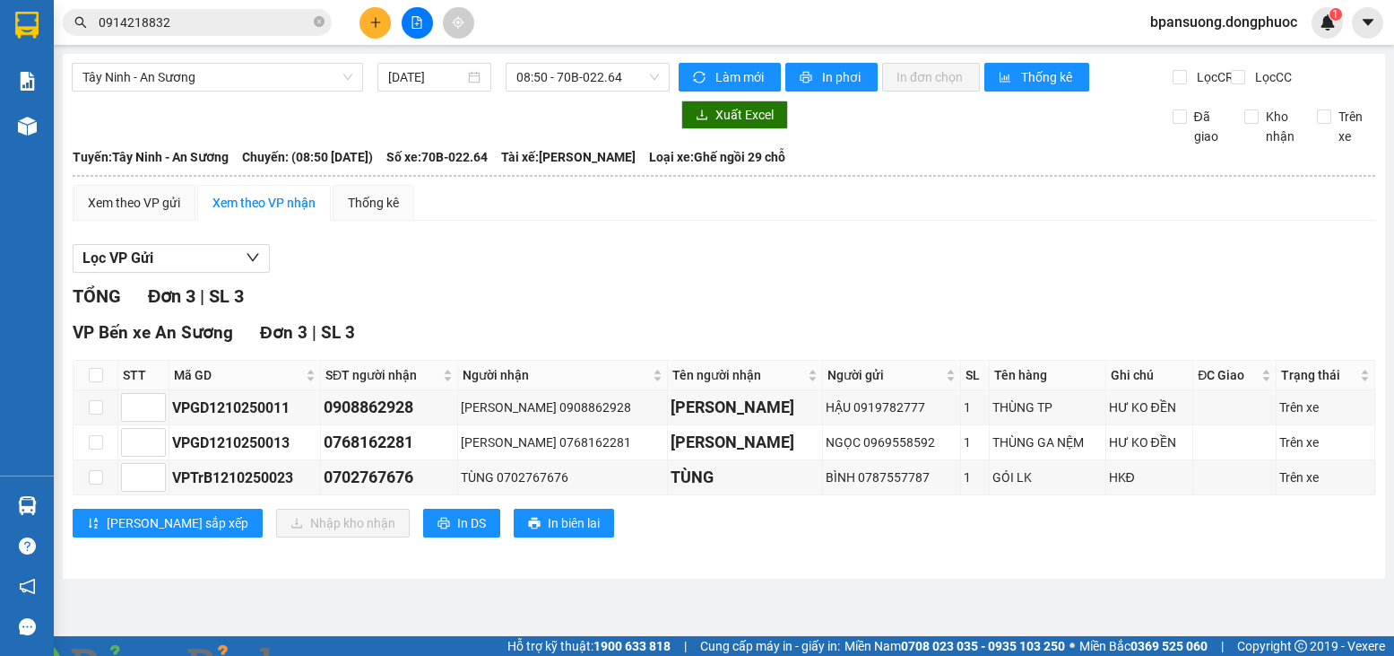
click at [161, 25] on input "0914218832" at bounding box center [205, 23] width 212 height 20
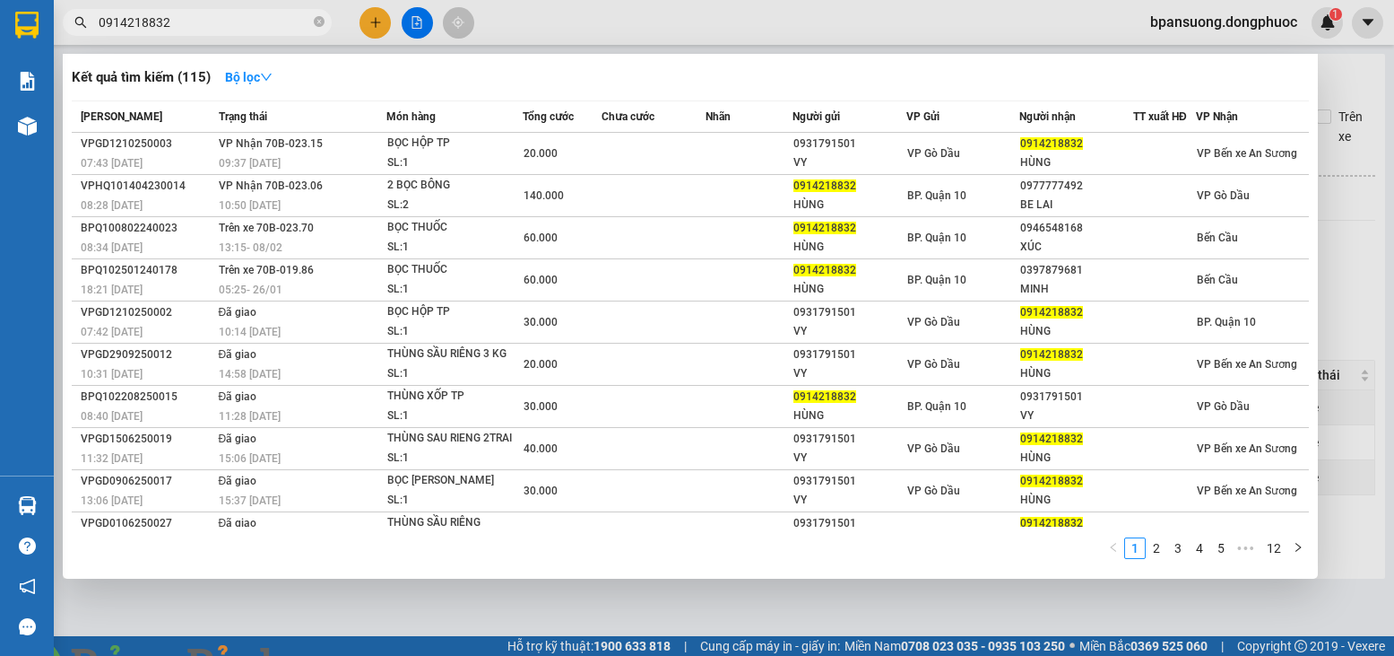
click at [161, 22] on input "0914218832" at bounding box center [205, 23] width 212 height 20
click at [161, 20] on input "0914218832" at bounding box center [205, 23] width 212 height 20
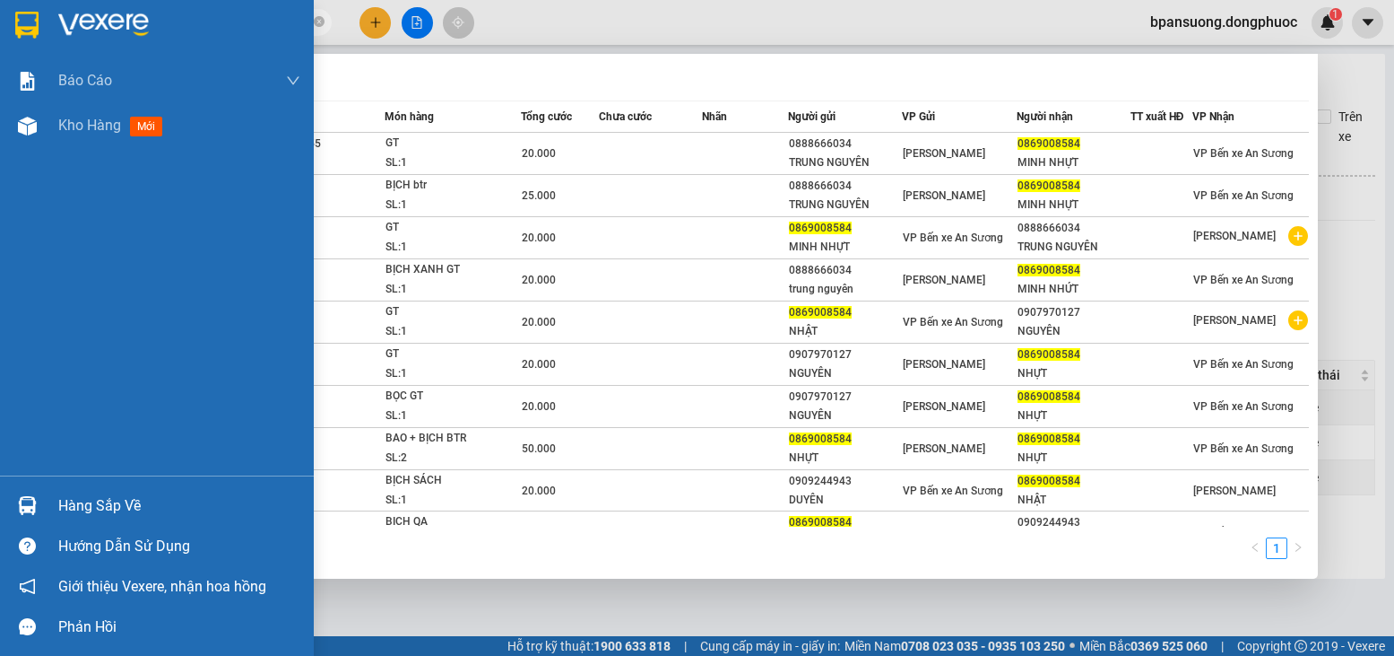
click at [75, 513] on div "Hàng sắp về" at bounding box center [179, 505] width 242 height 27
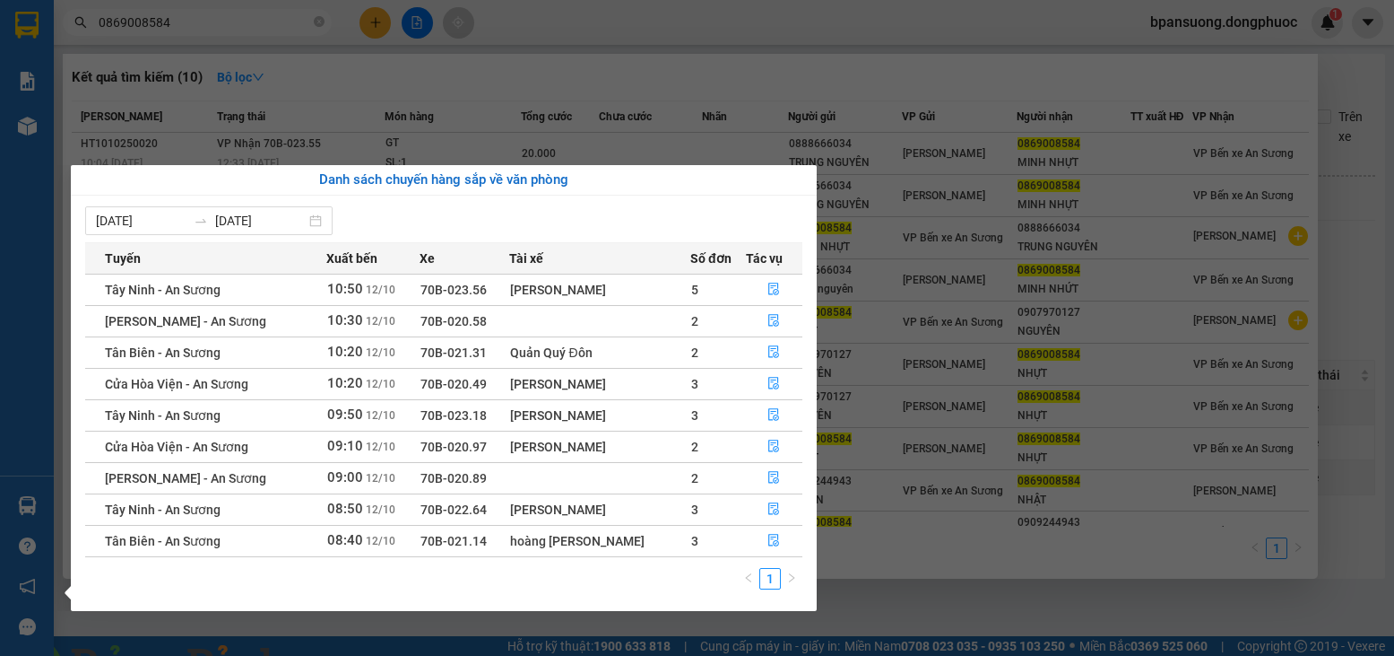
click at [339, 82] on section "Kết quả tìm kiếm ( 10 ) Bộ lọc Mã ĐH Trạng thái Món hàng Tổng cước Chưa cước Nh…" at bounding box center [697, 328] width 1394 height 656
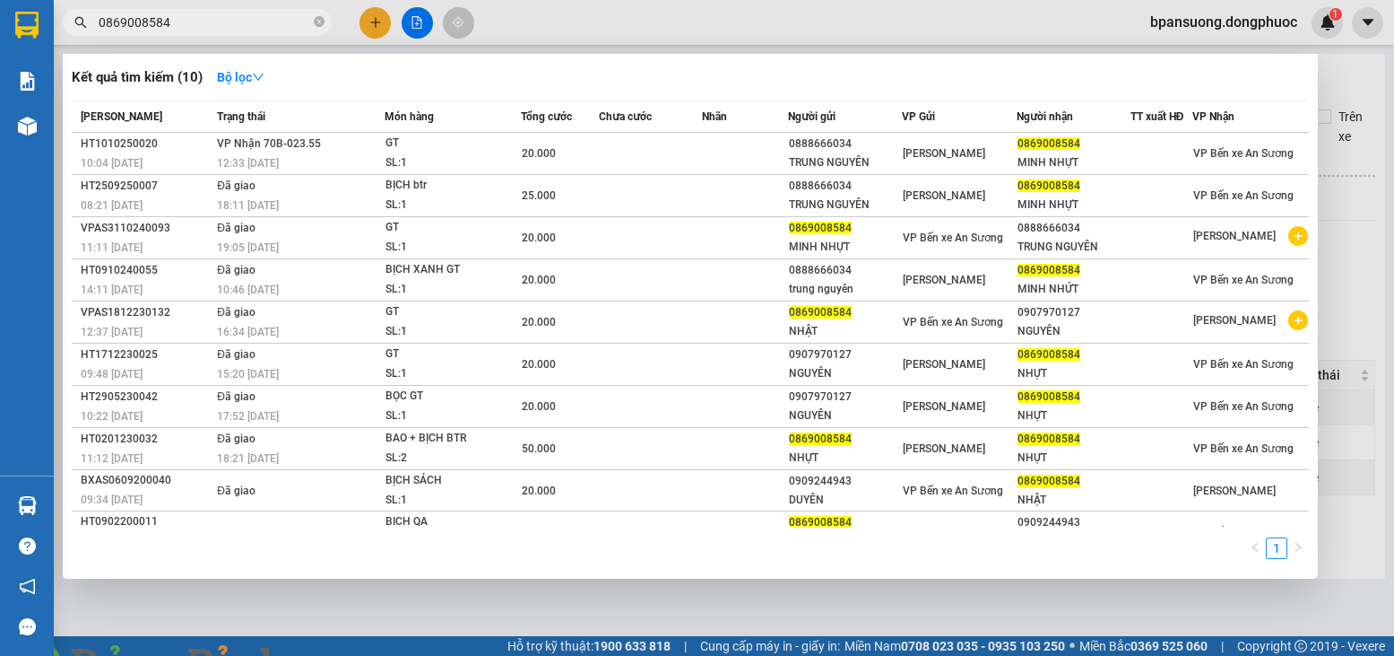
click at [330, 655] on img at bounding box center [324, 666] width 11 height 11
click at [1362, 78] on div at bounding box center [697, 328] width 1394 height 656
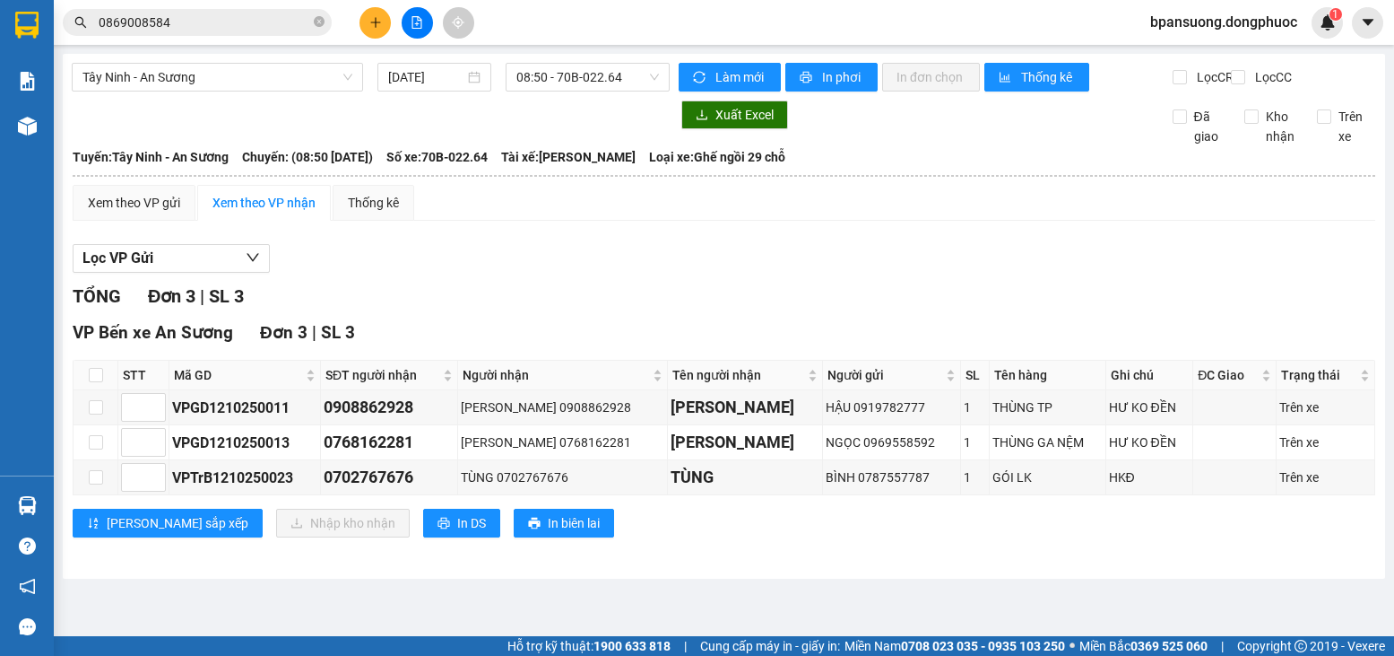
click at [200, 26] on input "0869008584" at bounding box center [205, 23] width 212 height 20
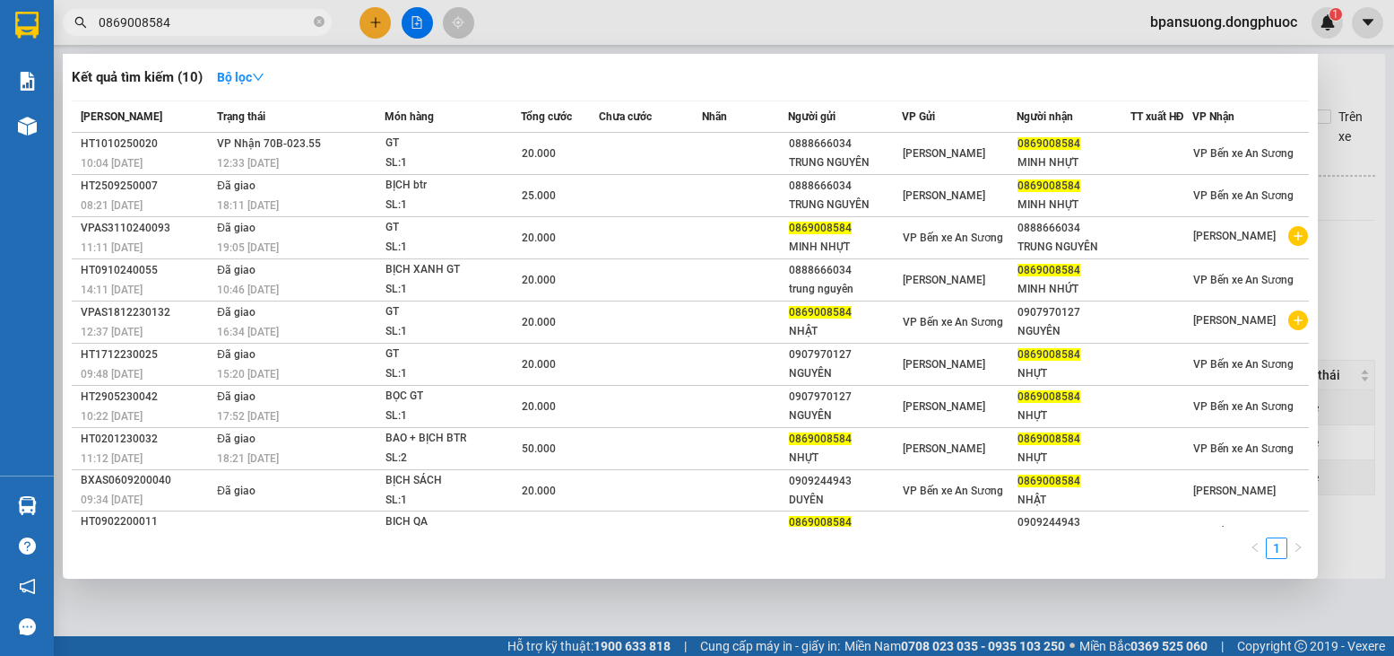
click at [201, 25] on input "0869008584" at bounding box center [205, 23] width 212 height 20
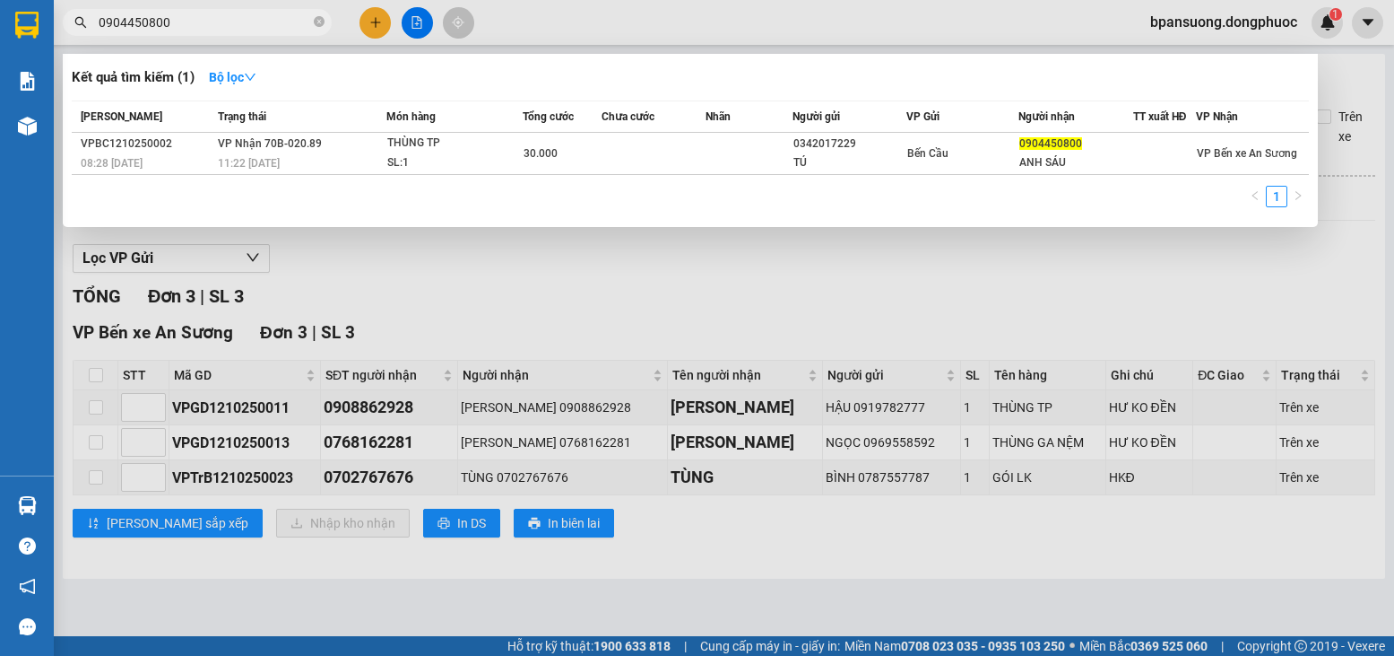
type input "0904450800"
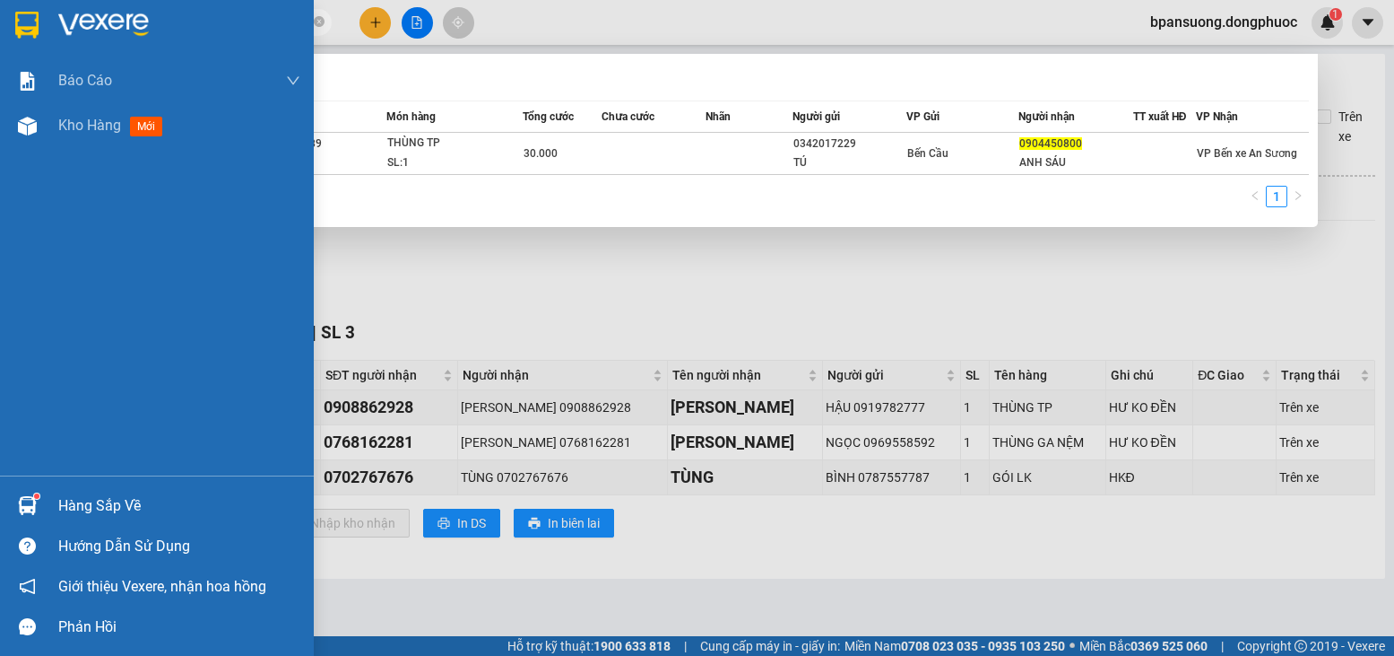
click at [13, 493] on div at bounding box center [27, 505] width 31 height 31
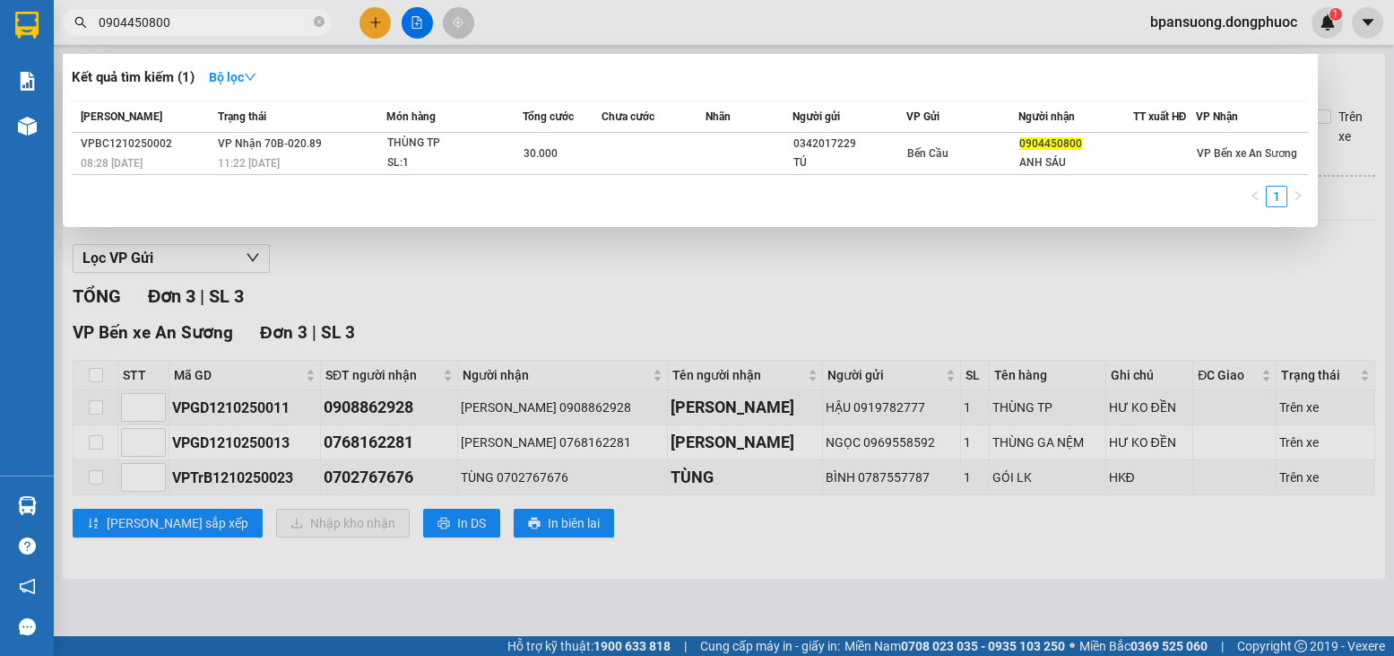
click at [863, 578] on section "Kết quả tìm kiếm ( 1 ) Bộ lọc Mã ĐH Trạng thái Món hàng Tổng cước Chưa cước Nhã…" at bounding box center [697, 328] width 1394 height 656
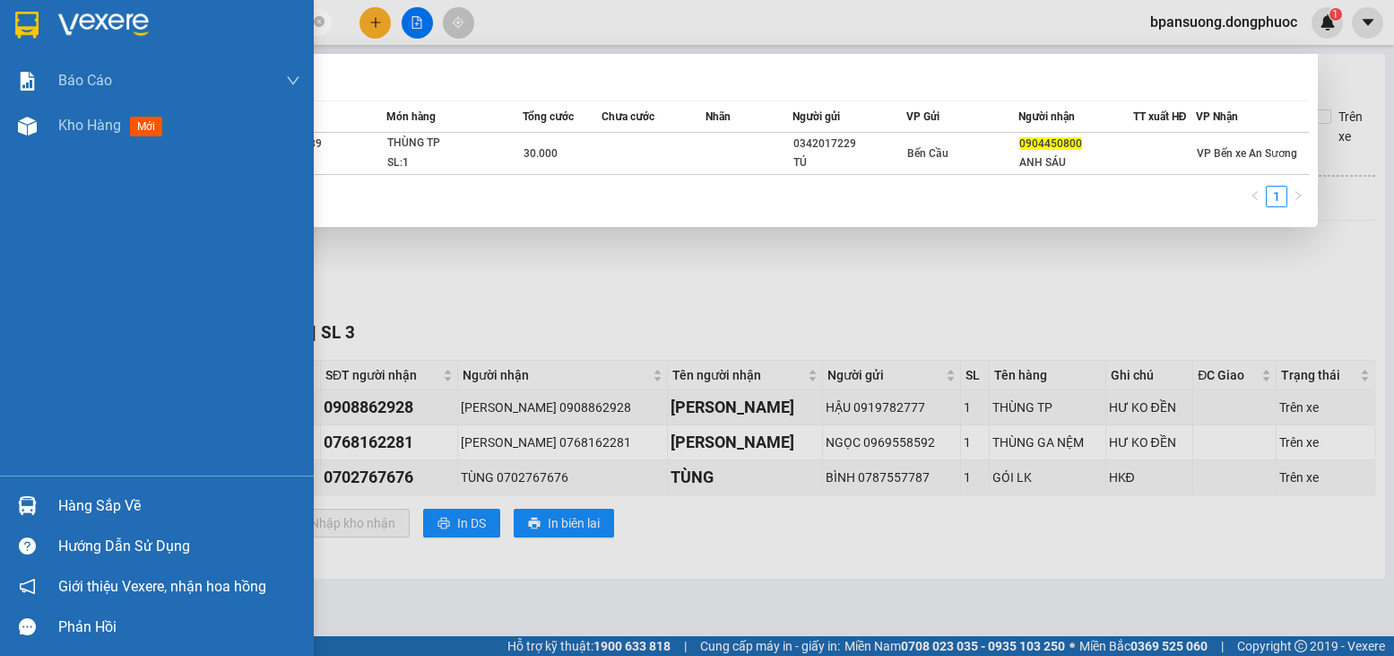
click at [7, 495] on div "Hàng sắp về" at bounding box center [157, 505] width 314 height 40
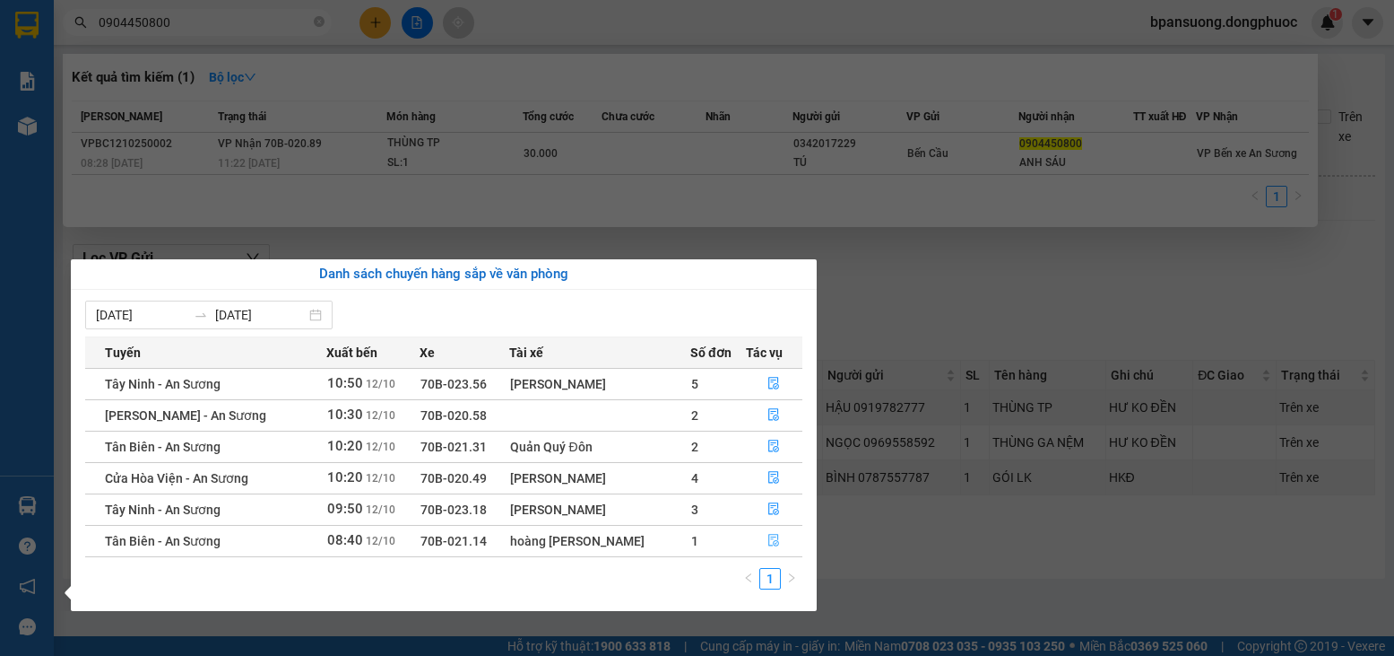
click at [768, 535] on icon "file-done" at bounding box center [774, 540] width 13 height 13
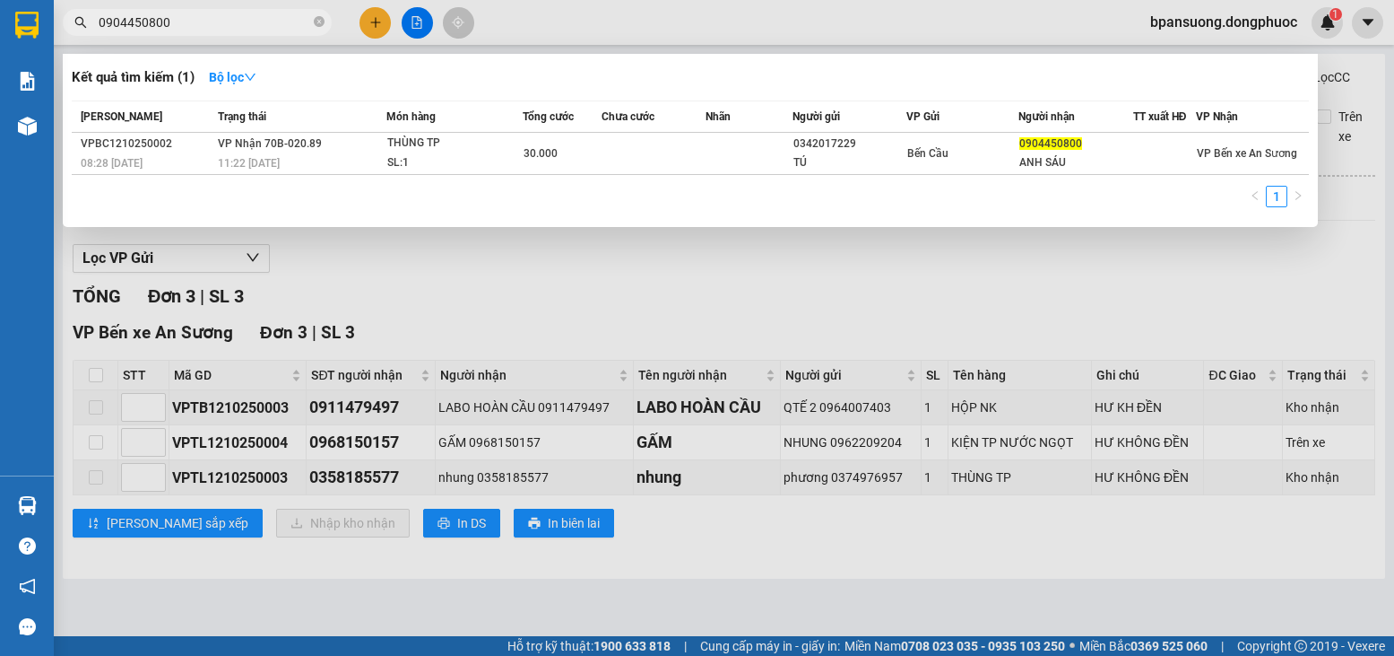
click at [99, 390] on div at bounding box center [697, 328] width 1394 height 656
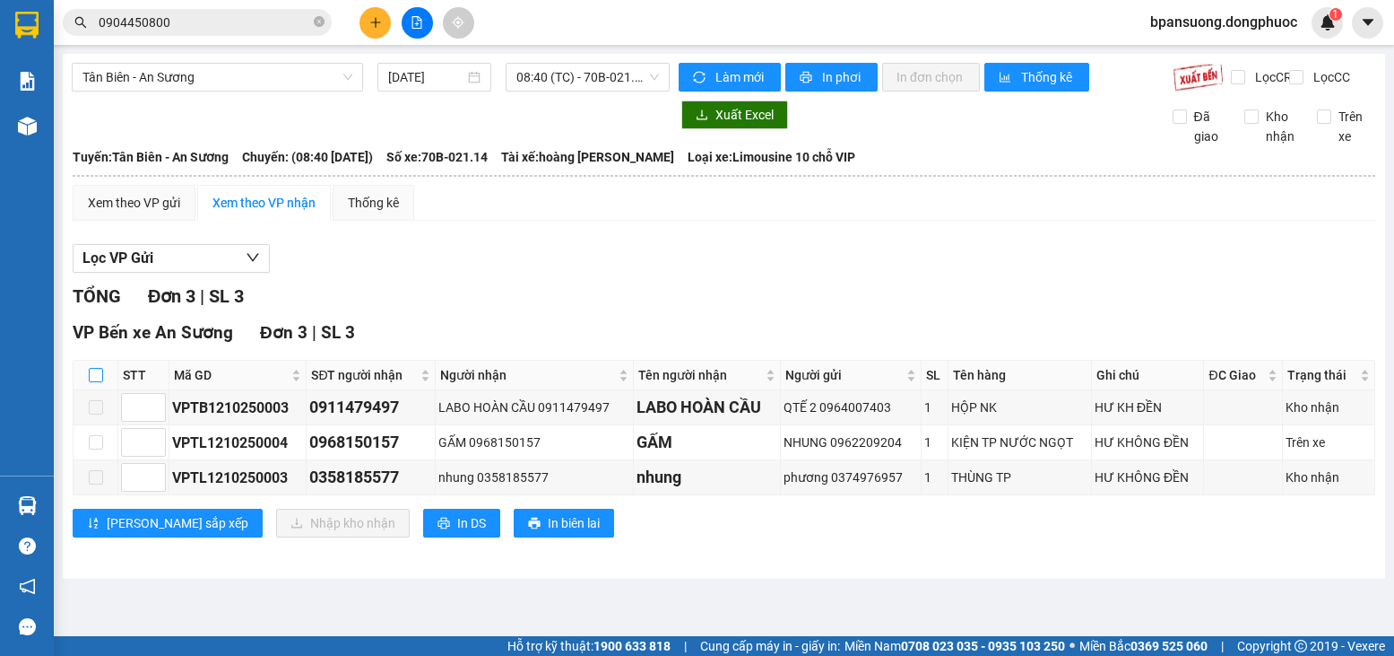
click at [101, 382] on input "checkbox" at bounding box center [96, 375] width 14 height 14
checkbox input "true"
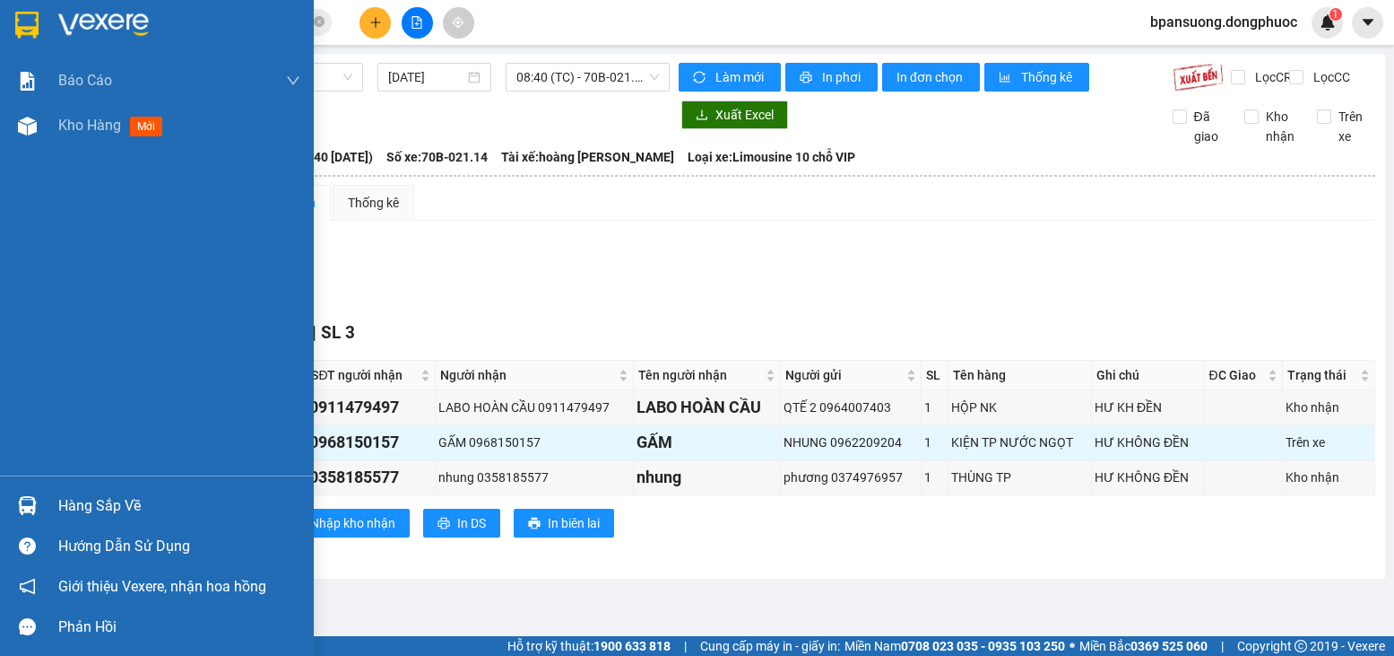
click at [25, 490] on div at bounding box center [27, 505] width 31 height 31
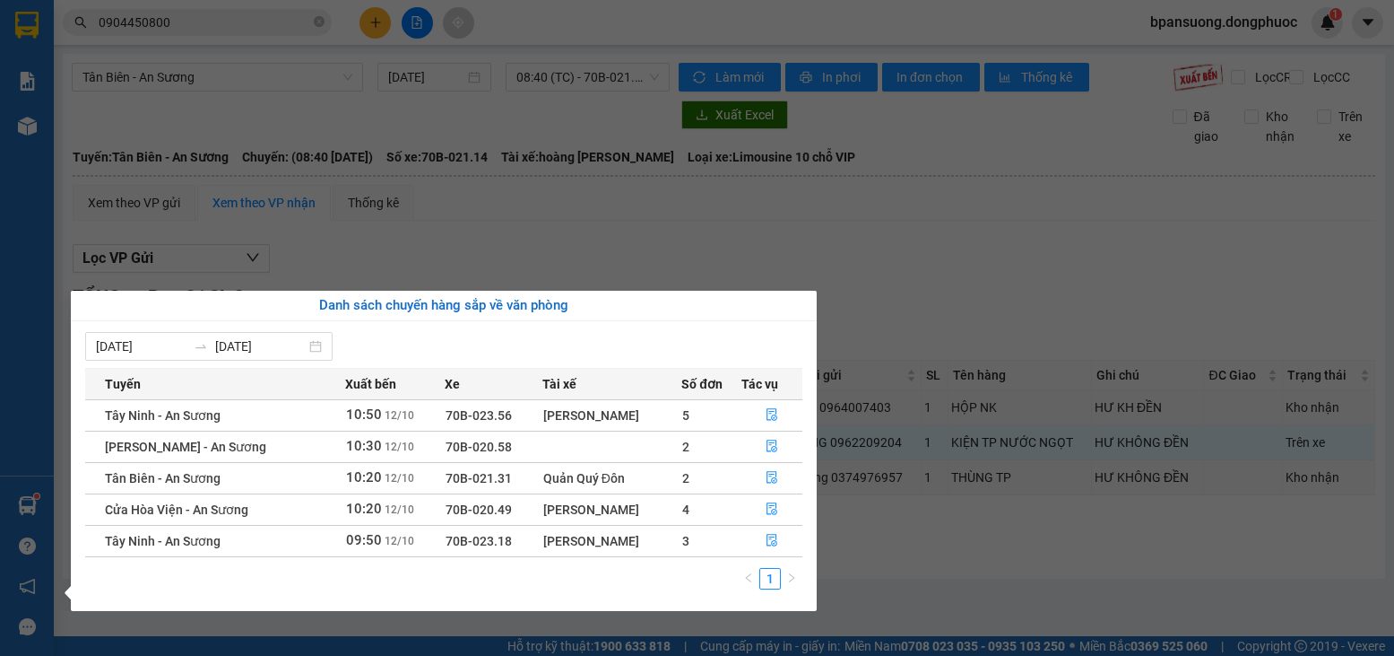
click at [926, 600] on section "Kết quả tìm kiếm ( 1 ) Bộ lọc Mã ĐH Trạng thái Món hàng Tổng cước Chưa cước Nhã…" at bounding box center [697, 328] width 1394 height 656
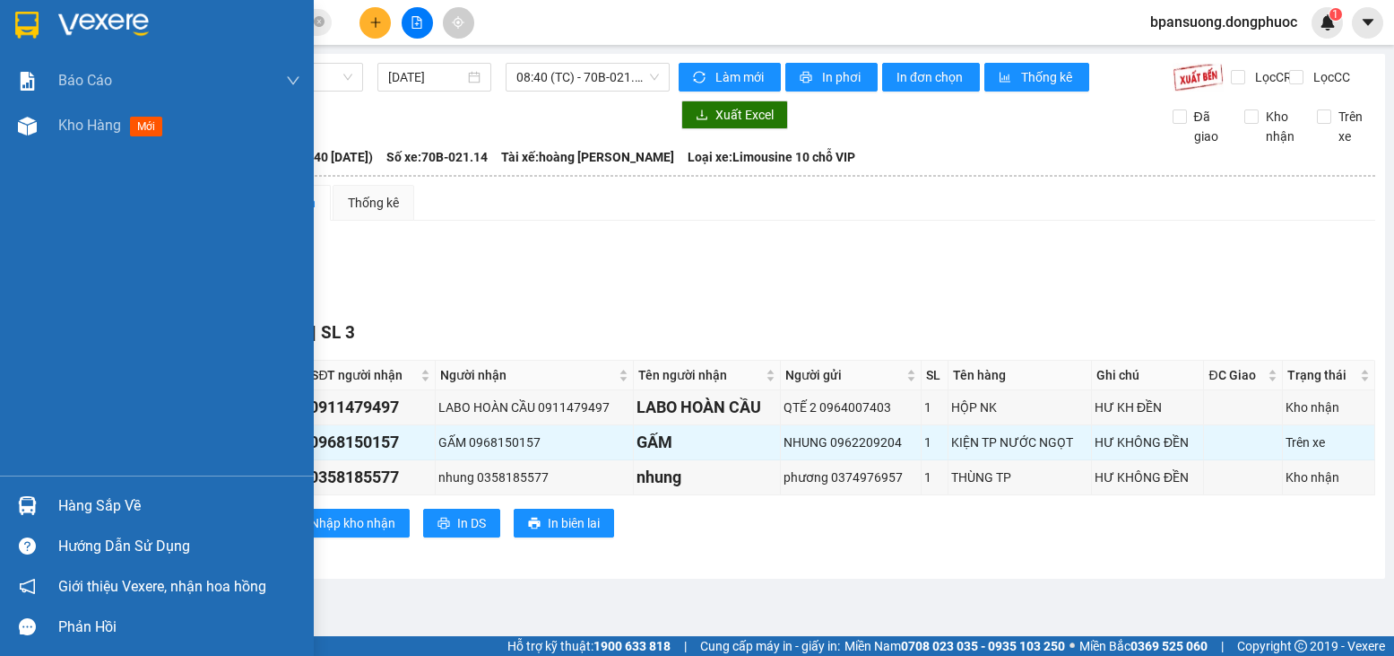
click at [4, 503] on div "Hàng sắp về" at bounding box center [157, 505] width 314 height 40
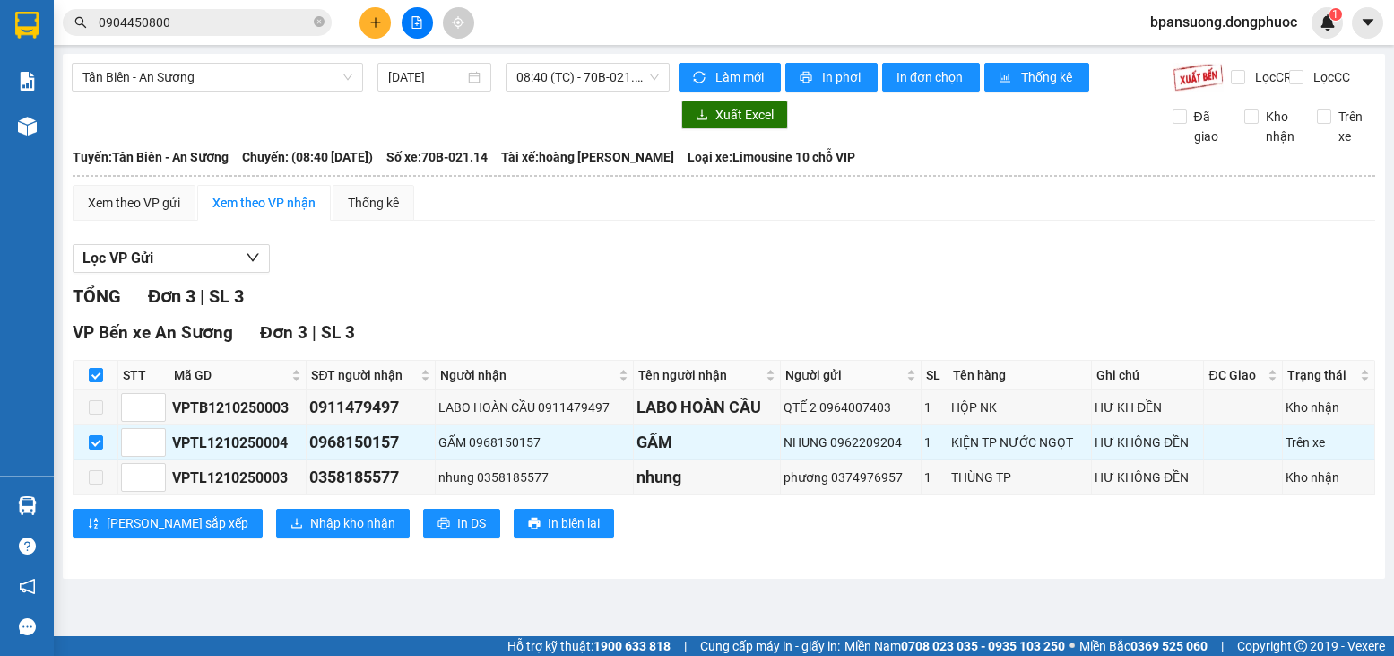
click at [196, 20] on section "Kết quả tìm kiếm ( 1 ) Bộ lọc Mã ĐH Trạng thái Món hàng Tổng cước Chưa cước Nhã…" at bounding box center [697, 328] width 1394 height 656
click at [196, 20] on input "0904450800" at bounding box center [205, 23] width 212 height 20
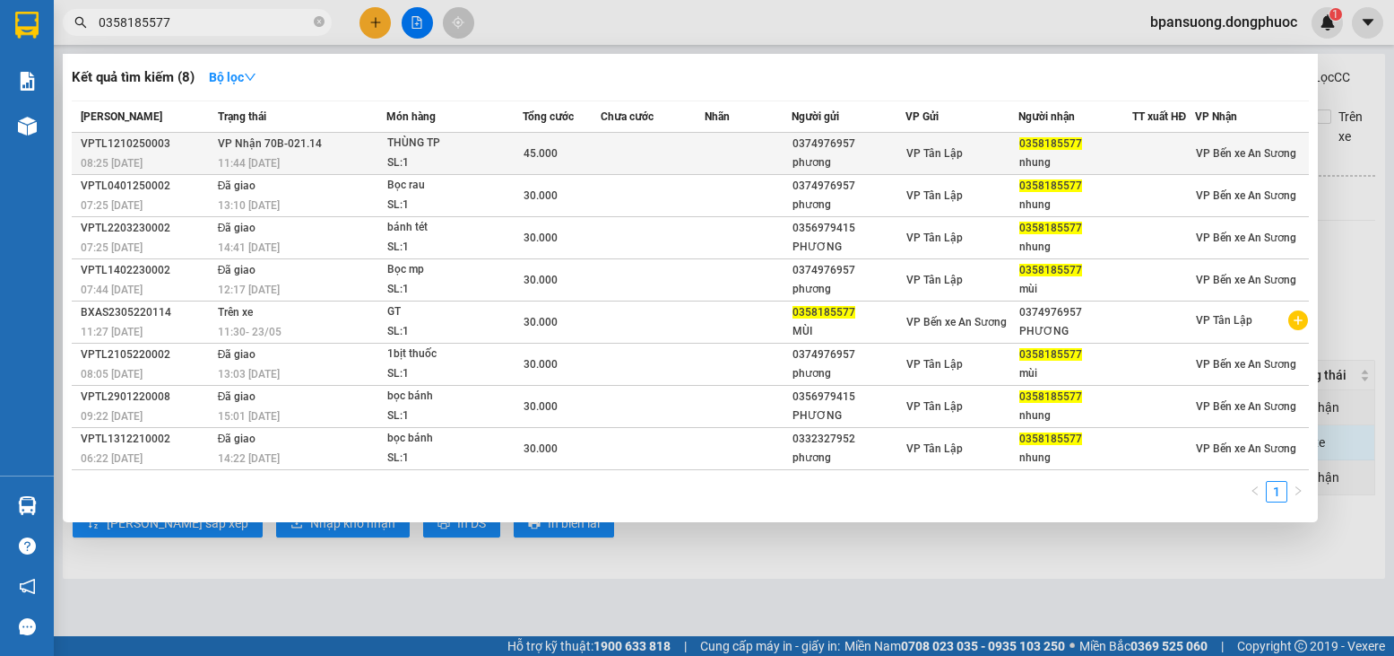
type input "0358185577"
click at [551, 163] on td "45.000" at bounding box center [562, 154] width 79 height 42
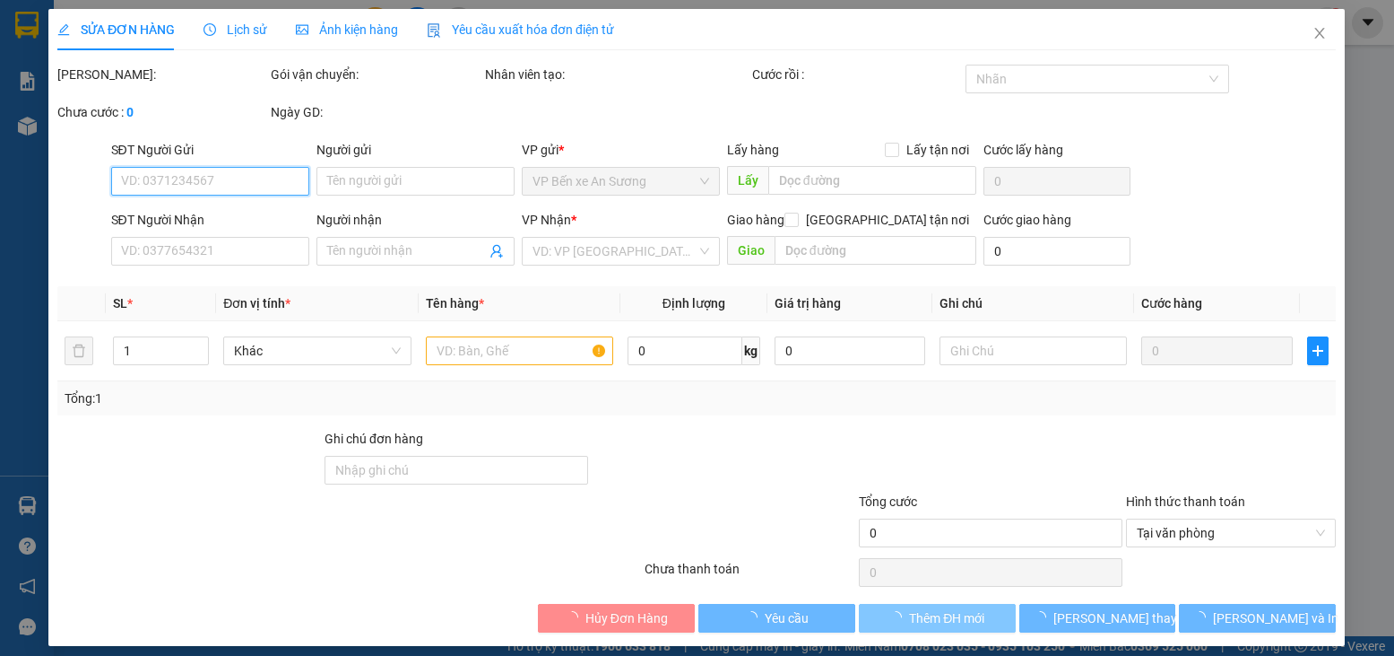
type input "0374976957"
type input "phương"
type input "0358185577"
type input "nhung"
type input "45.000"
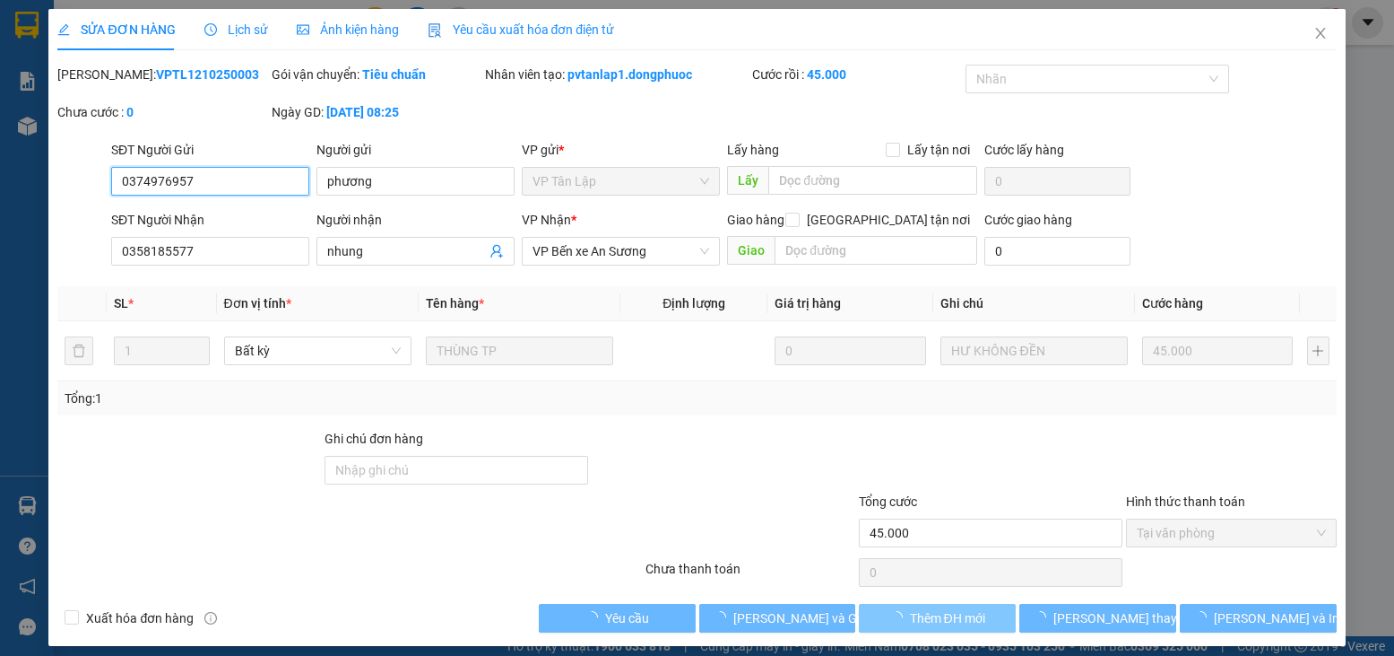
scroll to position [12, 0]
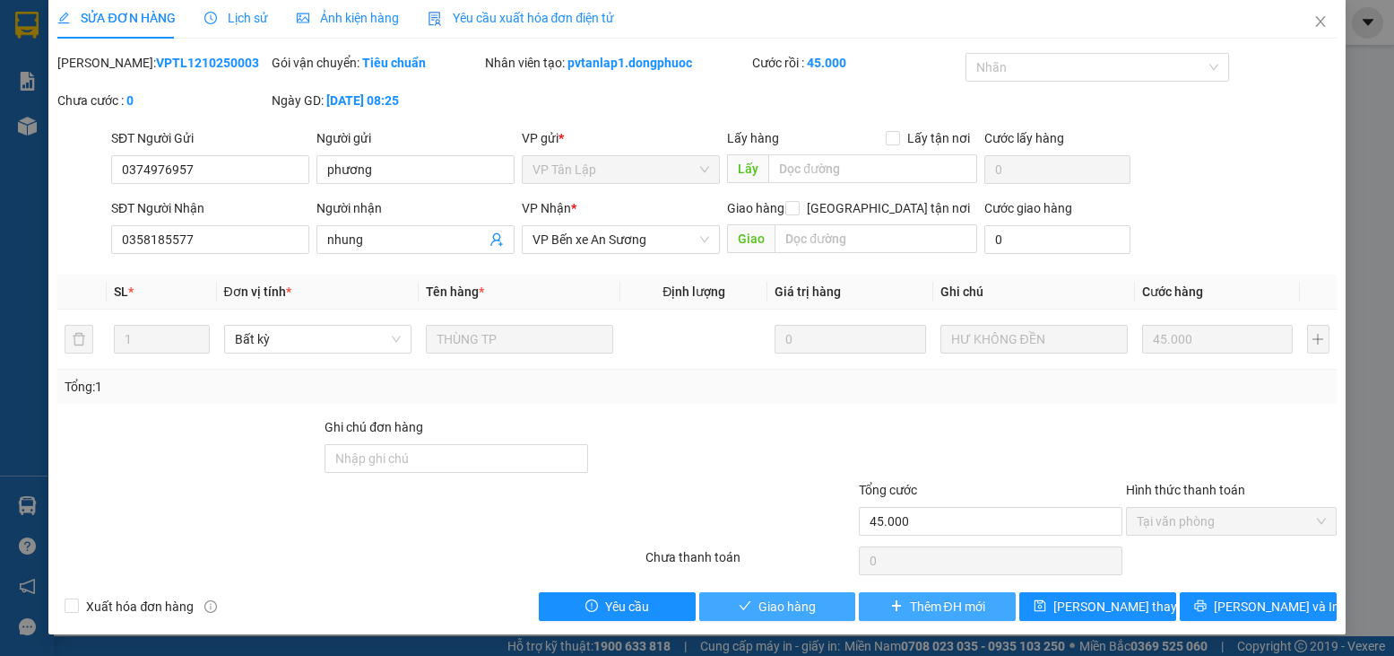
click at [730, 608] on button "Giao hàng" at bounding box center [777, 606] width 157 height 29
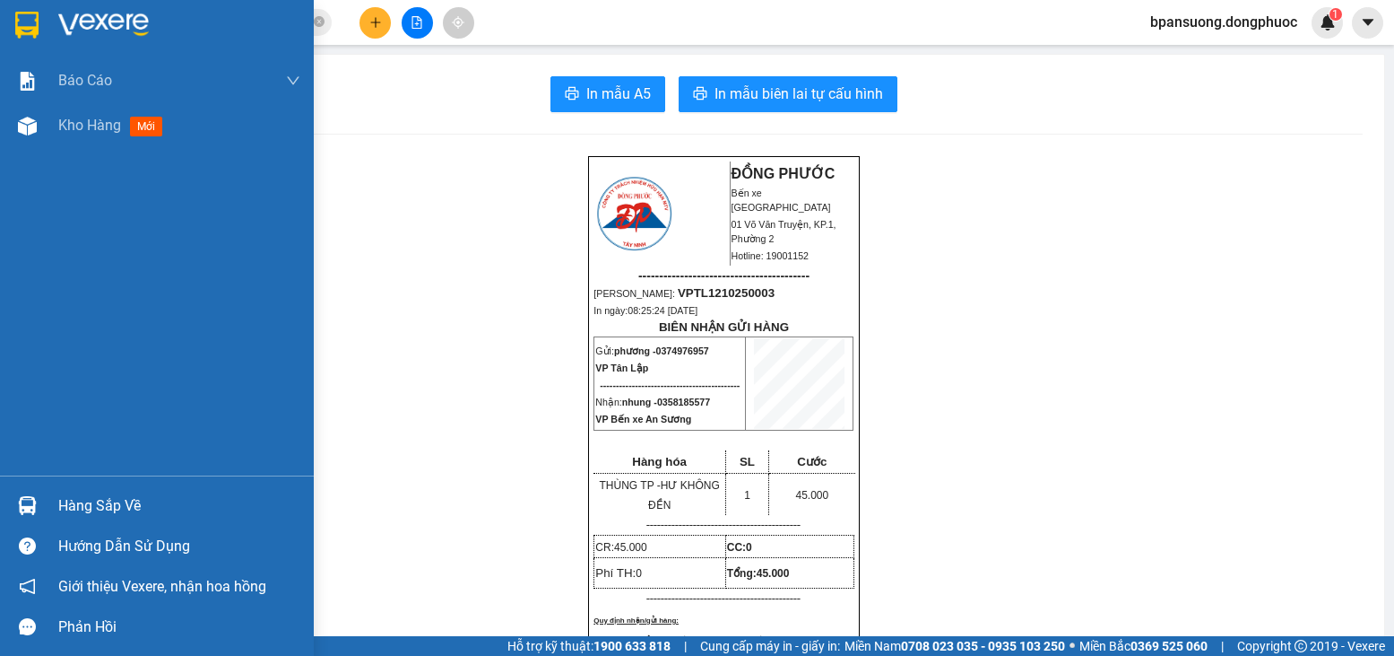
click at [27, 493] on div at bounding box center [27, 505] width 31 height 31
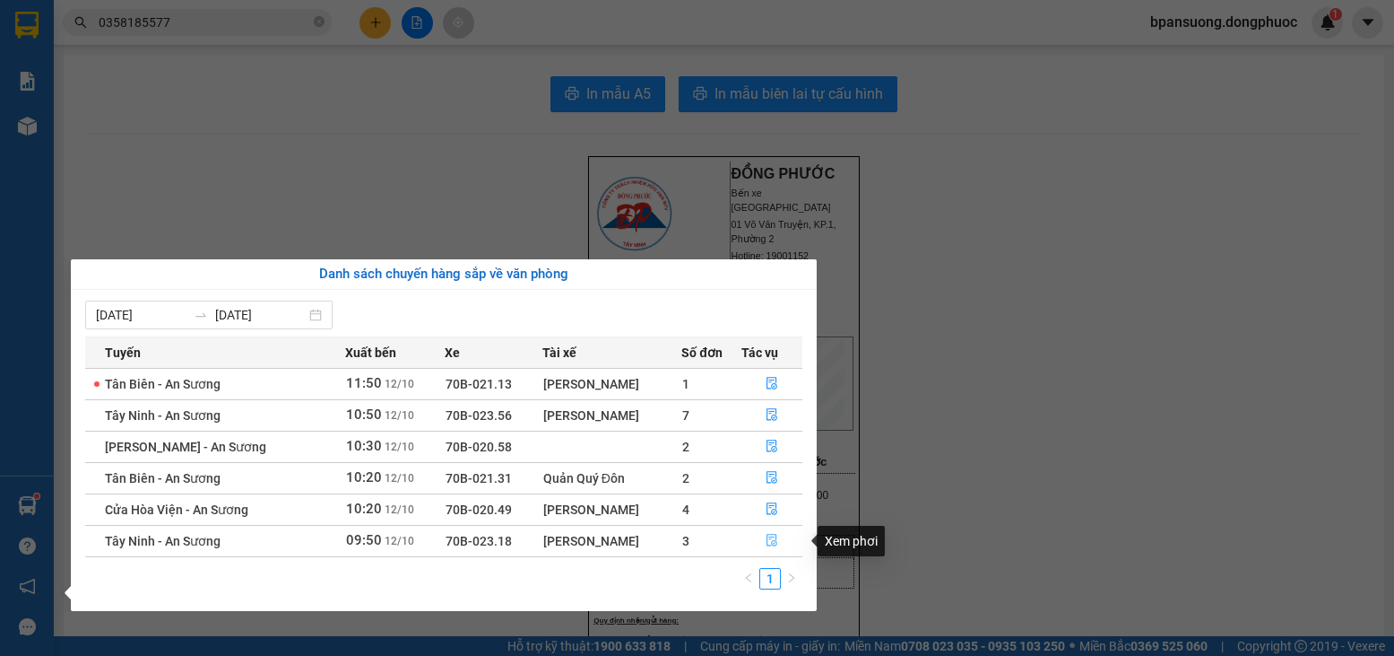
click at [759, 540] on button "button" at bounding box center [773, 540] width 60 height 29
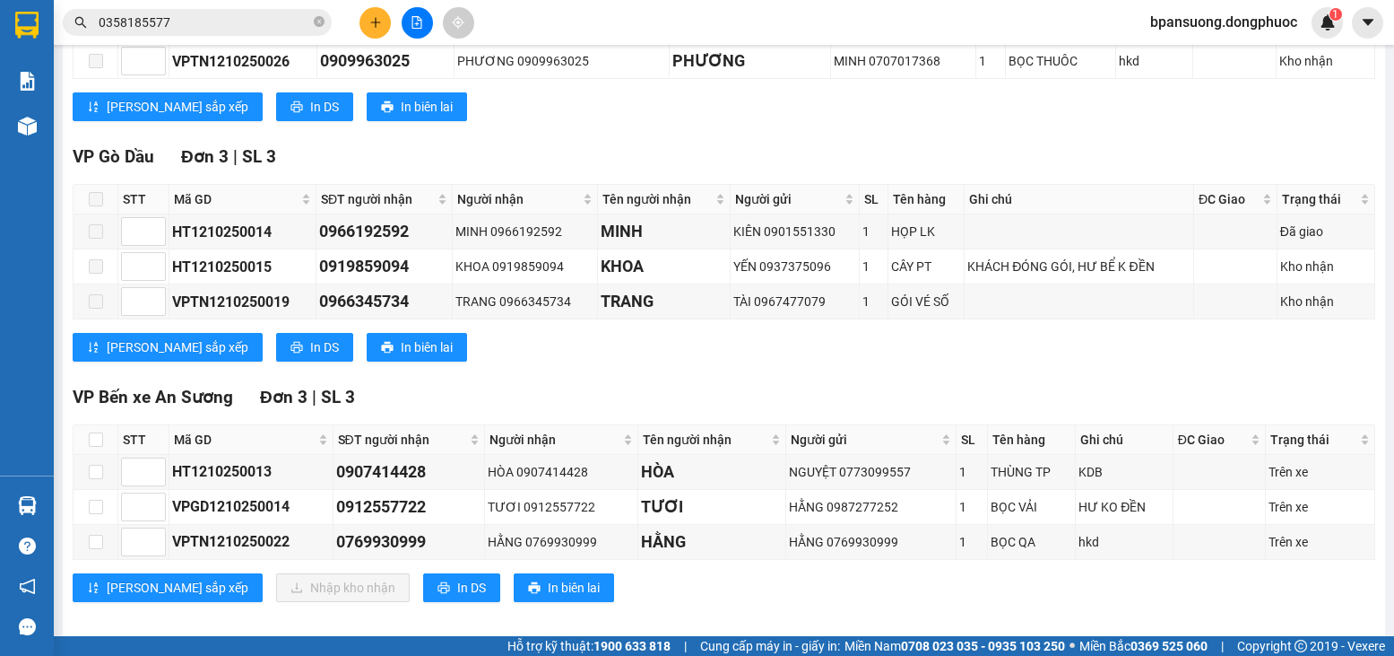
scroll to position [482, 0]
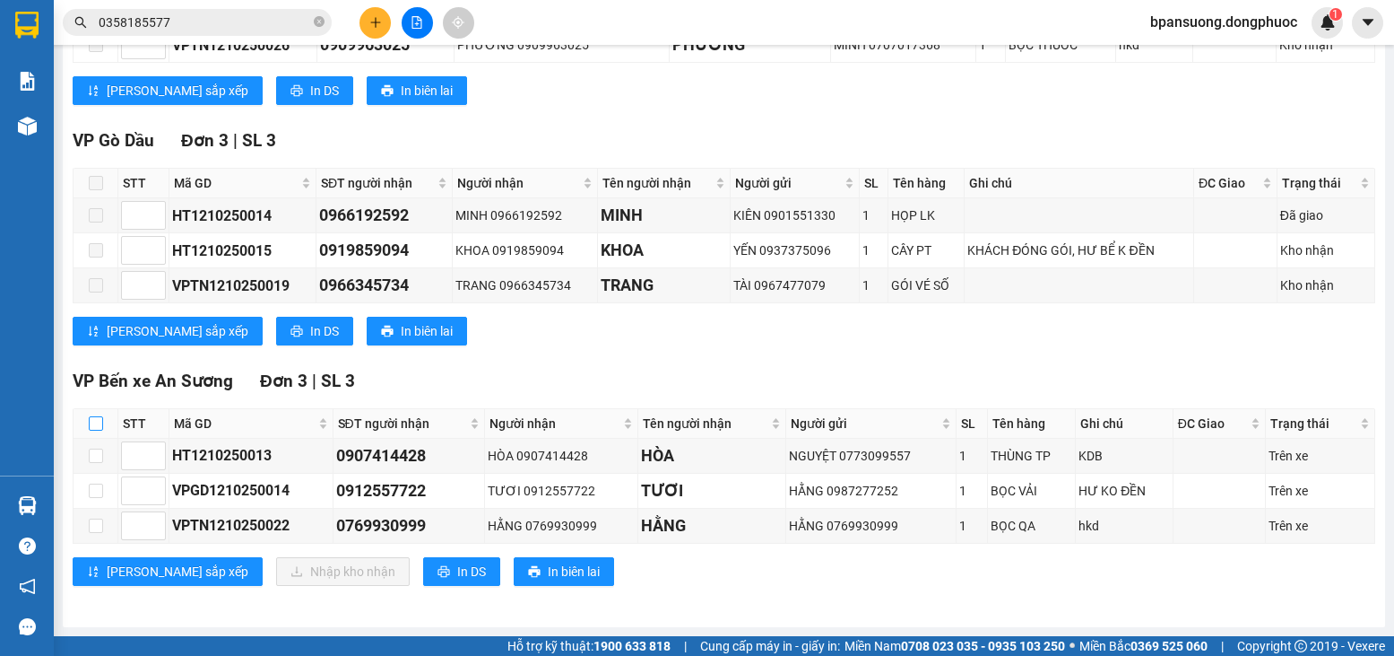
click at [91, 428] on input "checkbox" at bounding box center [96, 423] width 14 height 14
checkbox input "true"
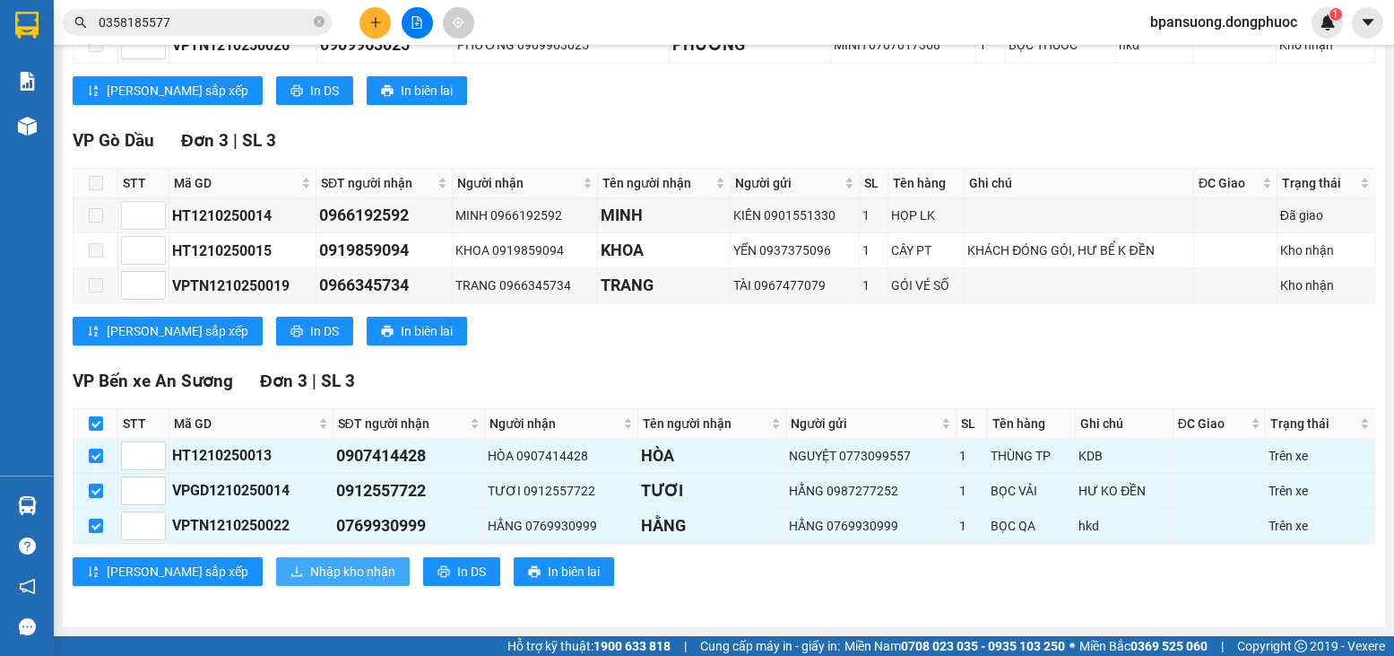
click at [310, 573] on span "Nhập kho nhận" at bounding box center [352, 571] width 85 height 20
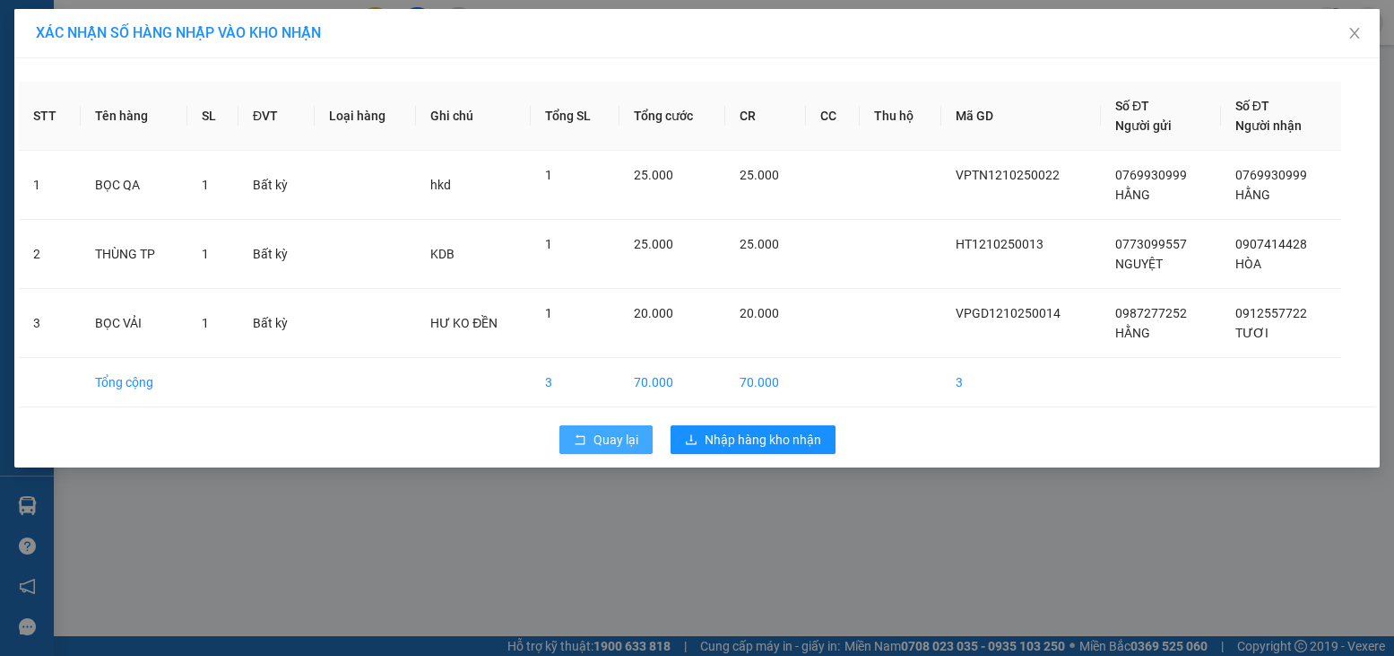
click at [590, 449] on button "Quay lại" at bounding box center [606, 439] width 93 height 29
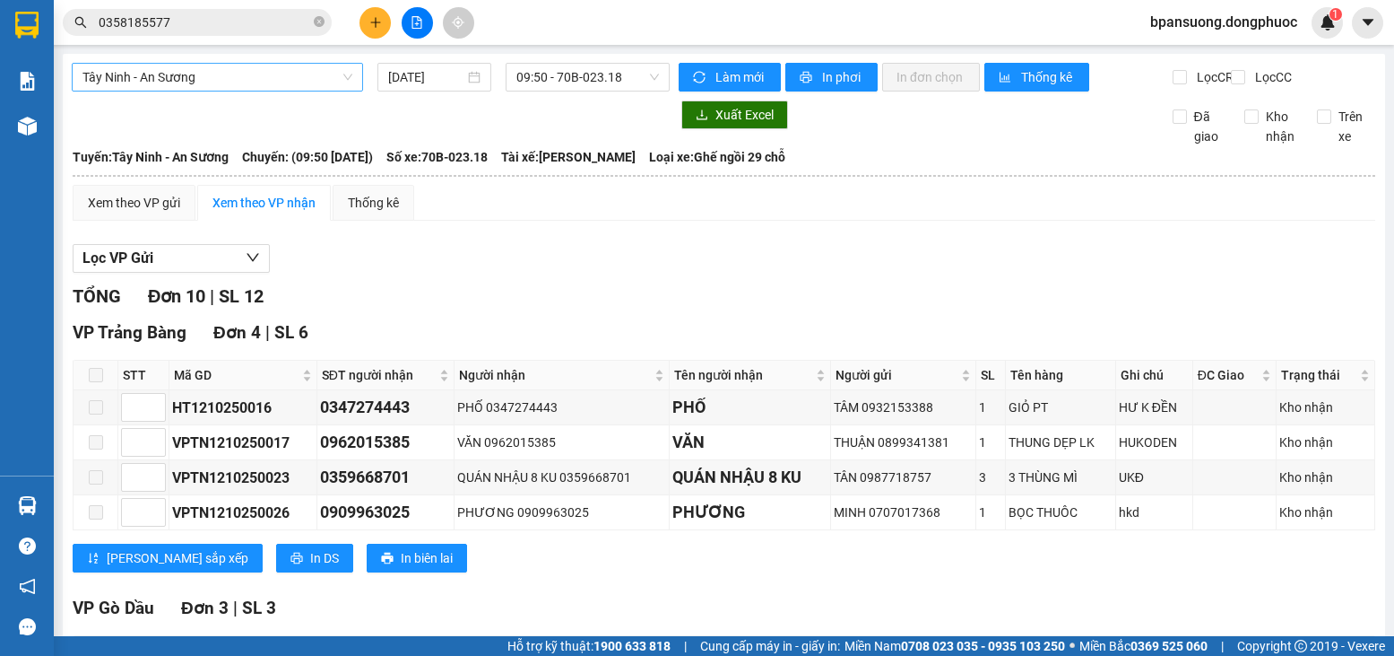
click at [221, 70] on span "Tây Ninh - An Sương" at bounding box center [218, 77] width 270 height 27
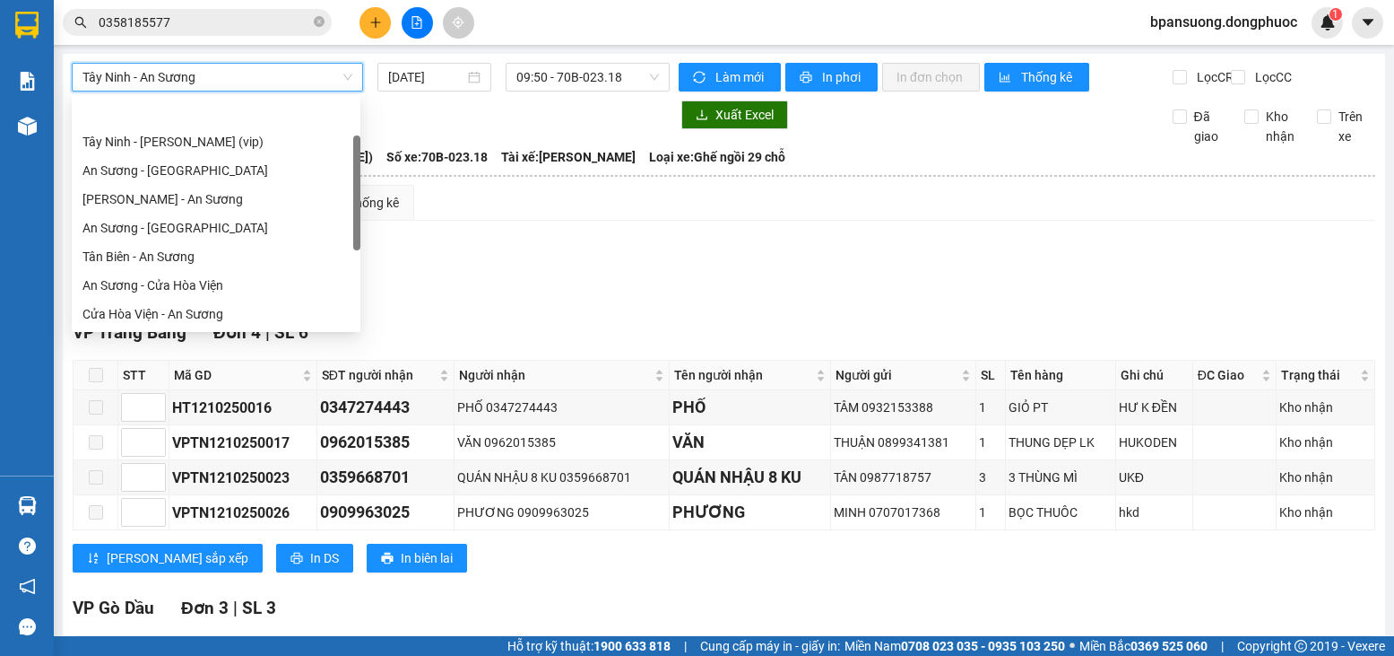
click at [221, 70] on span "Tây Ninh - An Sương" at bounding box center [218, 77] width 270 height 27
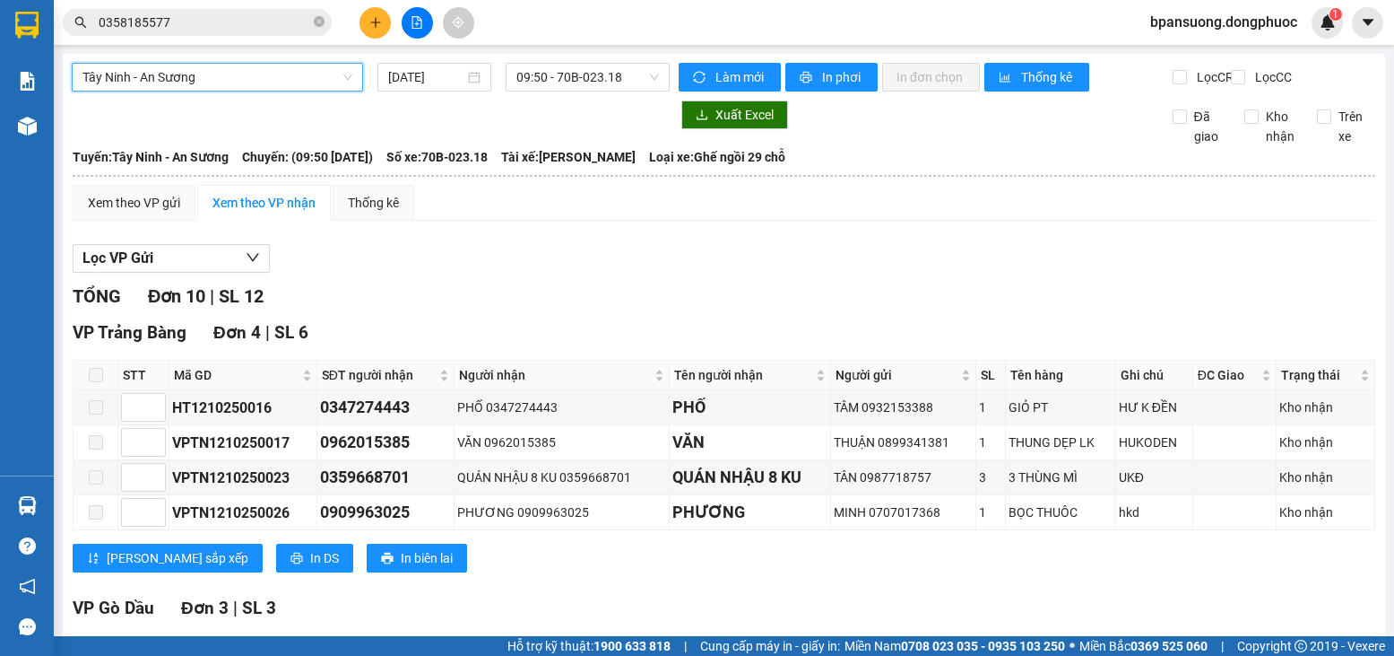
click at [249, 28] on input "0358185577" at bounding box center [205, 23] width 212 height 20
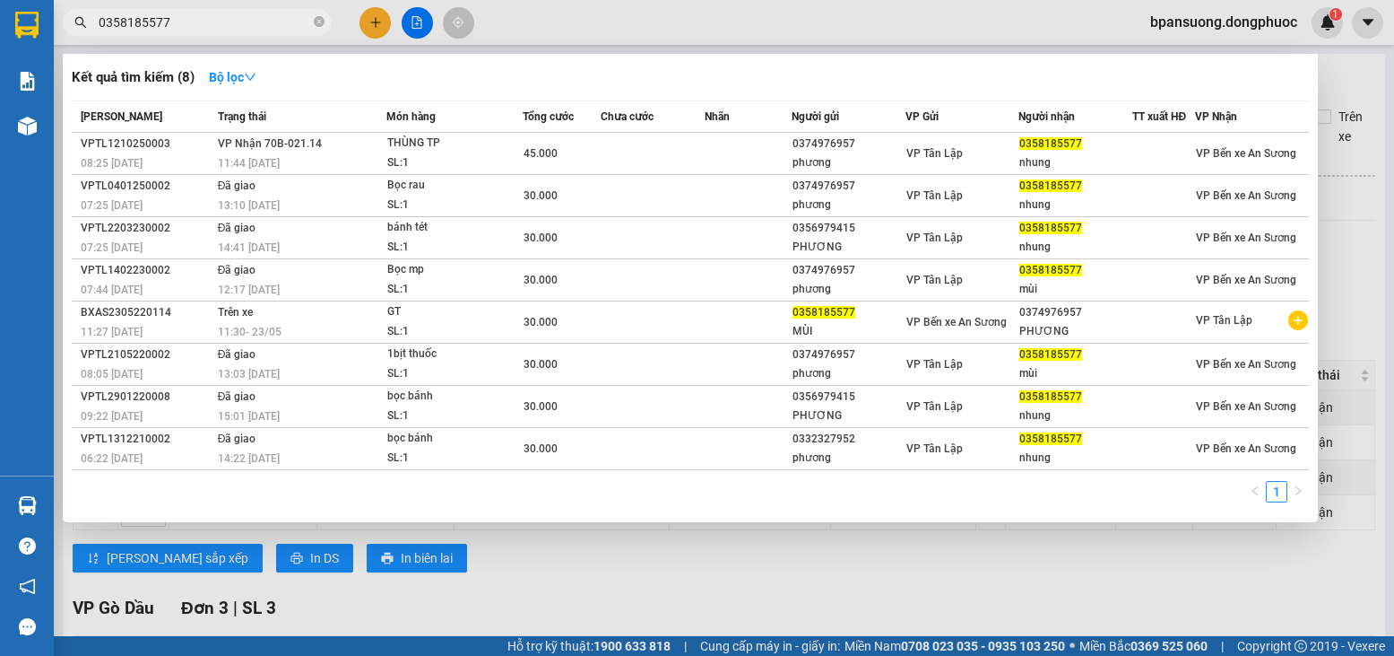
click at [249, 28] on input "0358185577" at bounding box center [205, 23] width 212 height 20
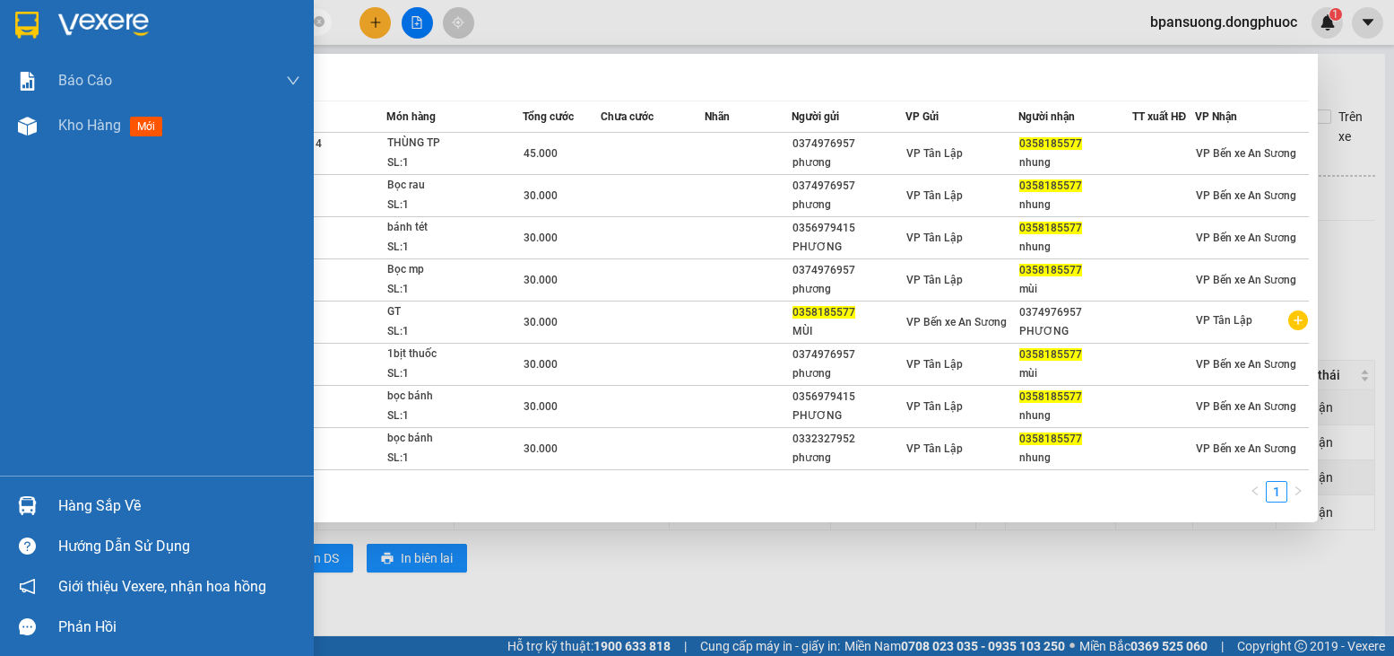
click at [21, 491] on div at bounding box center [27, 505] width 31 height 31
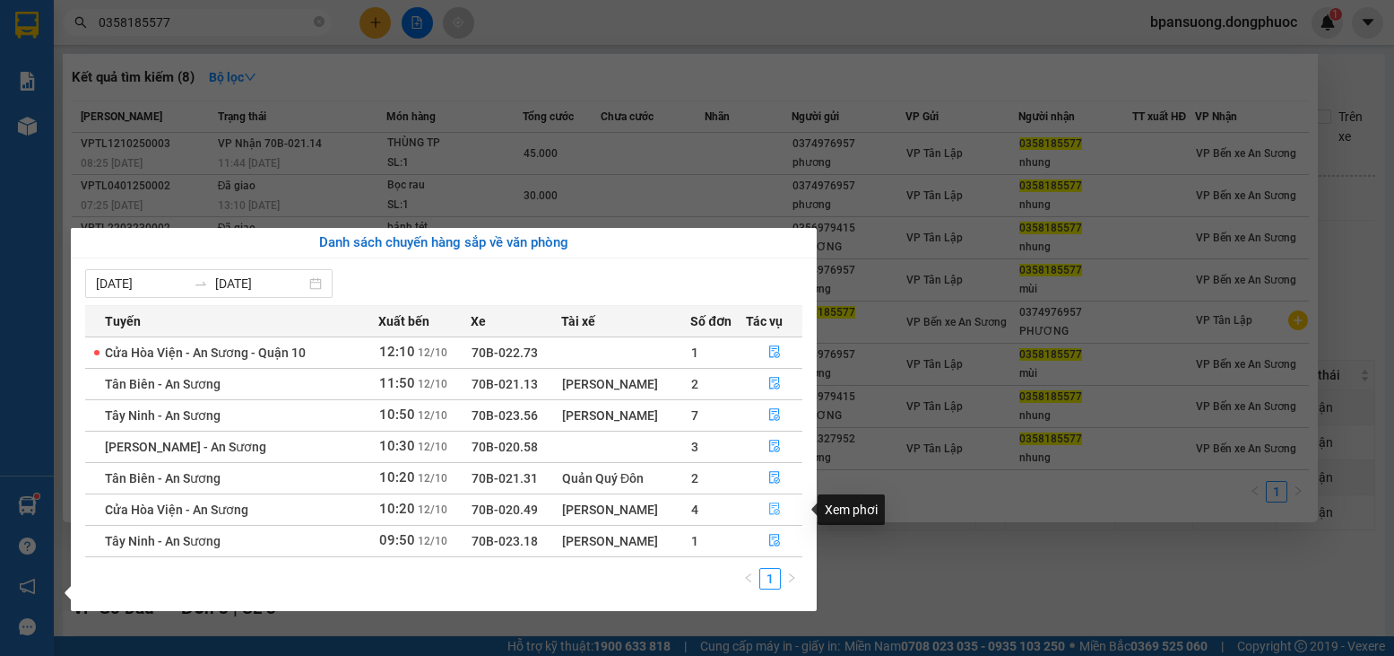
click at [769, 510] on icon "file-done" at bounding box center [775, 508] width 13 height 13
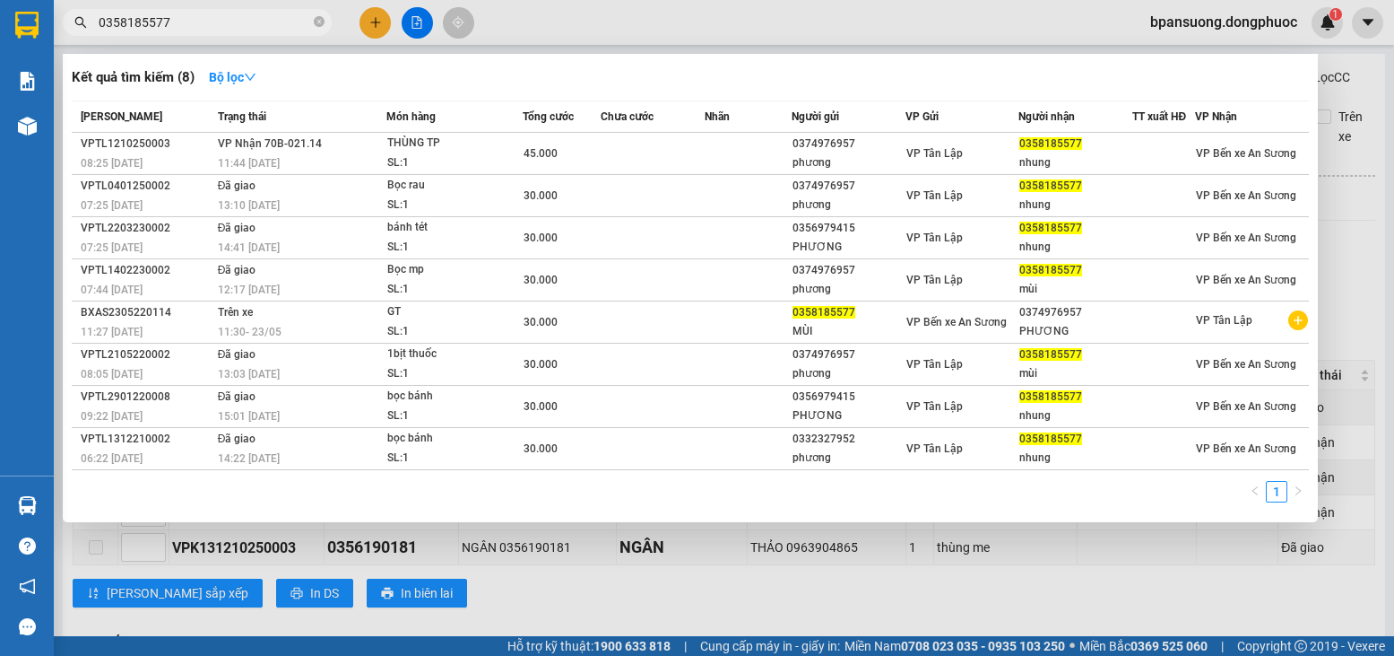
drag, startPoint x: 107, startPoint y: 558, endPoint x: 103, endPoint y: 546, distance: 12.2
click at [105, 556] on div at bounding box center [697, 328] width 1394 height 656
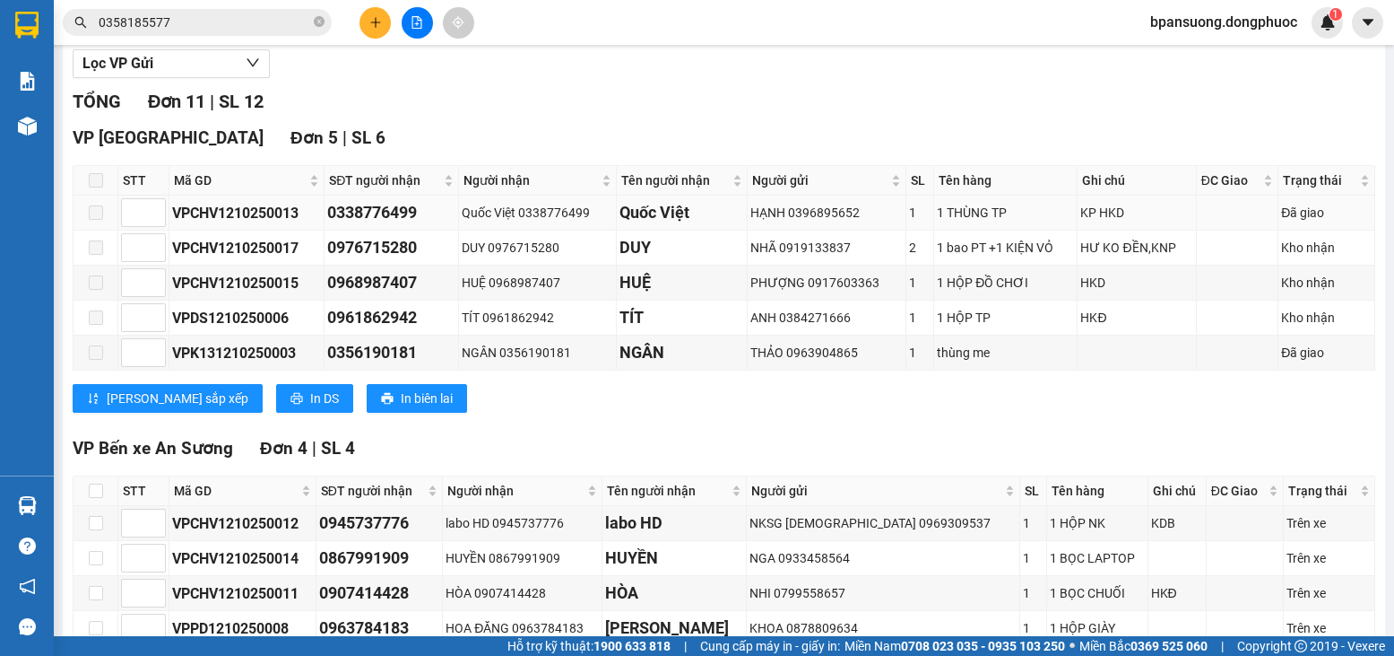
scroll to position [299, 0]
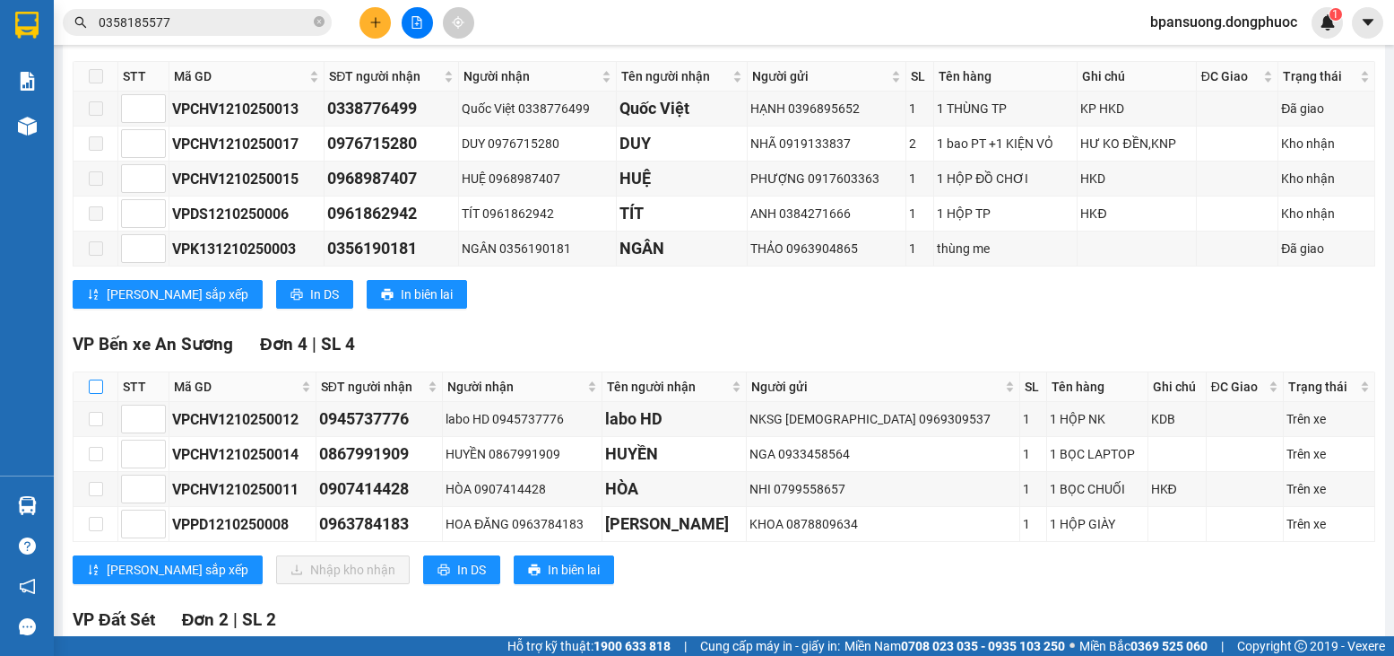
click at [98, 394] on input "checkbox" at bounding box center [96, 386] width 14 height 14
checkbox input "true"
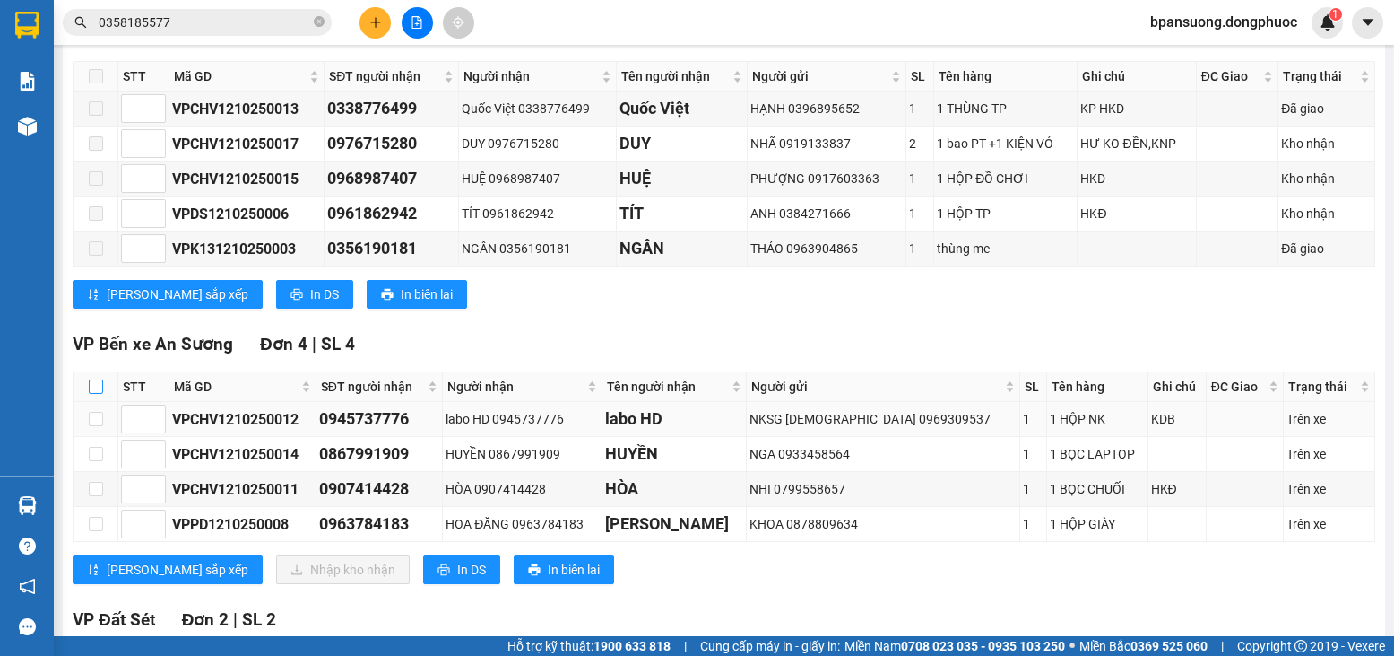
checkbox input "true"
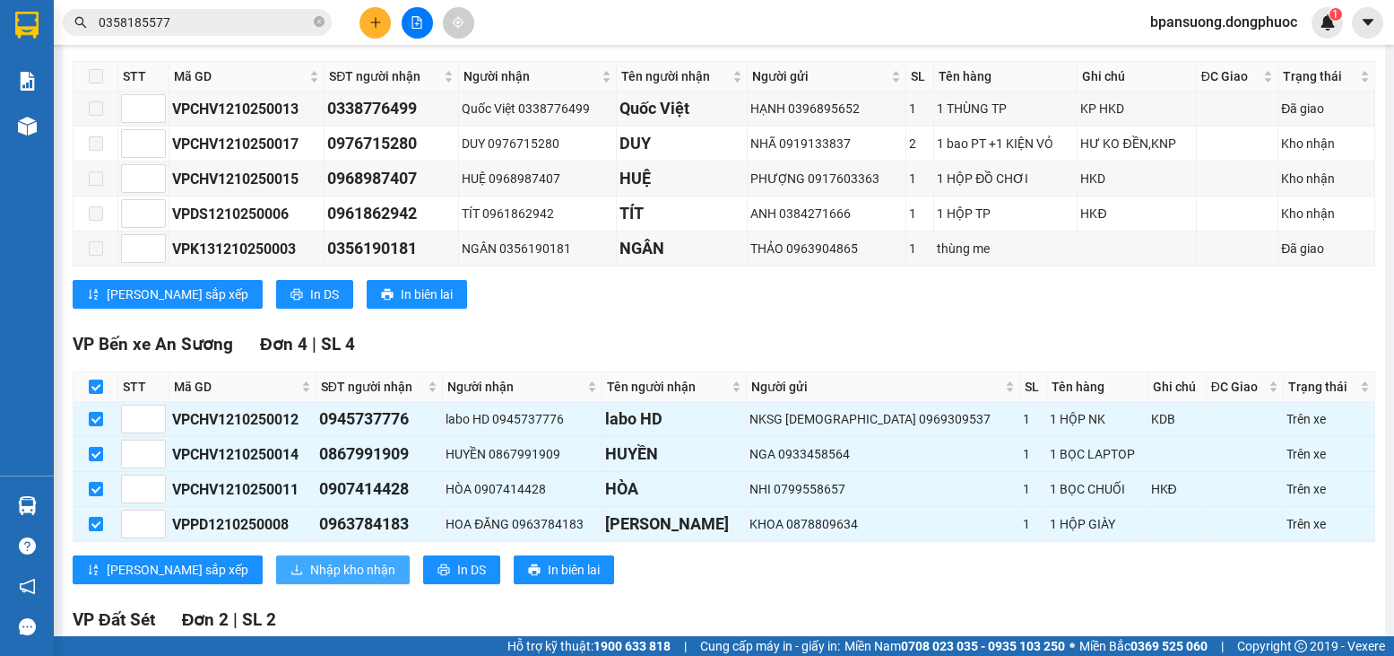
click at [276, 577] on button "Nhập kho nhận" at bounding box center [343, 569] width 134 height 29
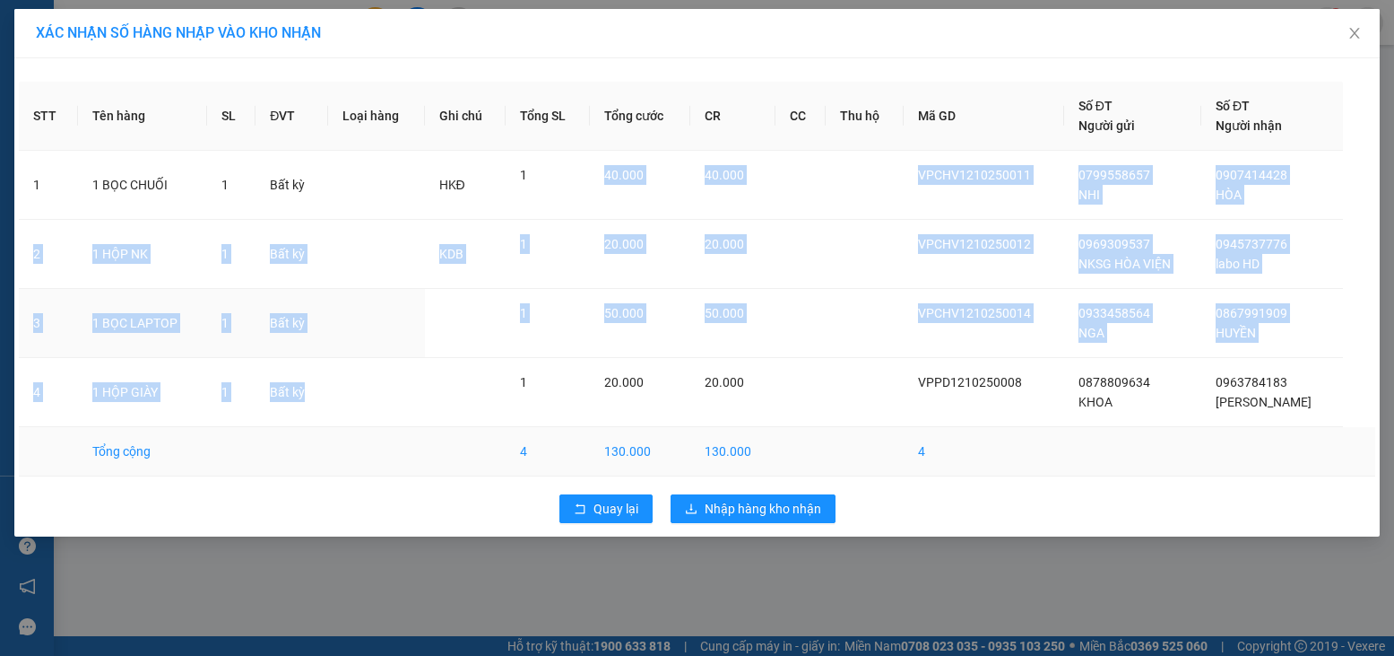
drag, startPoint x: 545, startPoint y: 161, endPoint x: 495, endPoint y: 440, distance: 284.3
click at [494, 436] on tbody "1 1 BỌC CHUỐI 1 Bất kỳ HKĐ 1 40.000 40.000 VPCHV1210250011 0799558657 NHI 09074…" at bounding box center [697, 314] width 1357 height 326
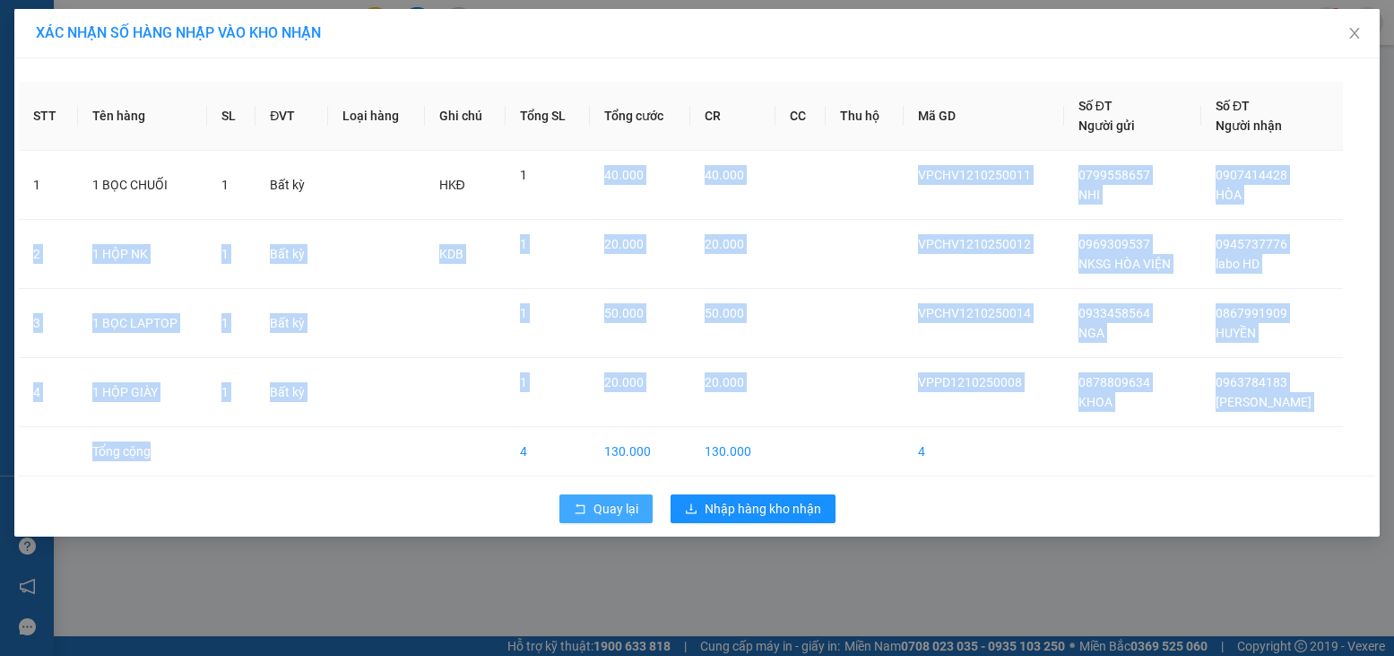
click at [590, 523] on div "Quay lại Nhập hàng kho nhận" at bounding box center [697, 508] width 1357 height 47
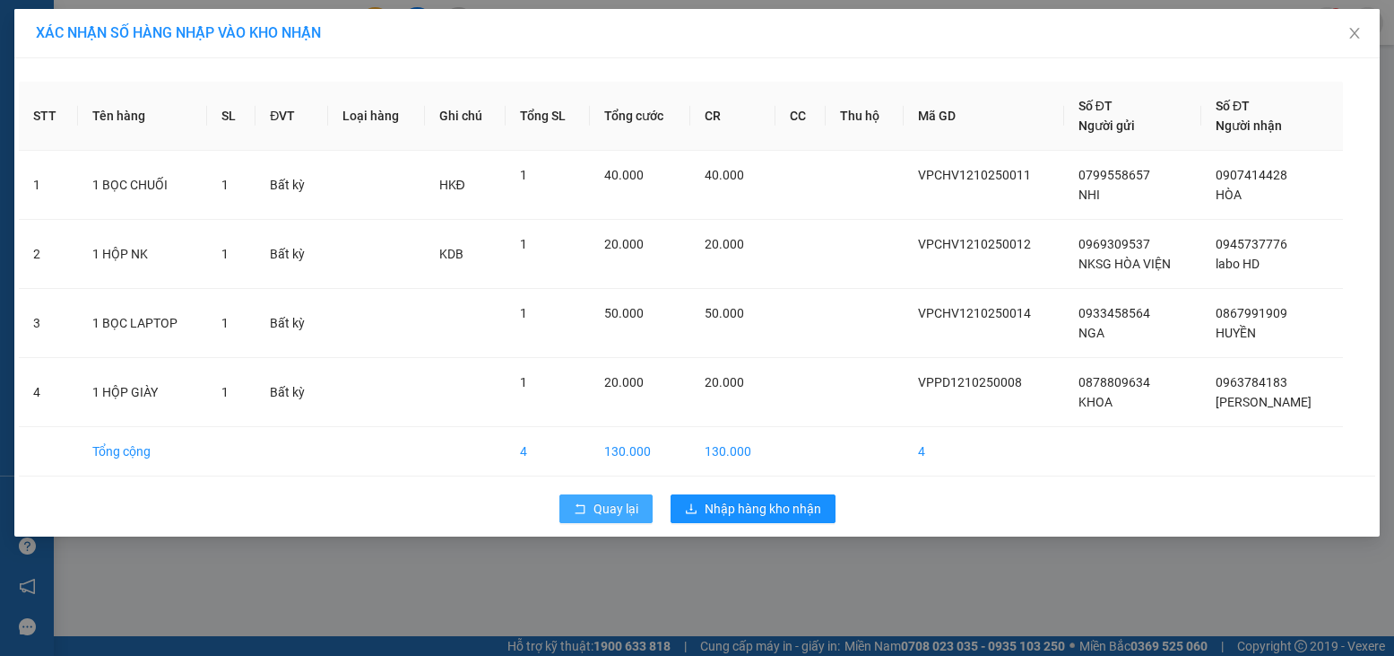
click at [587, 520] on button "Quay lại" at bounding box center [606, 508] width 93 height 29
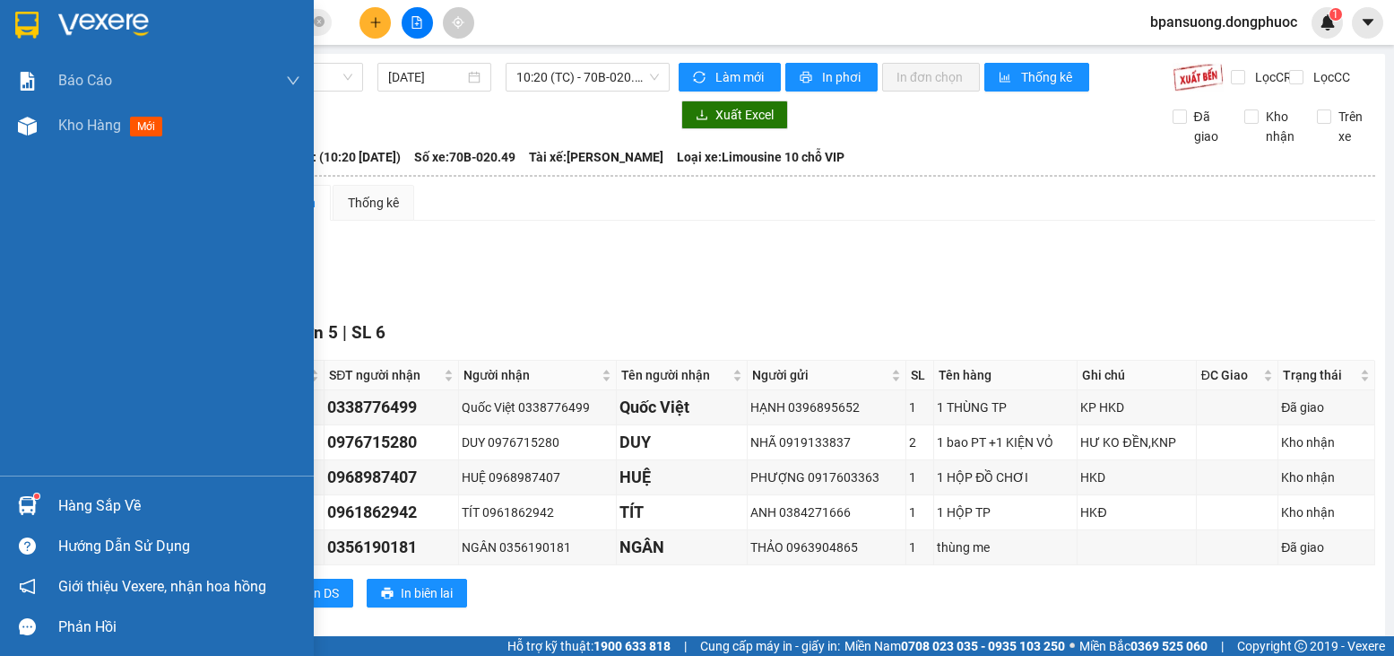
click at [33, 516] on div at bounding box center [27, 505] width 31 height 31
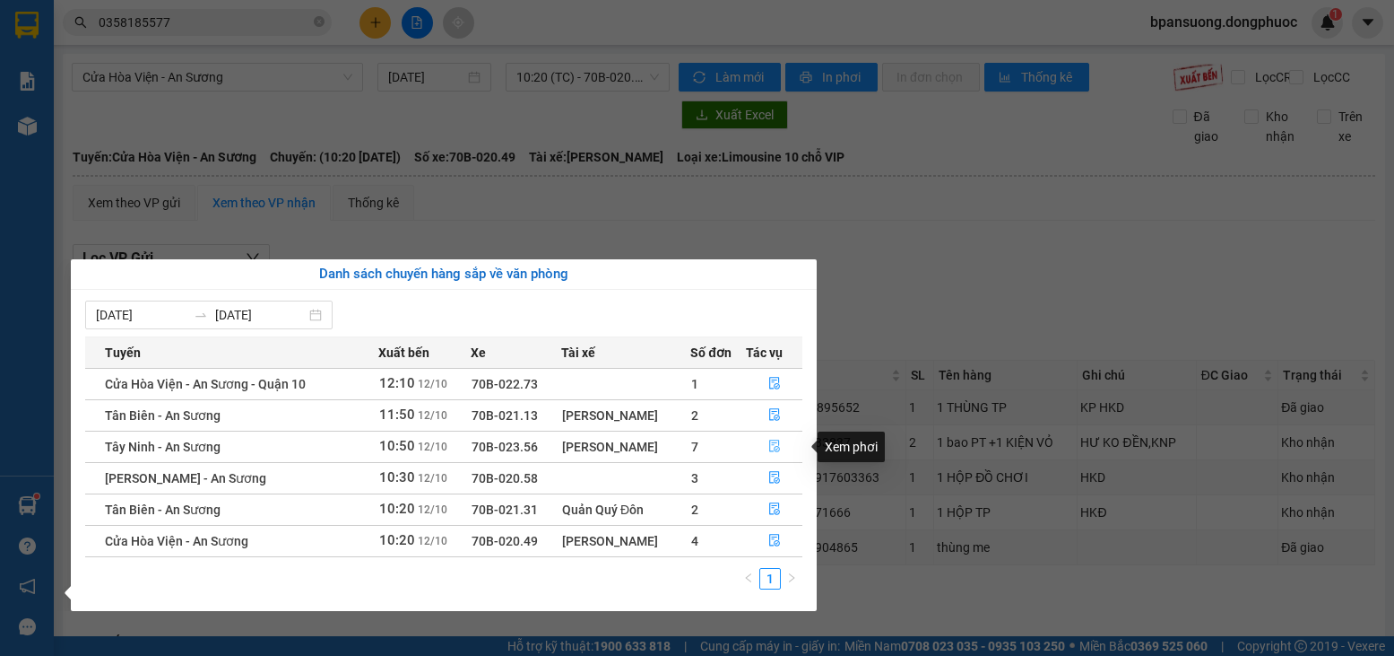
click at [772, 447] on icon "file-done" at bounding box center [775, 445] width 13 height 13
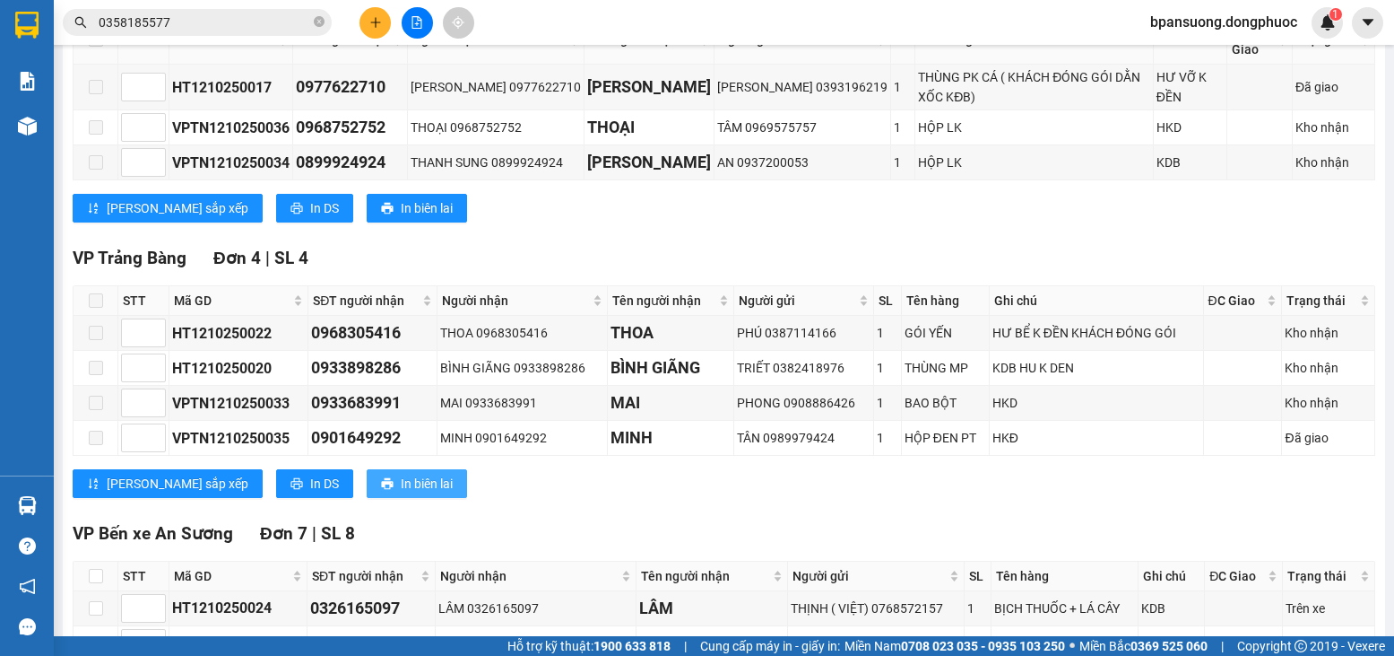
scroll to position [478, 0]
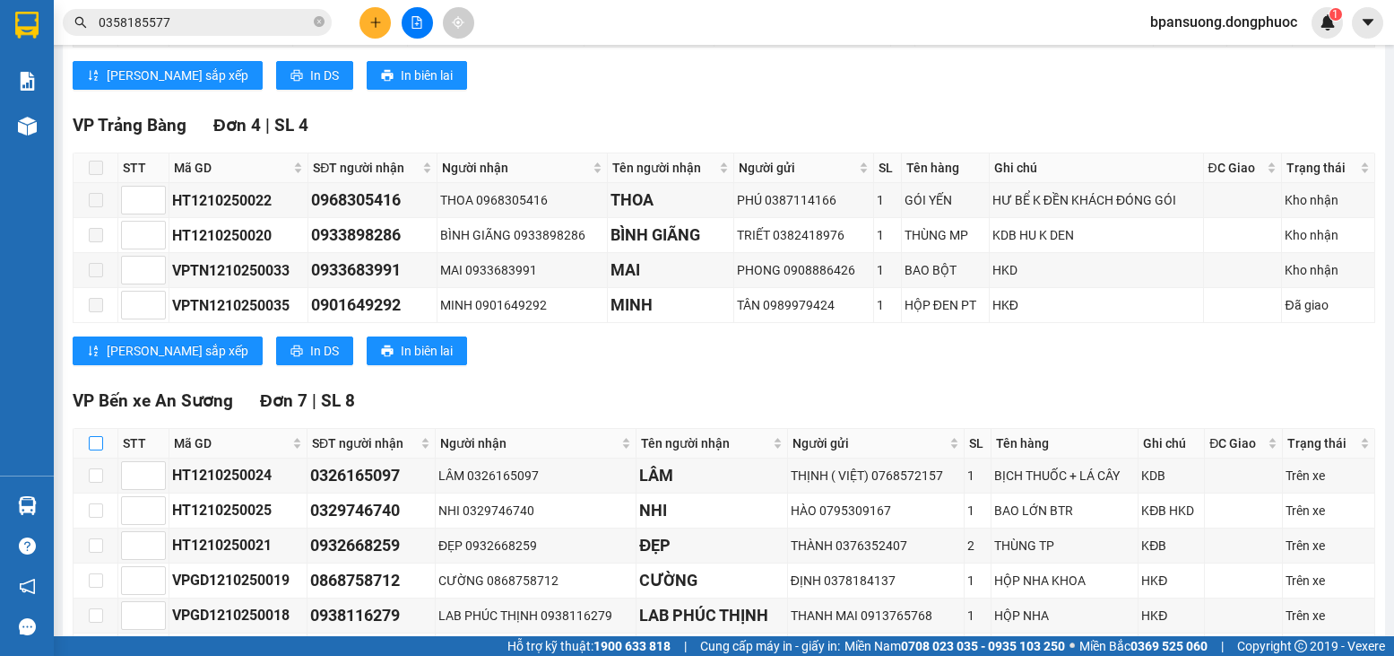
click at [95, 450] on input "checkbox" at bounding box center [96, 443] width 14 height 14
checkbox input "true"
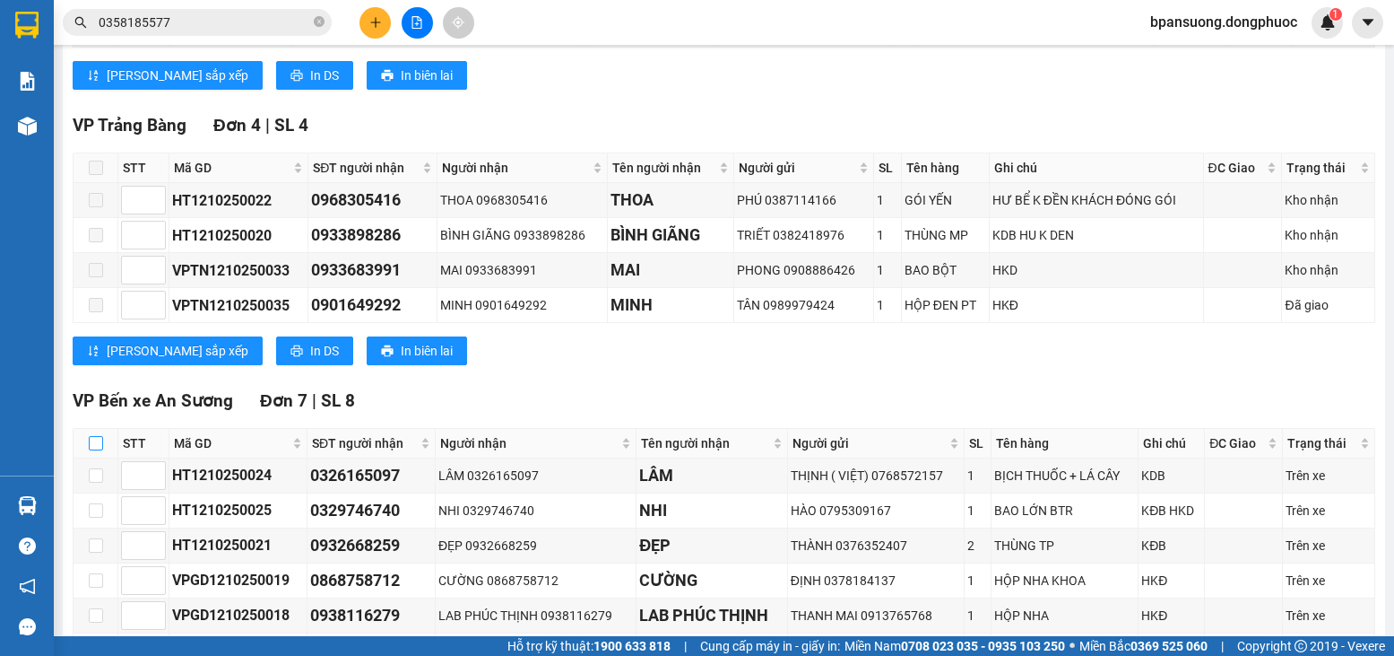
checkbox input "true"
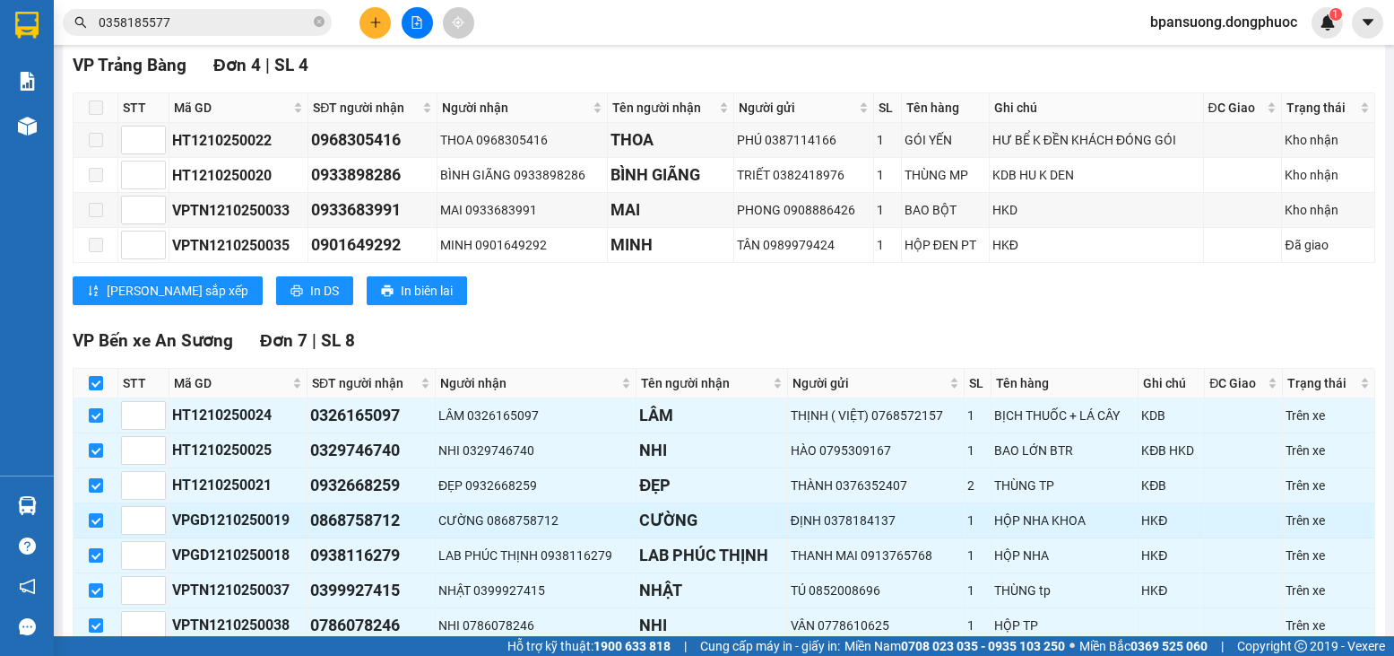
scroll to position [598, 0]
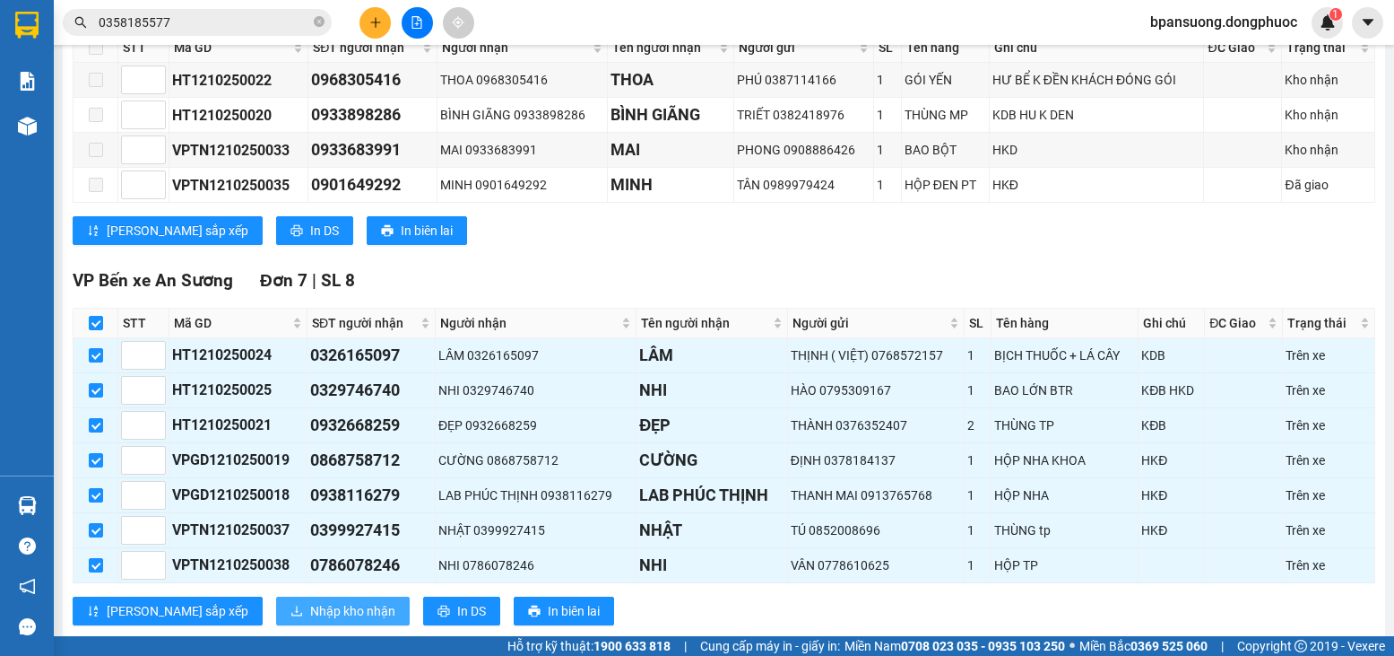
click at [310, 616] on span "Nhập kho nhận" at bounding box center [352, 611] width 85 height 20
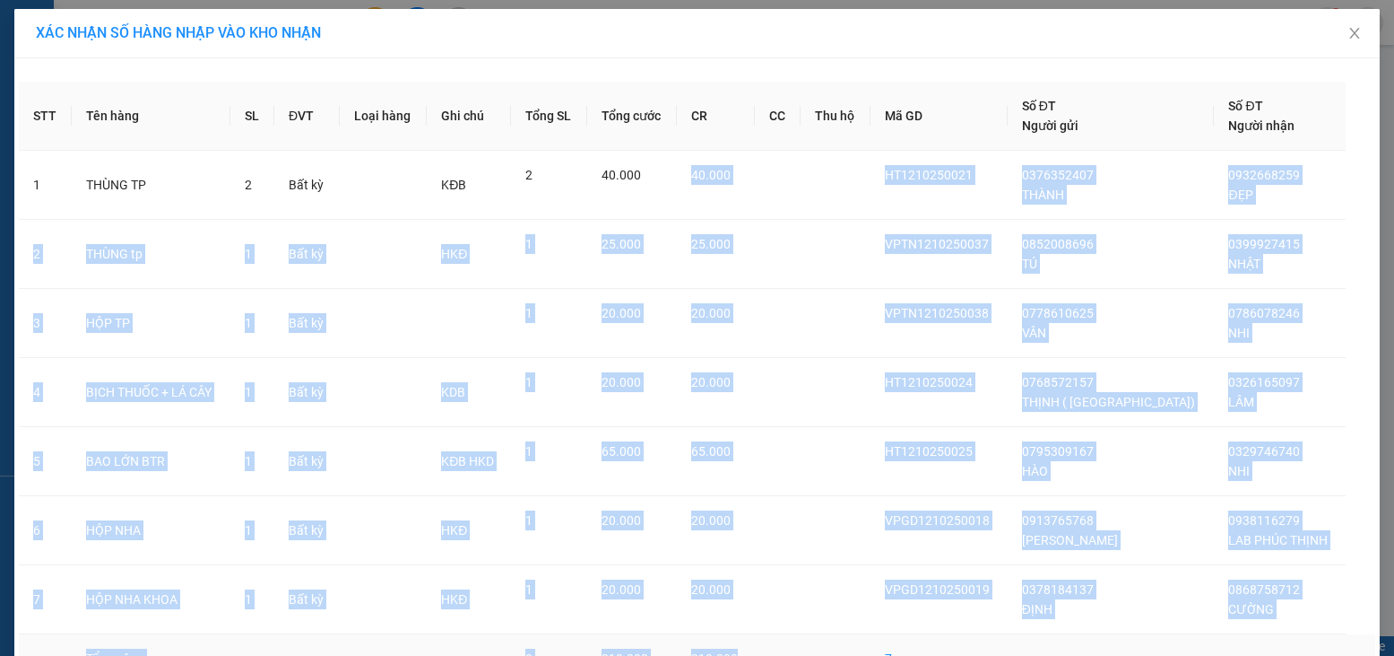
drag, startPoint x: 718, startPoint y: 192, endPoint x: 795, endPoint y: 643, distance: 457.6
click at [795, 643] on tbody "1 THÙNG TP 2 Bất kỳ KĐB 2 40.000 40.000 HT1210250021 0376352407 THÀNH 093266825…" at bounding box center [697, 417] width 1357 height 533
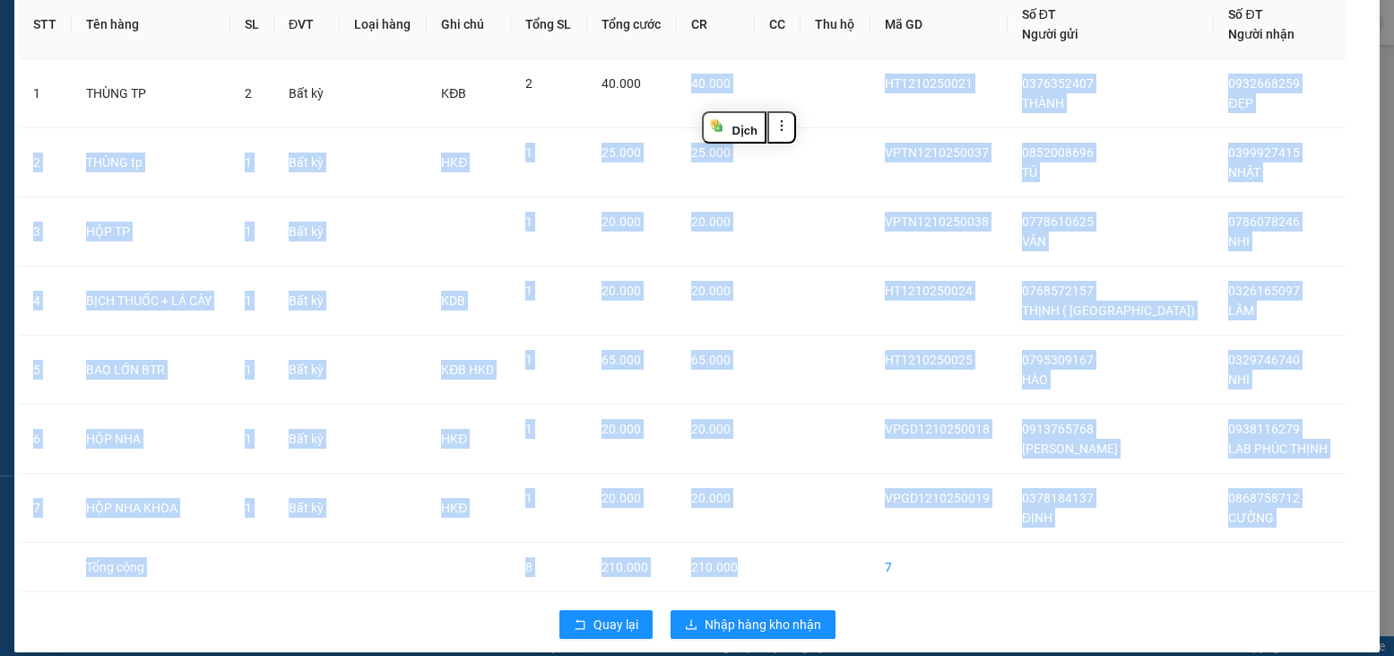
scroll to position [109, 0]
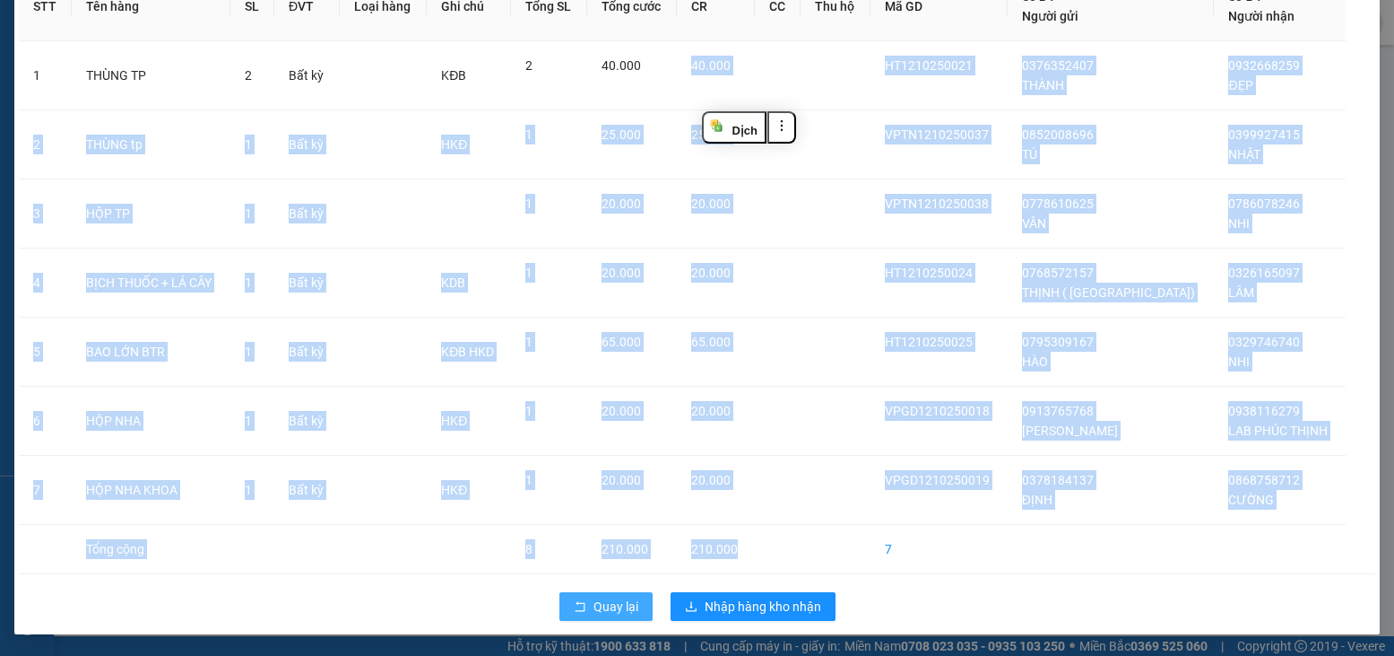
click at [595, 613] on span "Quay lại" at bounding box center [616, 606] width 45 height 20
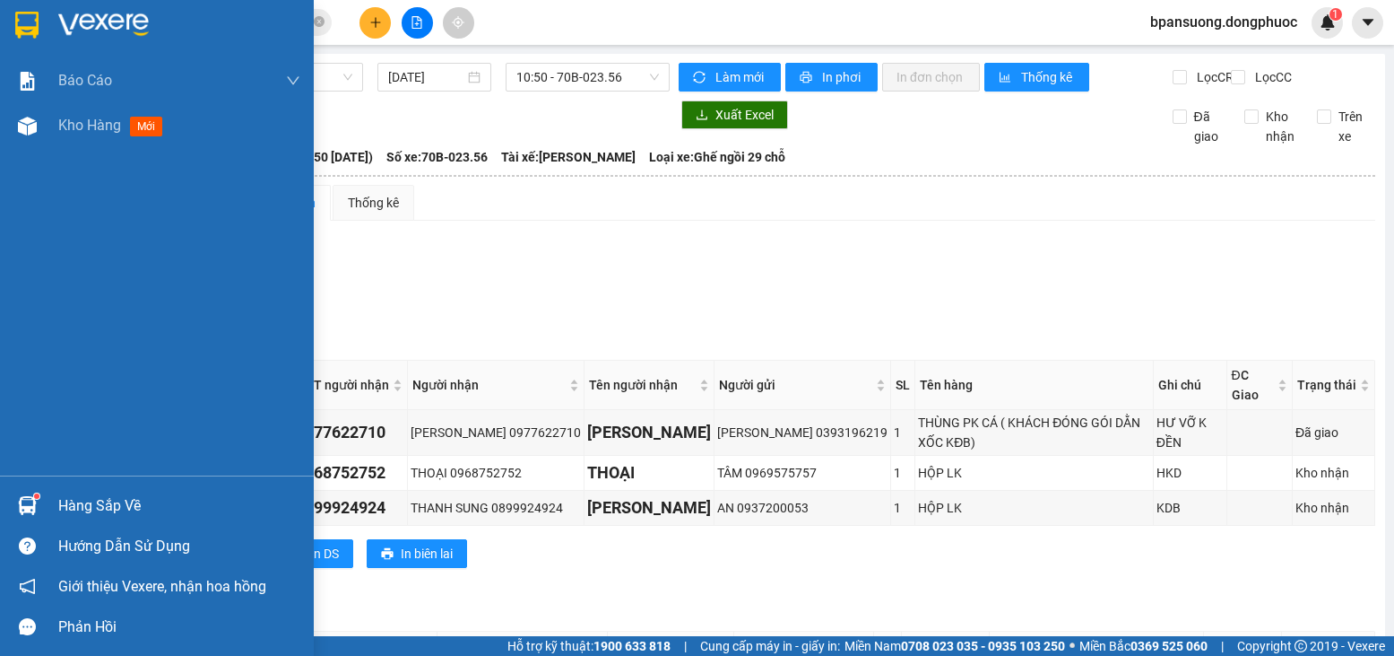
click at [44, 470] on div "Báo cáo Mẫu 1: Báo cáo dòng tiền theo nhân viên Mẫu 1: Báo cáo dòng tiền theo n…" at bounding box center [157, 266] width 314 height 417
click at [43, 495] on div "Hàng sắp về" at bounding box center [157, 505] width 314 height 40
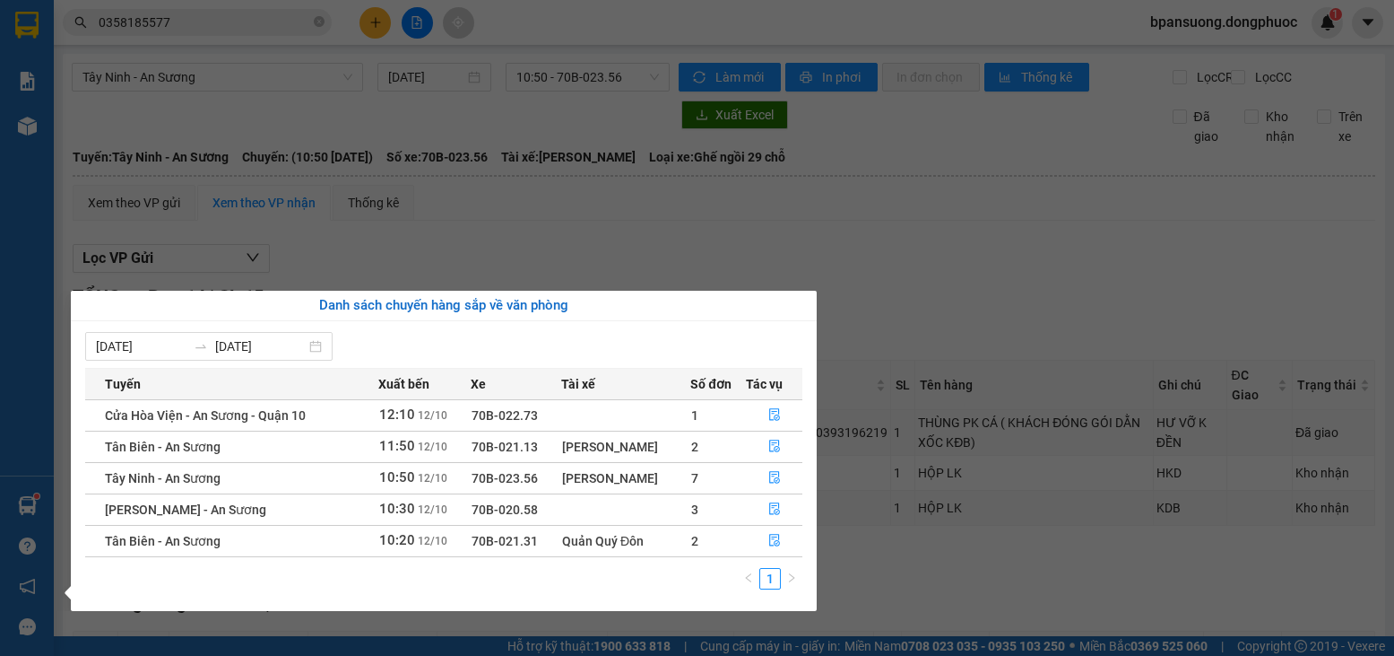
click at [338, 51] on section "Kết quả tìm kiếm ( 8 ) Bộ lọc Mã ĐH Trạng thái Món hàng Tổng cước Chưa cước Nhã…" at bounding box center [697, 328] width 1394 height 656
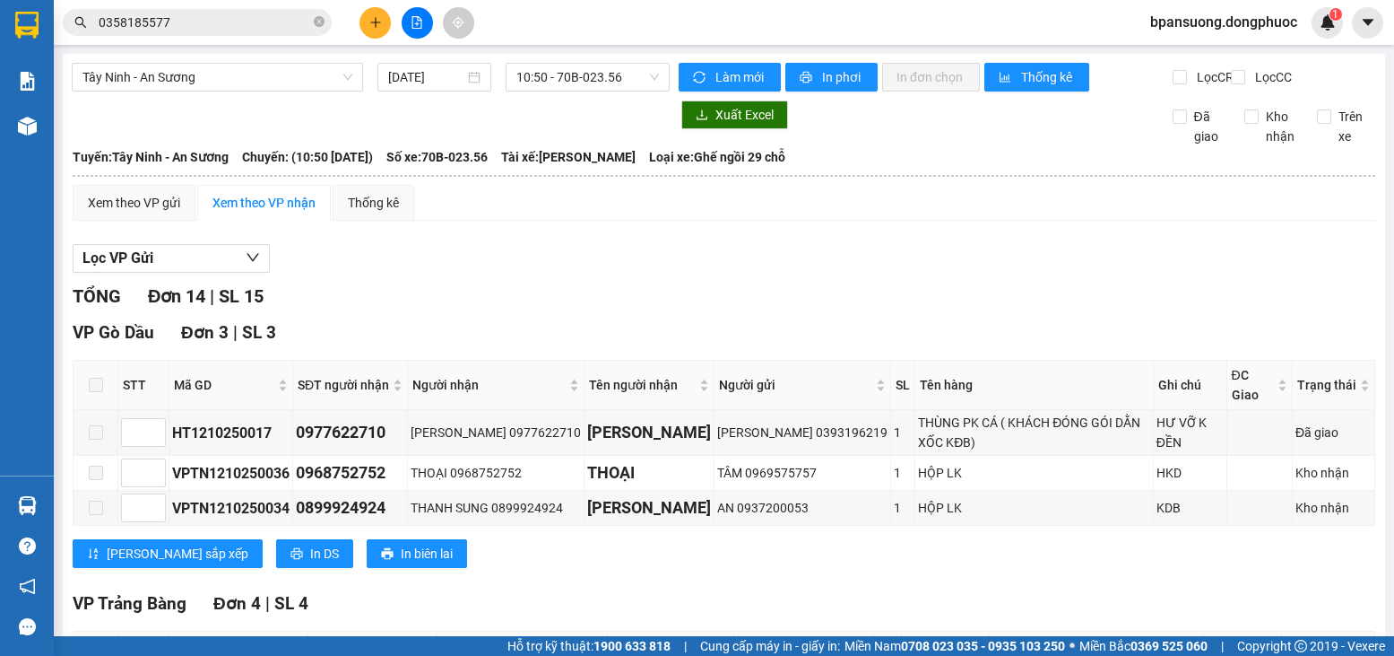
click at [363, 24] on button at bounding box center [375, 22] width 31 height 31
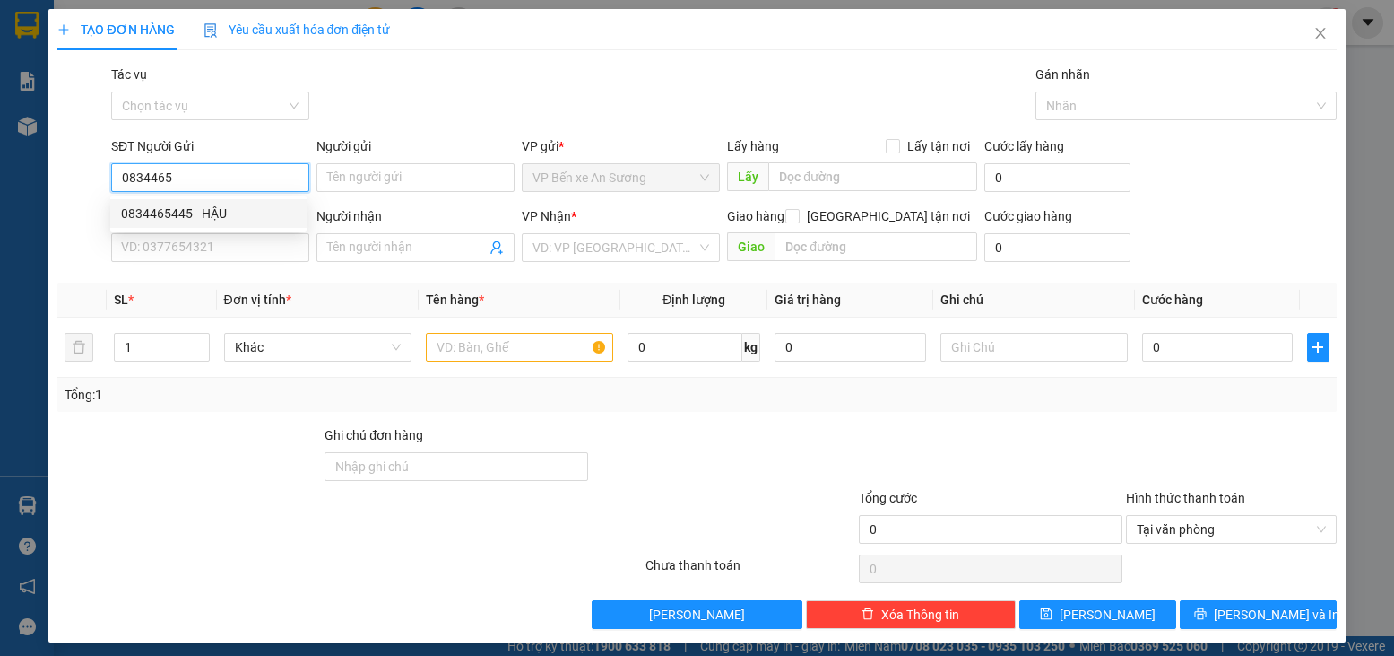
click at [236, 219] on div "0834465445 - HẬU" at bounding box center [208, 214] width 175 height 20
type input "0834465445"
type input "HẬU"
type input "0977111870"
type input "THẢO"
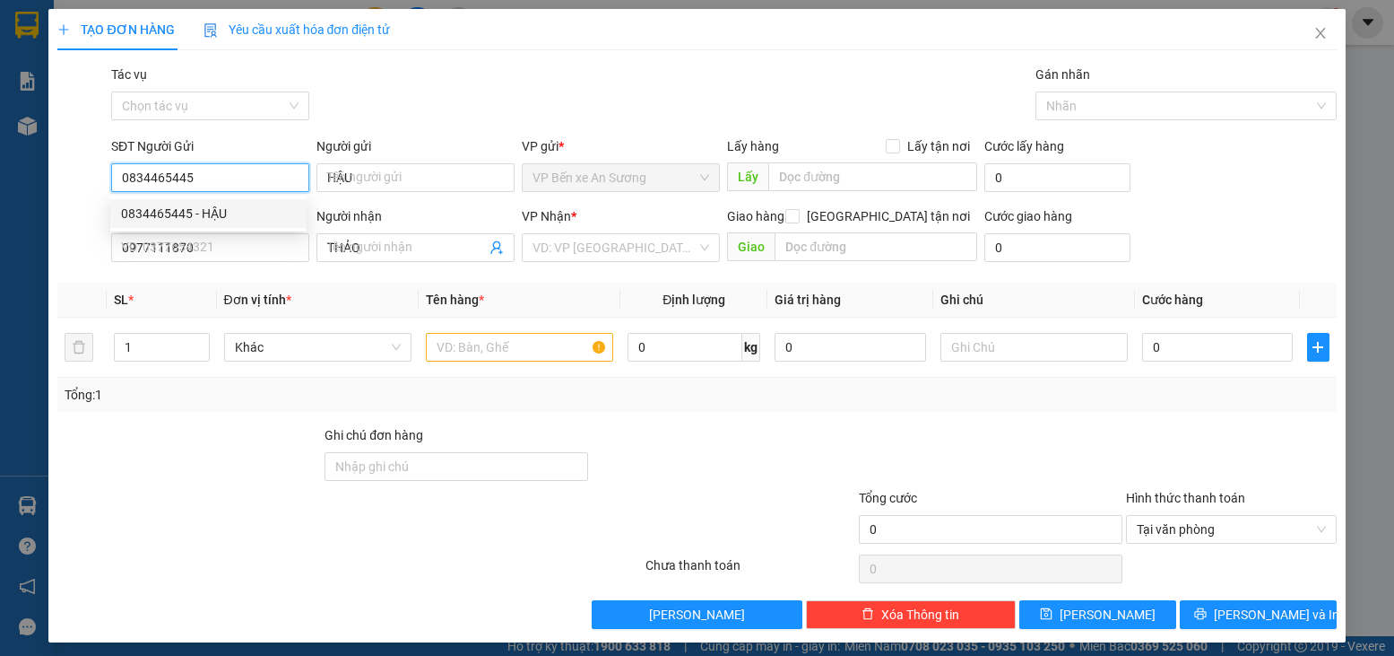
type input "40.000"
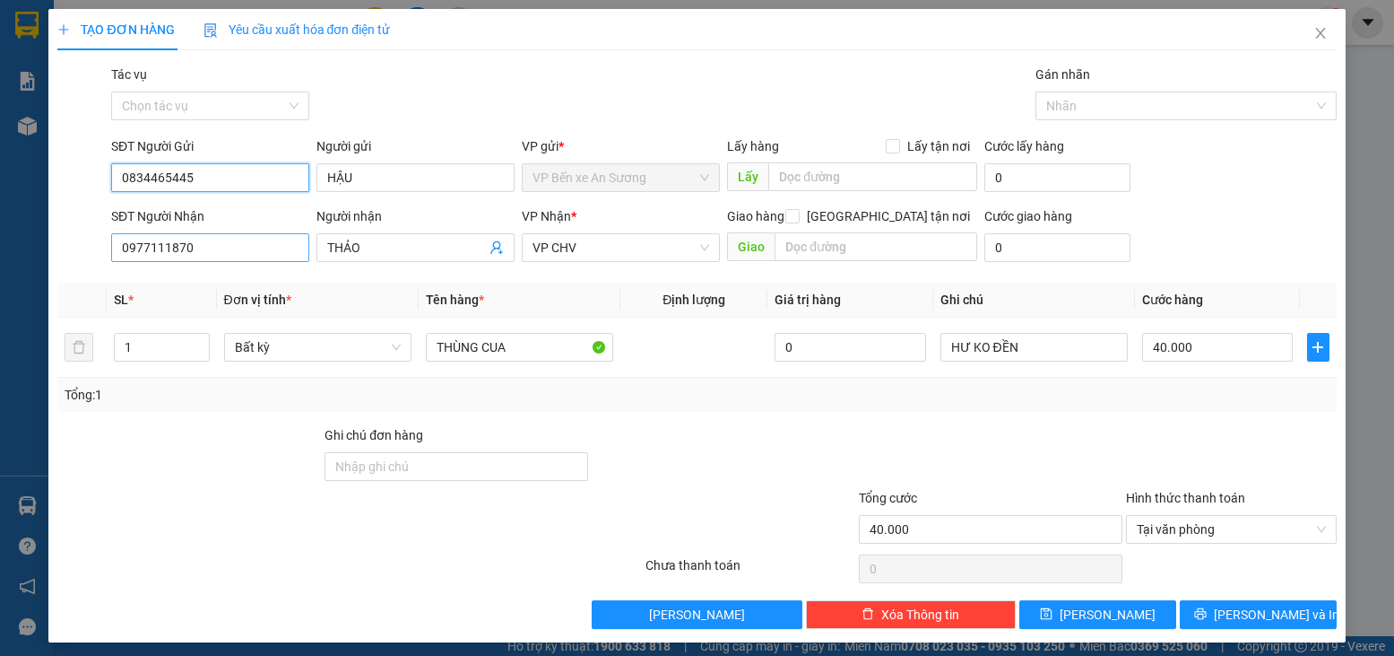
type input "0834465445"
click at [200, 256] on input "0977111870" at bounding box center [210, 247] width 198 height 29
click at [200, 257] on input "0977111870" at bounding box center [210, 247] width 198 height 29
type input "0384831350"
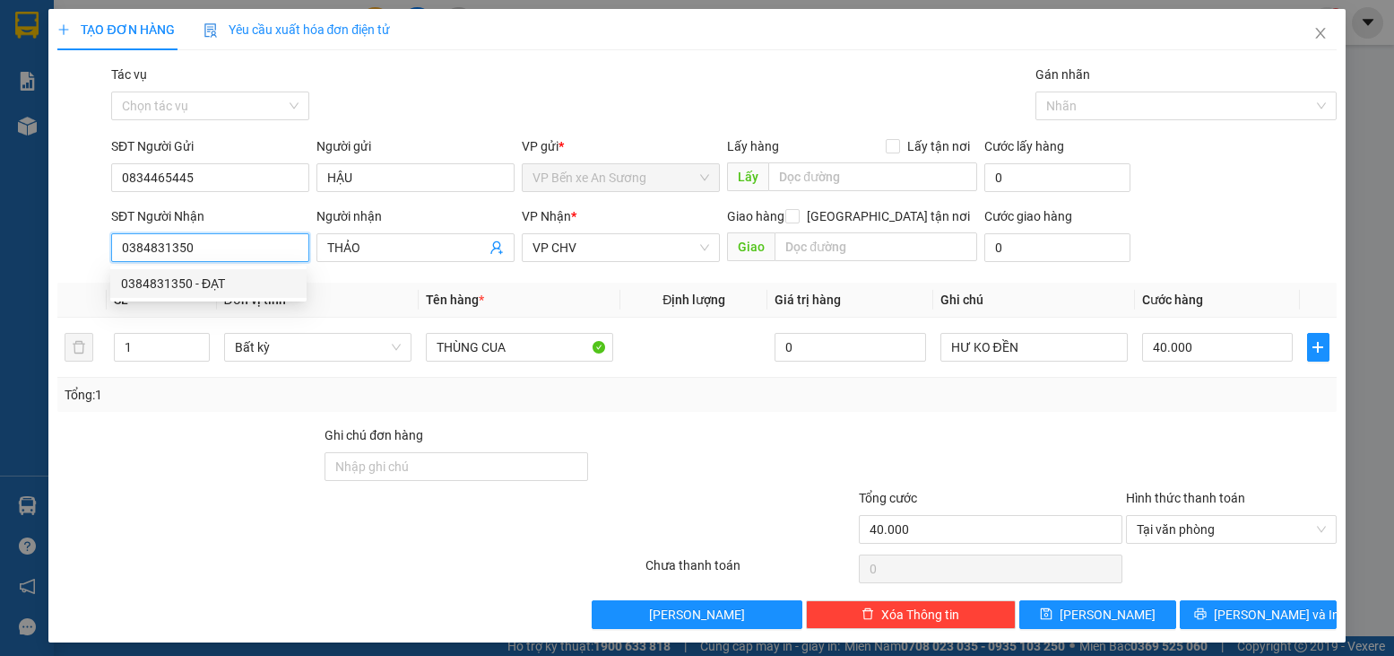
click at [226, 281] on div "0384831350 - ĐẠT" at bounding box center [208, 284] width 175 height 20
type input "ĐẠT"
type input "45.000"
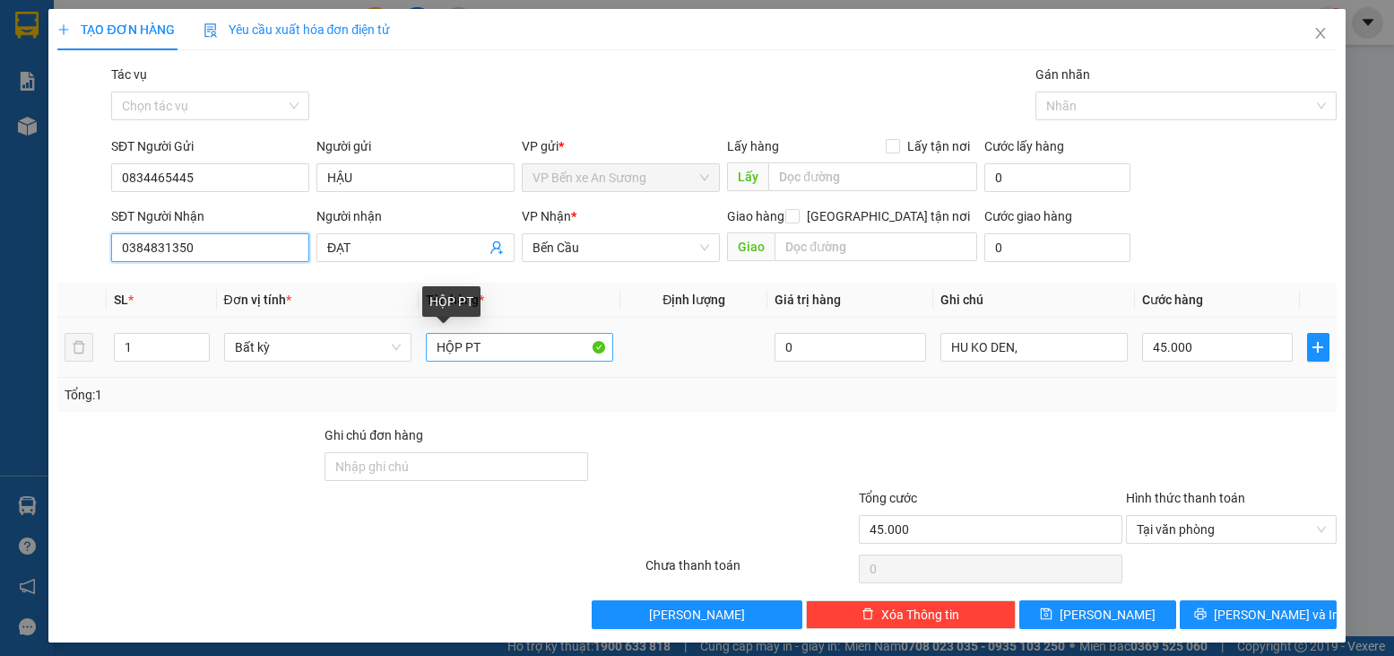
type input "0384831350"
click at [474, 346] on input "HỘP PT" at bounding box center [519, 347] width 187 height 29
type input "thùng cua"
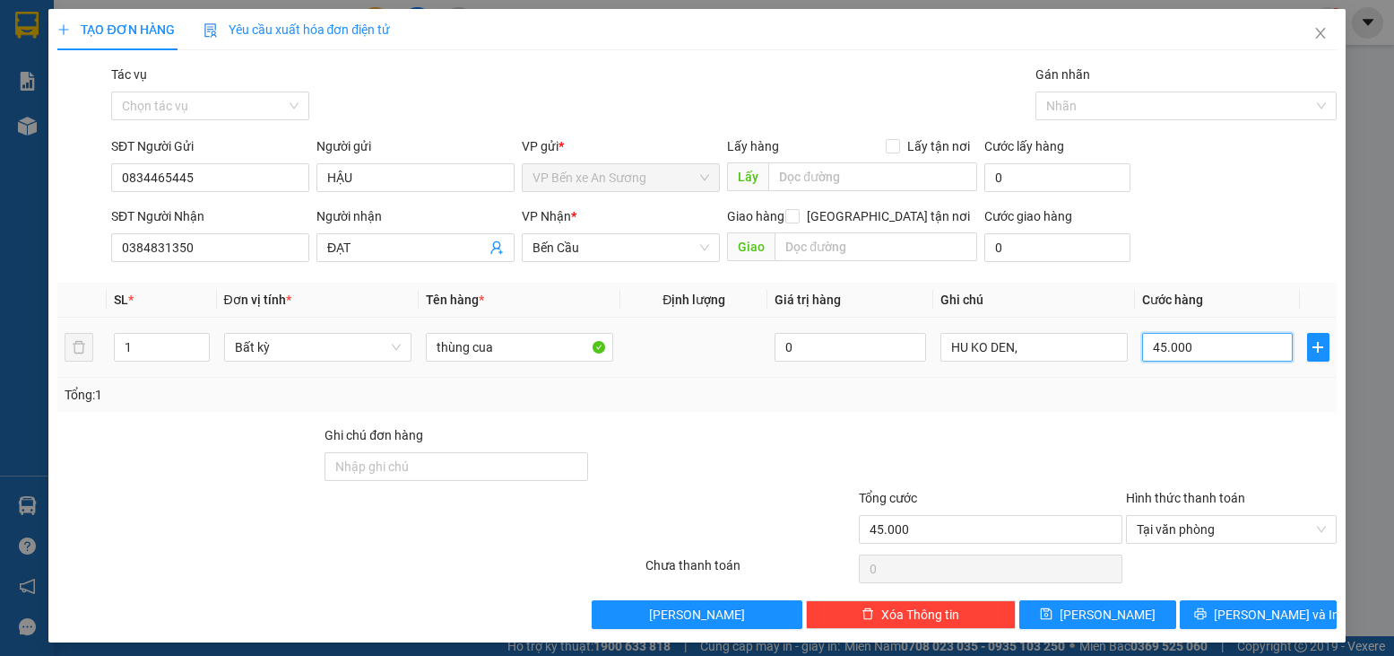
click at [1250, 337] on input "45.000" at bounding box center [1217, 347] width 151 height 29
type input "2"
type input "25"
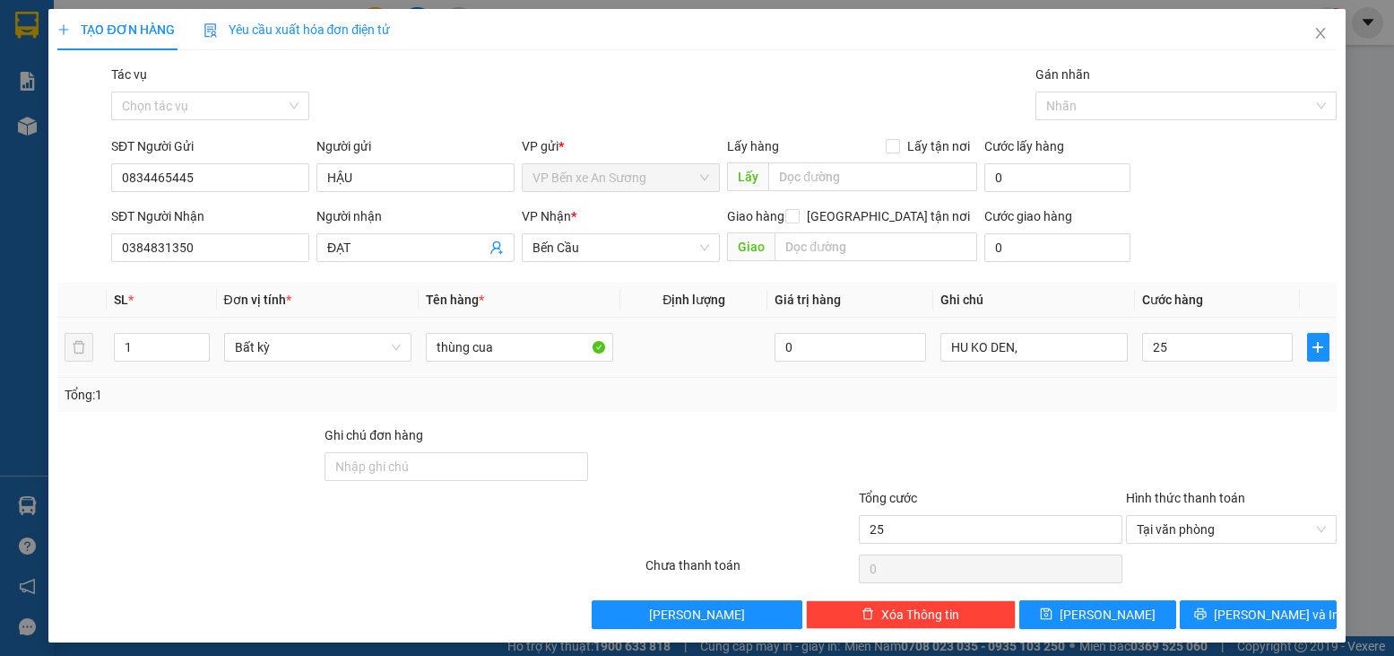
type input "25.000"
click at [1221, 413] on div "Transit Pickup Surcharge Ids Transit Deliver Surcharge Ids Transit Deliver Surc…" at bounding box center [696, 347] width 1279 height 564
click at [1207, 610] on icon "printer" at bounding box center [1201, 613] width 13 height 13
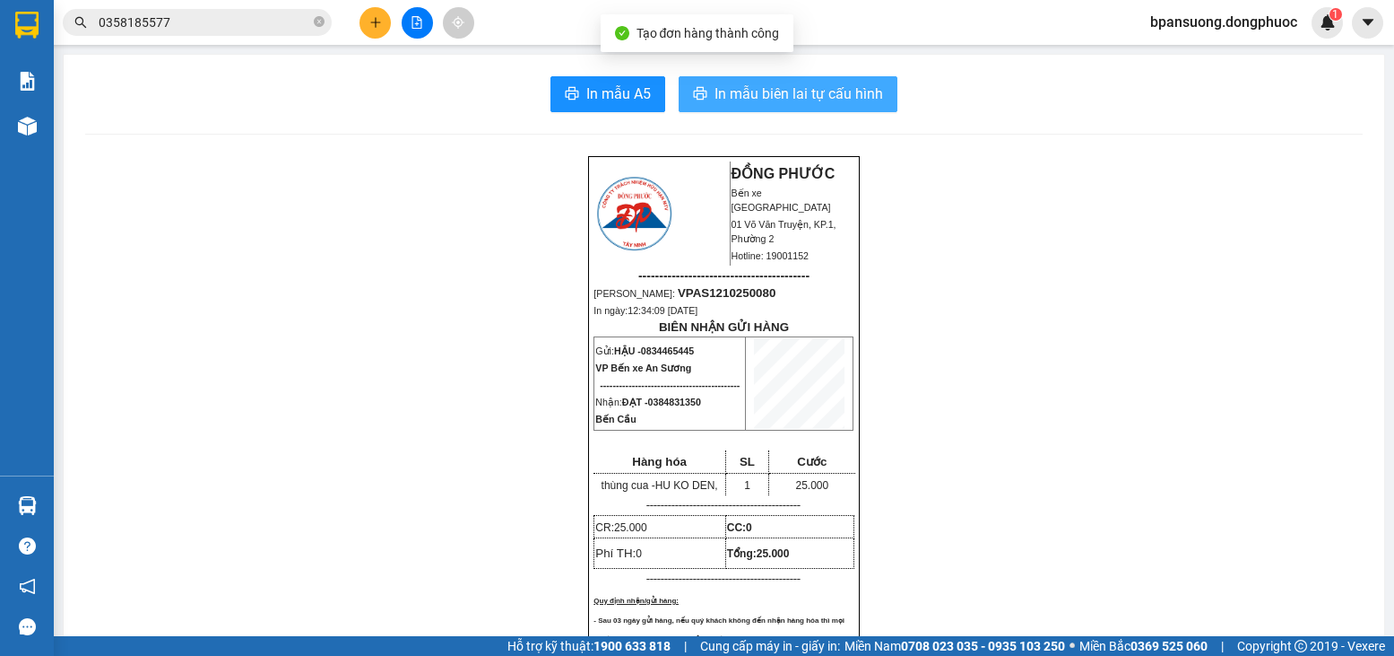
click at [767, 91] on span "In mẫu biên lai tự cấu hình" at bounding box center [799, 94] width 169 height 22
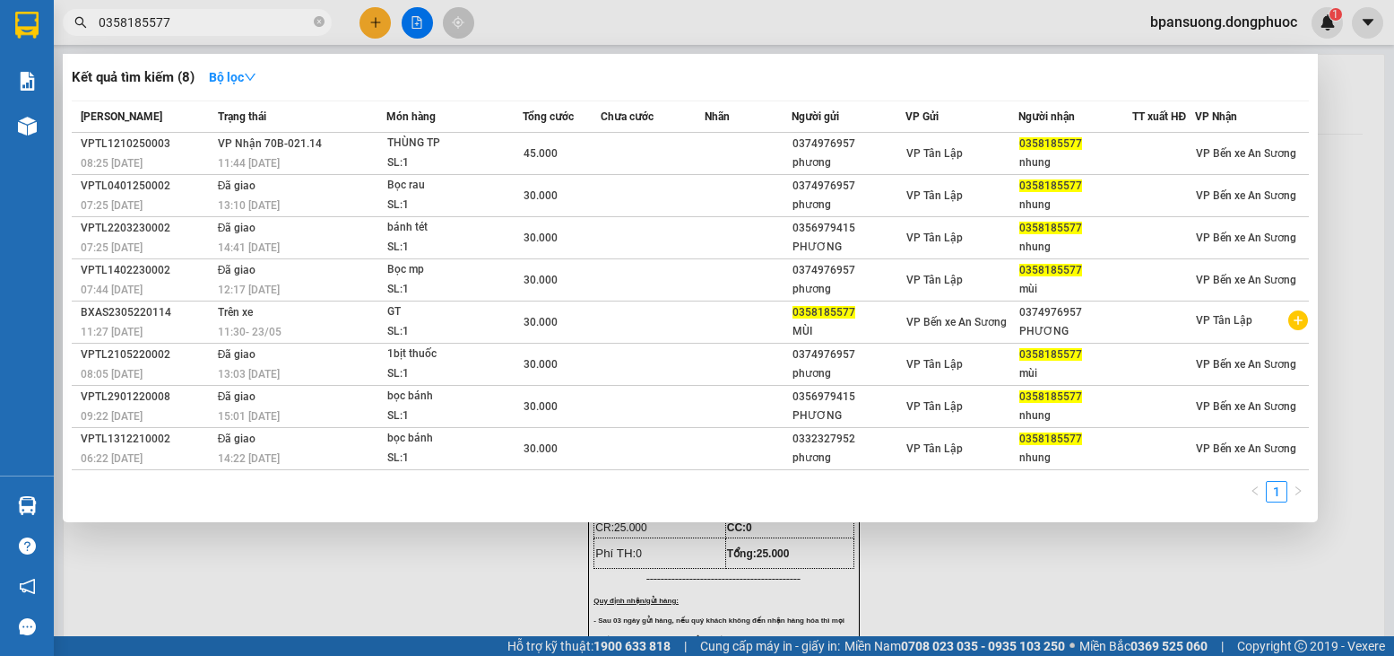
click at [164, 19] on input "0358185577" at bounding box center [205, 23] width 212 height 20
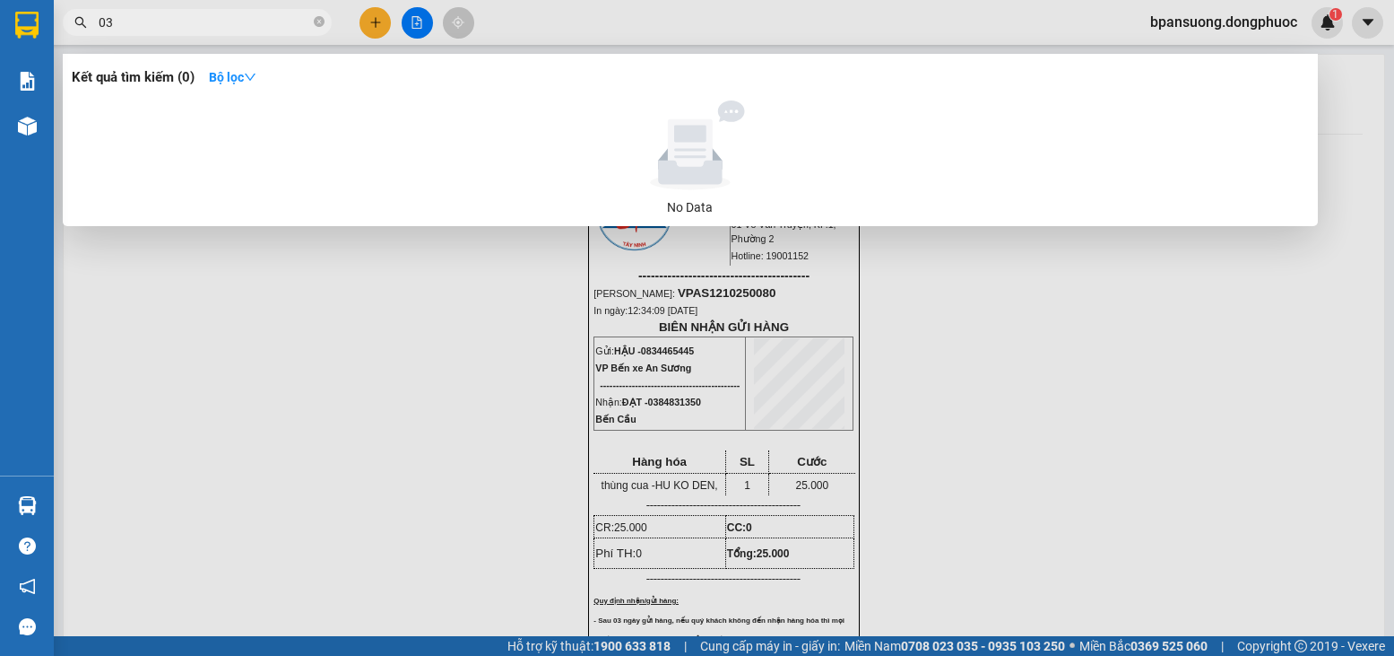
type input "0"
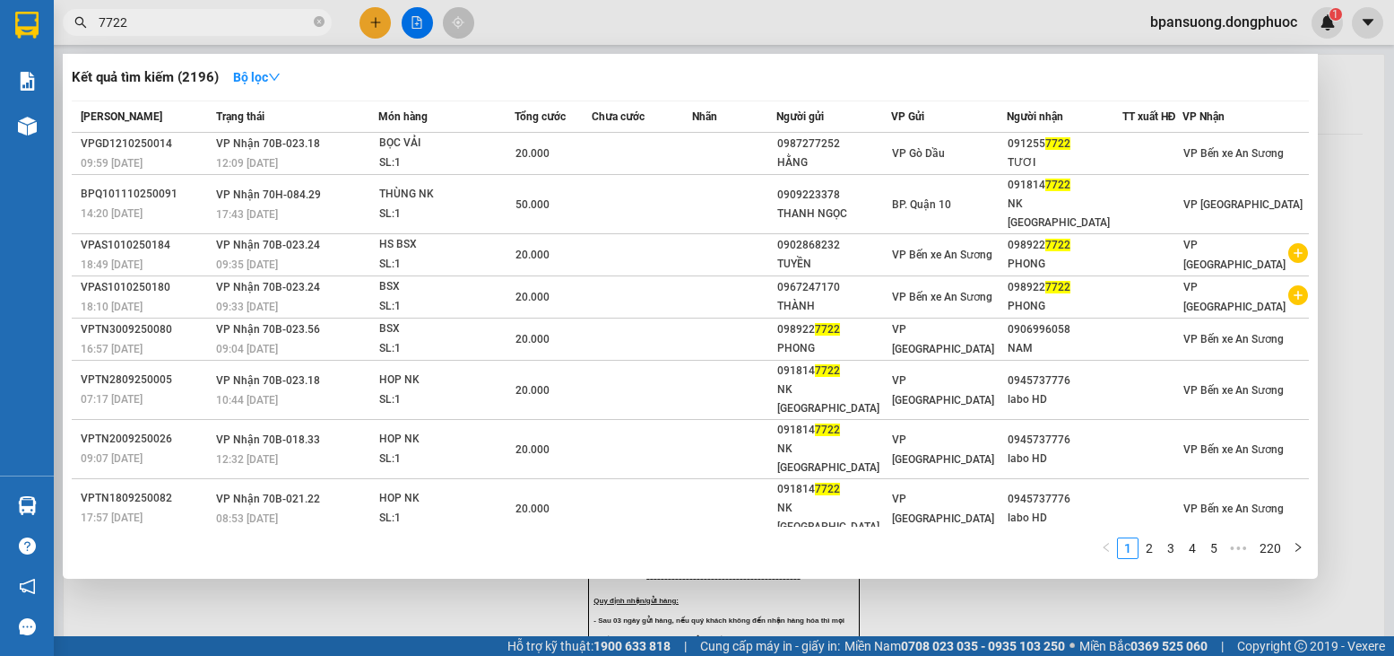
type input "7722"
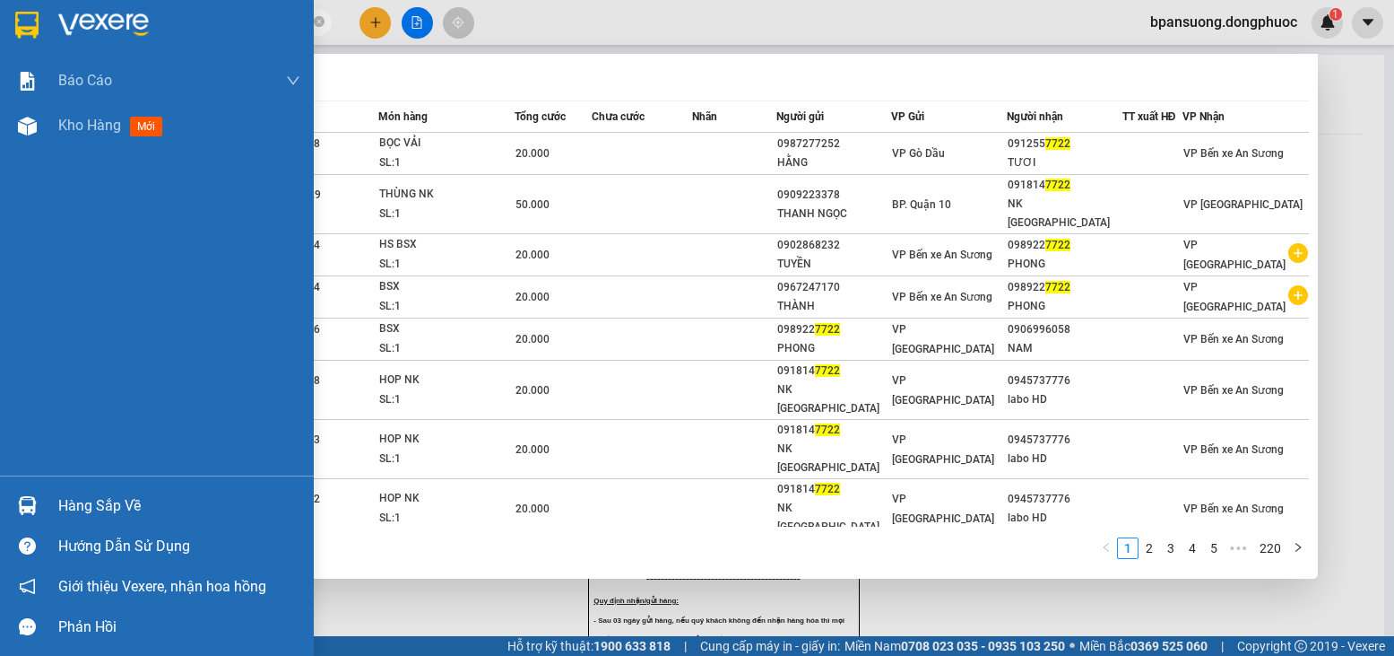
click at [28, 502] on img at bounding box center [27, 505] width 19 height 19
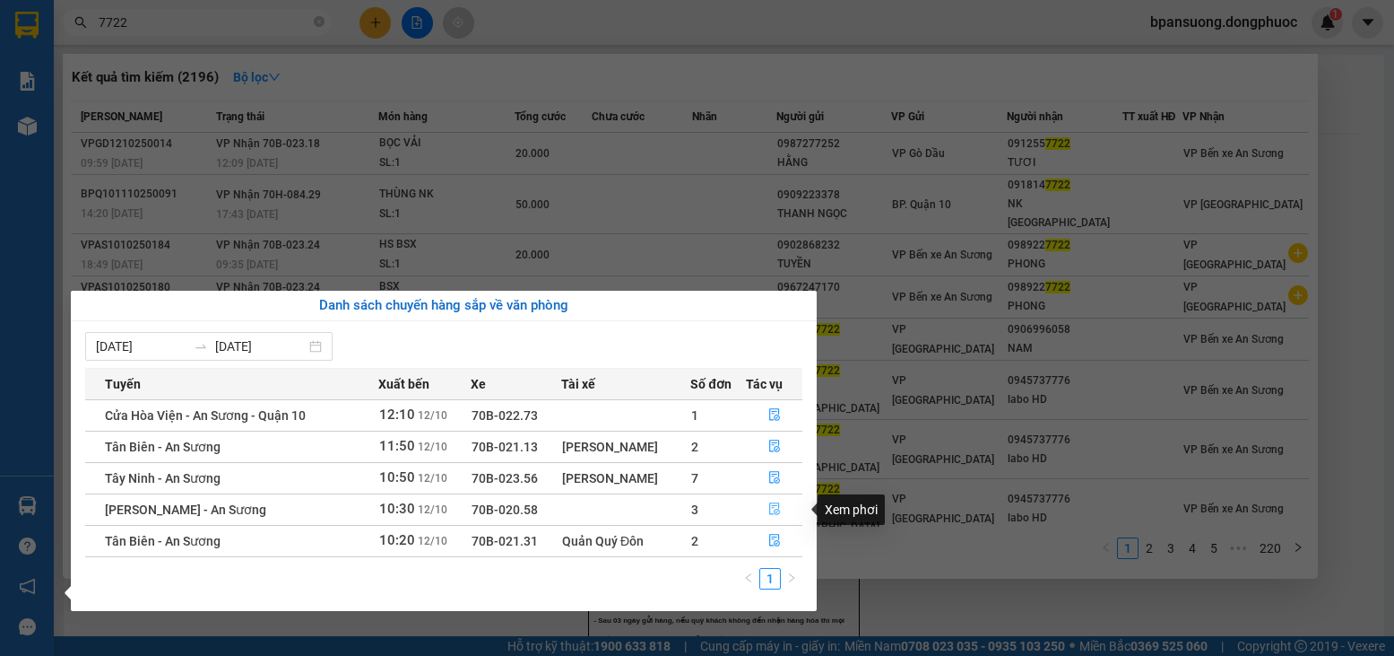
drag, startPoint x: 773, startPoint y: 508, endPoint x: 758, endPoint y: 475, distance: 35.7
click at [772, 506] on icon "file-done" at bounding box center [774, 509] width 11 height 13
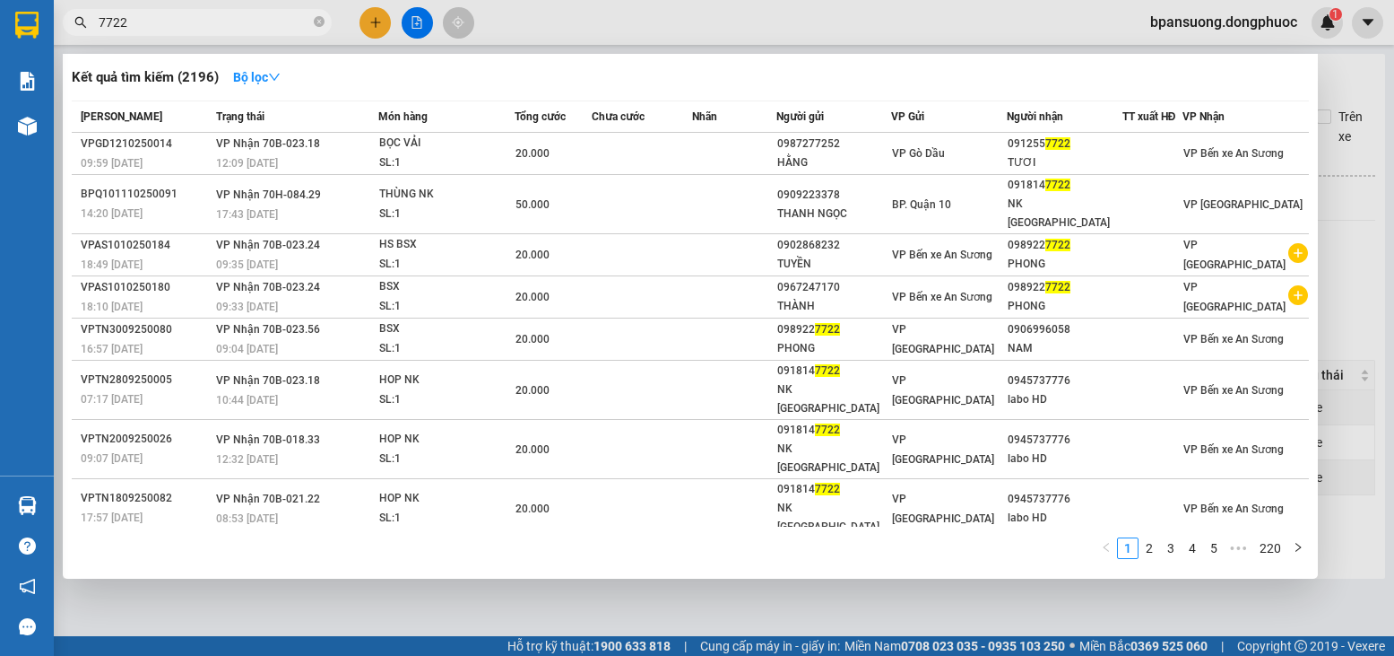
click at [353, 604] on div at bounding box center [697, 328] width 1394 height 656
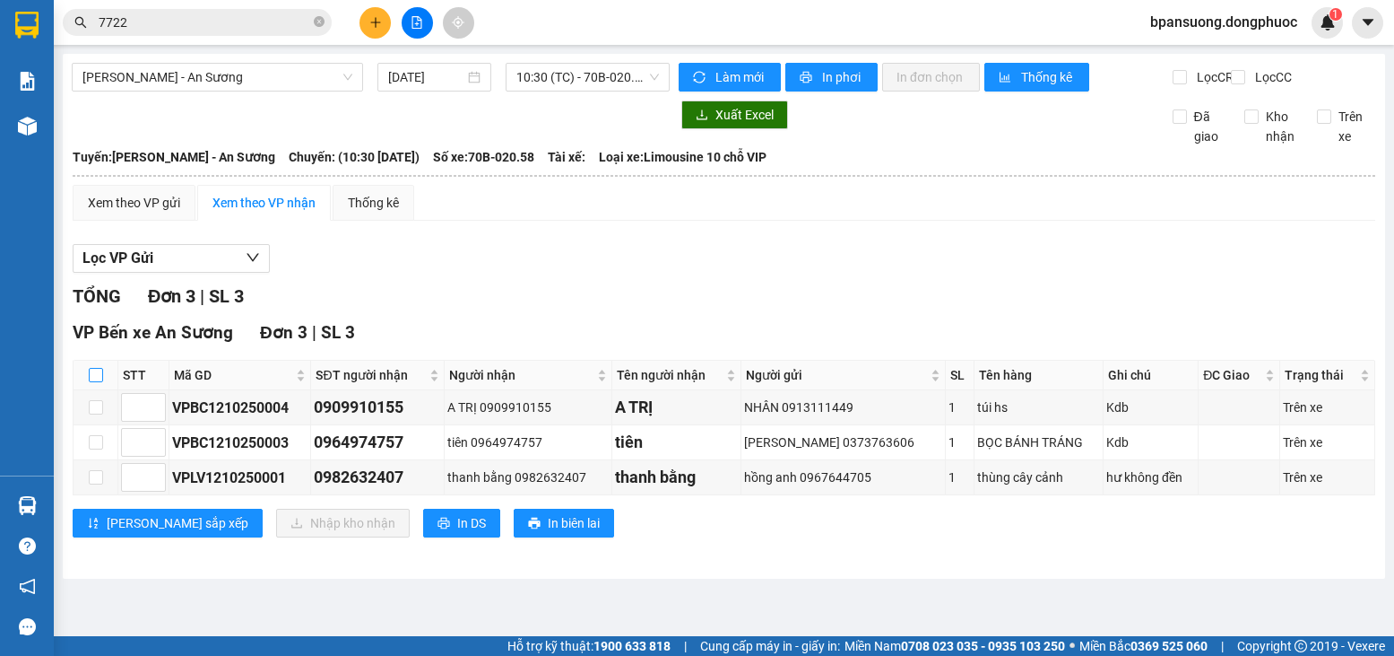
click at [89, 382] on input "checkbox" at bounding box center [96, 375] width 14 height 14
checkbox input "true"
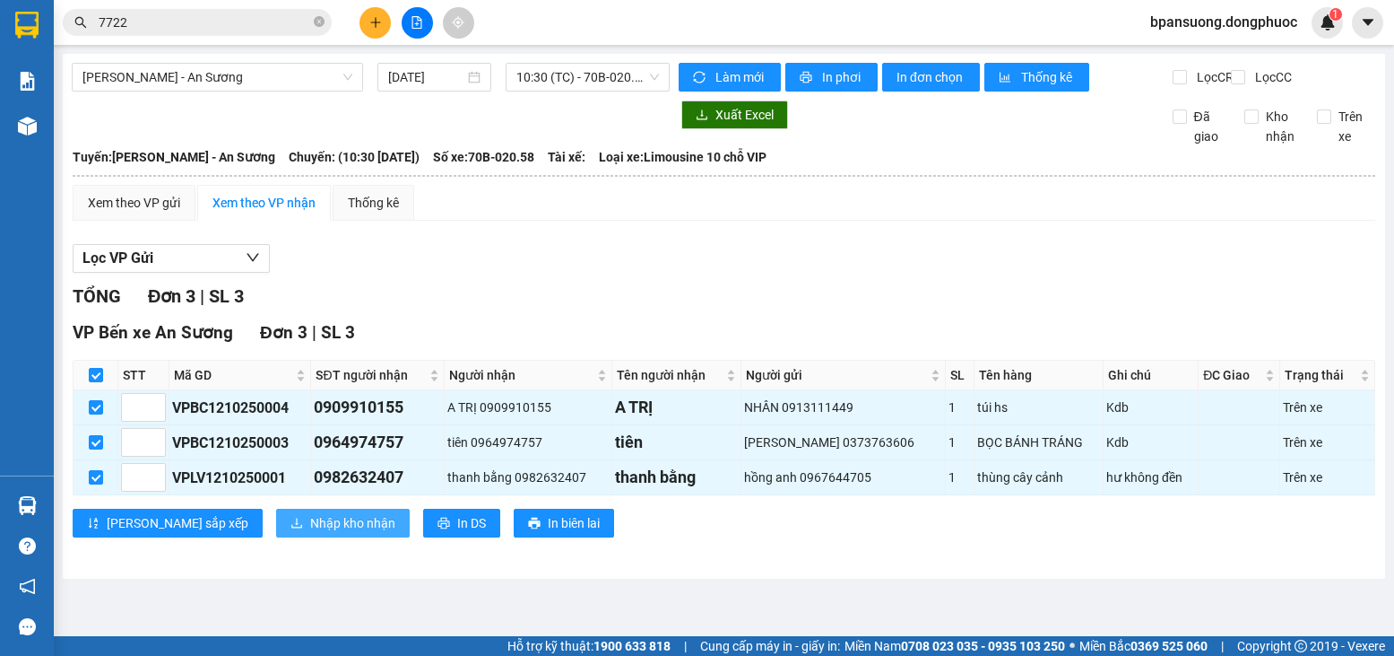
click at [276, 537] on button "Nhập kho nhận" at bounding box center [343, 522] width 134 height 29
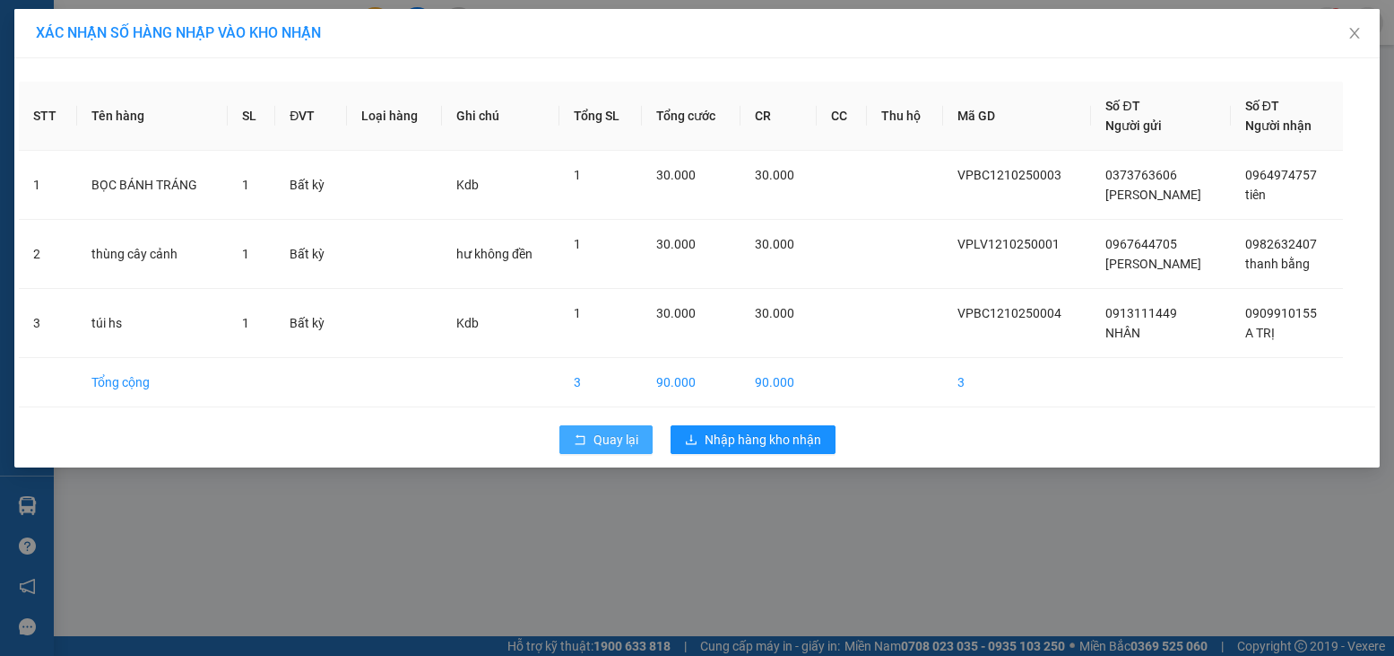
click at [570, 434] on button "Quay lại" at bounding box center [606, 439] width 93 height 29
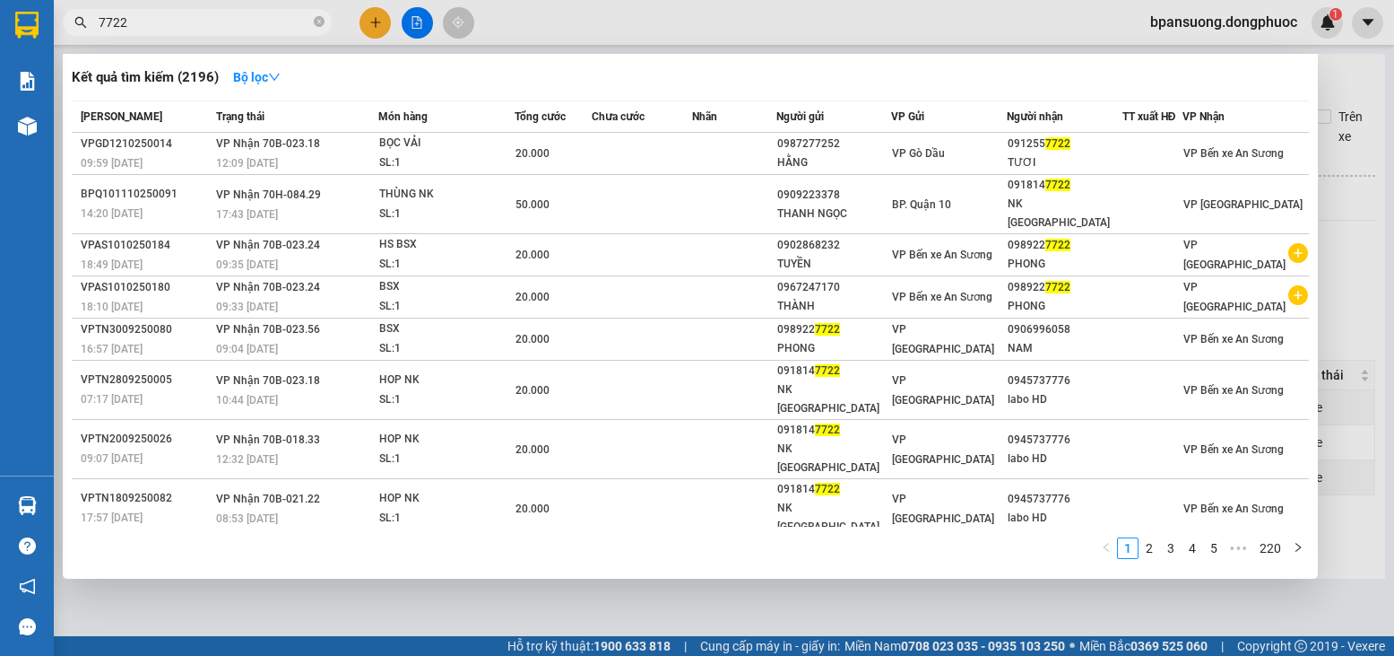
click at [225, 26] on input "7722" at bounding box center [205, 23] width 212 height 20
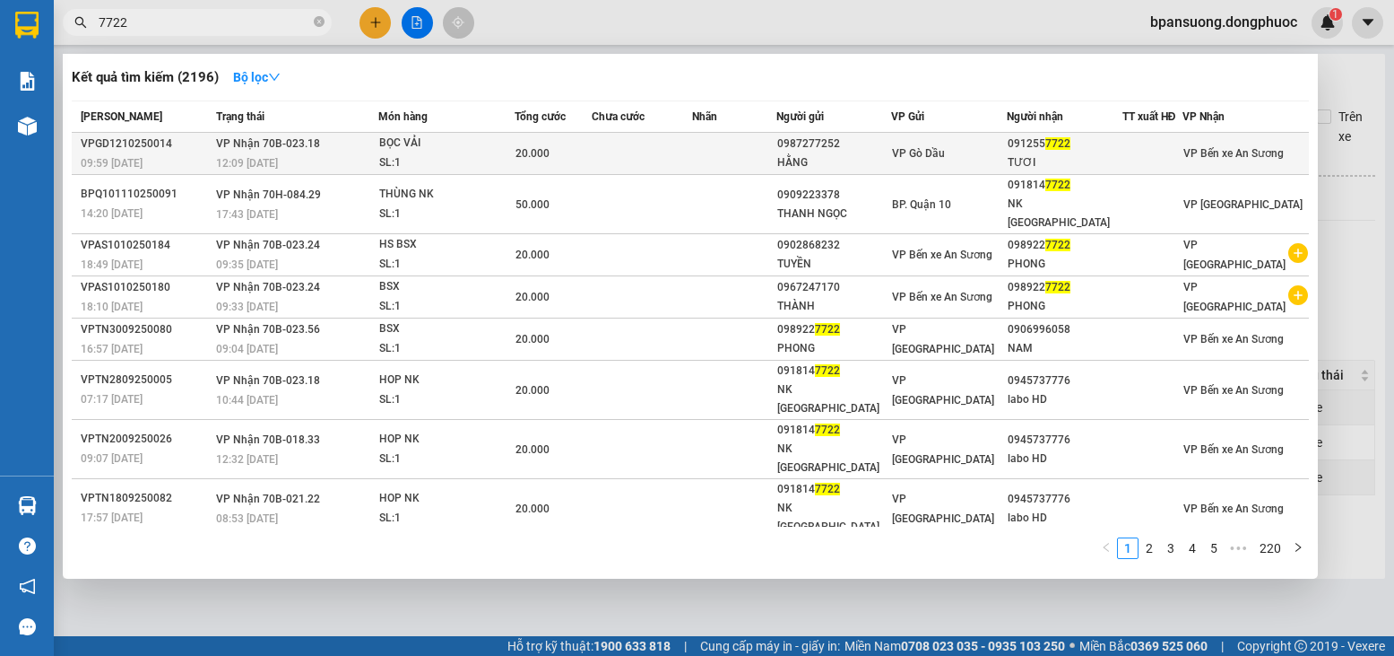
click at [530, 156] on span "20.000" at bounding box center [533, 153] width 34 height 13
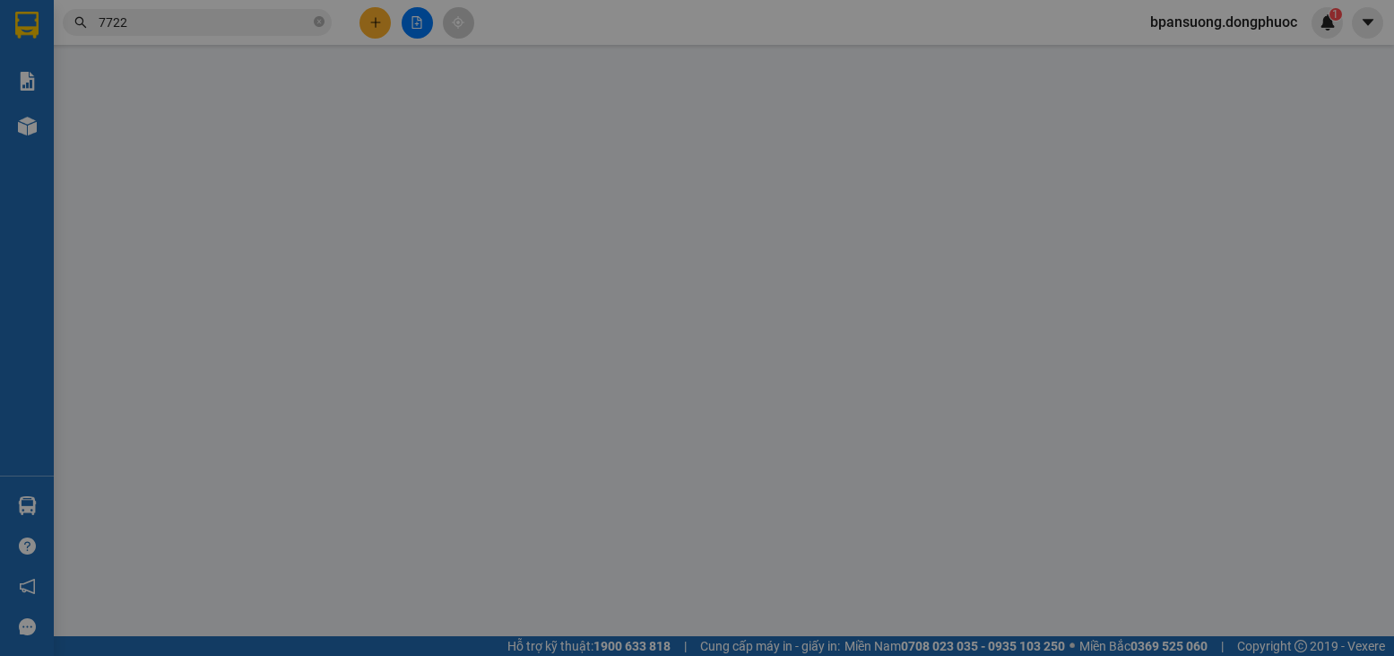
type input "0987277252"
type input "HẰNG"
type input "0912557722"
type input "TƯƠI"
type input "20.000"
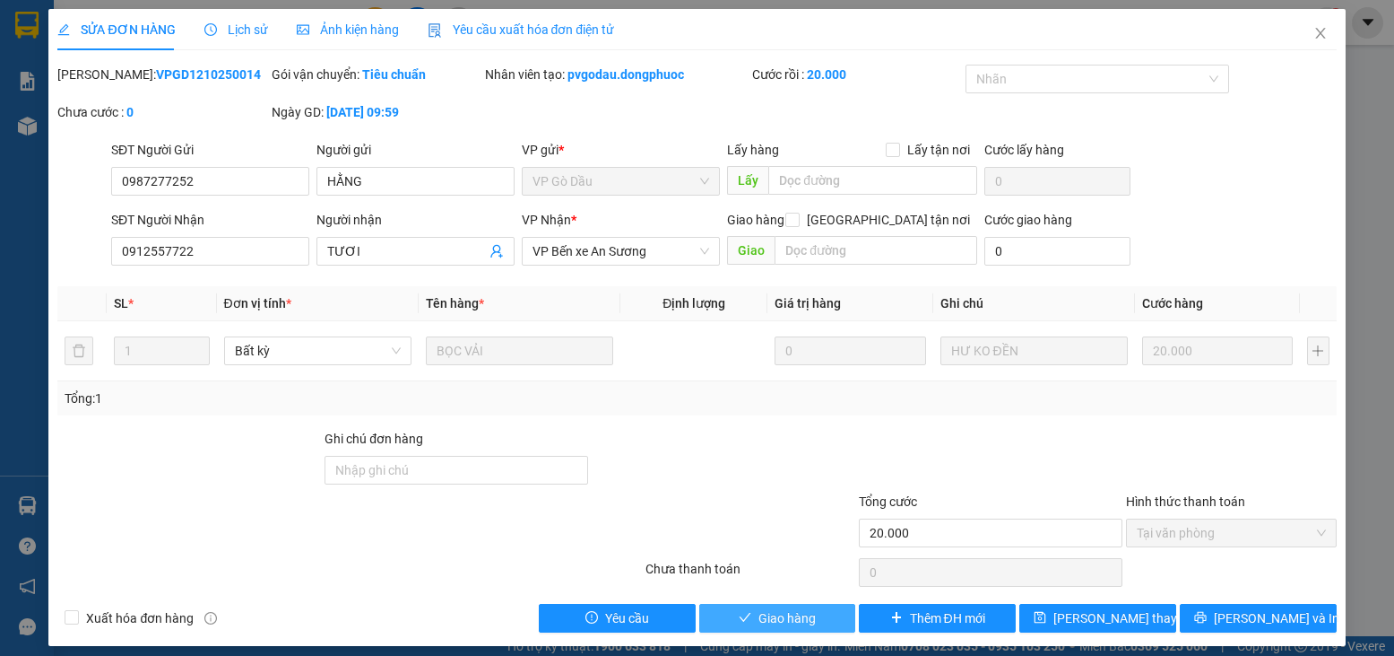
click at [759, 616] on span "Giao hàng" at bounding box center [787, 618] width 57 height 20
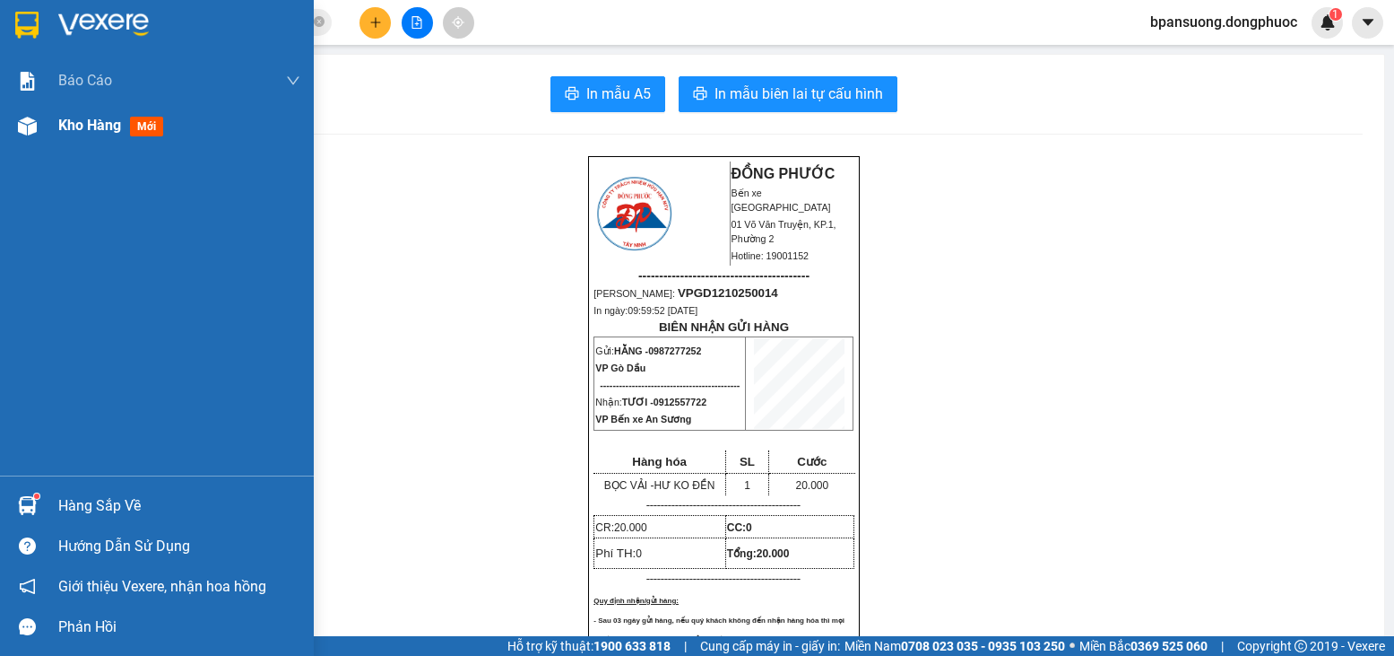
click at [8, 112] on div "Kho hàng mới" at bounding box center [157, 125] width 314 height 45
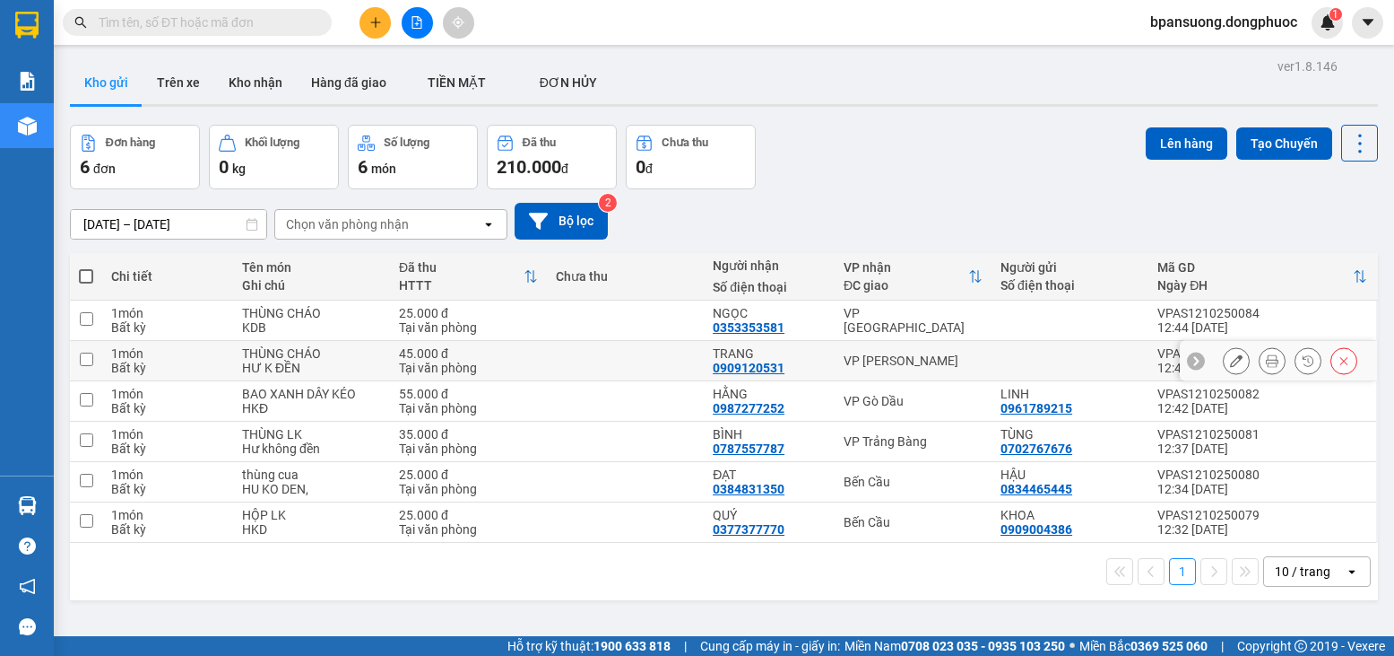
click at [854, 363] on div "VP [PERSON_NAME]" at bounding box center [913, 360] width 139 height 14
checkbox input "true"
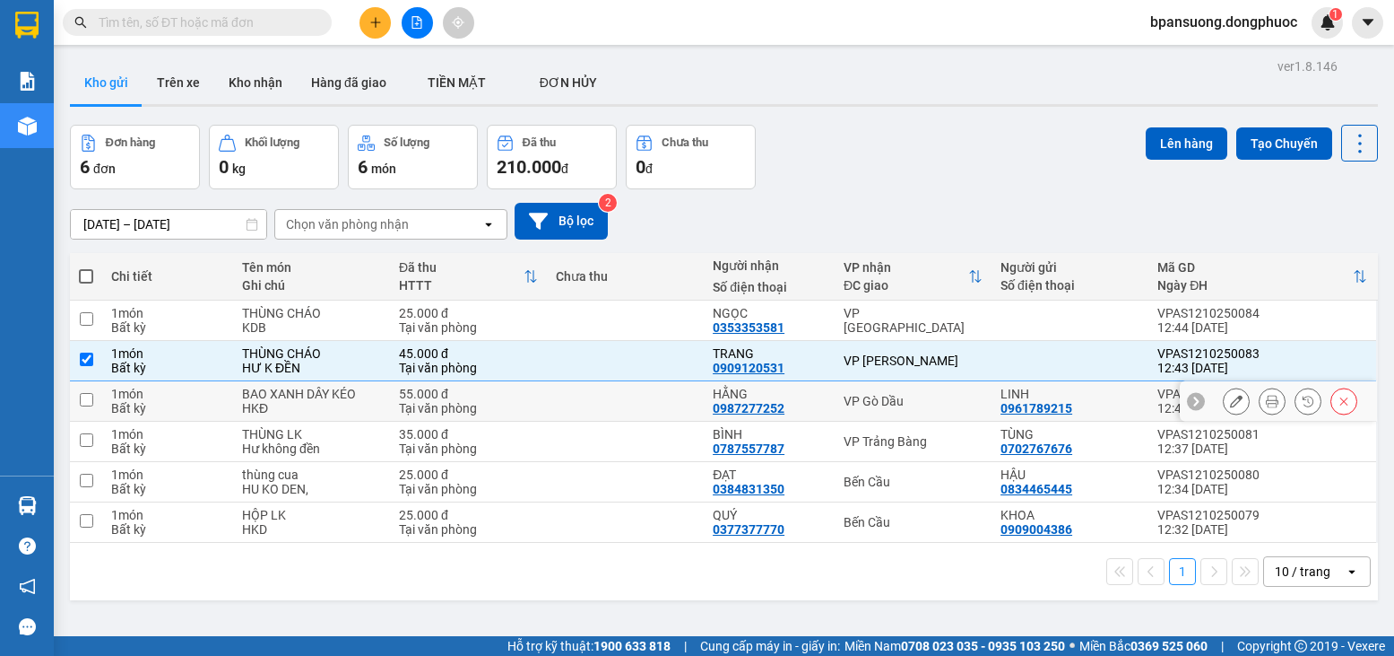
click at [844, 399] on div "VP Gò Dầu" at bounding box center [913, 401] width 139 height 14
checkbox input "true"
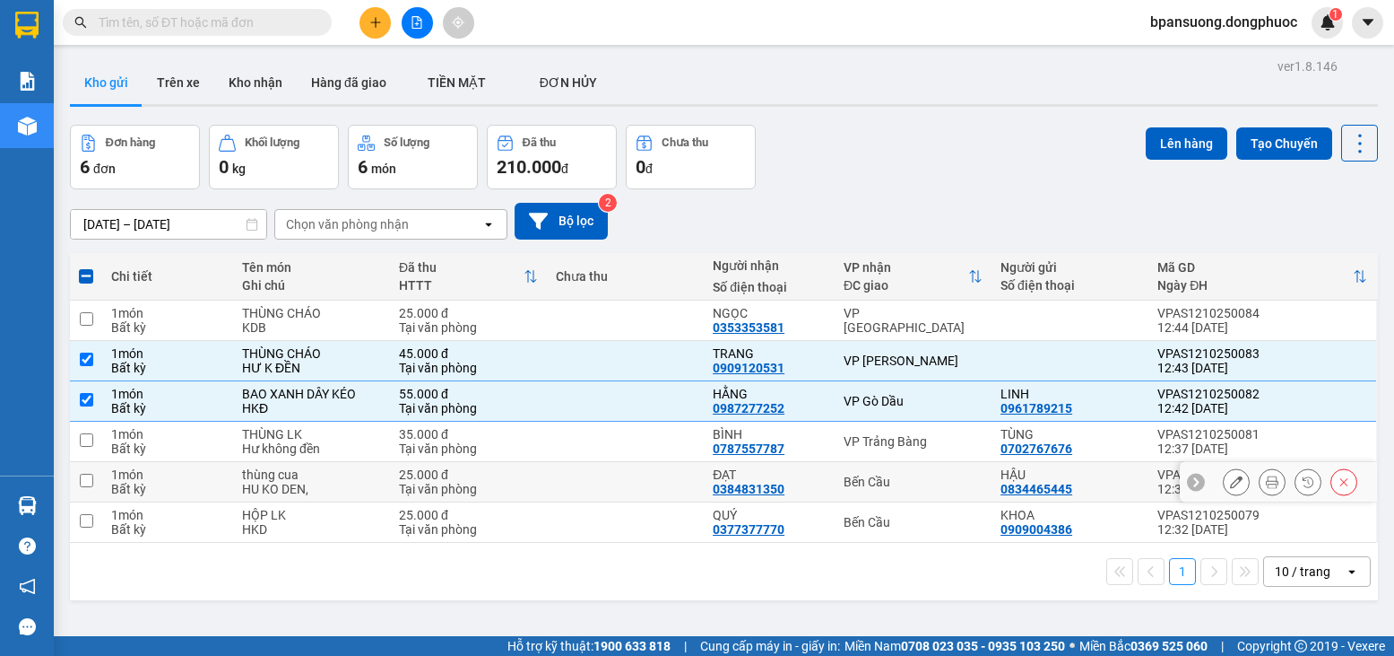
click at [896, 487] on div "Bến Cầu" at bounding box center [913, 481] width 139 height 14
checkbox input "true"
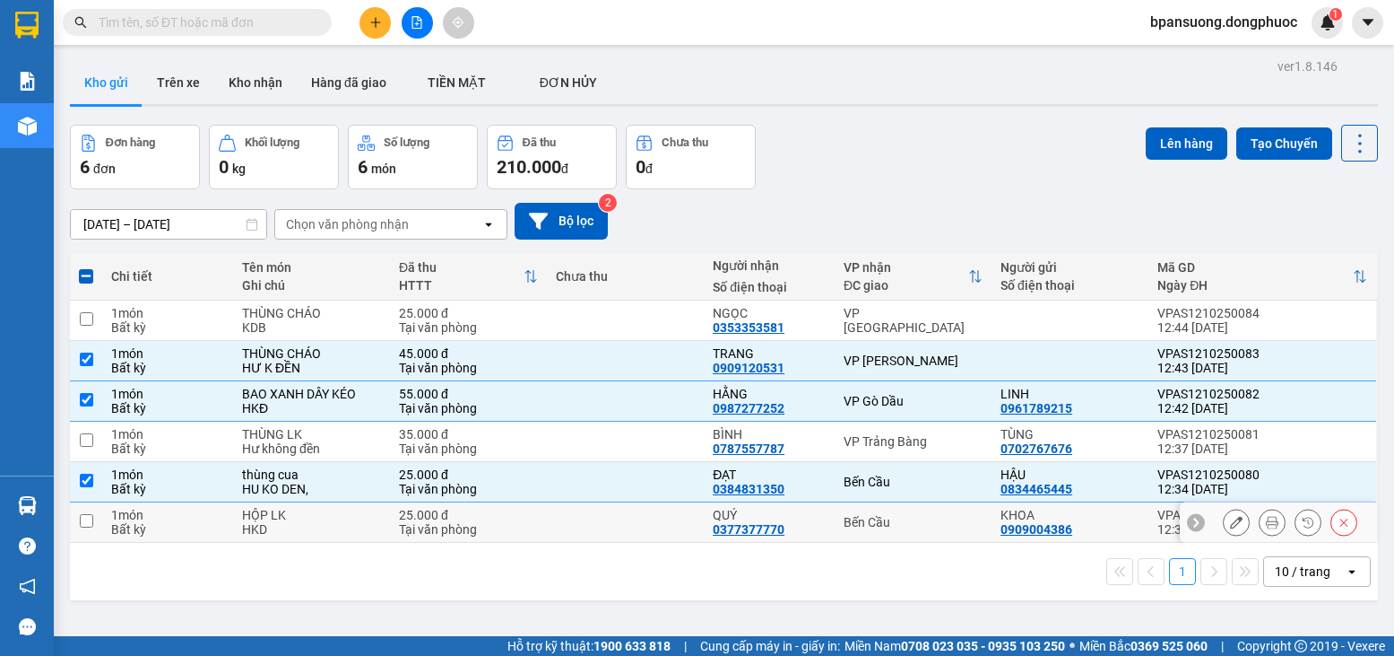
click at [897, 529] on td "Bến Cầu" at bounding box center [913, 522] width 157 height 40
checkbox input "true"
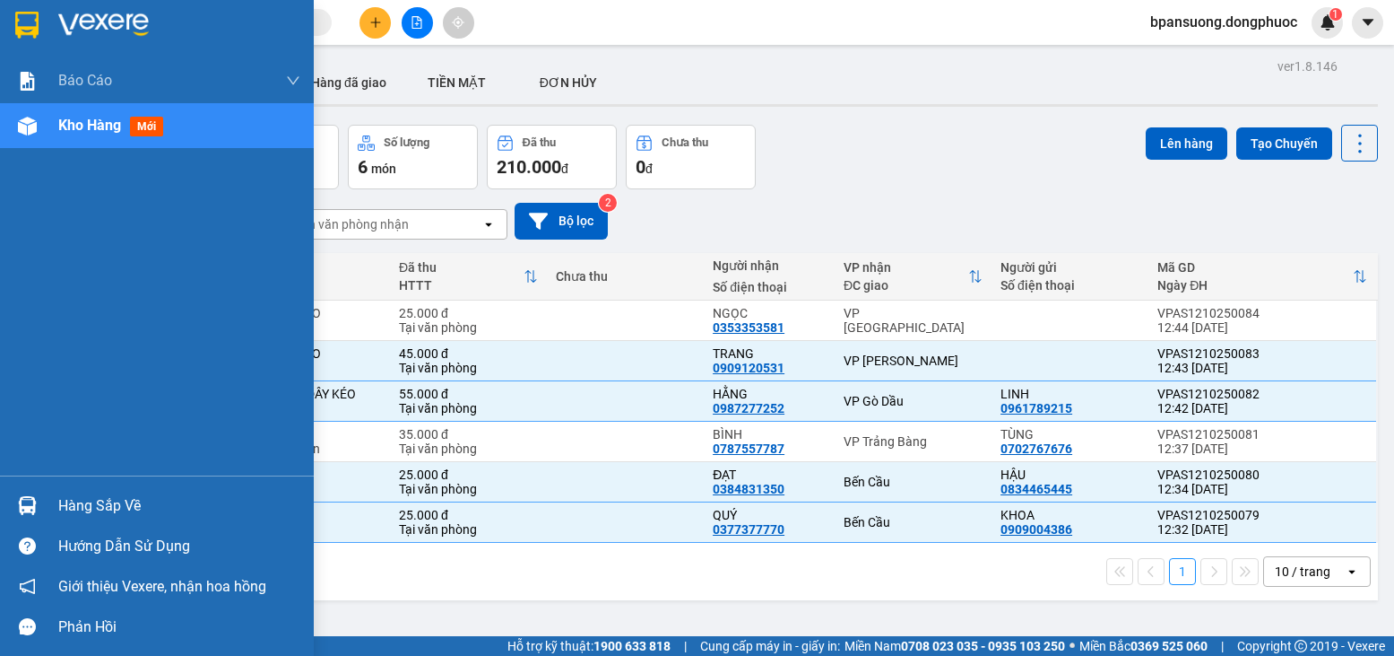
click at [0, 502] on div "Hàng sắp về" at bounding box center [157, 505] width 314 height 40
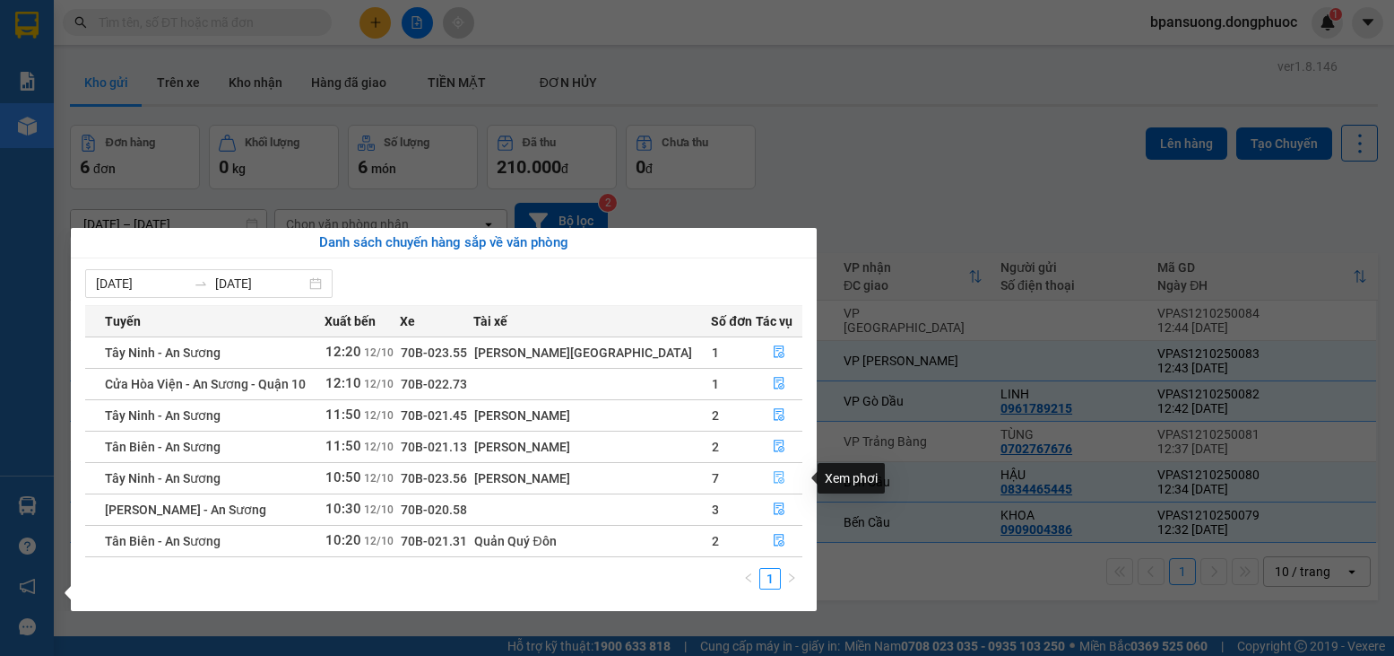
click at [786, 474] on button "button" at bounding box center [779, 478] width 45 height 29
